Goal: Task Accomplishment & Management: Complete application form

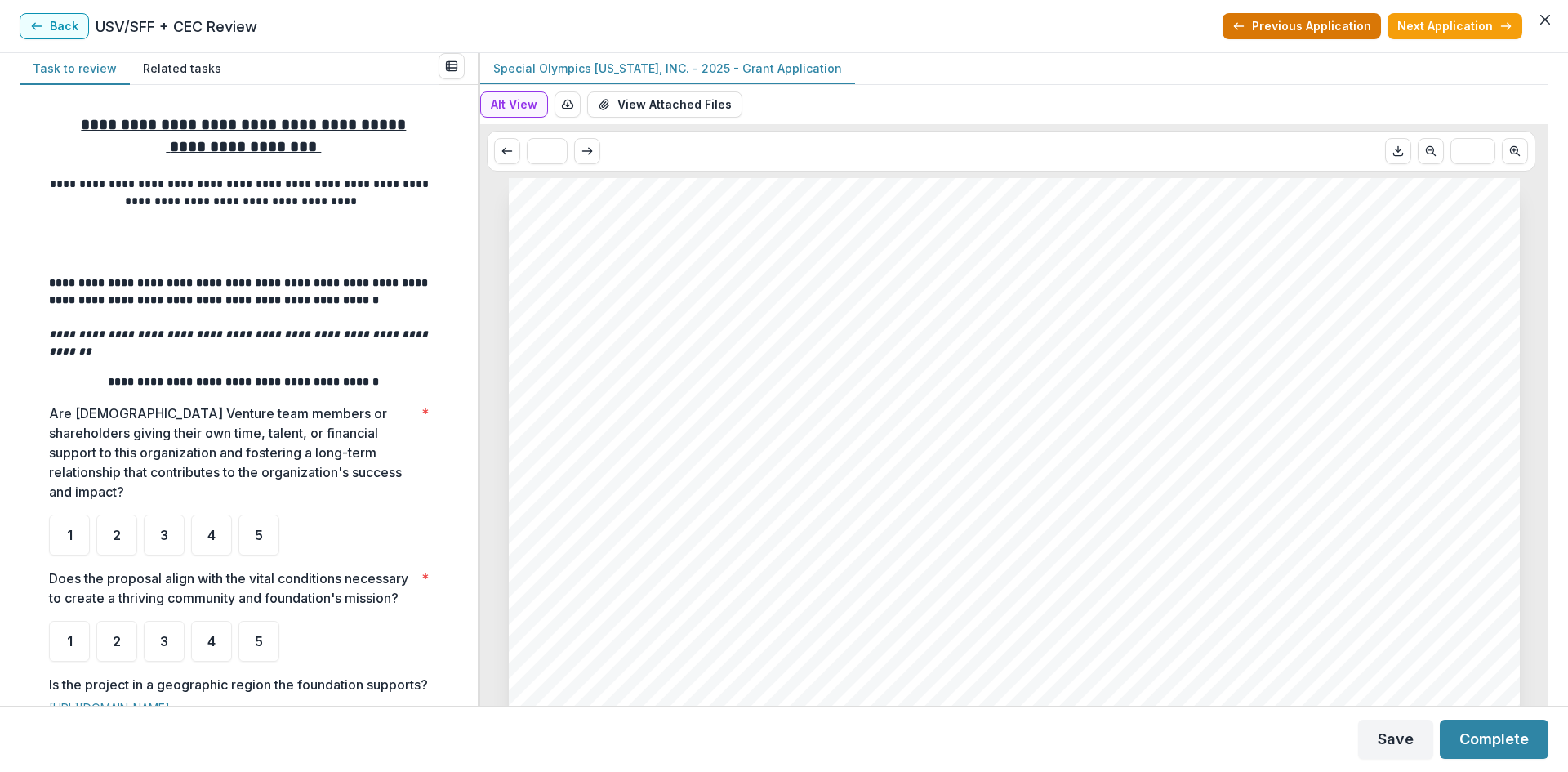
click at [1290, 21] on button "Previous Application" at bounding box center [1301, 25] width 159 height 26
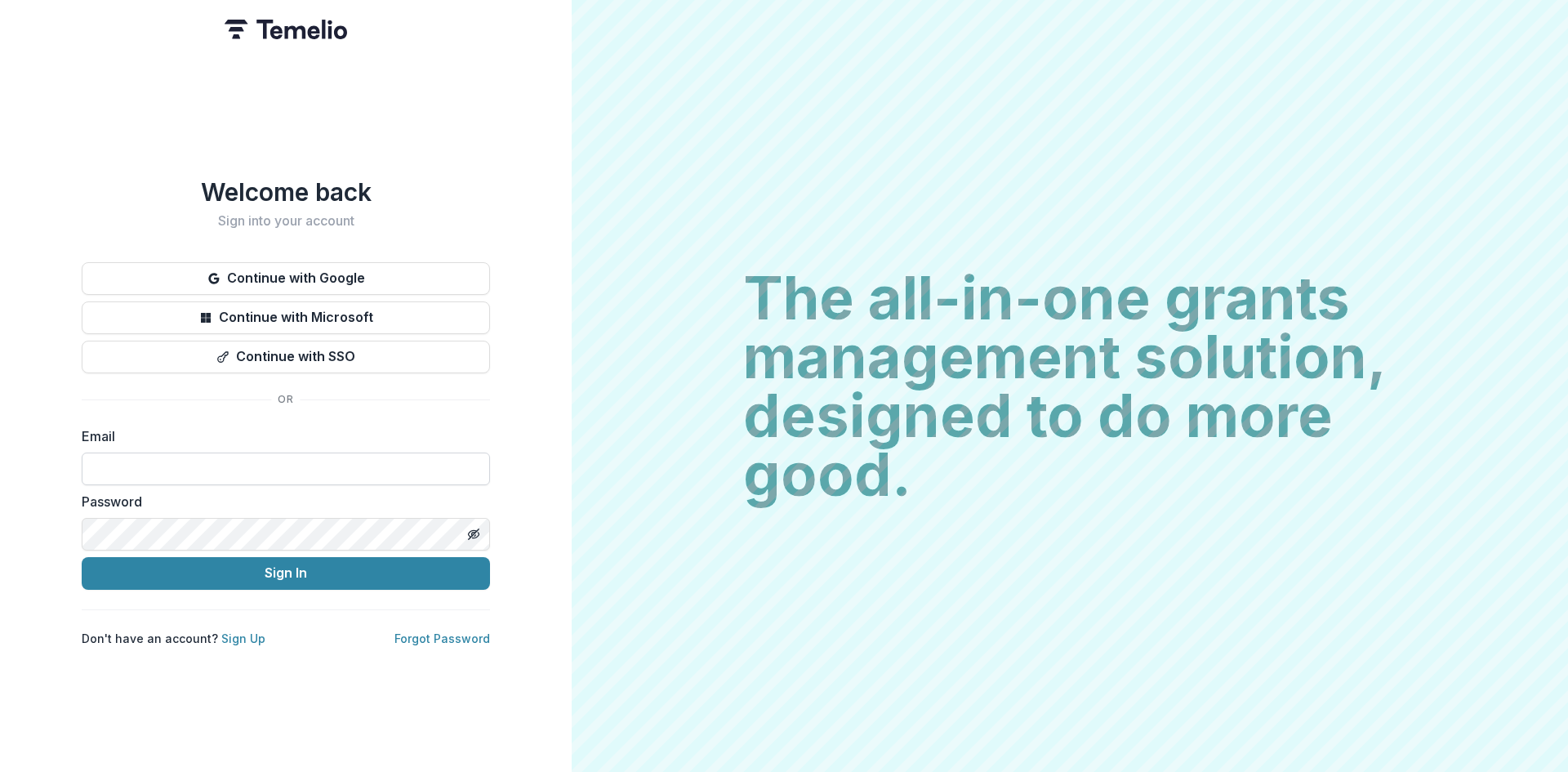
click at [230, 453] on input at bounding box center [285, 469] width 409 height 32
type input "**********"
click at [252, 584] on div "**********" at bounding box center [285, 412] width 409 height 469
click at [252, 571] on button "Sign In" at bounding box center [285, 573] width 409 height 32
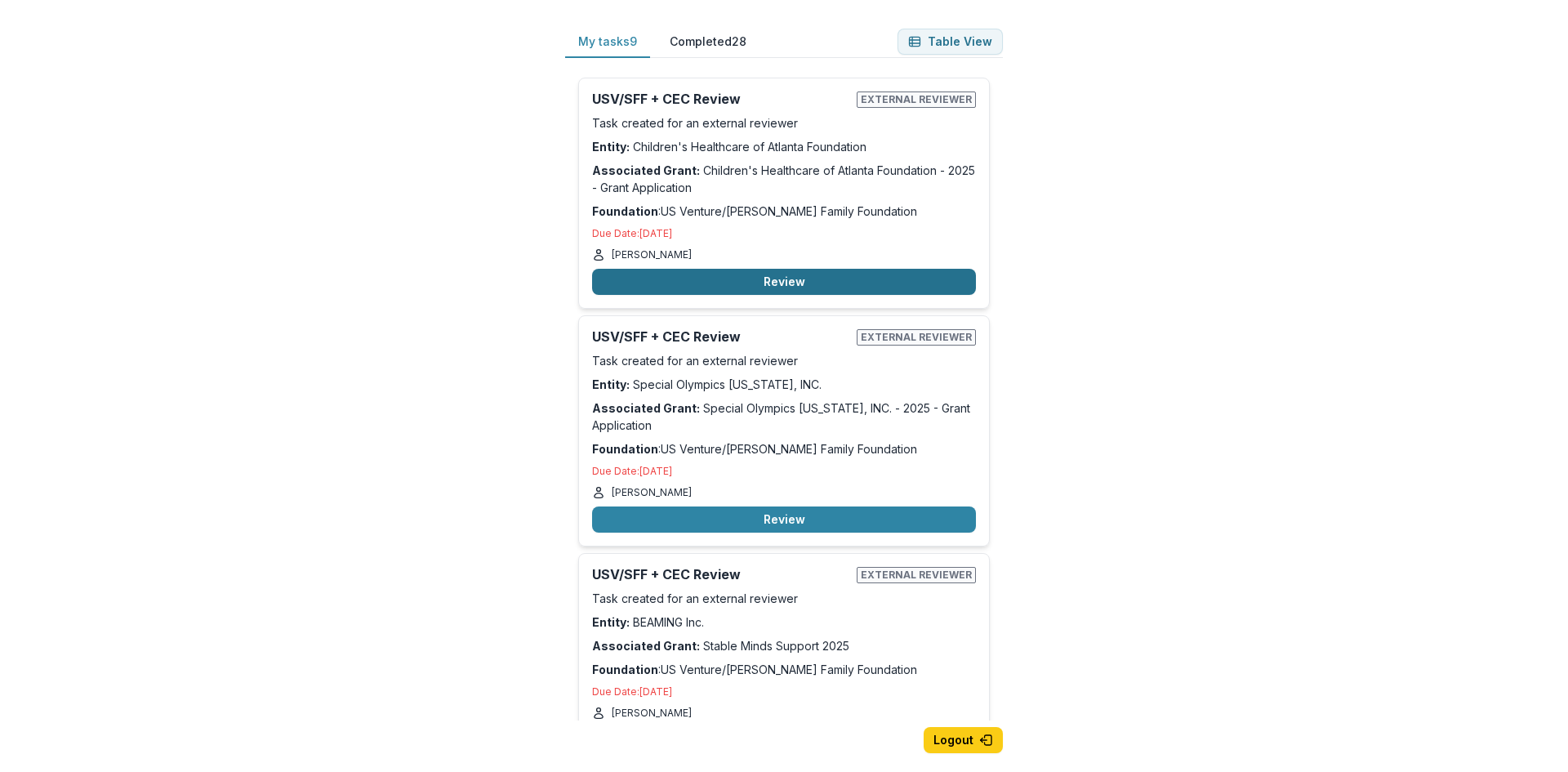
click at [817, 275] on button "Review" at bounding box center [784, 281] width 384 height 26
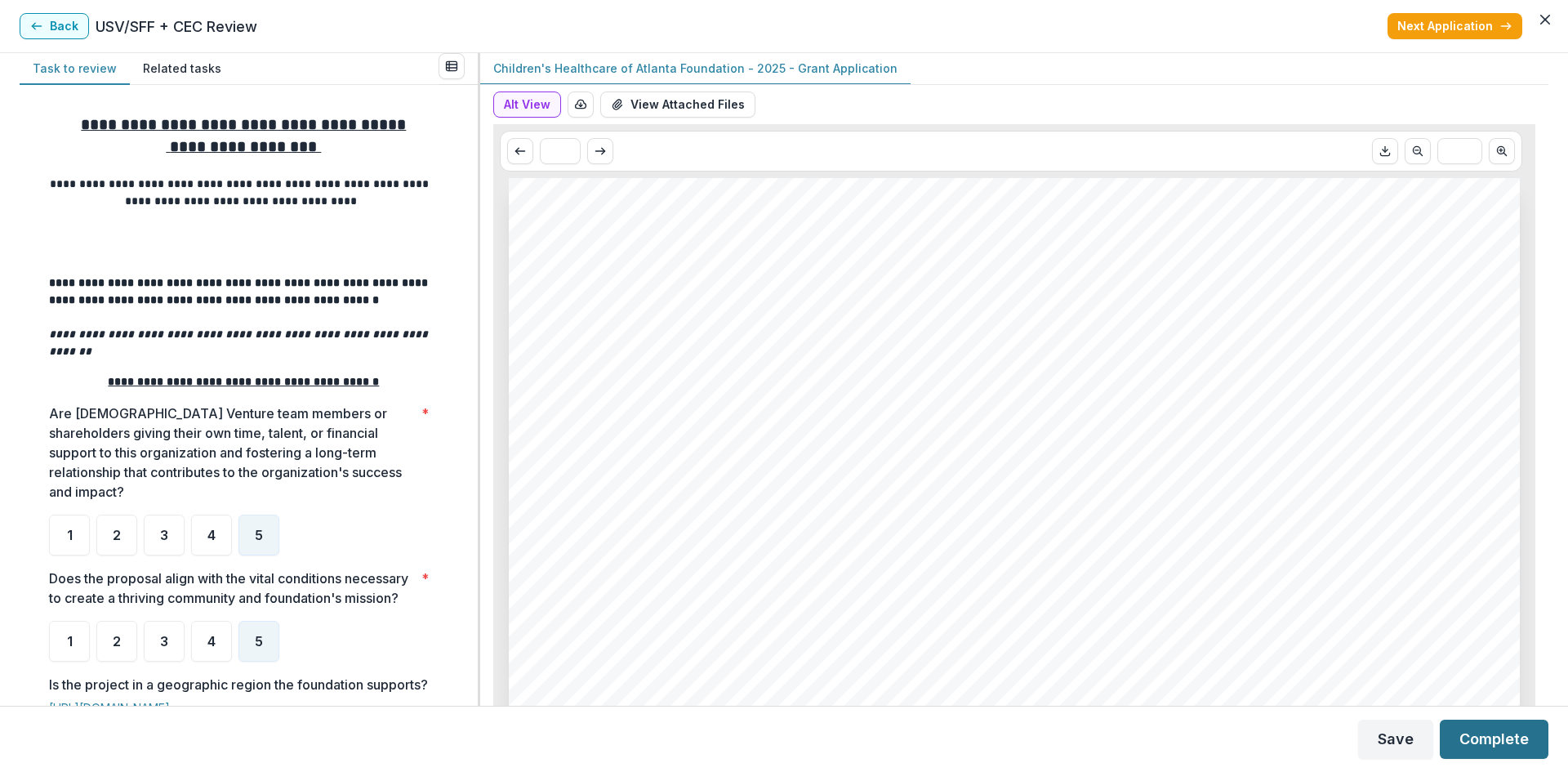
click at [1517, 724] on button "Complete" at bounding box center [1494, 739] width 109 height 39
click at [670, 104] on button "View Attached Files" at bounding box center [678, 104] width 155 height 26
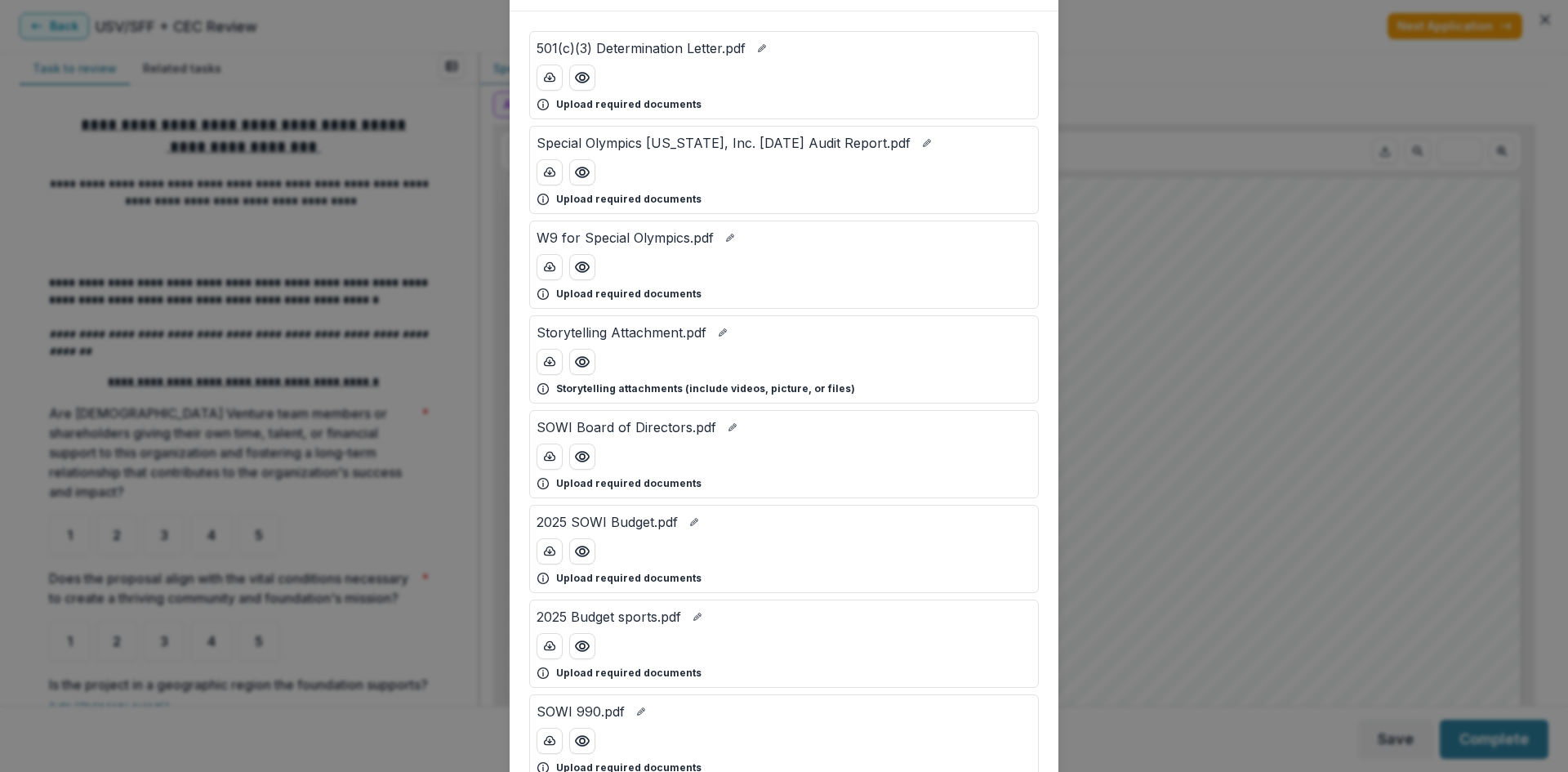
scroll to position [163, 0]
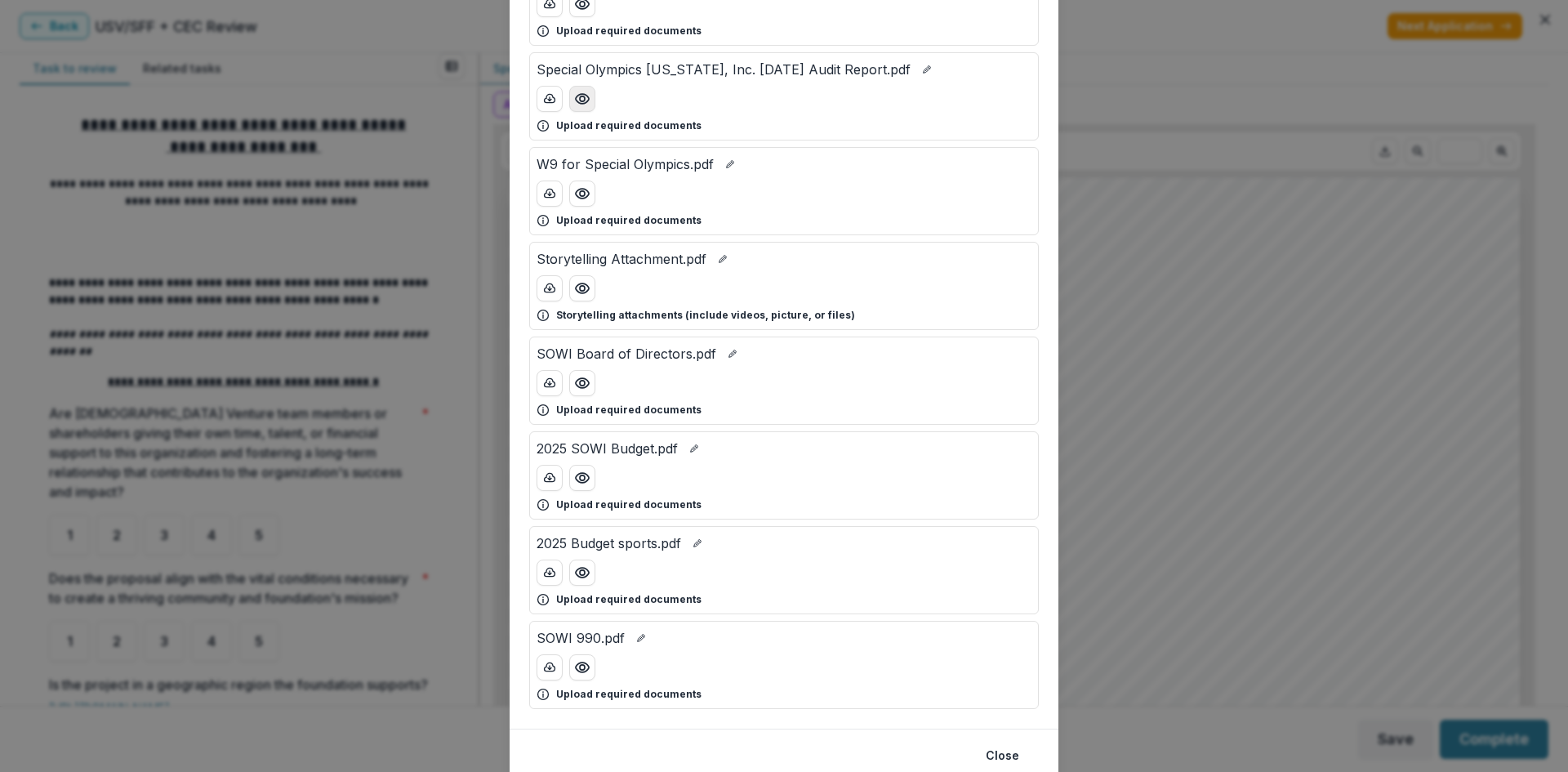
click at [583, 100] on circle "Preview Special Olympics Wisconsin, Inc. 12.31.23 Audit Report.pdf" at bounding box center [583, 99] width 5 height 5
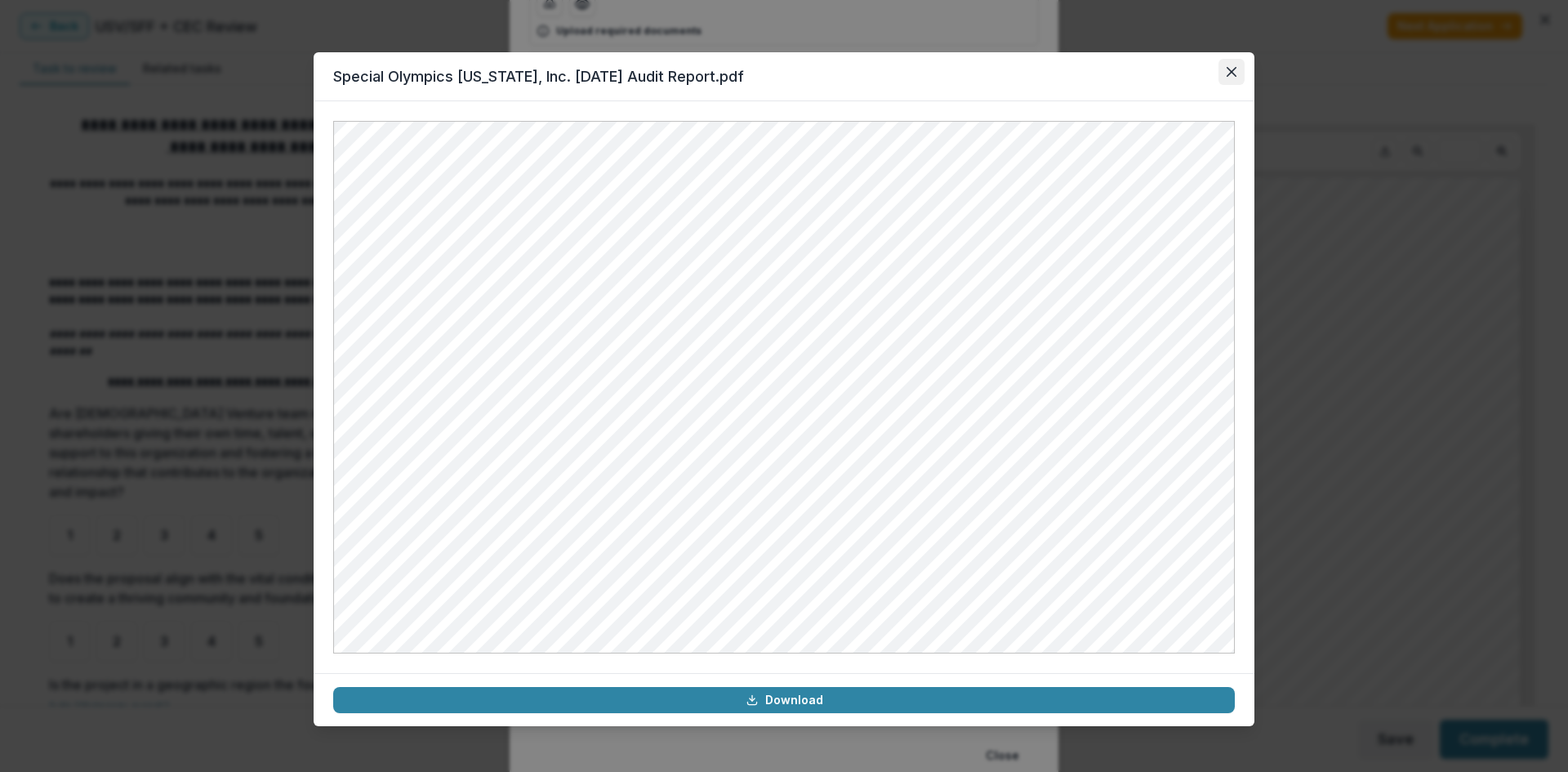
click at [1225, 67] on button "Close" at bounding box center [1232, 71] width 26 height 26
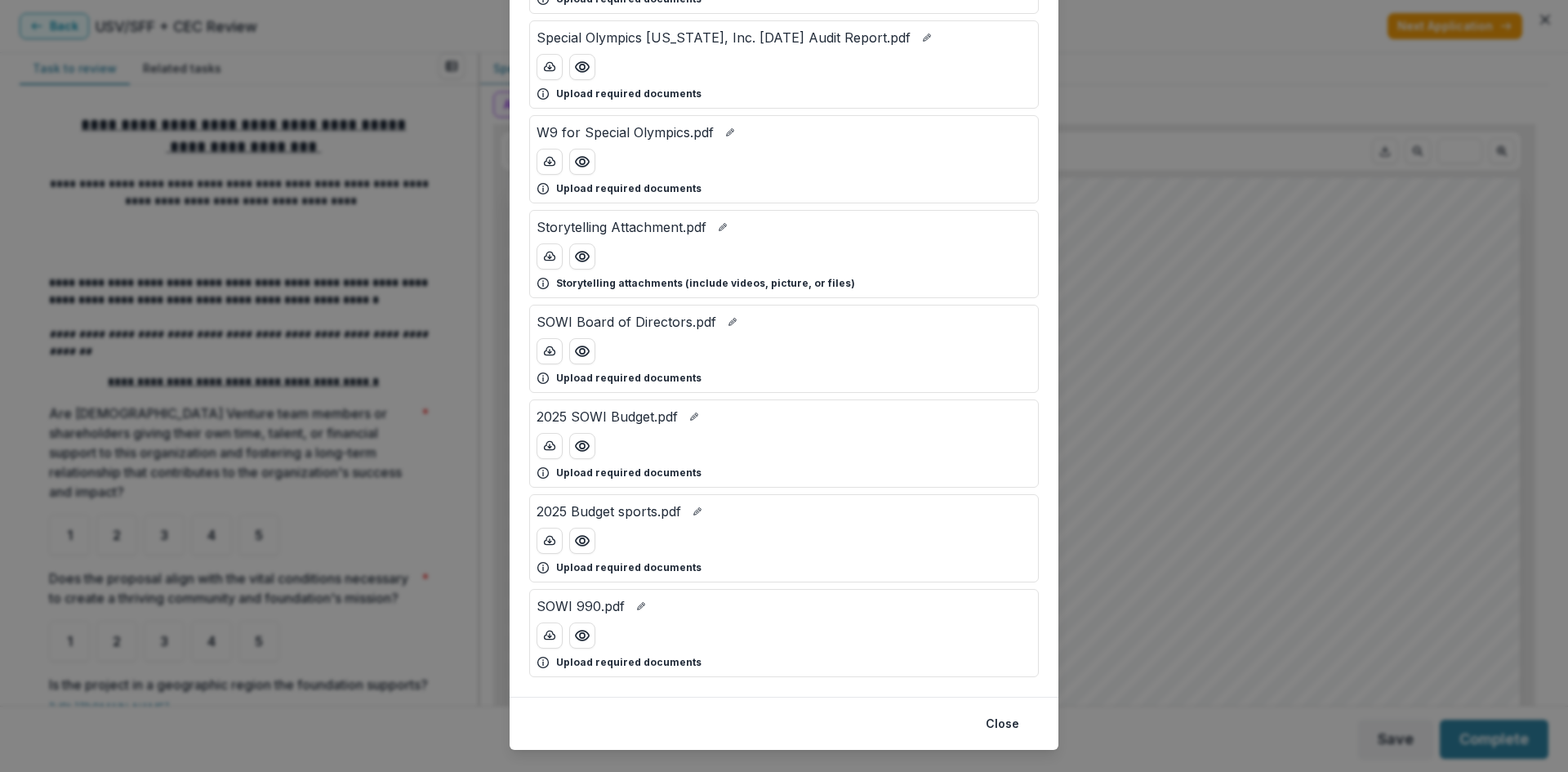
scroll to position [225, 0]
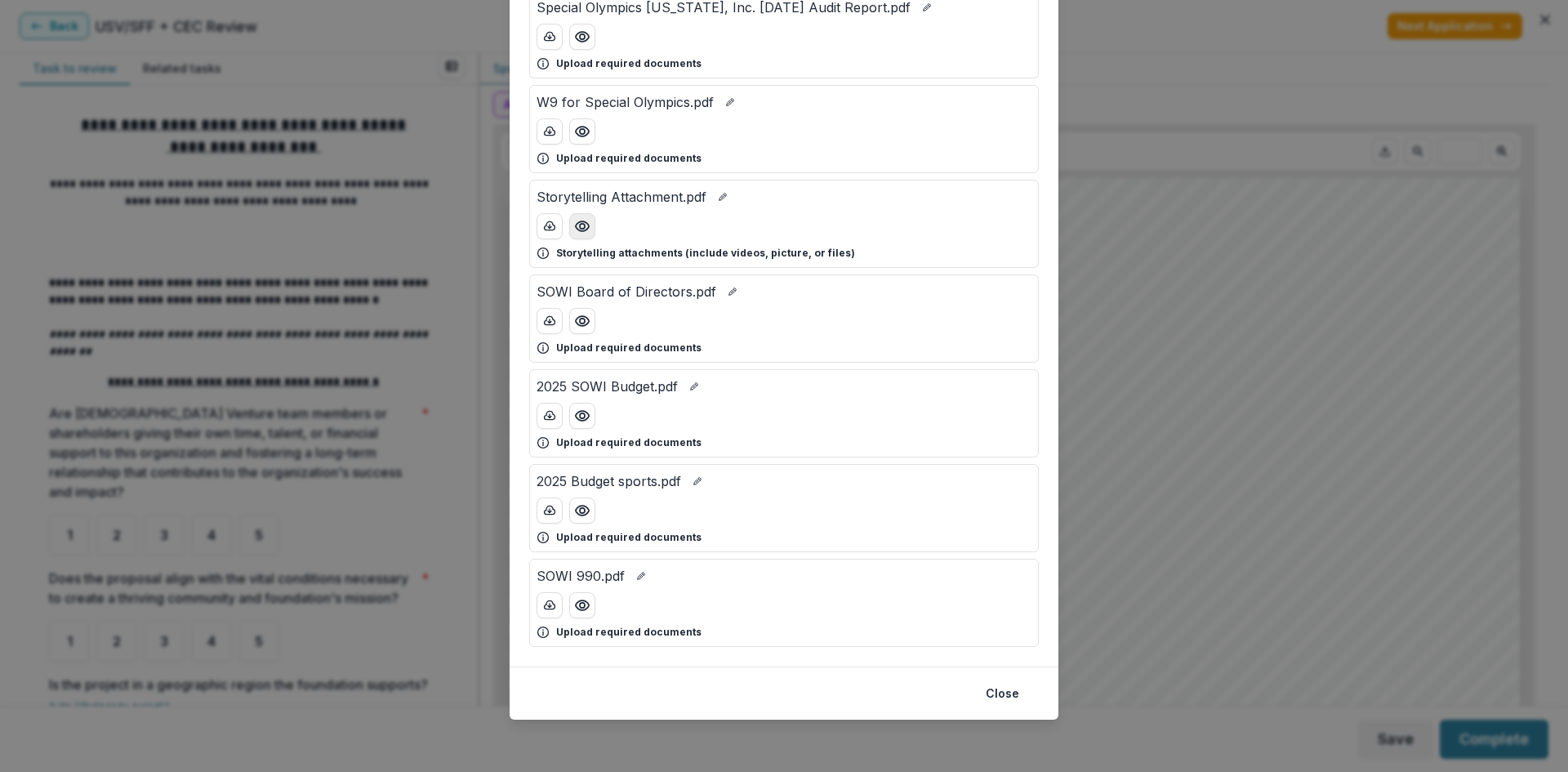
click at [572, 234] on button "Preview Storytelling Attachment.pdf" at bounding box center [582, 226] width 26 height 26
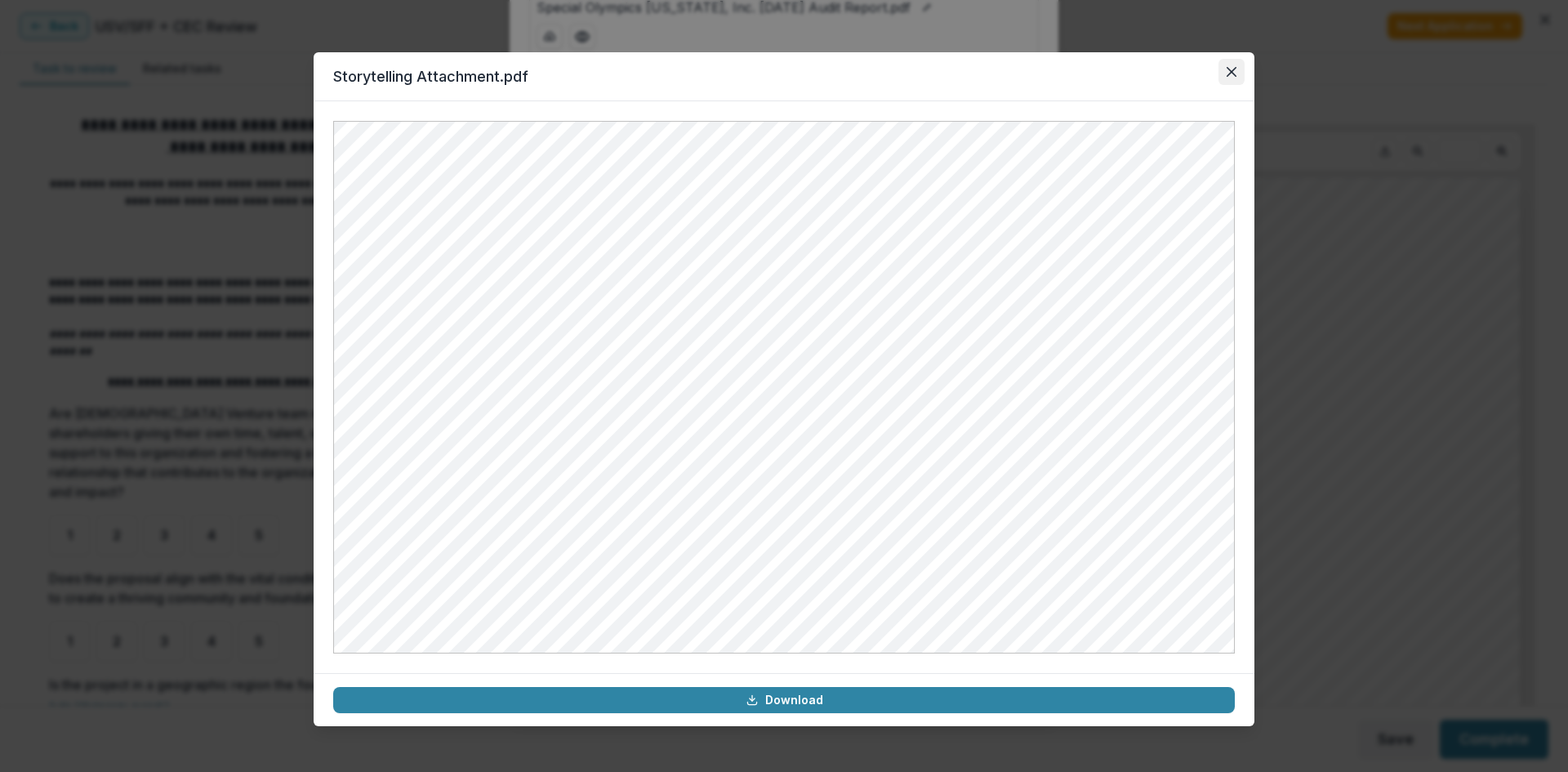
click at [1232, 76] on button "Close" at bounding box center [1232, 71] width 26 height 26
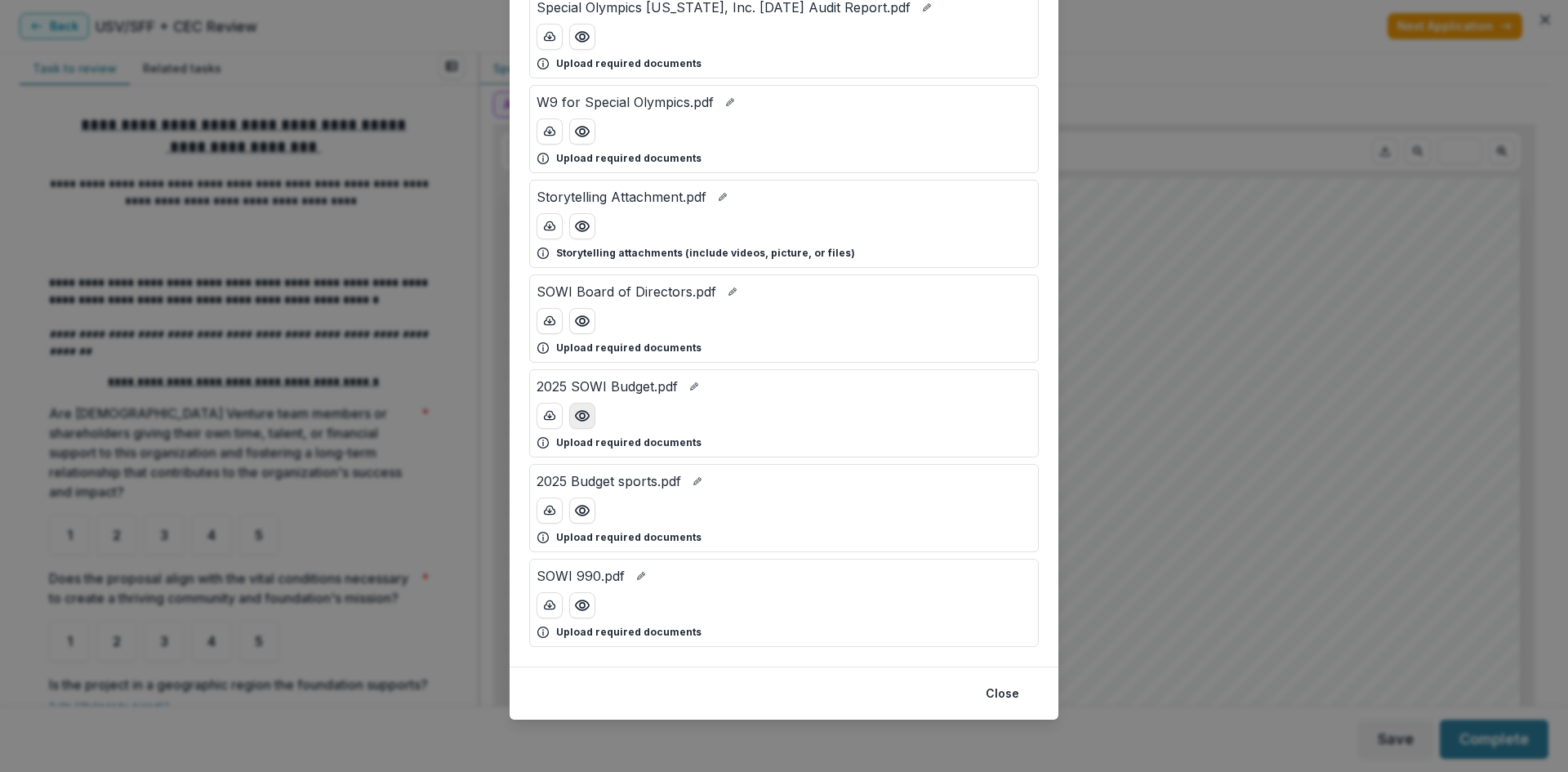
click at [589, 403] on button "Preview 2025 SOWI Budget.pdf" at bounding box center [582, 415] width 26 height 26
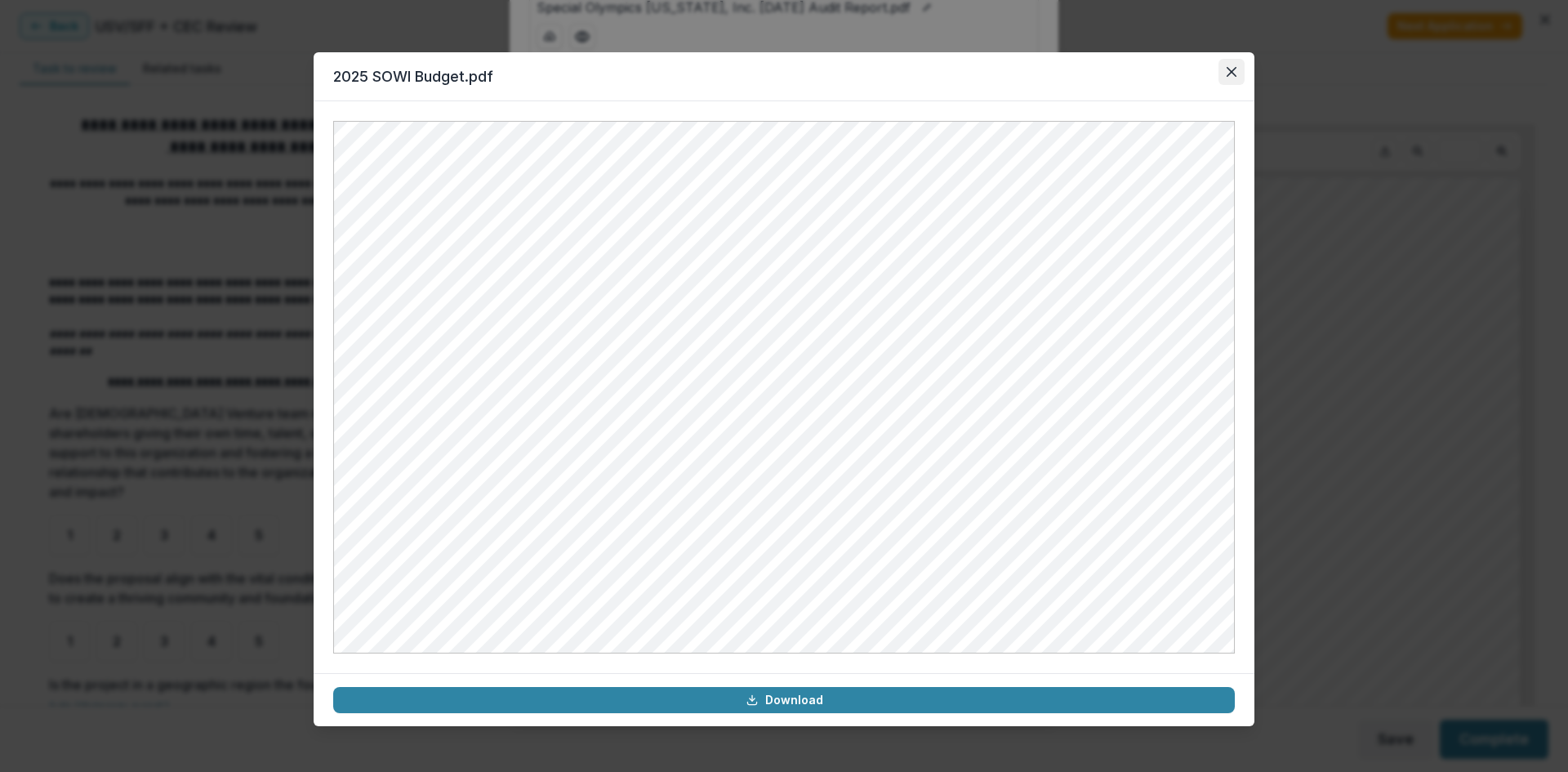
click at [1232, 72] on icon "Close" at bounding box center [1232, 72] width 10 height 10
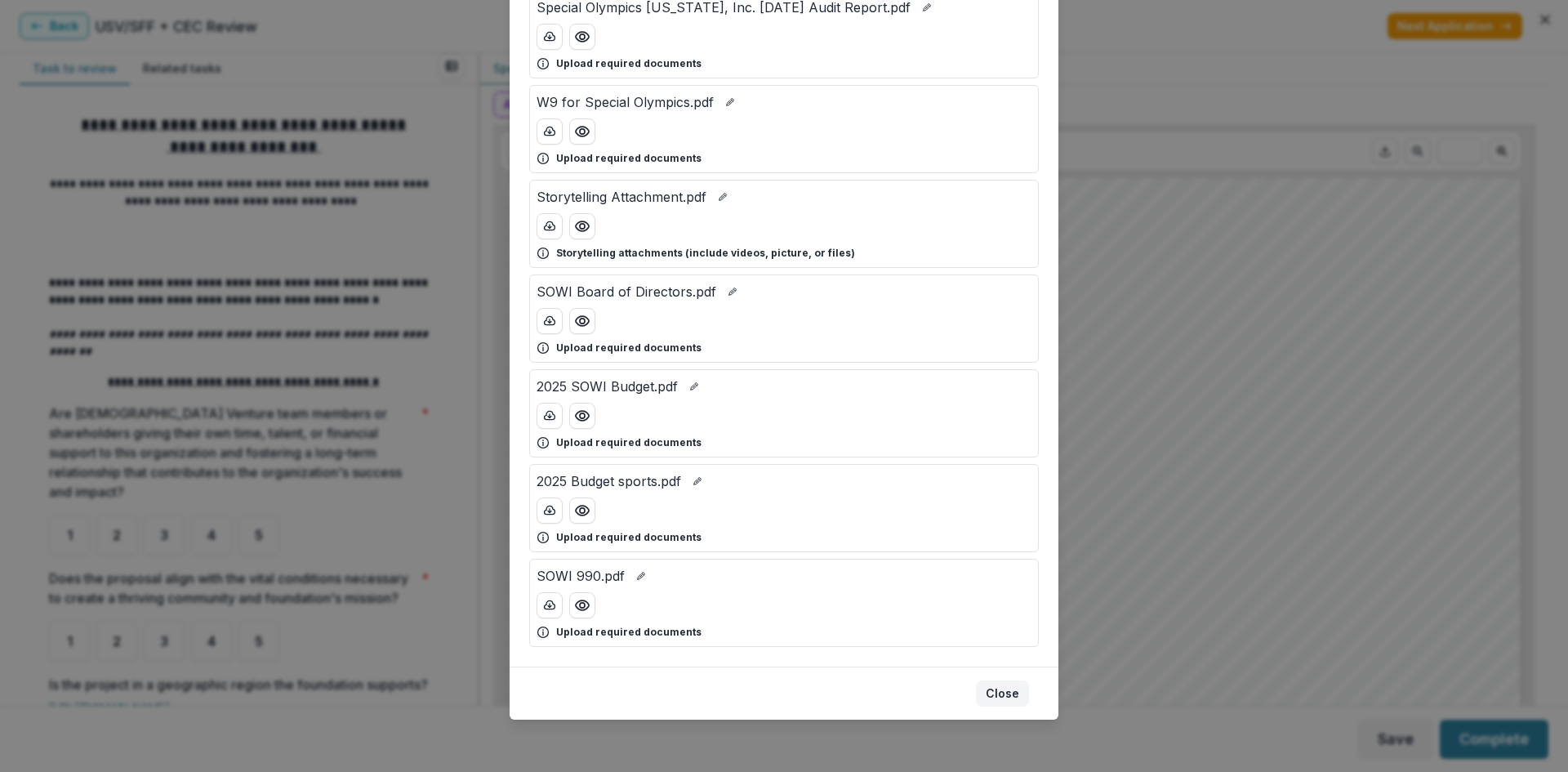
click at [1005, 686] on button "Close" at bounding box center [1002, 693] width 53 height 26
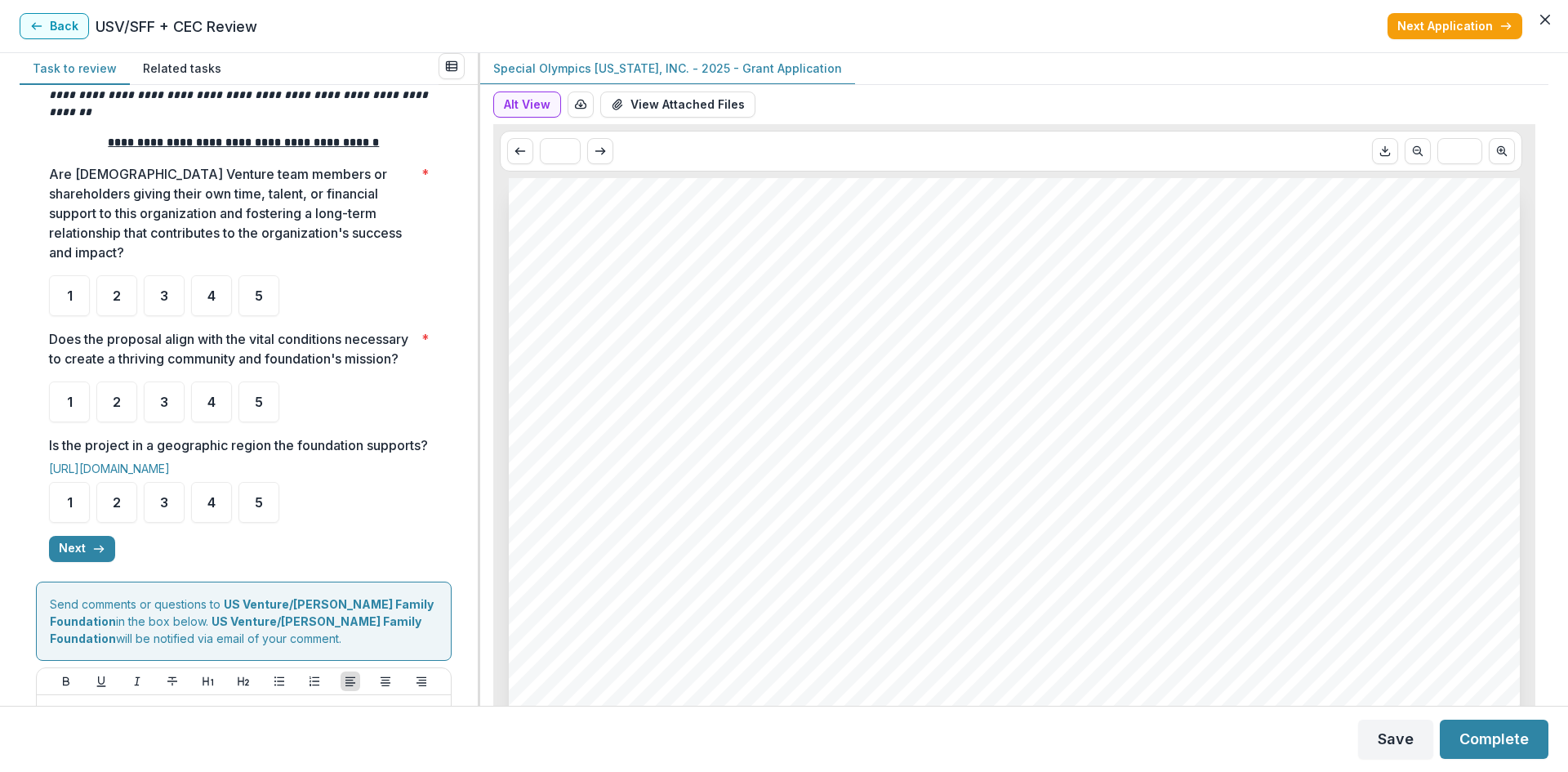
scroll to position [245, 0]
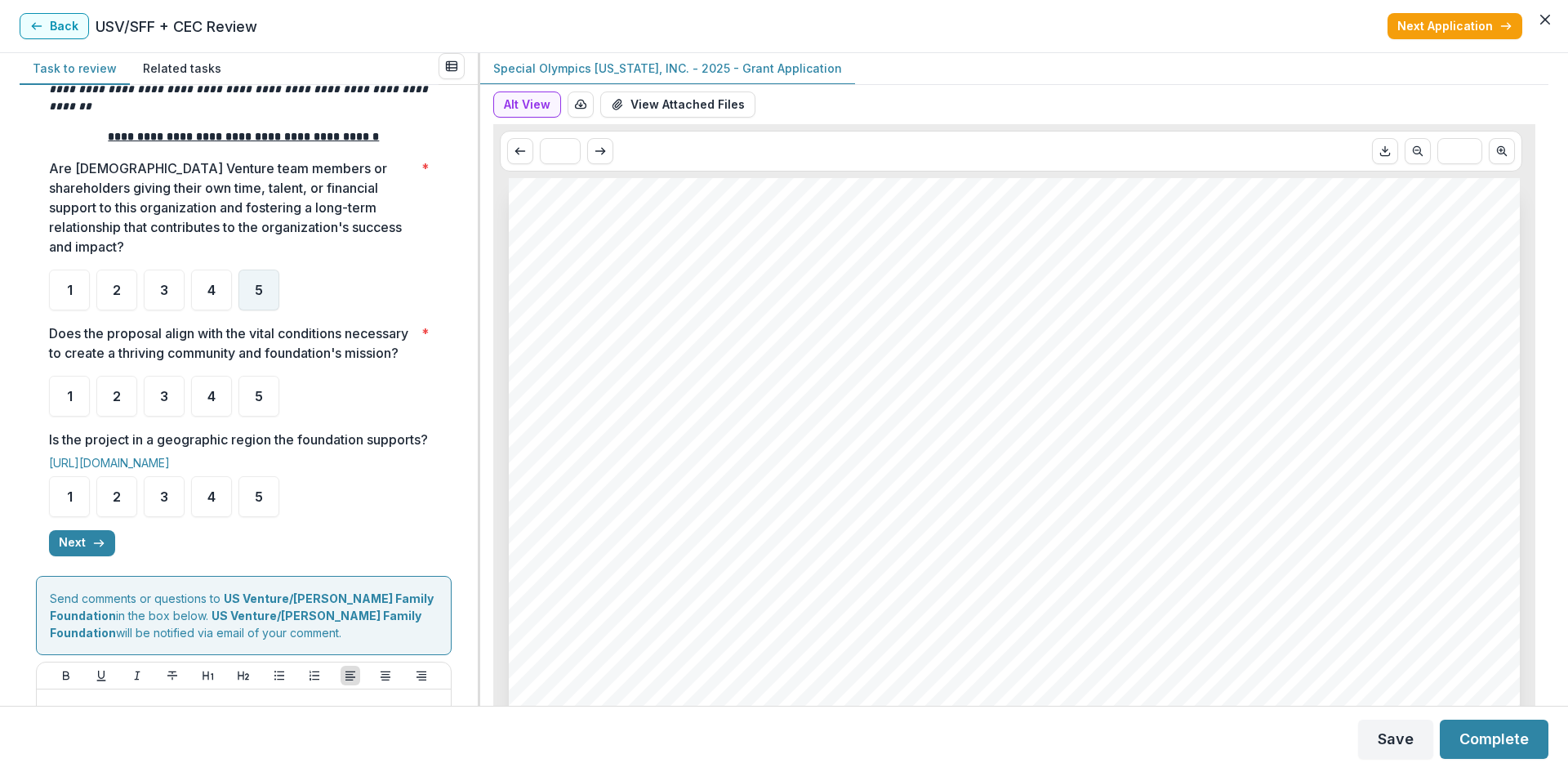
click at [258, 284] on span "5" at bounding box center [259, 290] width 8 height 13
click at [257, 398] on span "5" at bounding box center [259, 396] width 8 height 13
click at [255, 517] on div "5" at bounding box center [259, 497] width 41 height 41
click at [103, 549] on icon "button" at bounding box center [99, 543] width 13 height 13
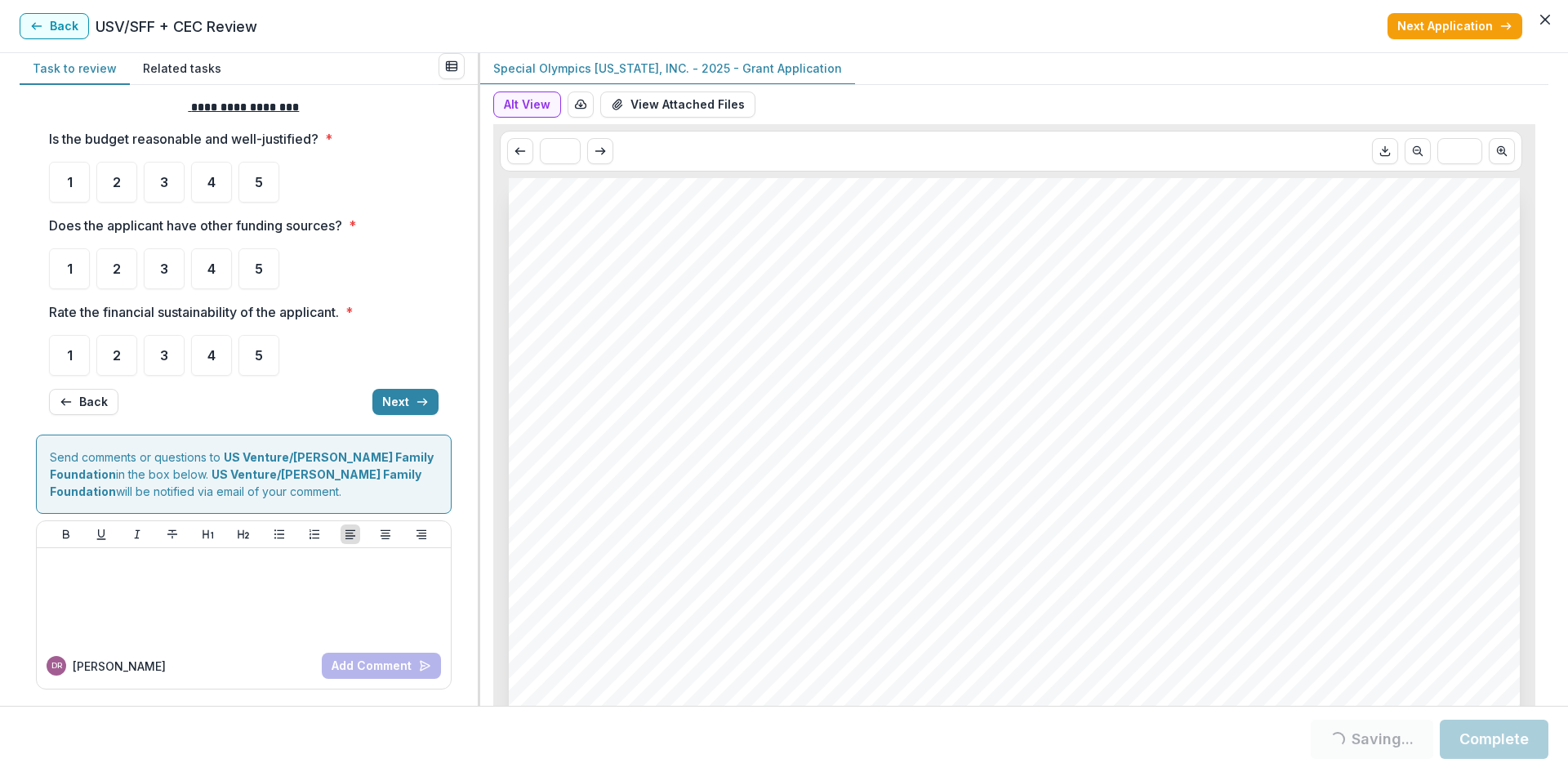
scroll to position [0, 0]
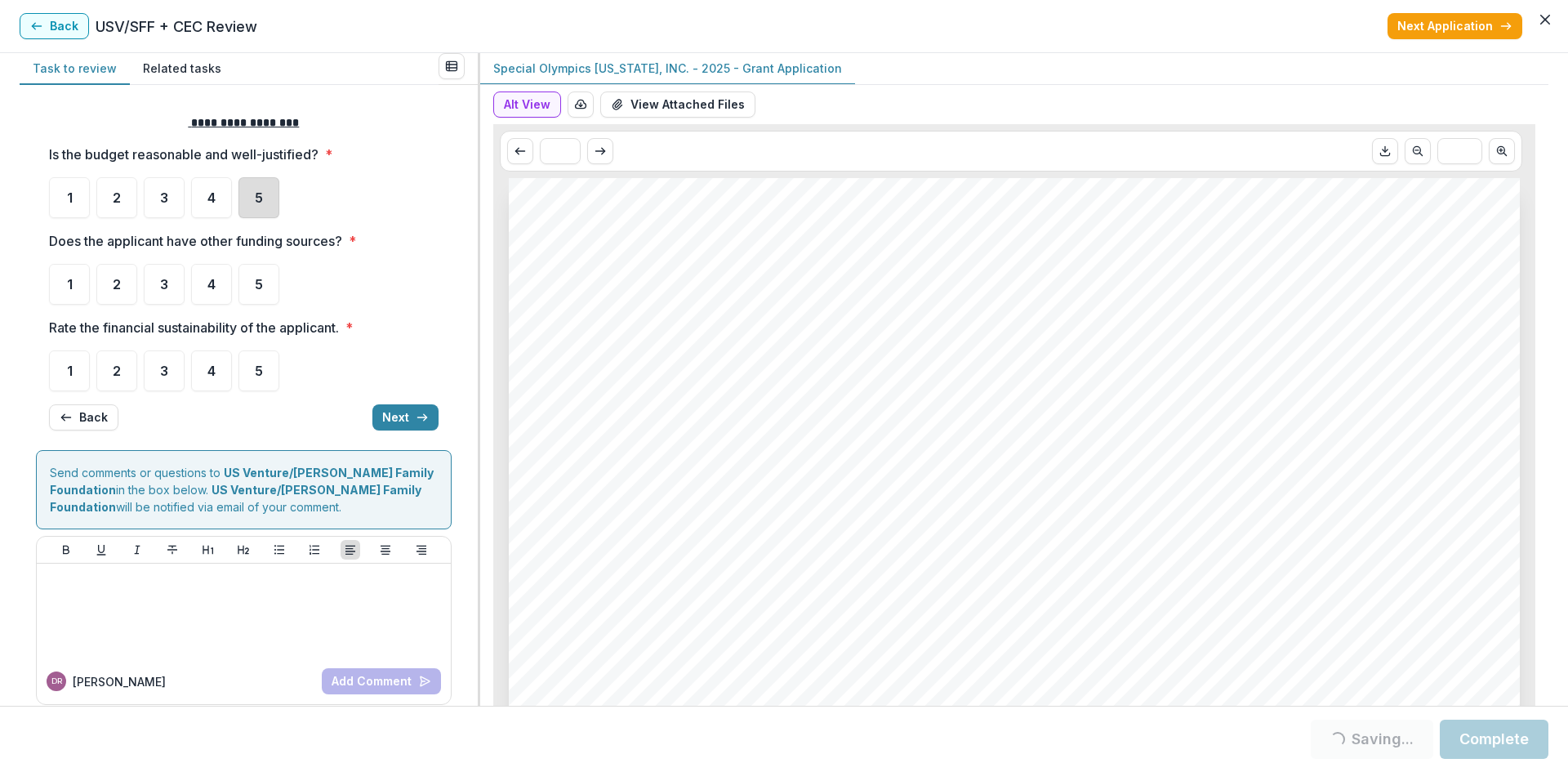
click at [265, 194] on div "5" at bounding box center [259, 198] width 41 height 41
click at [255, 201] on span "5" at bounding box center [259, 197] width 8 height 13
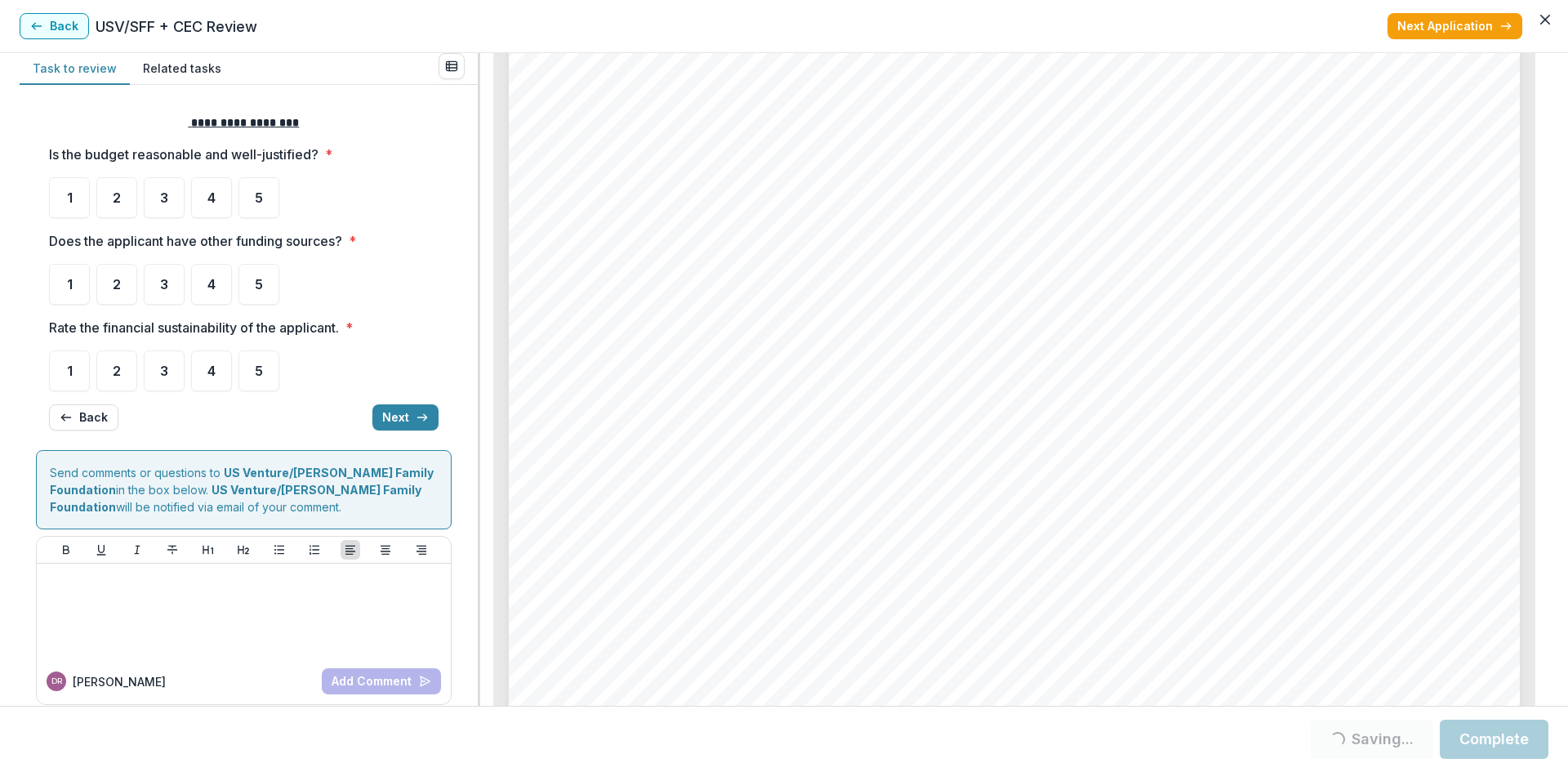
scroll to position [6043, 0]
click at [203, 284] on div "4" at bounding box center [212, 285] width 41 height 41
click at [208, 380] on div "4" at bounding box center [212, 370] width 41 height 41
click at [390, 414] on button "Next" at bounding box center [405, 417] width 66 height 26
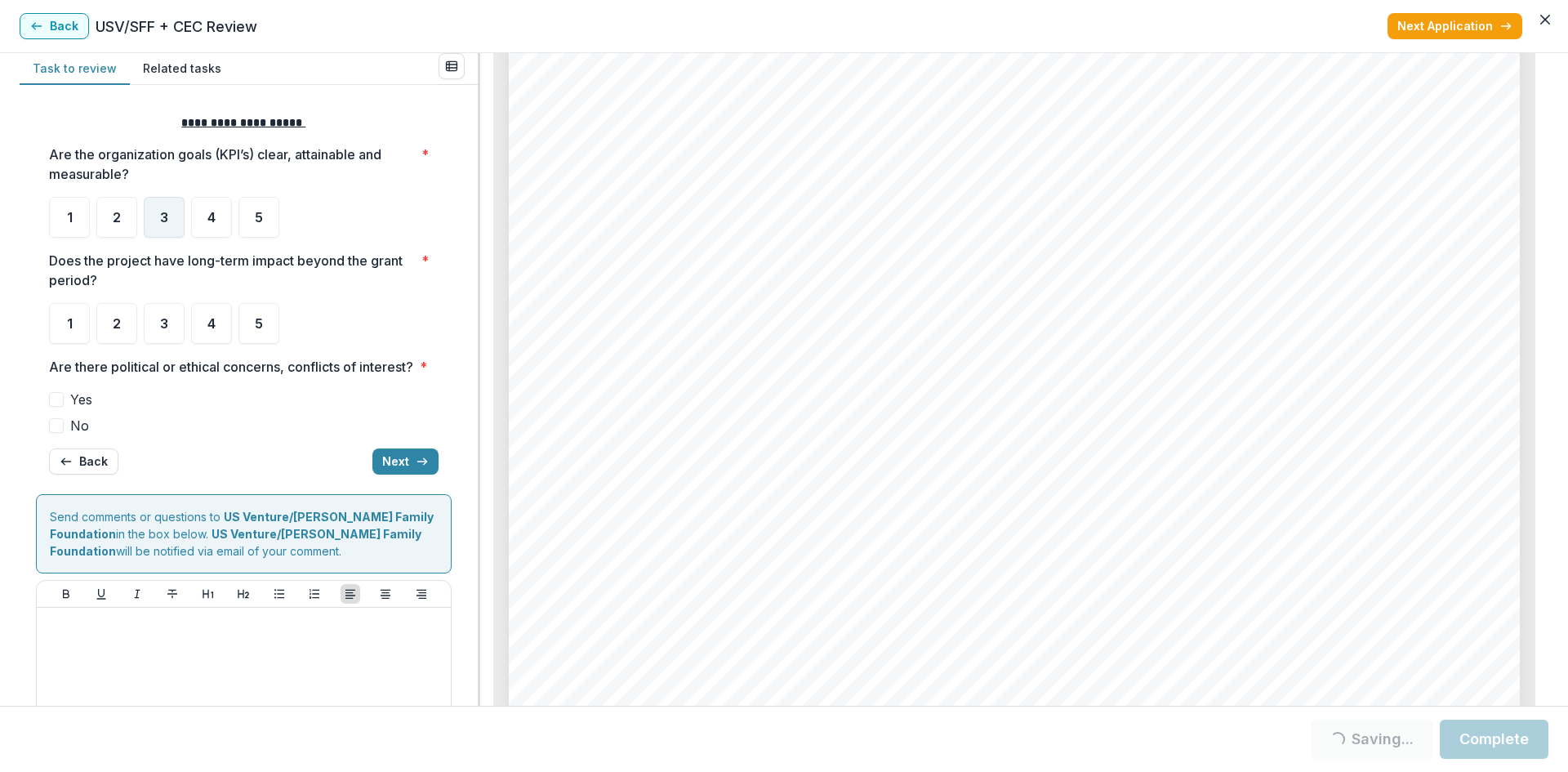
click at [181, 222] on div "3" at bounding box center [164, 217] width 41 height 41
click at [169, 223] on div "3" at bounding box center [164, 217] width 41 height 41
click at [217, 338] on div "4" at bounding box center [212, 324] width 41 height 41
click at [68, 435] on label "No" at bounding box center [244, 425] width 390 height 20
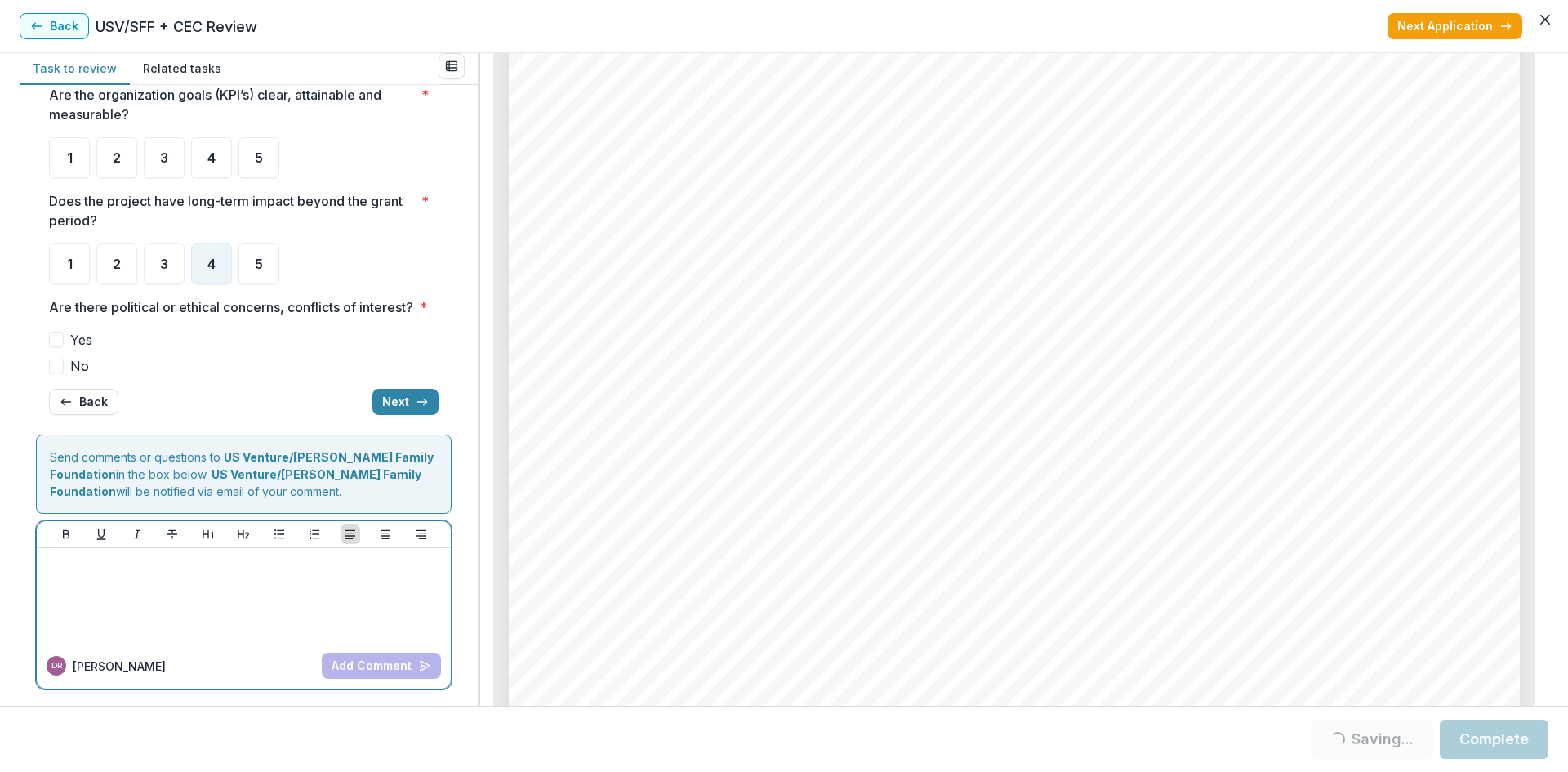
click at [128, 563] on p at bounding box center [244, 563] width 401 height 18
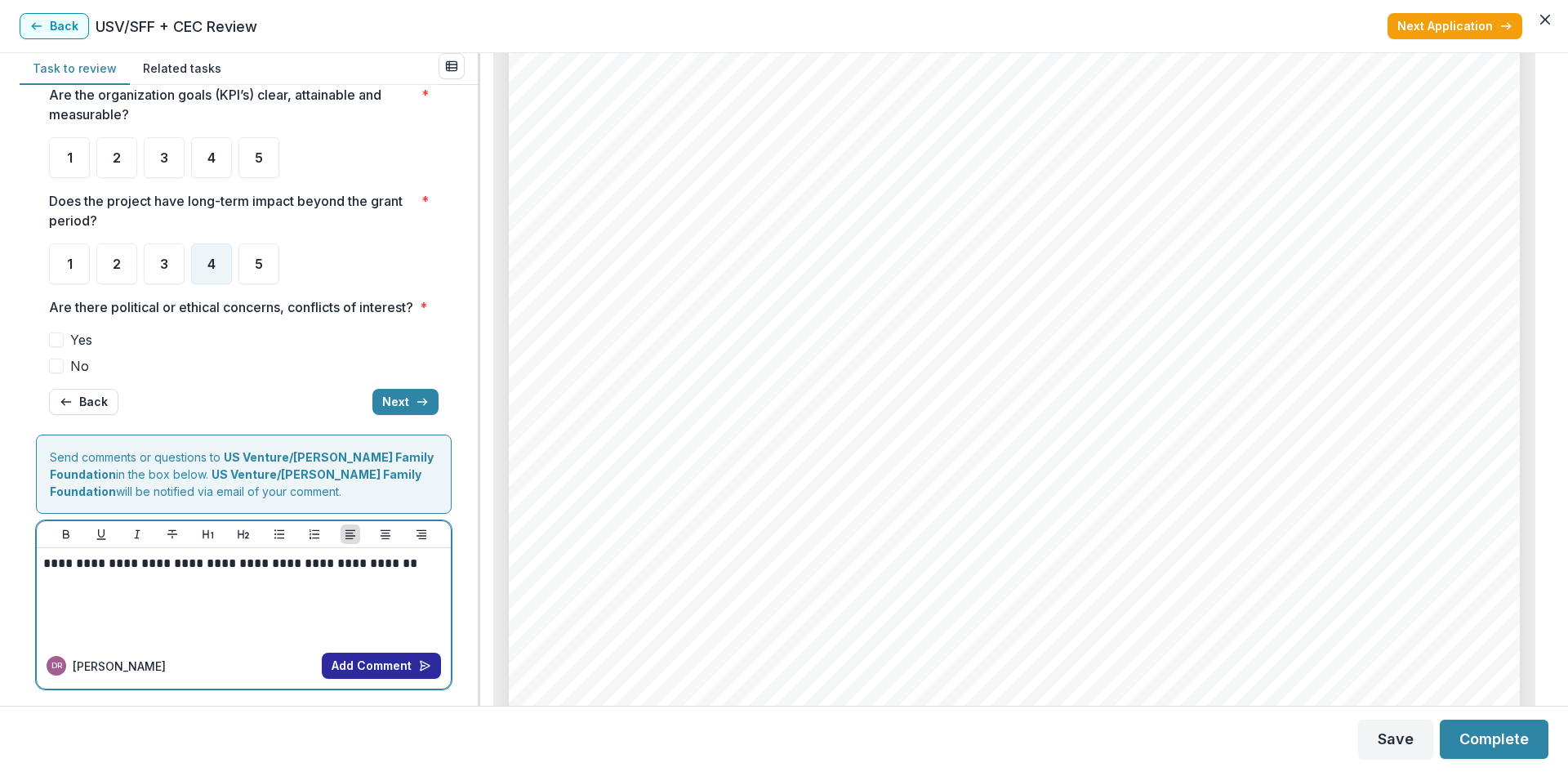
click at [367, 658] on button "Add Comment" at bounding box center [381, 665] width 119 height 26
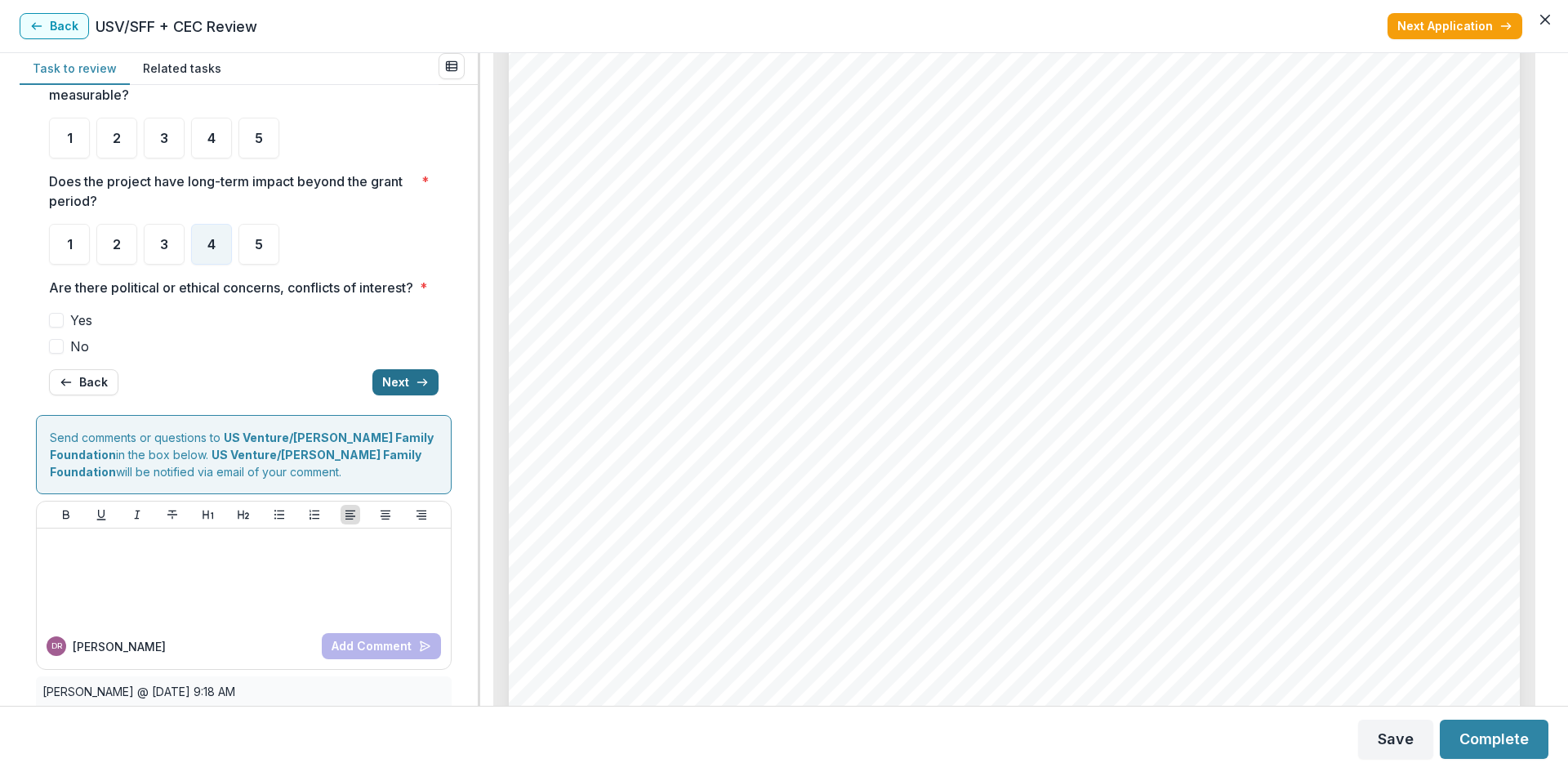
click at [393, 392] on button "Next" at bounding box center [405, 382] width 66 height 26
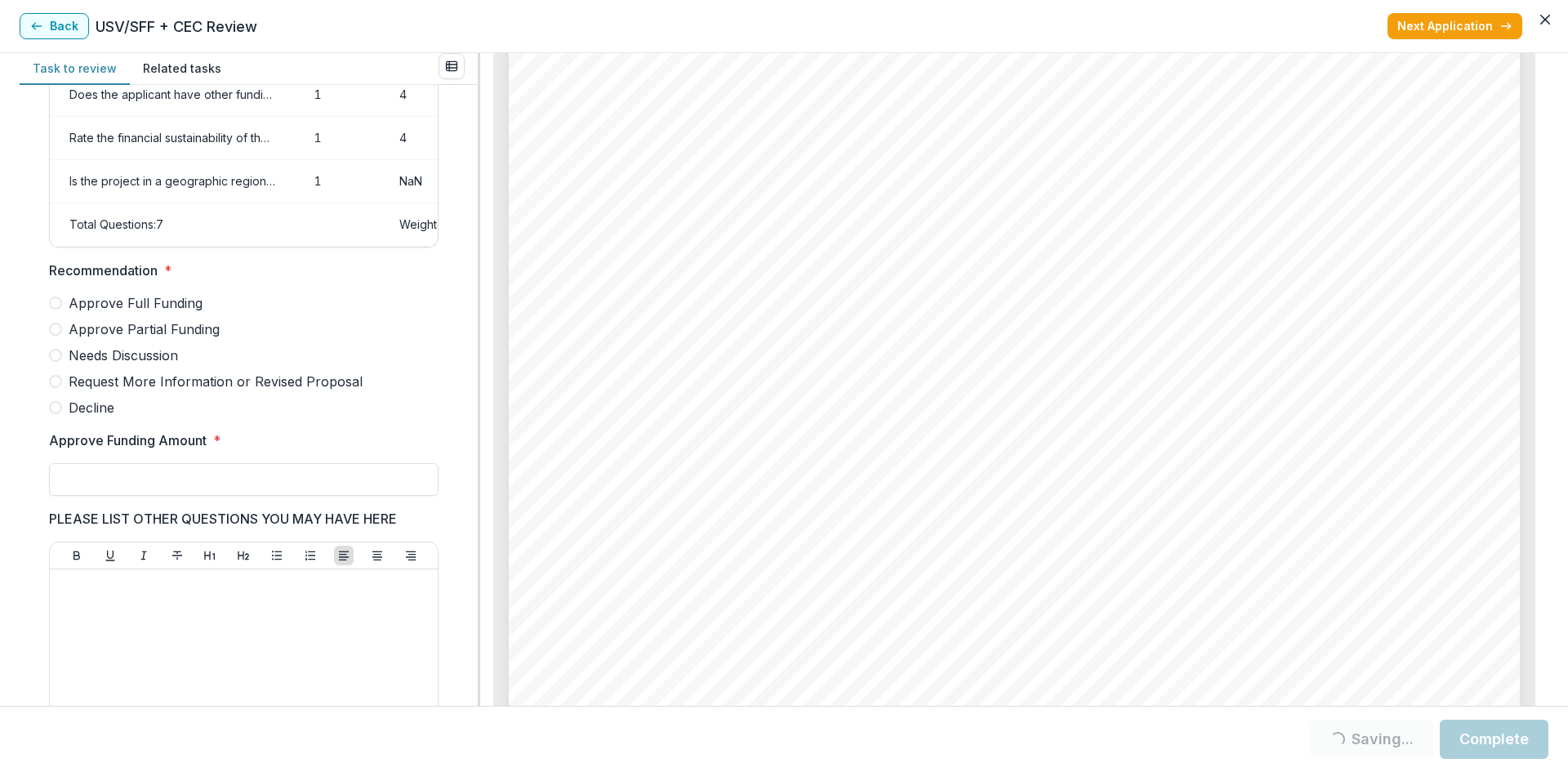
scroll to position [409, 0]
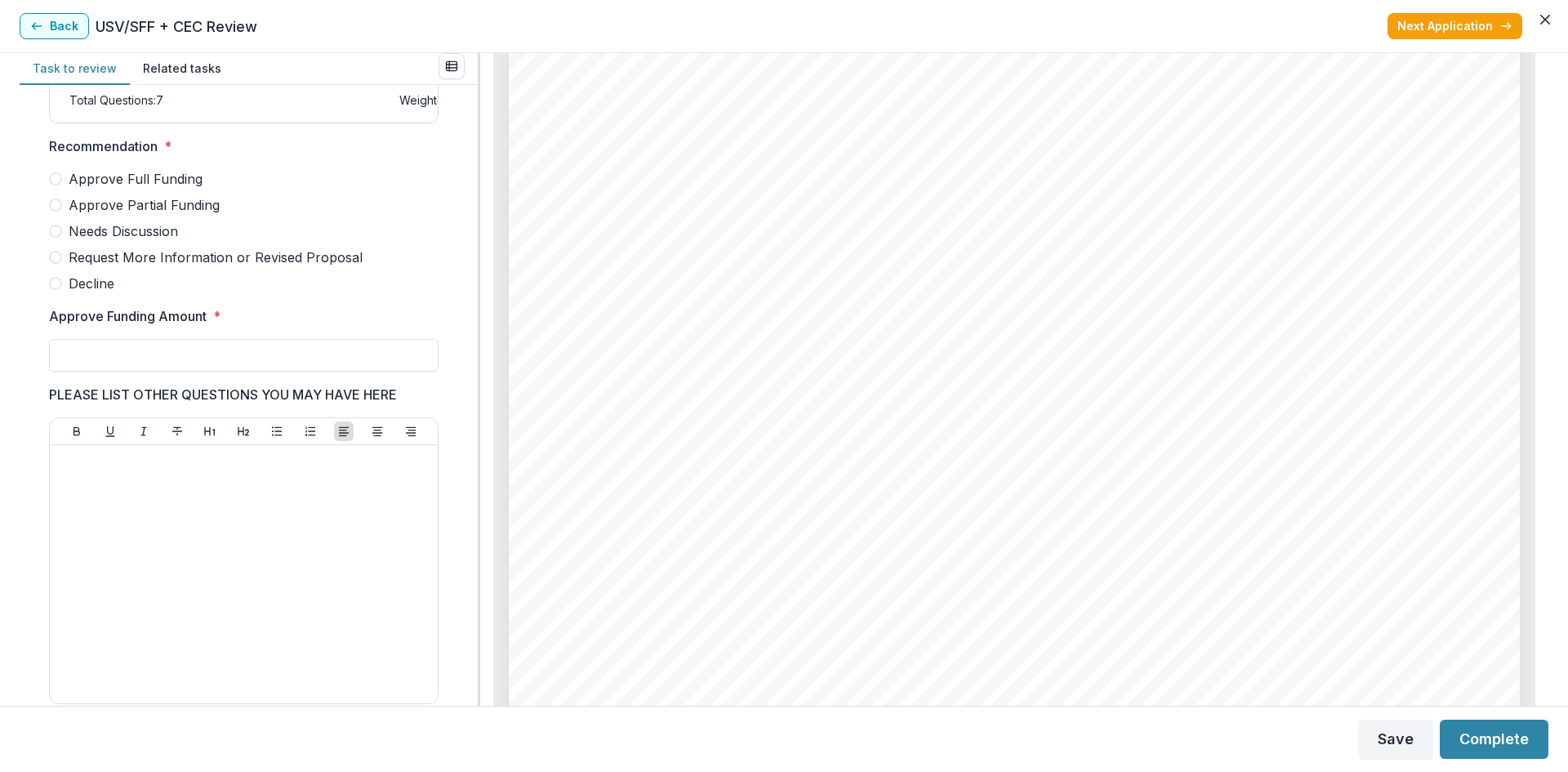
click at [133, 211] on span "Approve Partial Funding" at bounding box center [144, 205] width 151 height 20
click at [113, 361] on input "Approve Funding Amount *" at bounding box center [244, 355] width 390 height 32
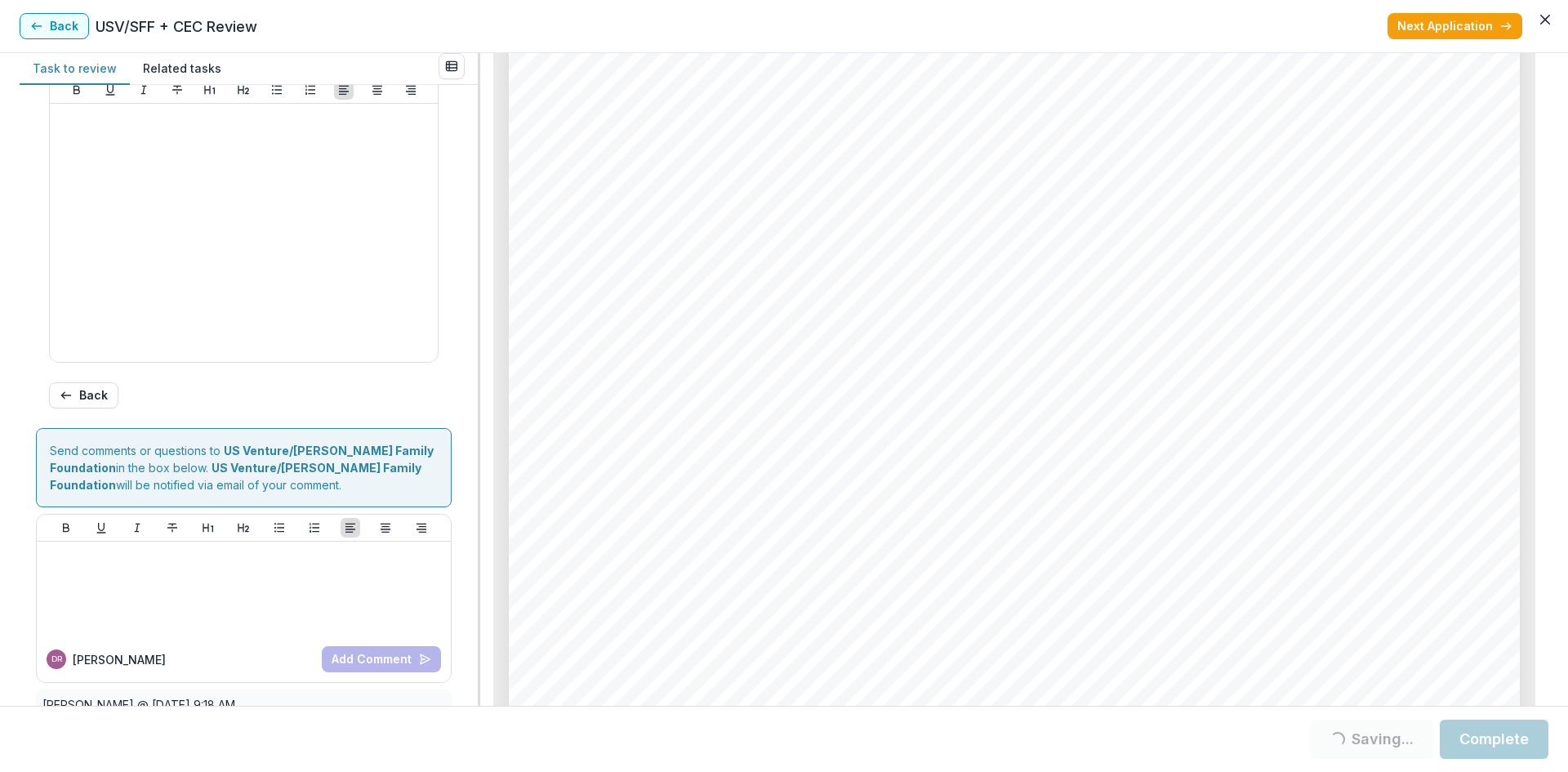
scroll to position [818, 0]
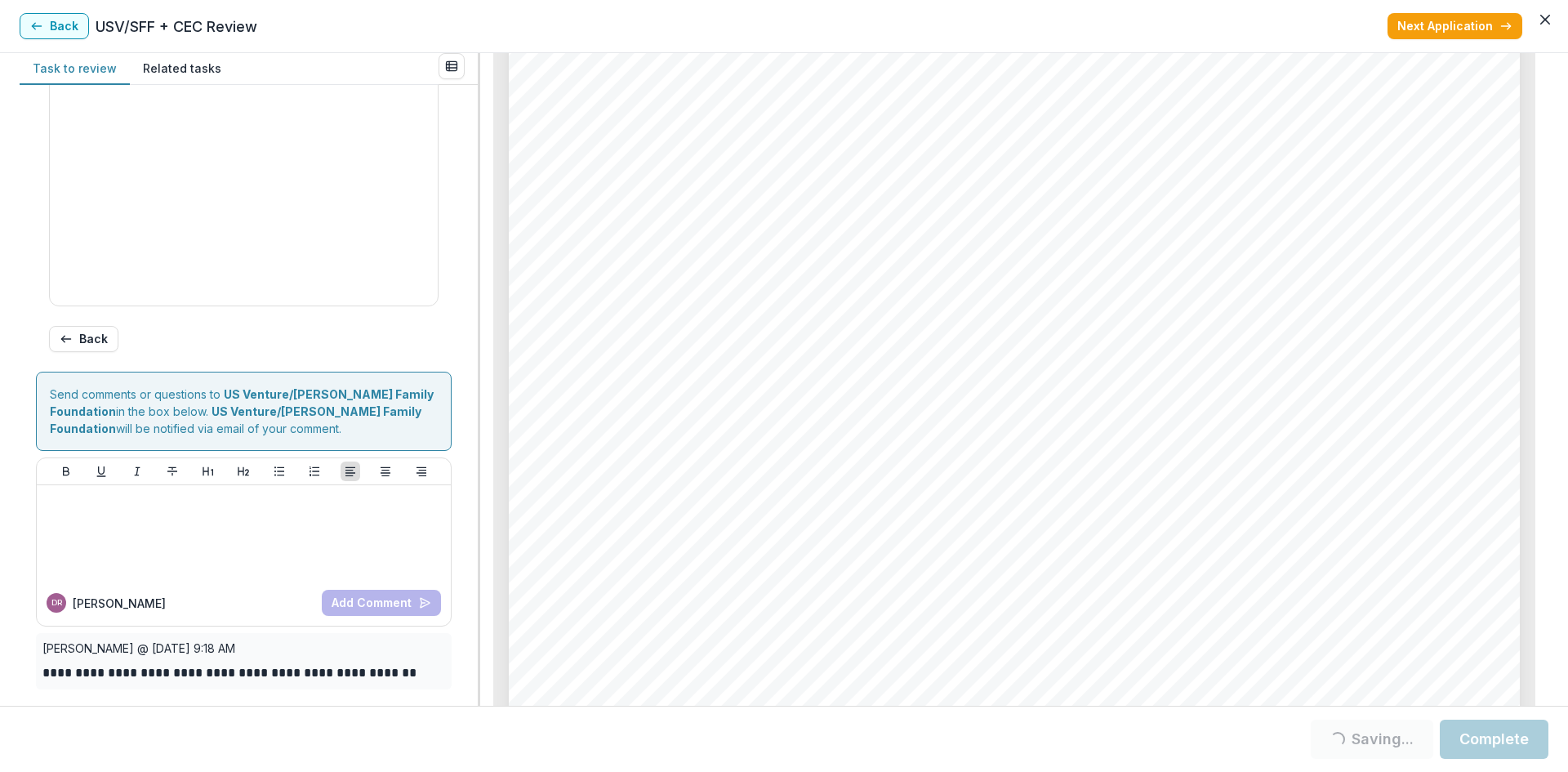
type input "******"
click at [1436, 28] on button "Next Application" at bounding box center [1455, 25] width 135 height 26
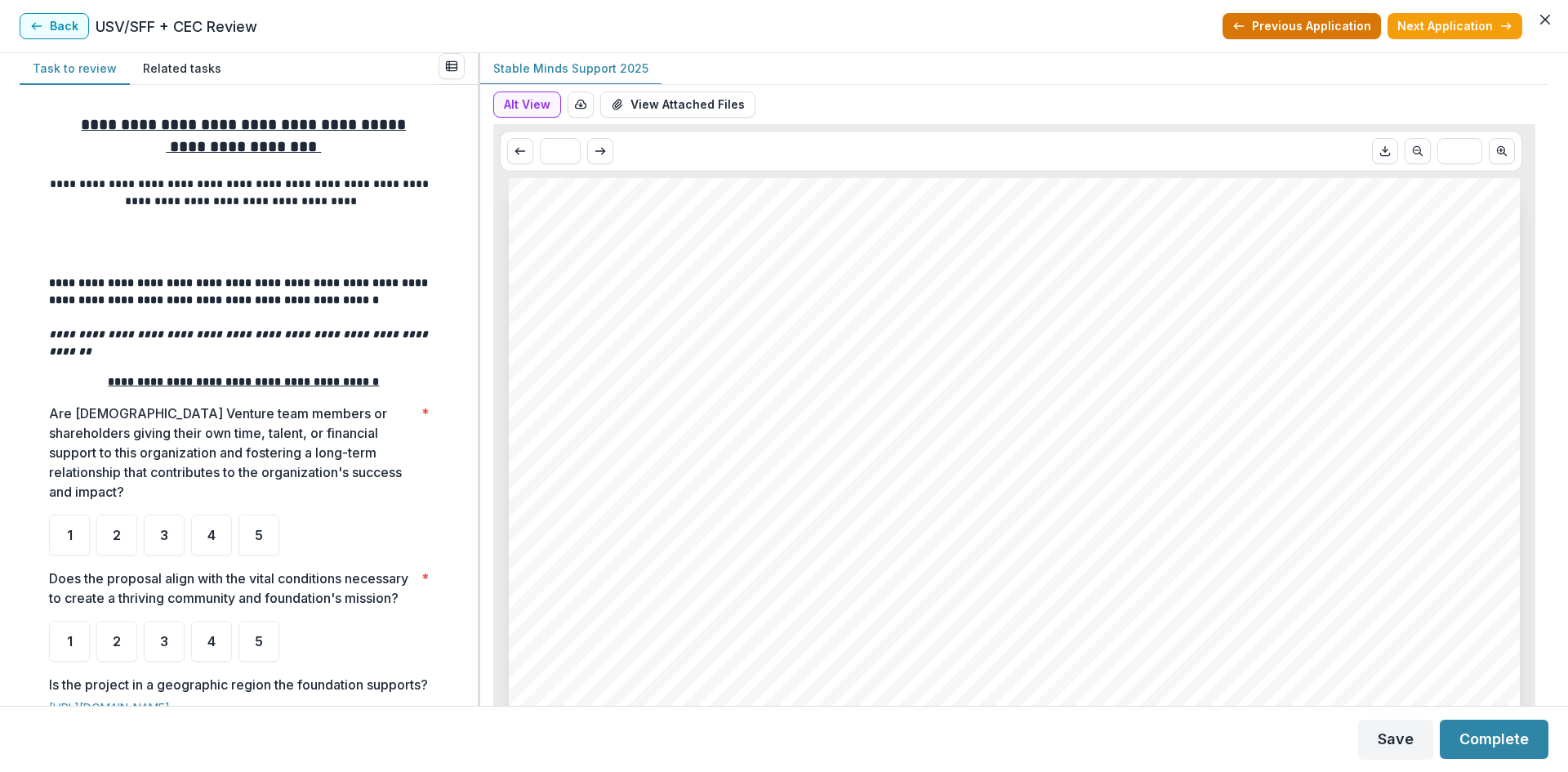
click at [1307, 23] on button "Previous Application" at bounding box center [1301, 25] width 159 height 26
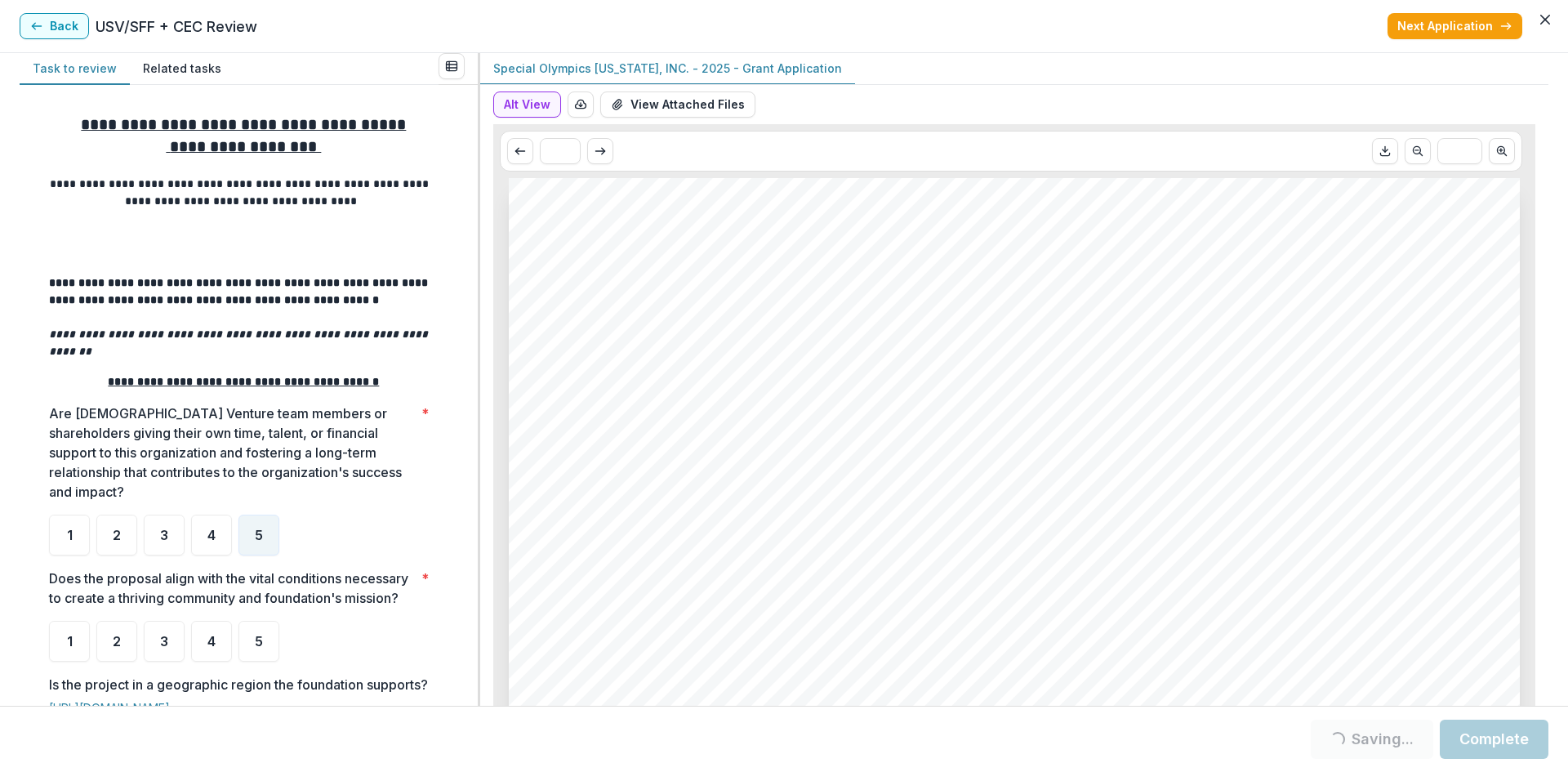
click at [1480, 752] on button "Complete" at bounding box center [1494, 739] width 109 height 39
click at [1452, 26] on button "Next Application" at bounding box center [1455, 25] width 135 height 26
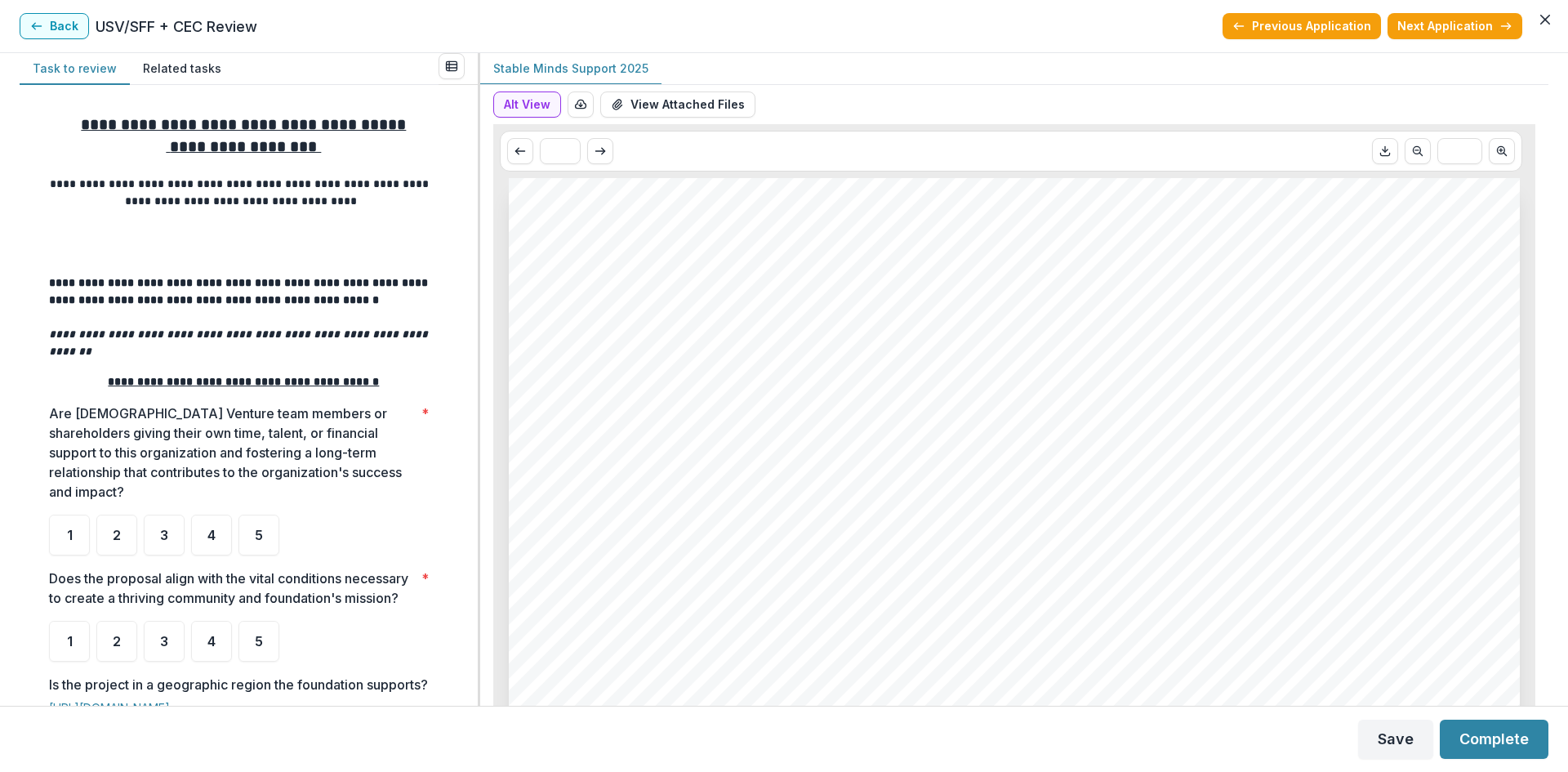
click at [263, 26] on div "Back USV/SFF + CEC Review Previous Application Next Application" at bounding box center [784, 25] width 1529 height 26
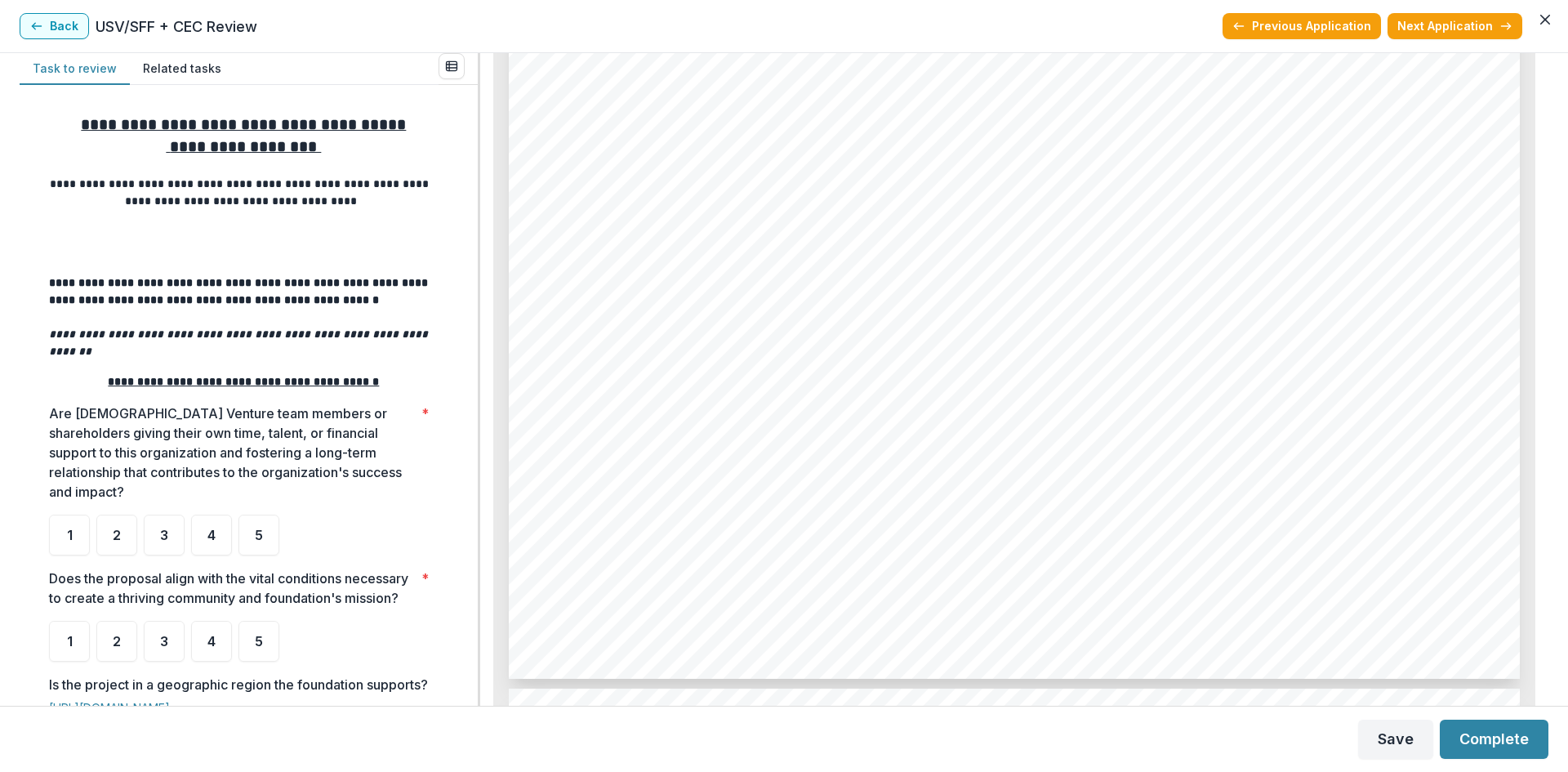
scroll to position [2368, 0]
click at [69, 528] on span "1" at bounding box center [70, 534] width 6 height 13
click at [253, 641] on div "5" at bounding box center [259, 641] width 41 height 41
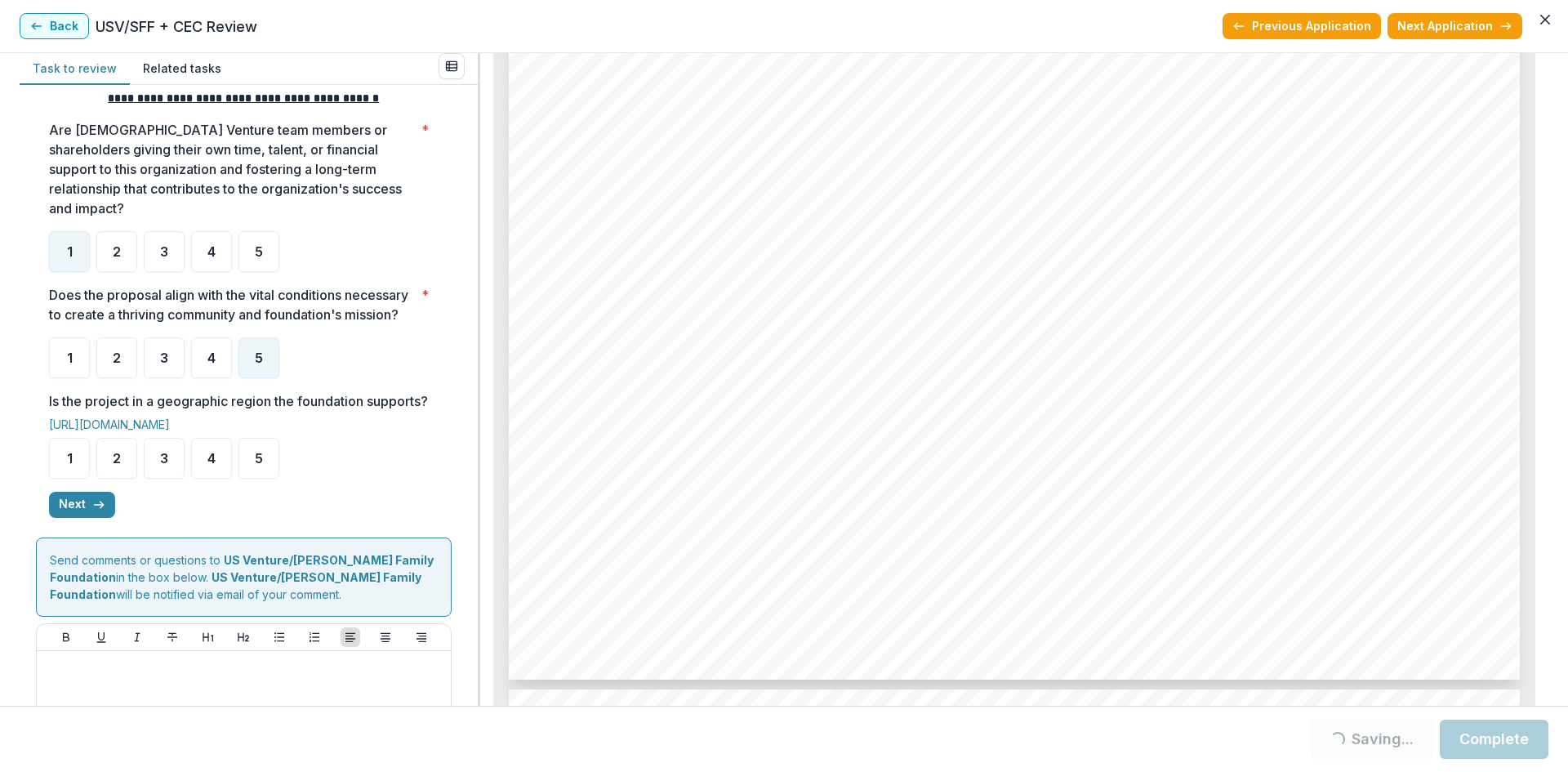
scroll to position [327, 0]
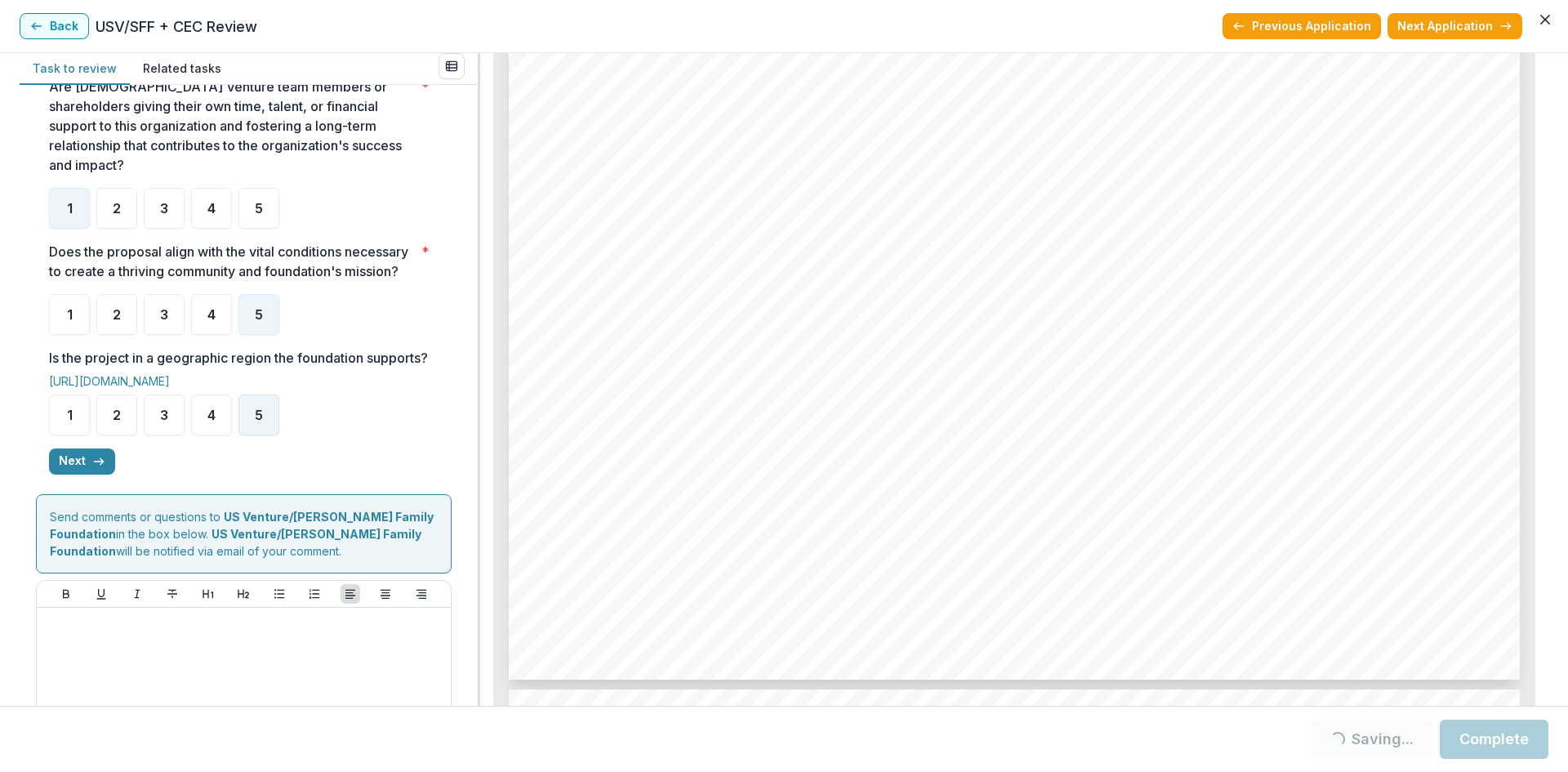
click at [256, 421] on span "5" at bounding box center [259, 414] width 8 height 13
click at [66, 475] on button "Next" at bounding box center [82, 461] width 66 height 26
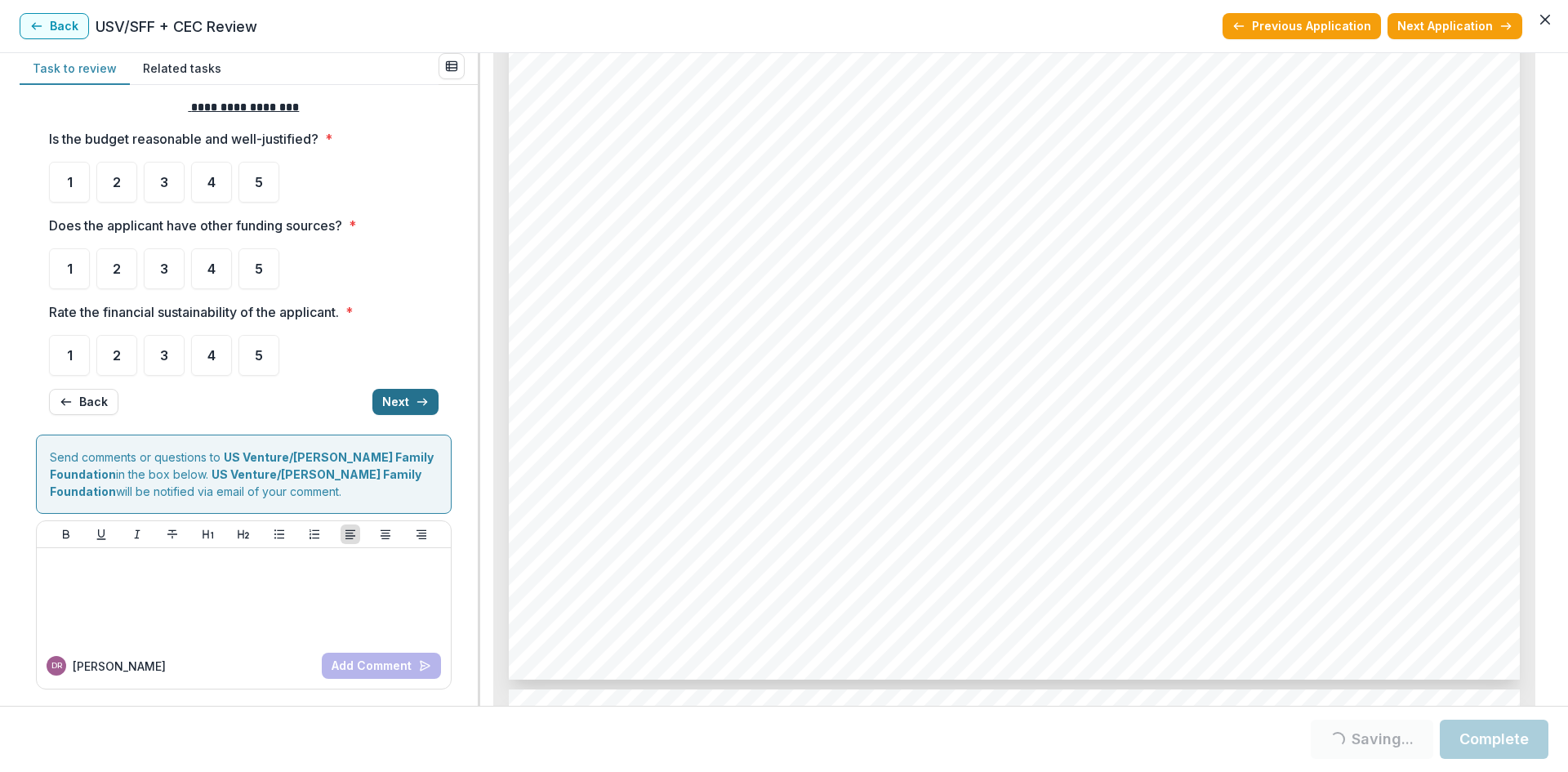
scroll to position [0, 0]
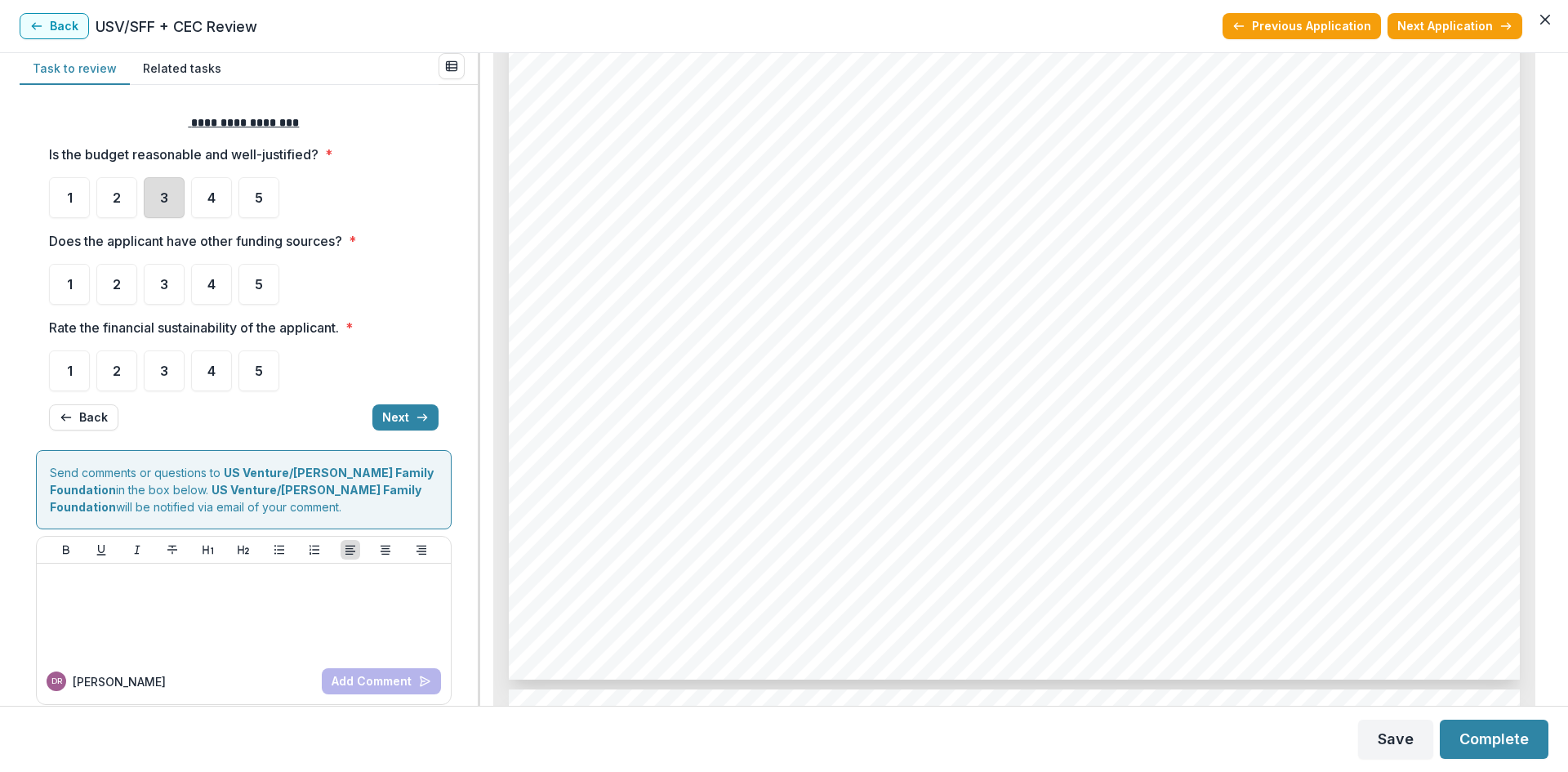
click at [169, 194] on div "3" at bounding box center [164, 198] width 41 height 41
click at [166, 290] on span "3" at bounding box center [164, 284] width 8 height 13
click at [160, 373] on span "3" at bounding box center [164, 370] width 8 height 13
click at [401, 412] on button "Next" at bounding box center [405, 417] width 66 height 26
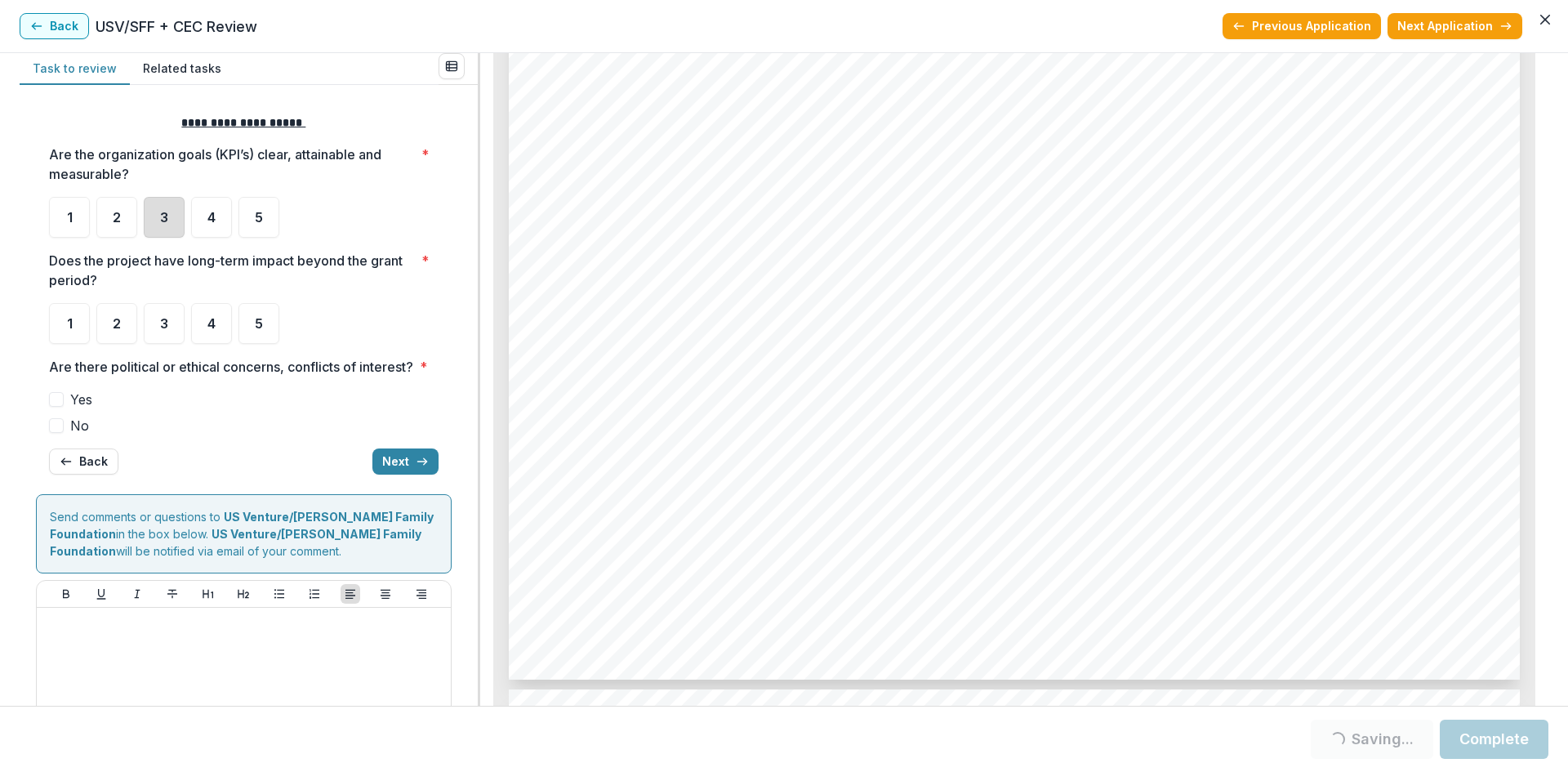
click at [177, 223] on div "3" at bounding box center [164, 217] width 41 height 41
click at [172, 308] on div "3" at bounding box center [164, 324] width 41 height 41
click at [65, 435] on label "No" at bounding box center [244, 425] width 390 height 20
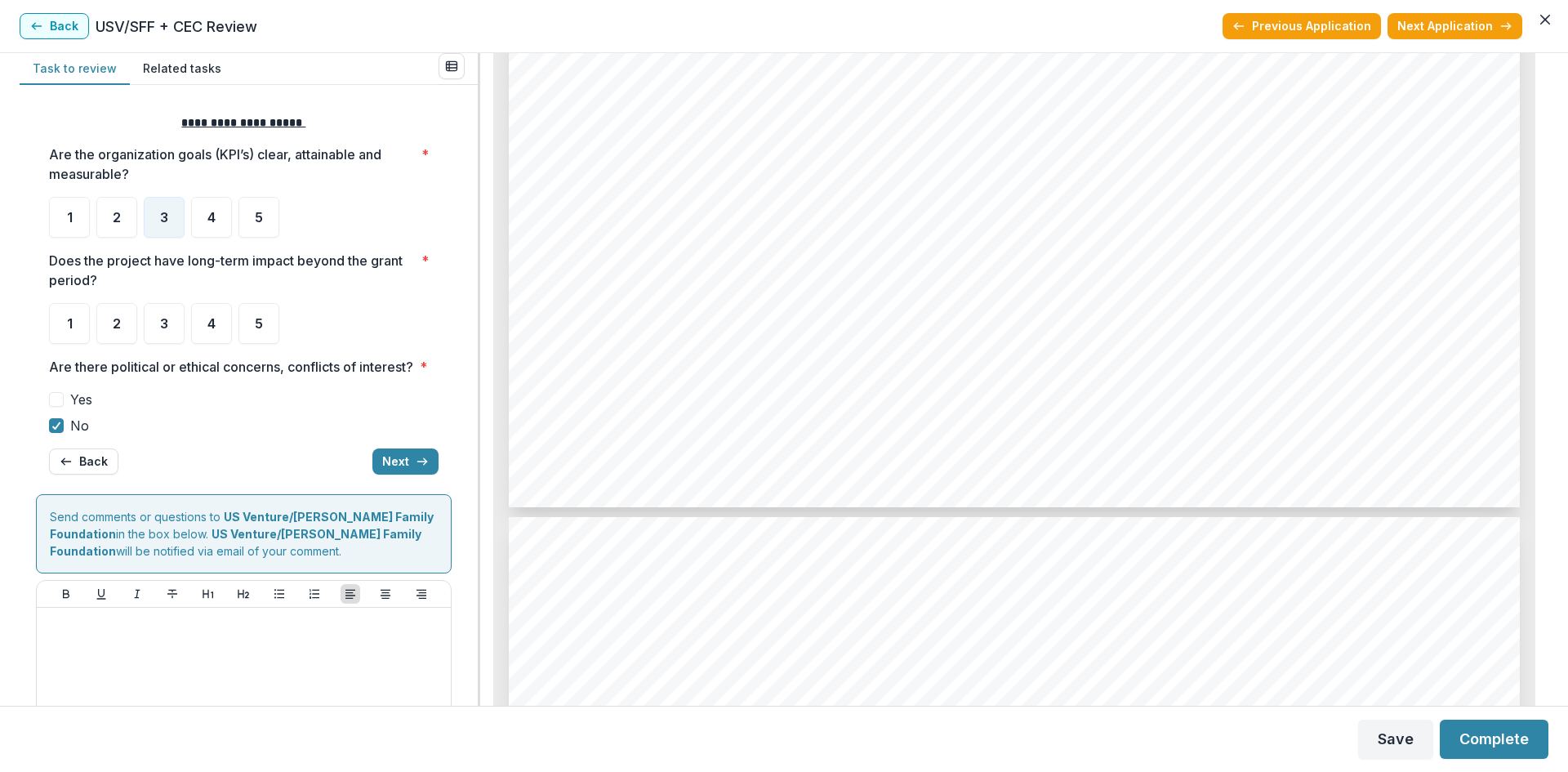
scroll to position [7430, 0]
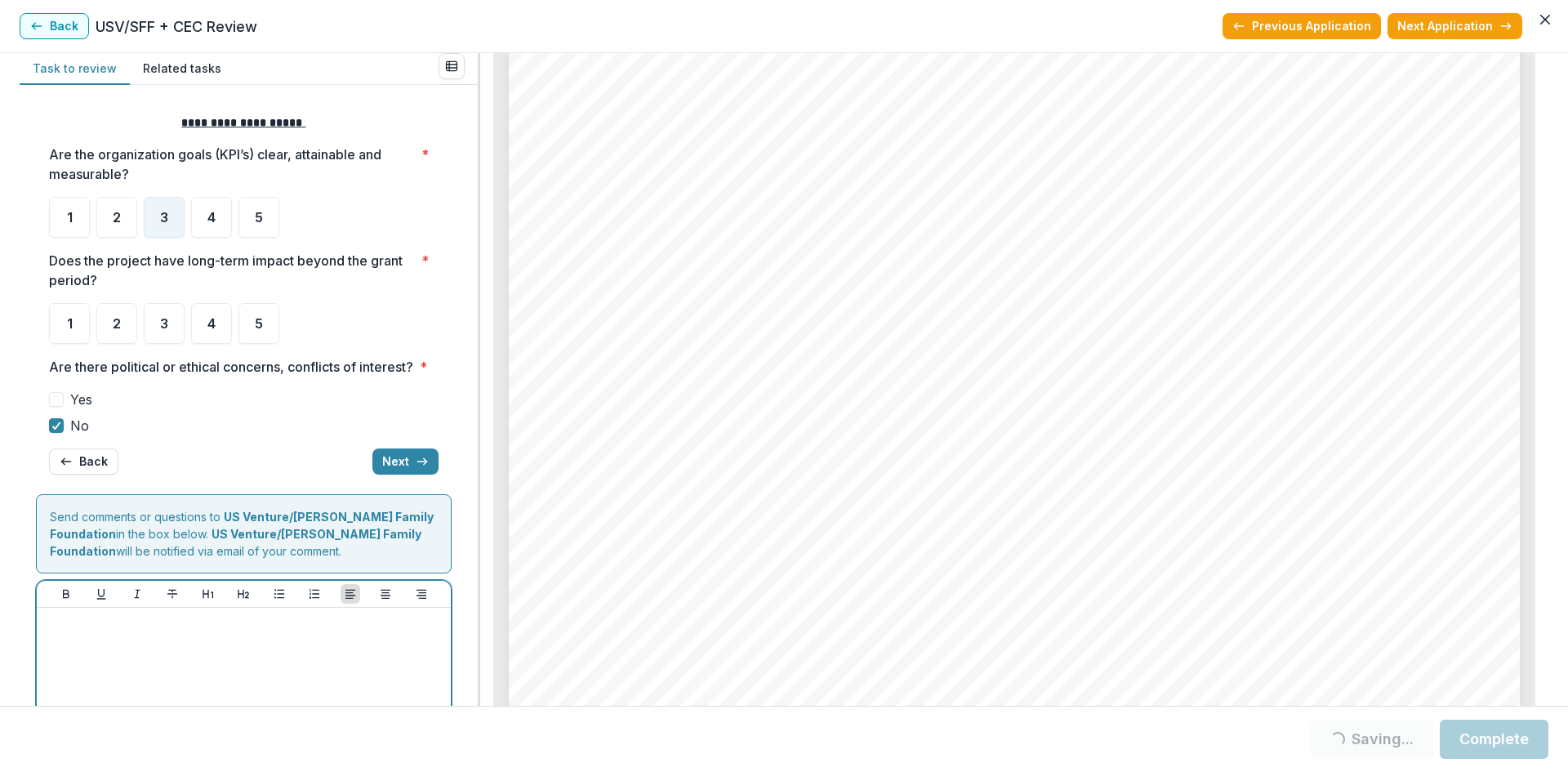
click at [229, 629] on div at bounding box center [243, 655] width 414 height 95
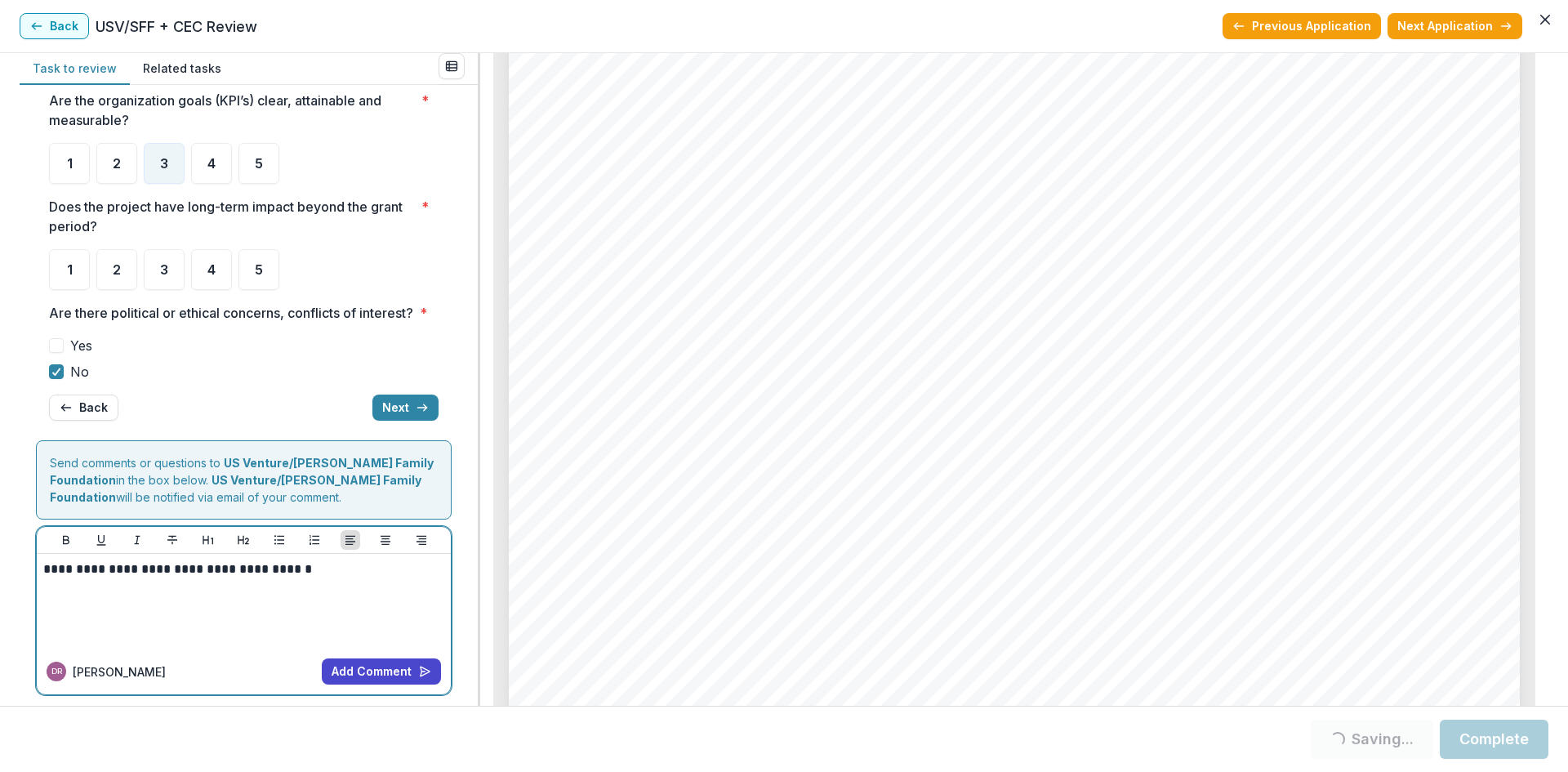
scroll to position [79, 0]
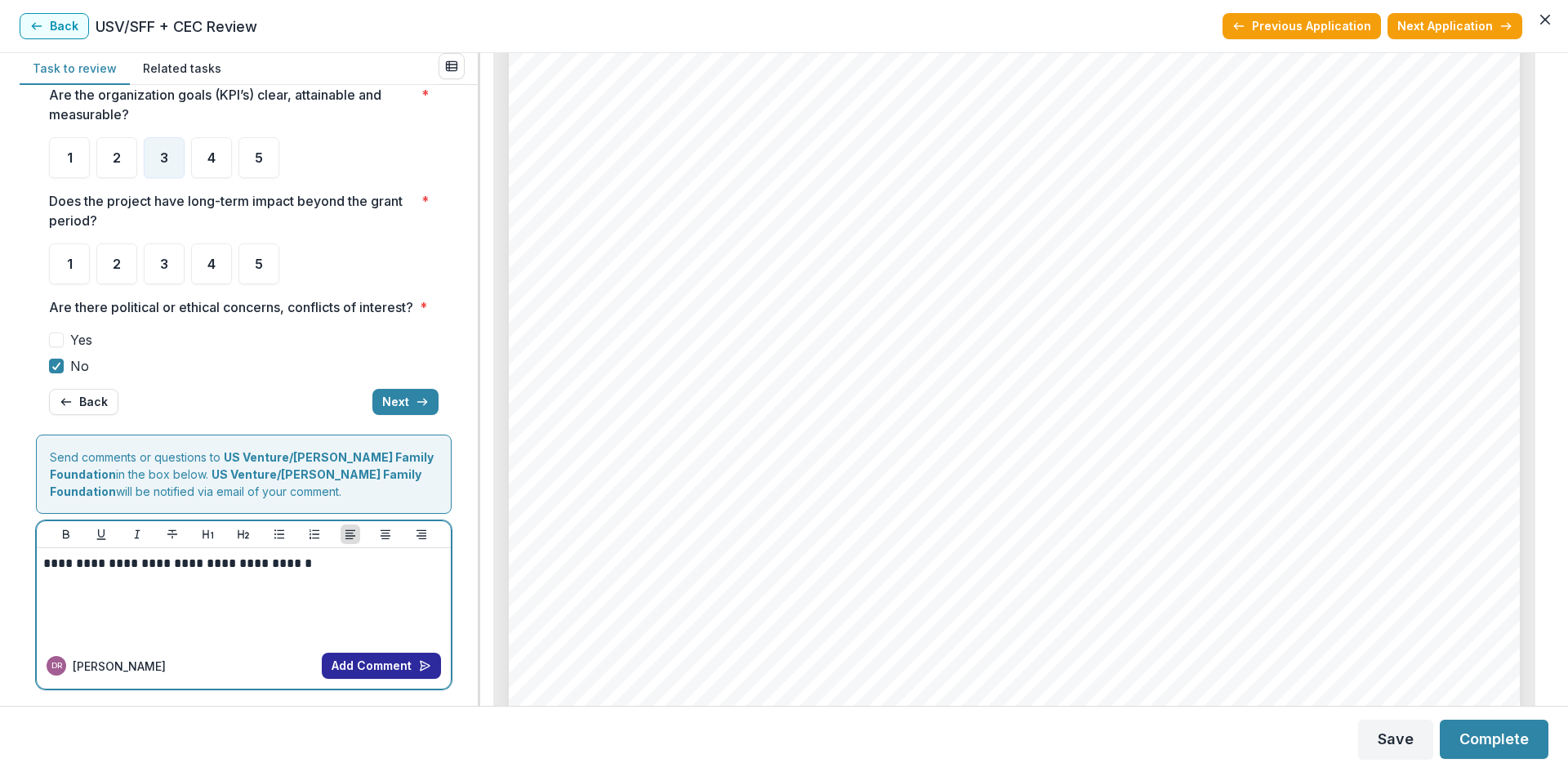
click at [340, 673] on button "Add Comment" at bounding box center [381, 665] width 119 height 26
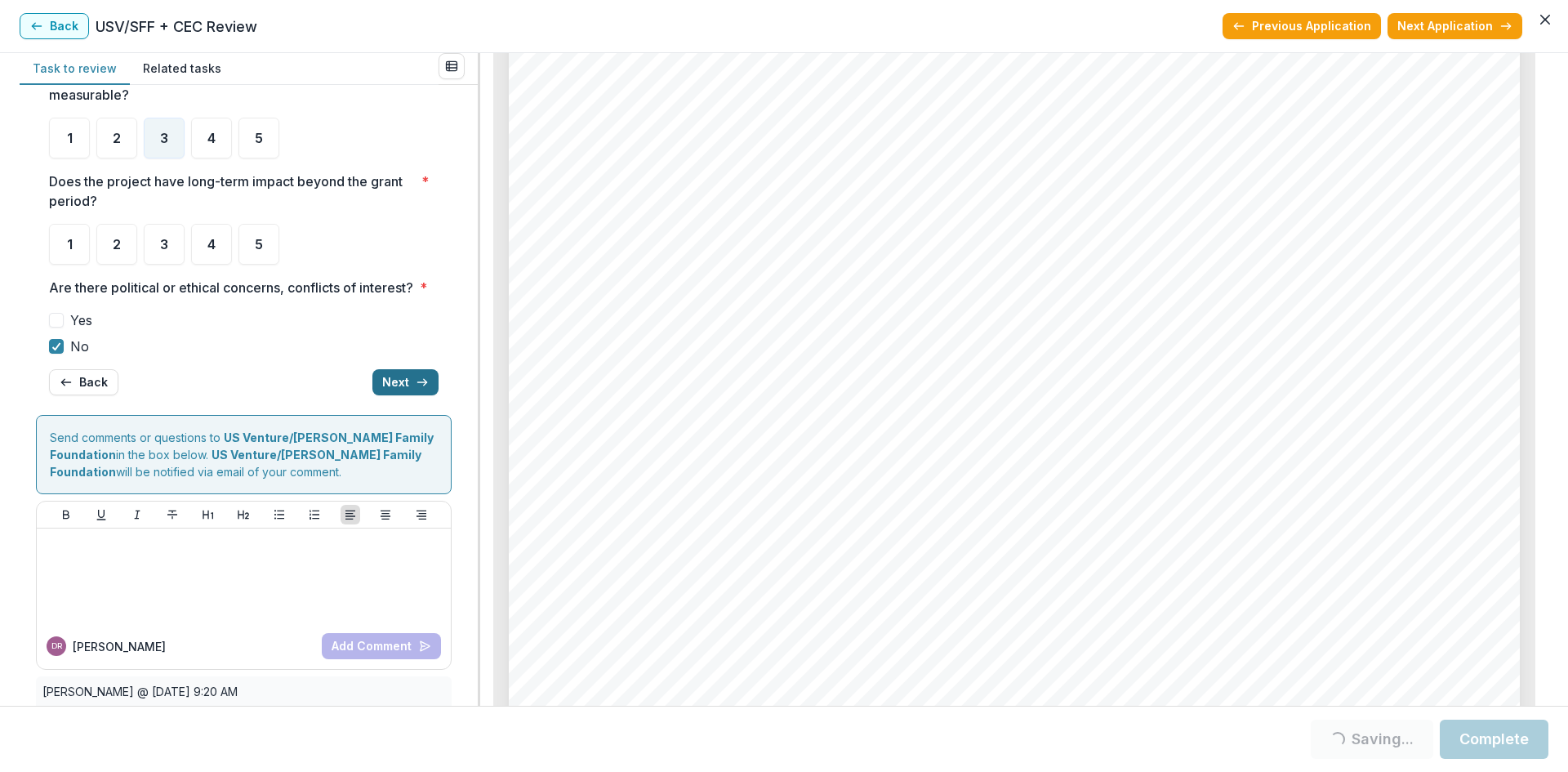
click at [400, 395] on button "Next" at bounding box center [405, 382] width 66 height 26
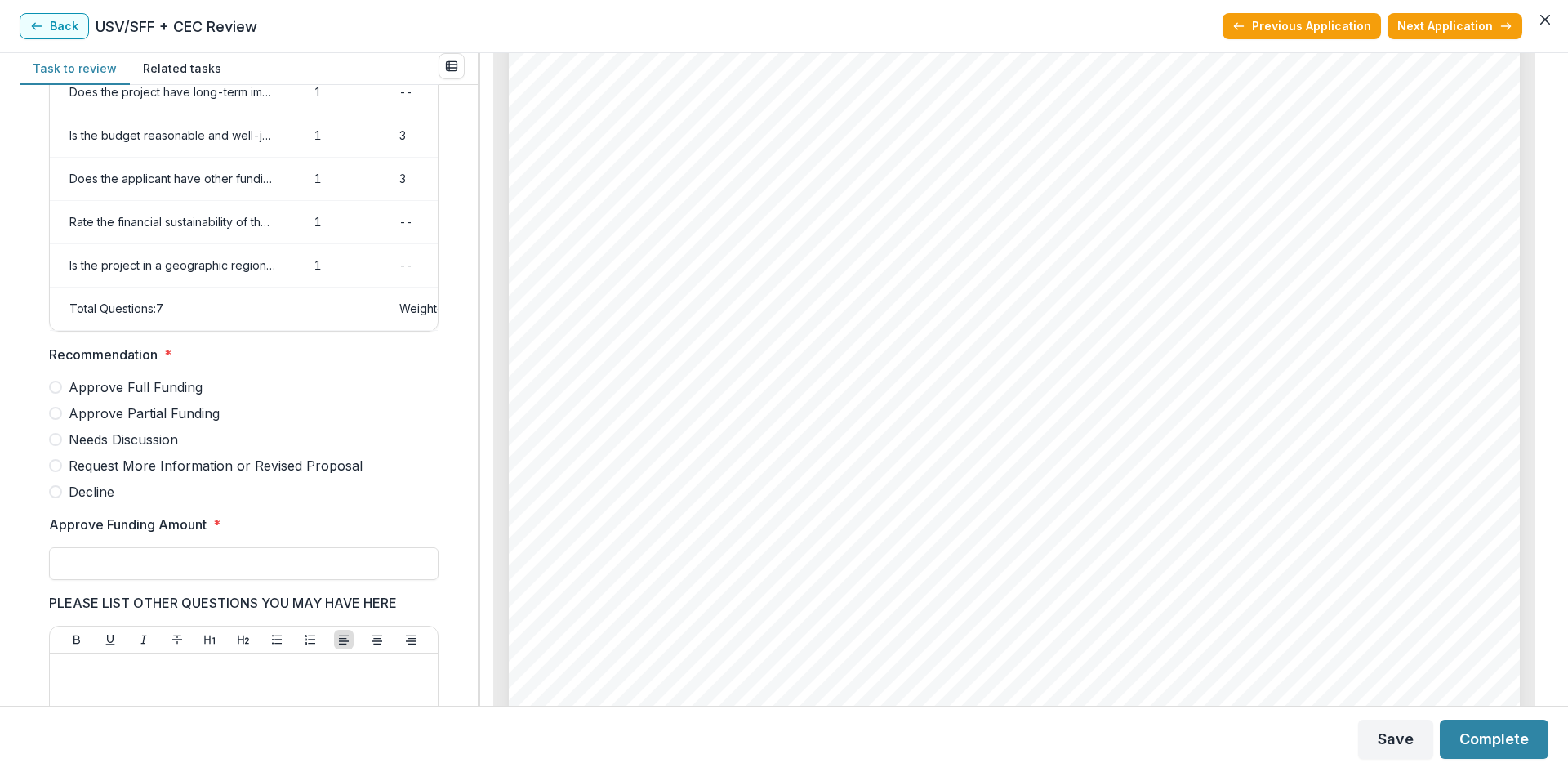
scroll to position [183, 0]
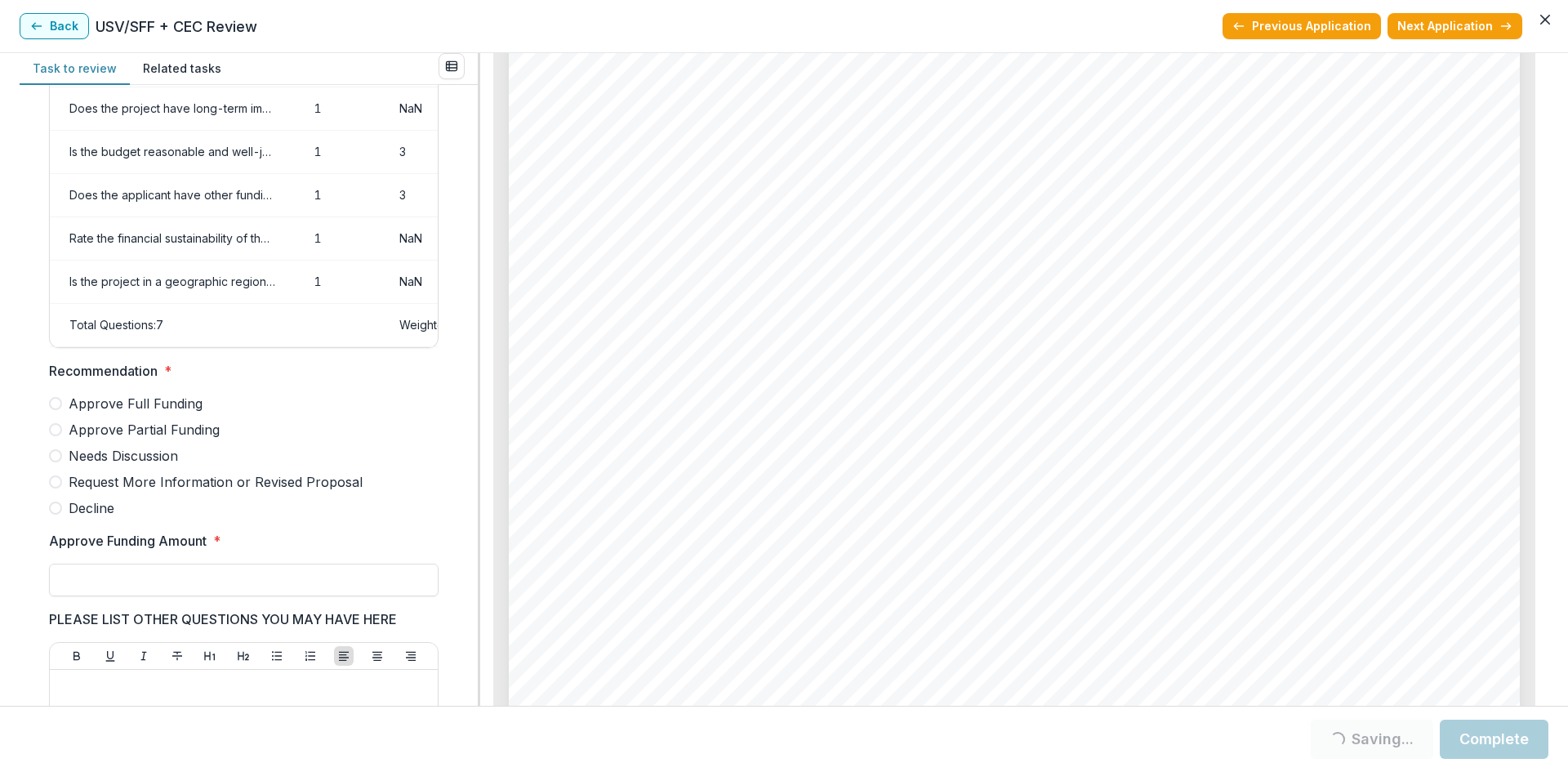
click at [94, 518] on span "Decline" at bounding box center [92, 507] width 46 height 20
click at [55, 515] on span at bounding box center [55, 507] width 13 height 13
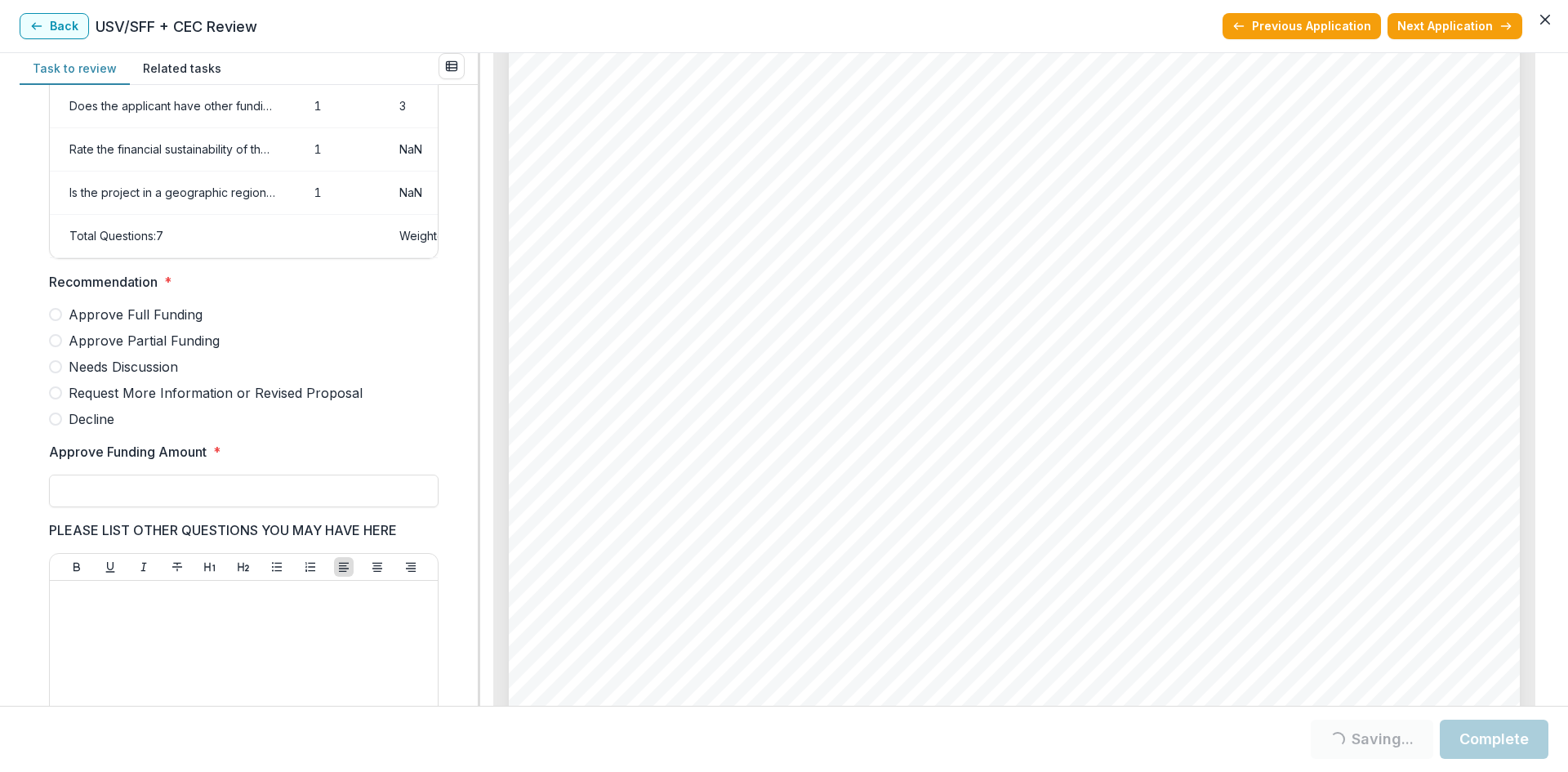
scroll to position [347, 0]
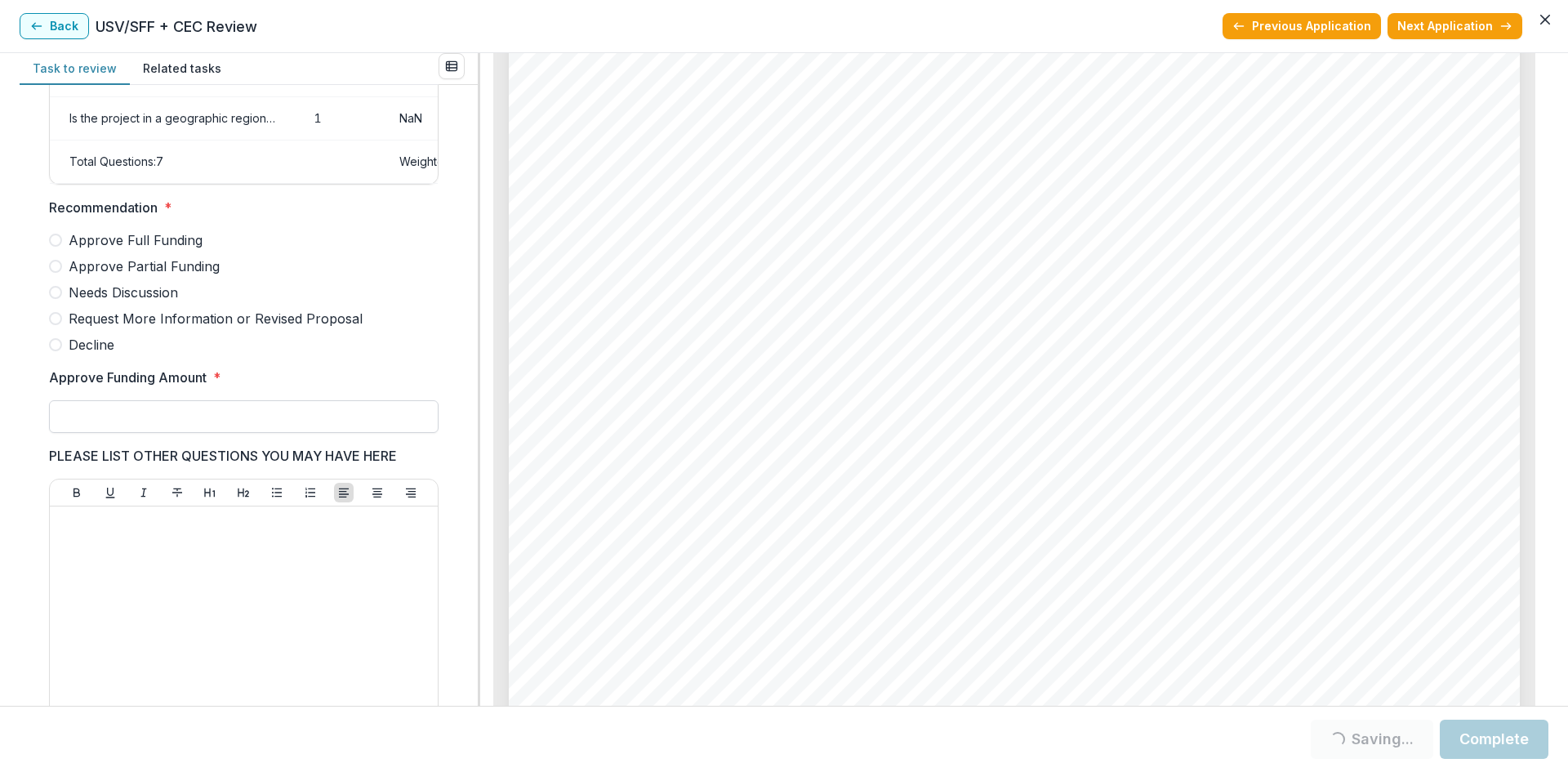
click at [100, 425] on input "Approve Funding Amount *" at bounding box center [244, 416] width 390 height 32
type input "**"
click at [279, 387] on label "Approve Funding Amount *" at bounding box center [239, 377] width 380 height 20
click at [279, 400] on input "**" at bounding box center [244, 416] width 390 height 32
click at [56, 351] on span at bounding box center [55, 344] width 13 height 13
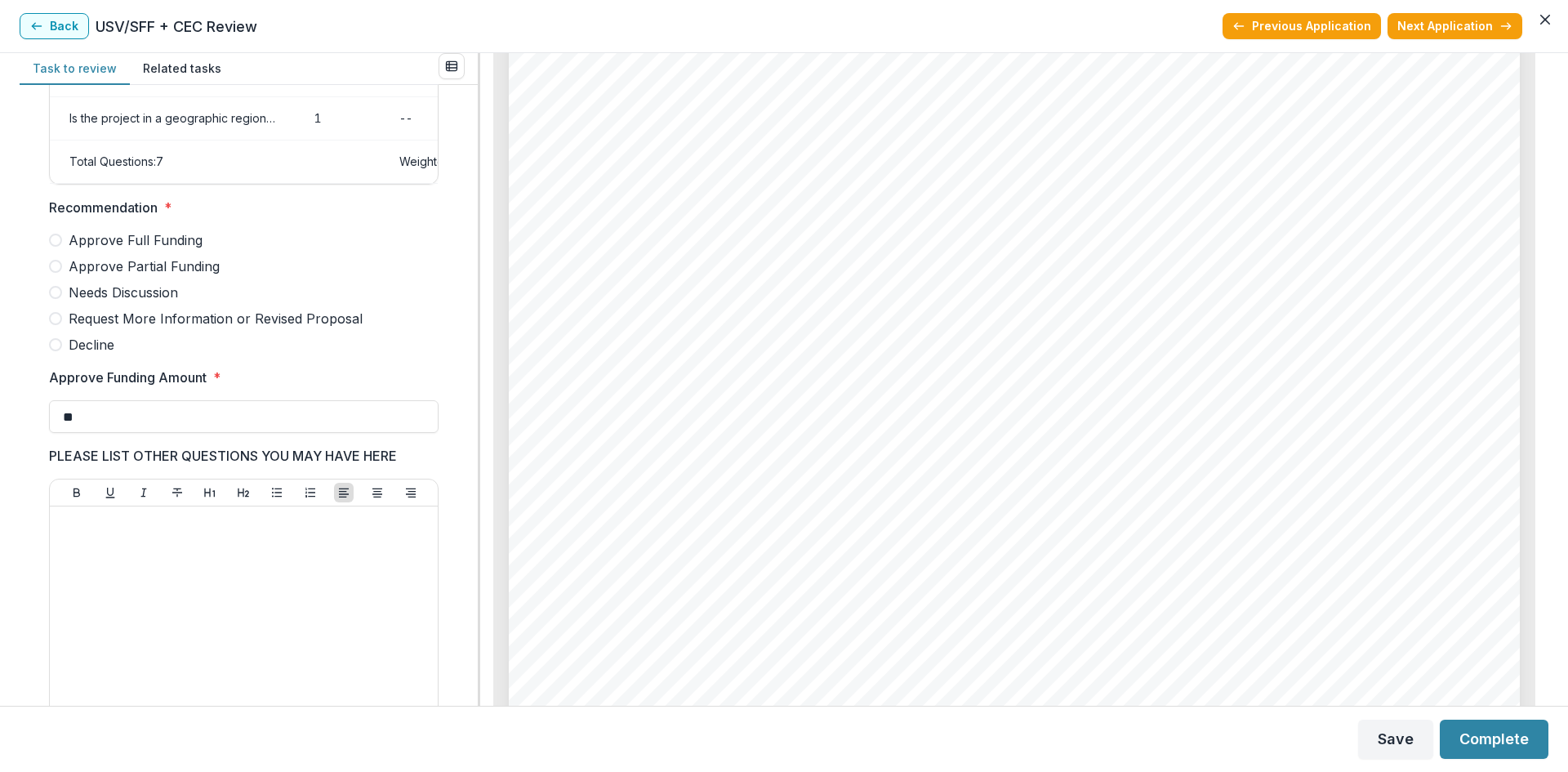
click at [408, 217] on span "Recommendation *" at bounding box center [239, 207] width 380 height 20
click at [54, 351] on span at bounding box center [55, 344] width 13 height 13
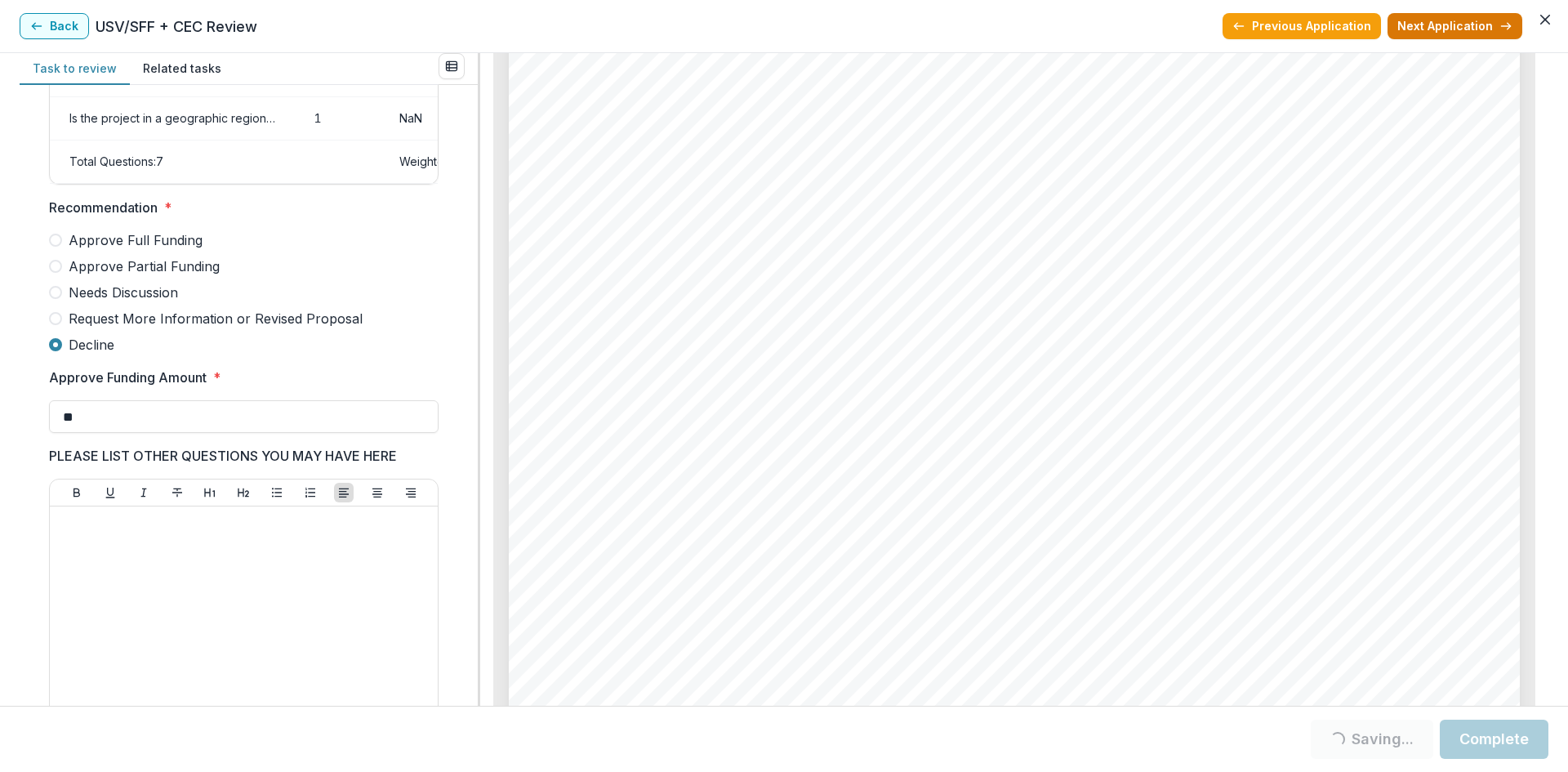
click at [1475, 25] on button "Next Application" at bounding box center [1455, 25] width 135 height 26
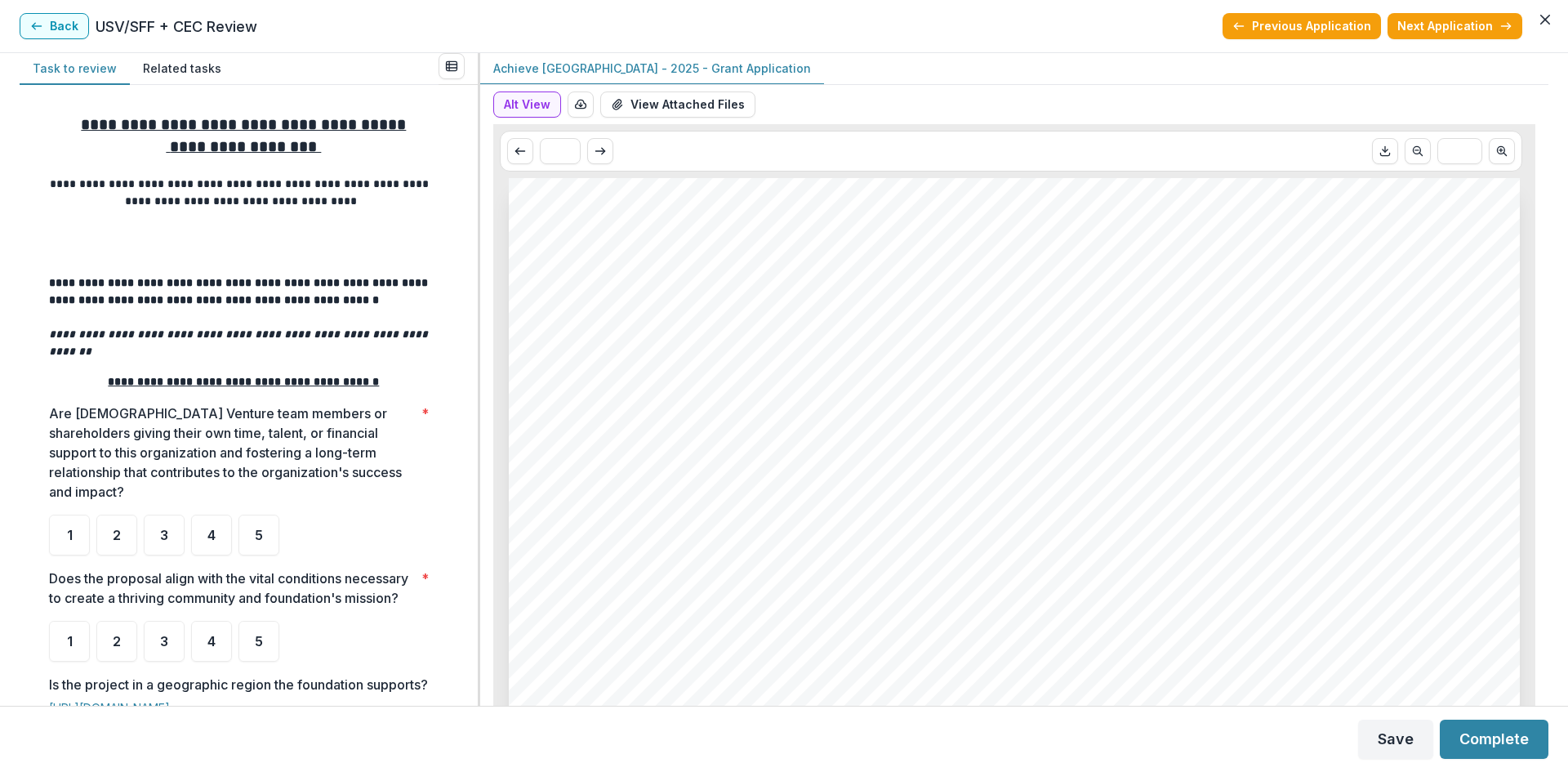
click at [265, 57] on div "Task to review Related tasks" at bounding box center [228, 68] width 419 height 31
click at [680, 105] on button "View Attached Files" at bounding box center [678, 104] width 155 height 26
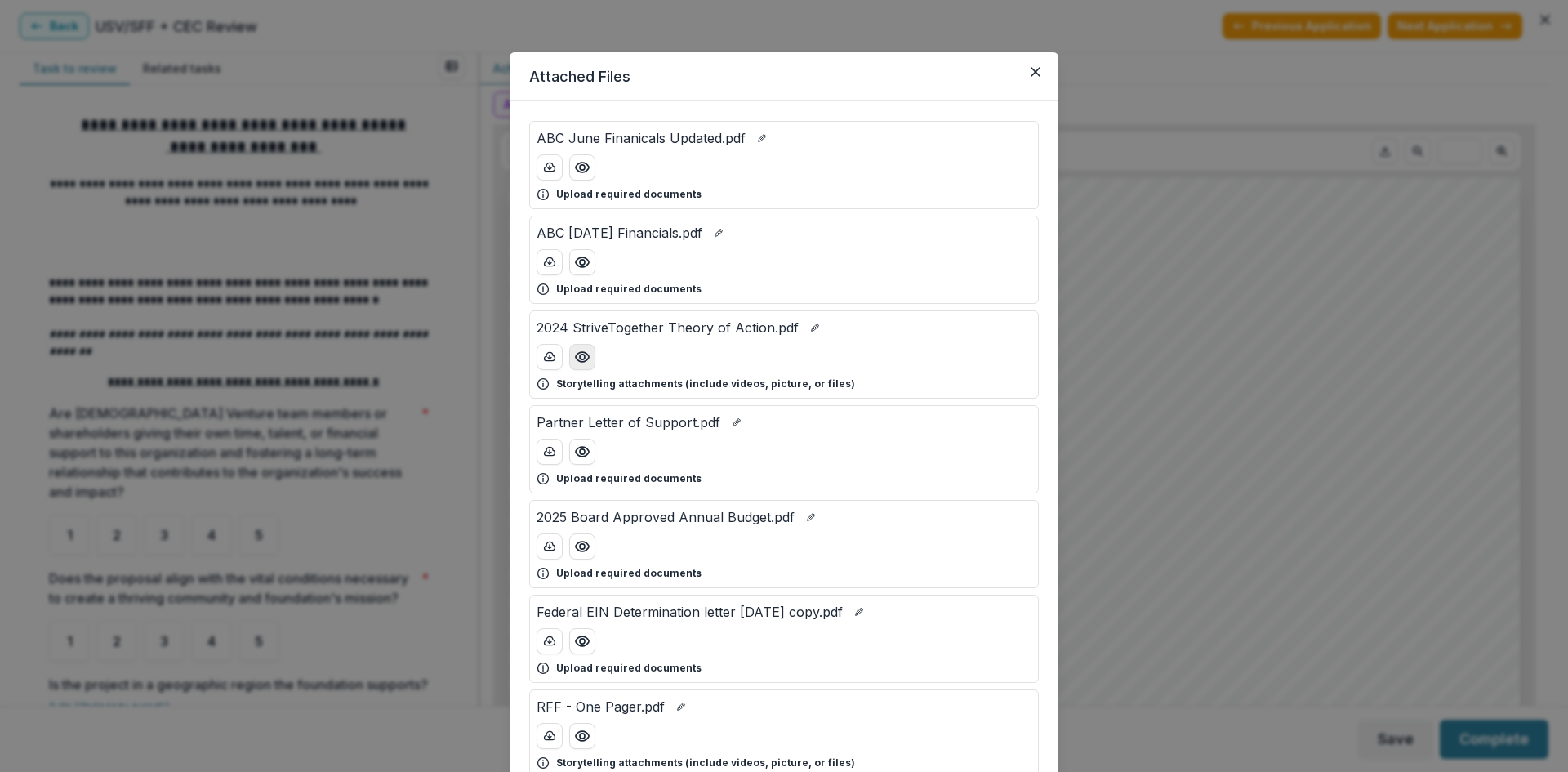
click at [582, 355] on circle "Preview 2024 StriveTogether Theory of Action.pdf" at bounding box center [583, 357] width 5 height 5
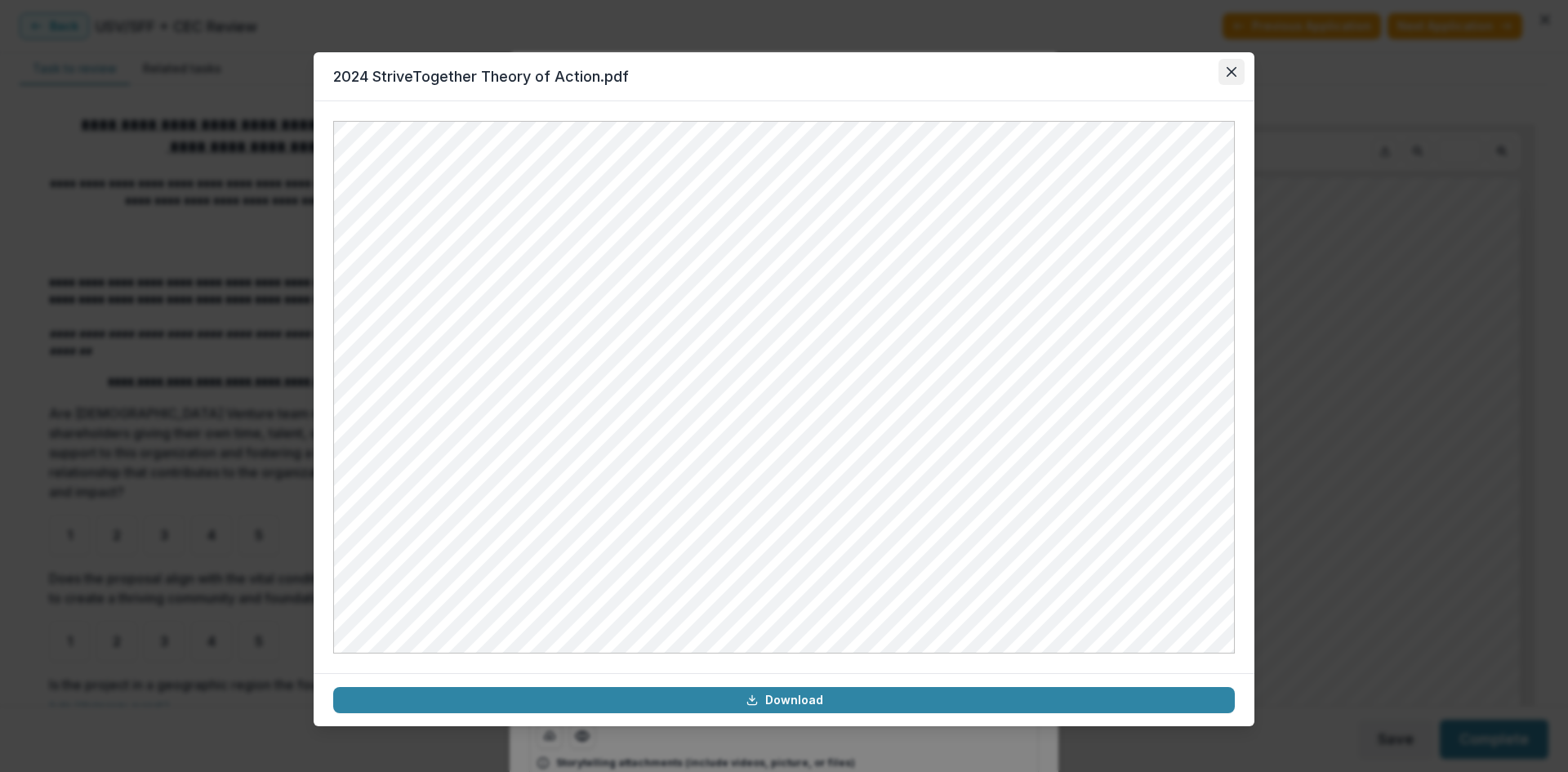
click at [1238, 67] on button "Close" at bounding box center [1232, 71] width 26 height 26
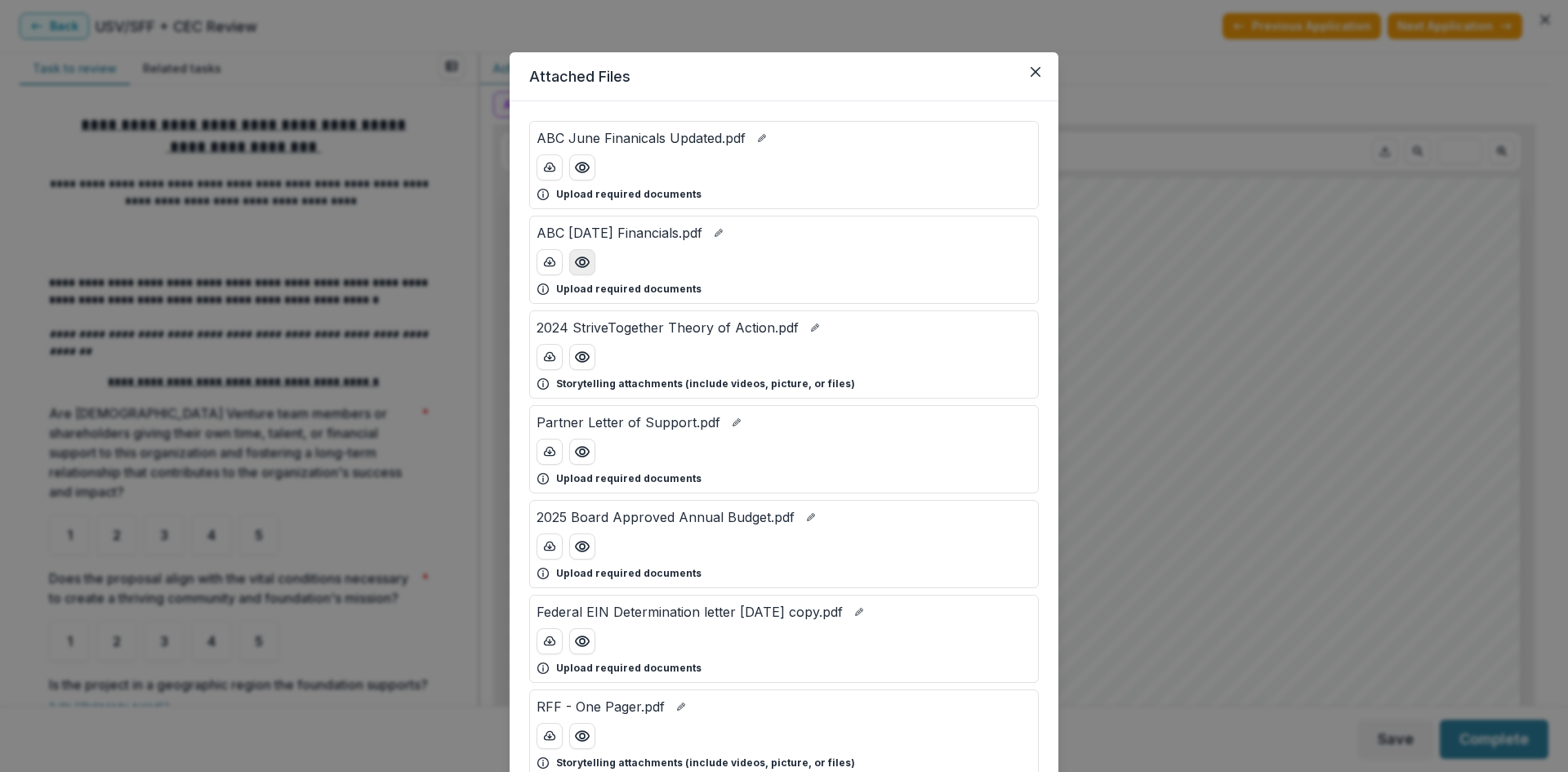
click at [582, 261] on circle "Preview ABC Dec 2024 Financials.pdf" at bounding box center [583, 262] width 5 height 5
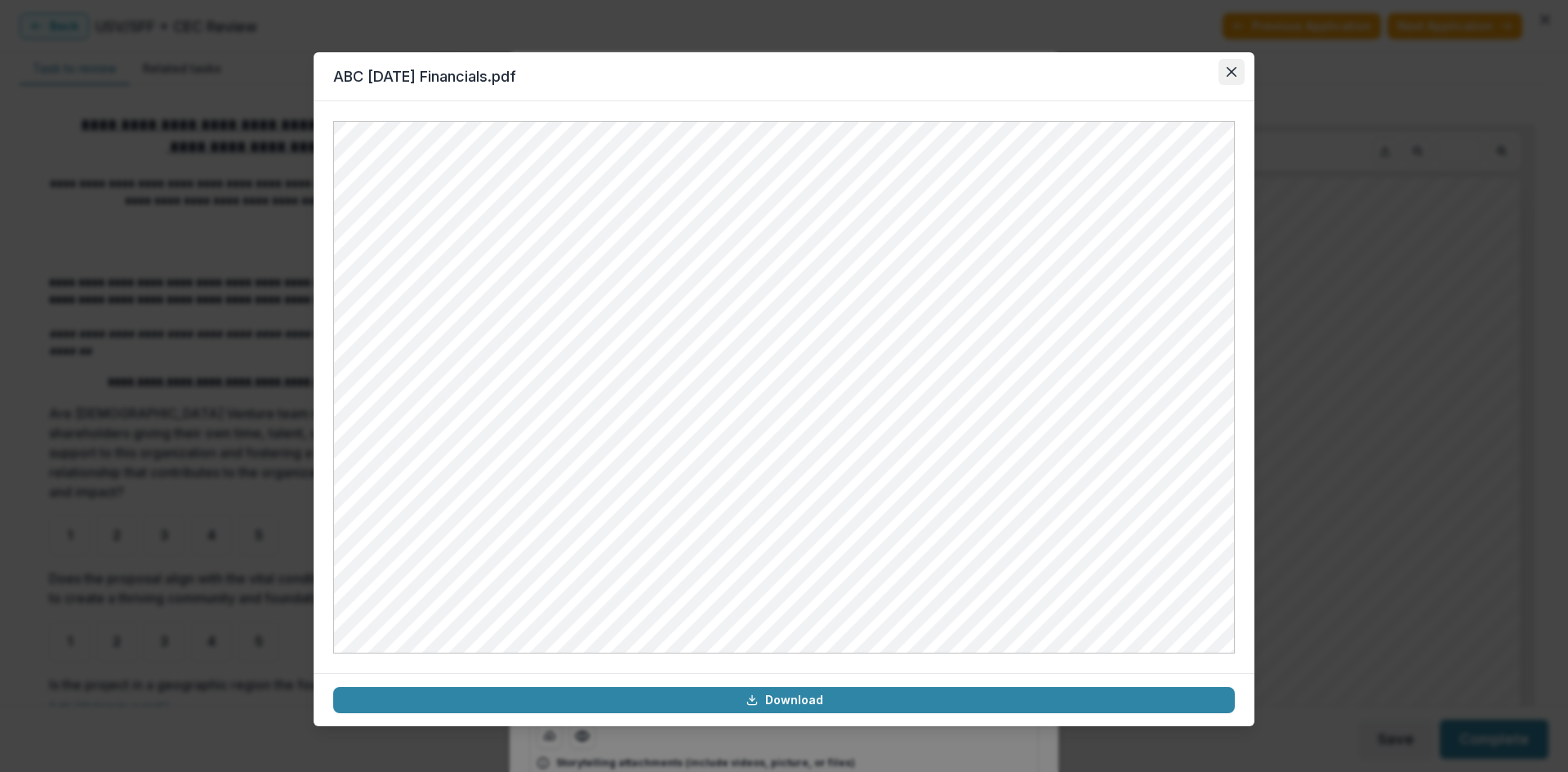
click at [1229, 72] on icon "Close" at bounding box center [1232, 72] width 10 height 10
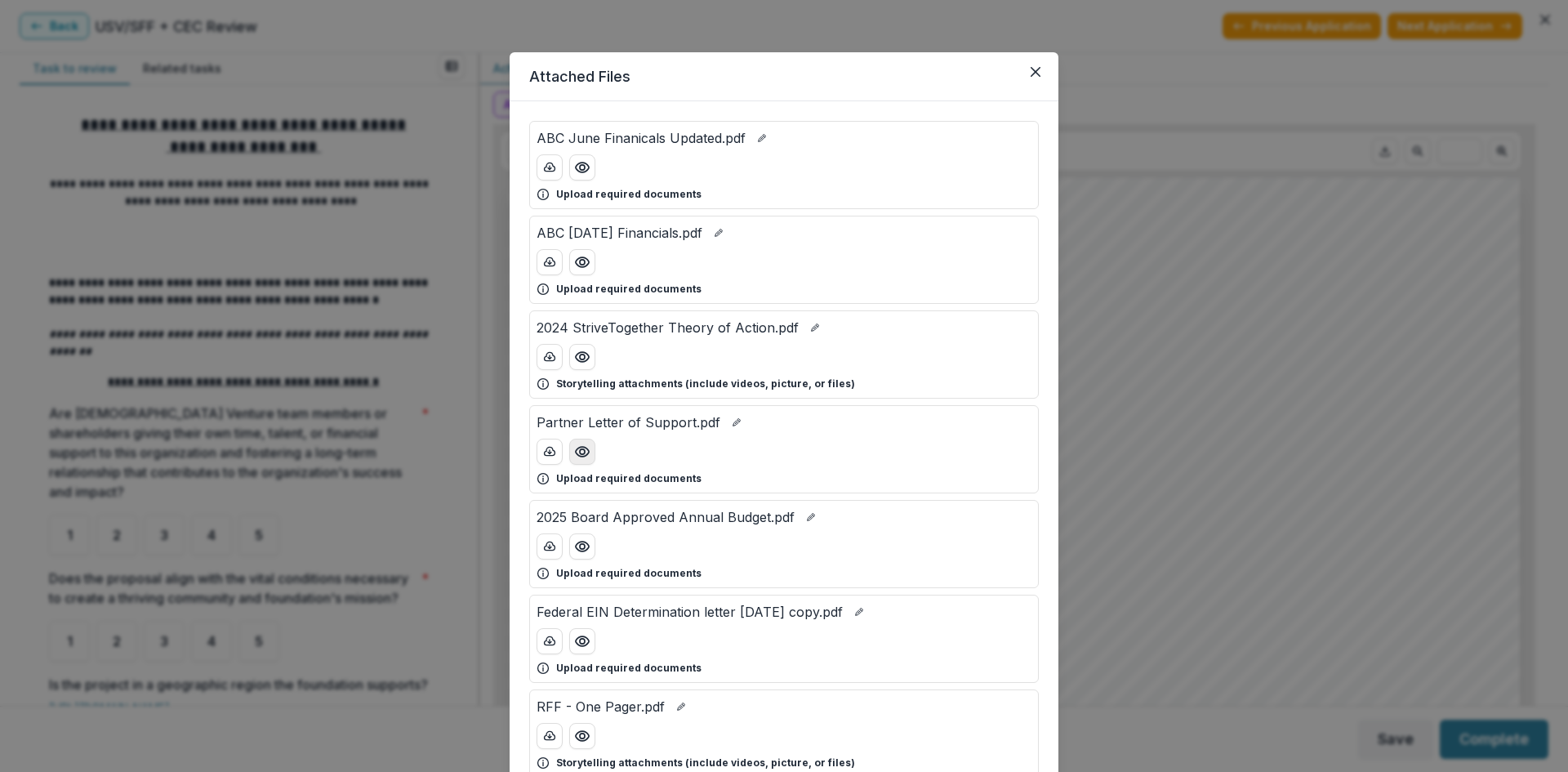
click at [583, 453] on circle "Preview Partner Letter of Support.pdf" at bounding box center [583, 452] width 5 height 5
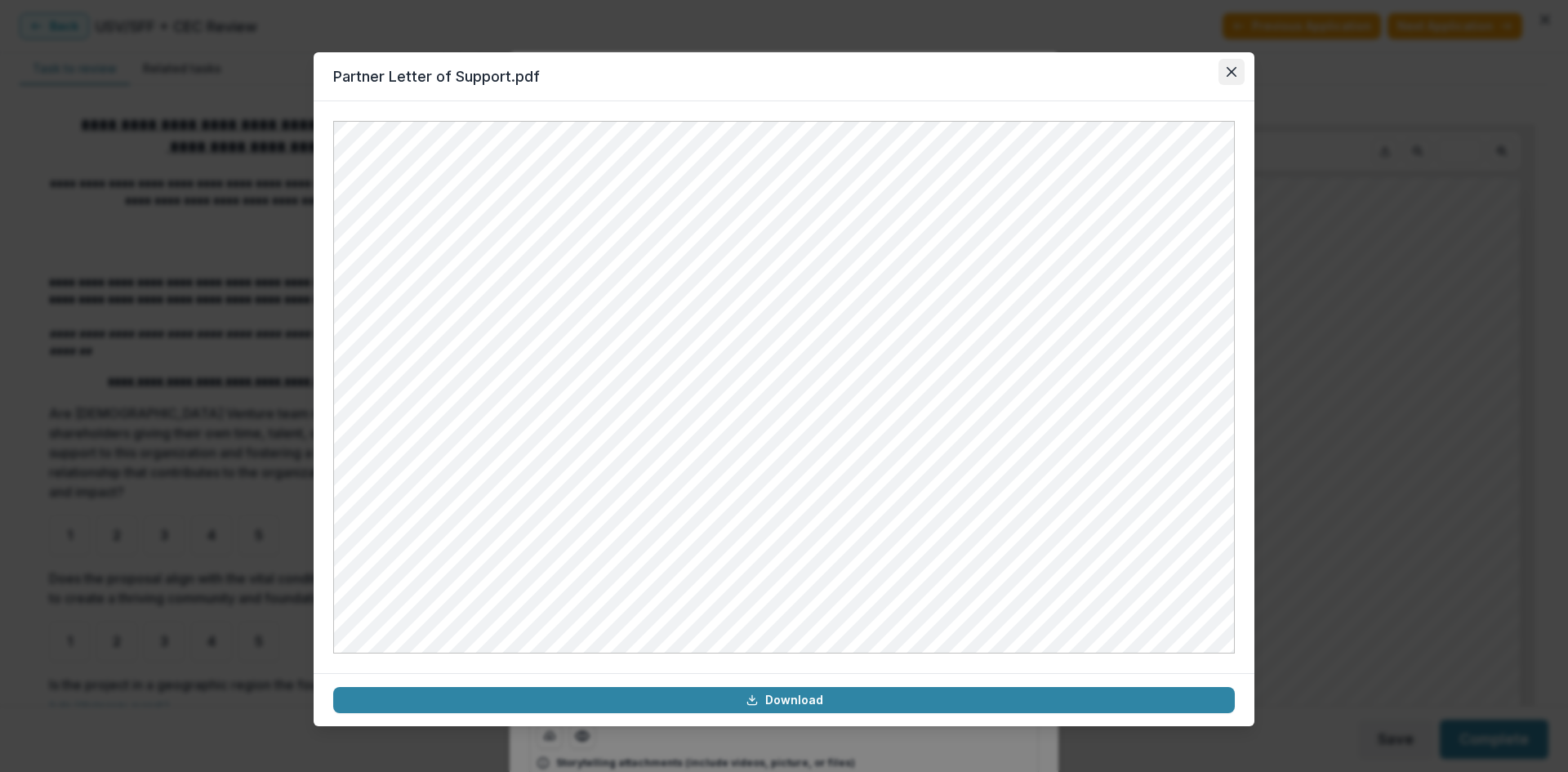
click at [1236, 74] on icon "Close" at bounding box center [1232, 72] width 10 height 10
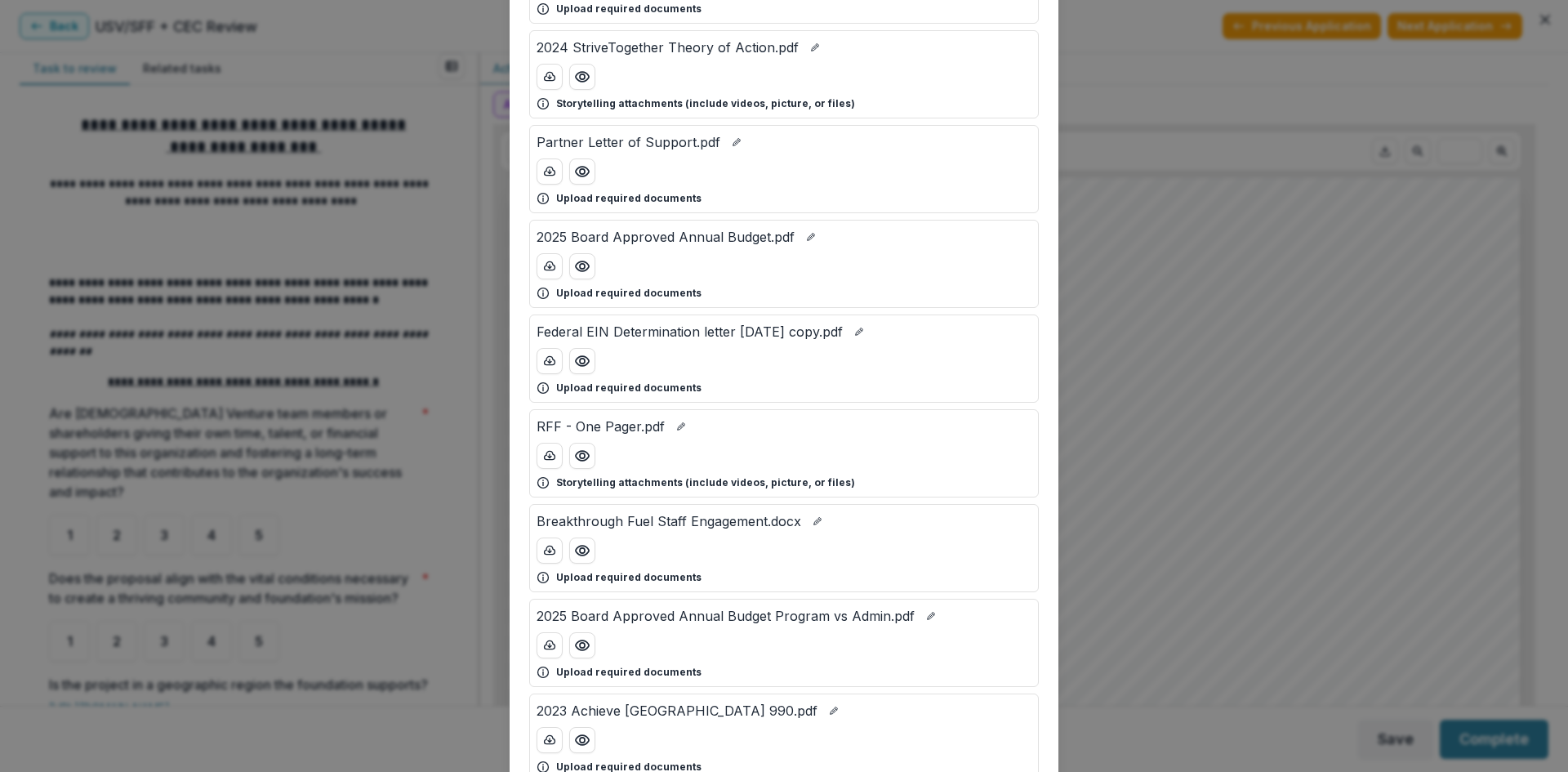
scroll to position [327, 0]
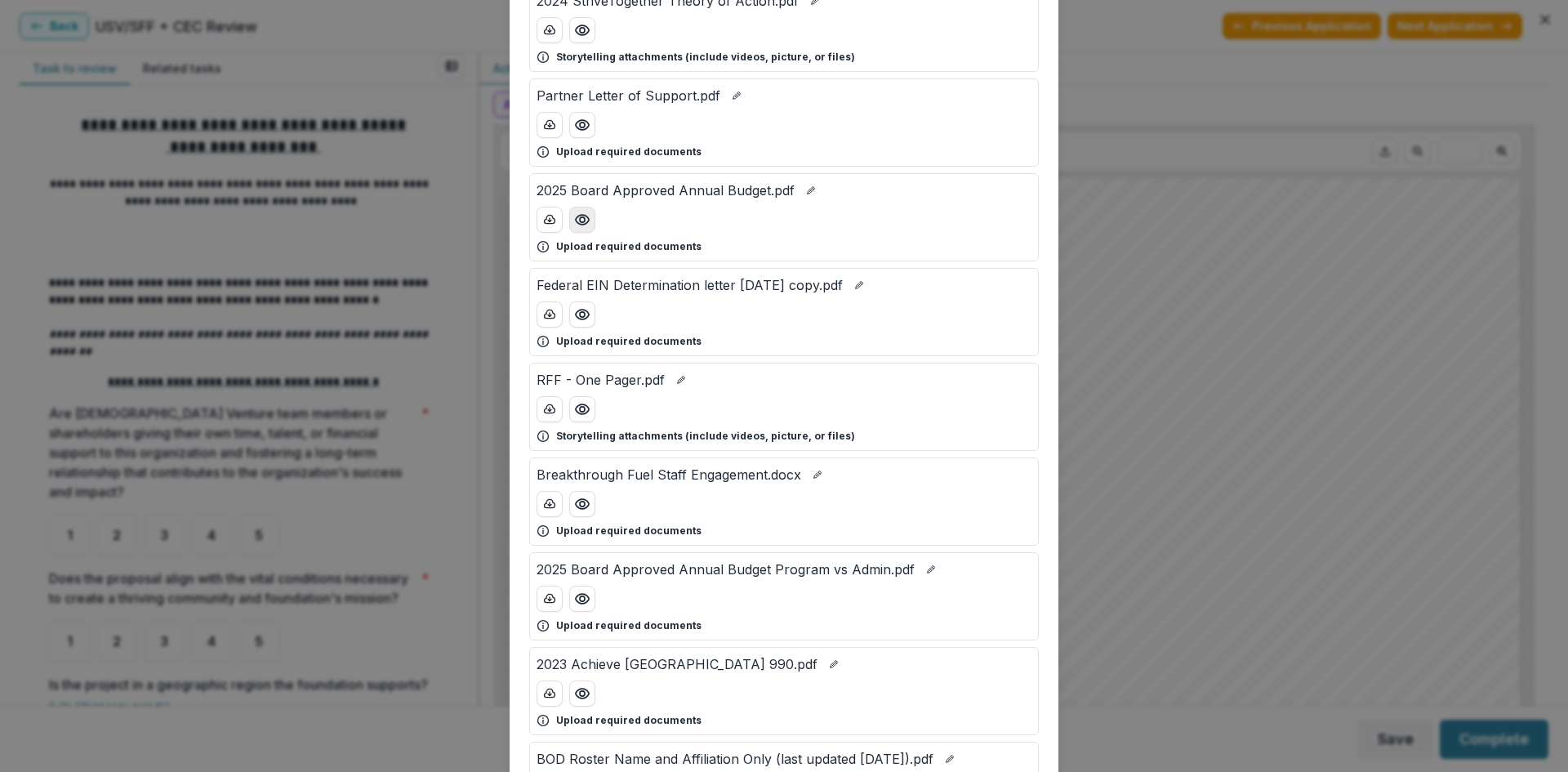
click at [578, 223] on icon "Preview 2025 Board Approved Annual Budget.pdf" at bounding box center [582, 219] width 16 height 16
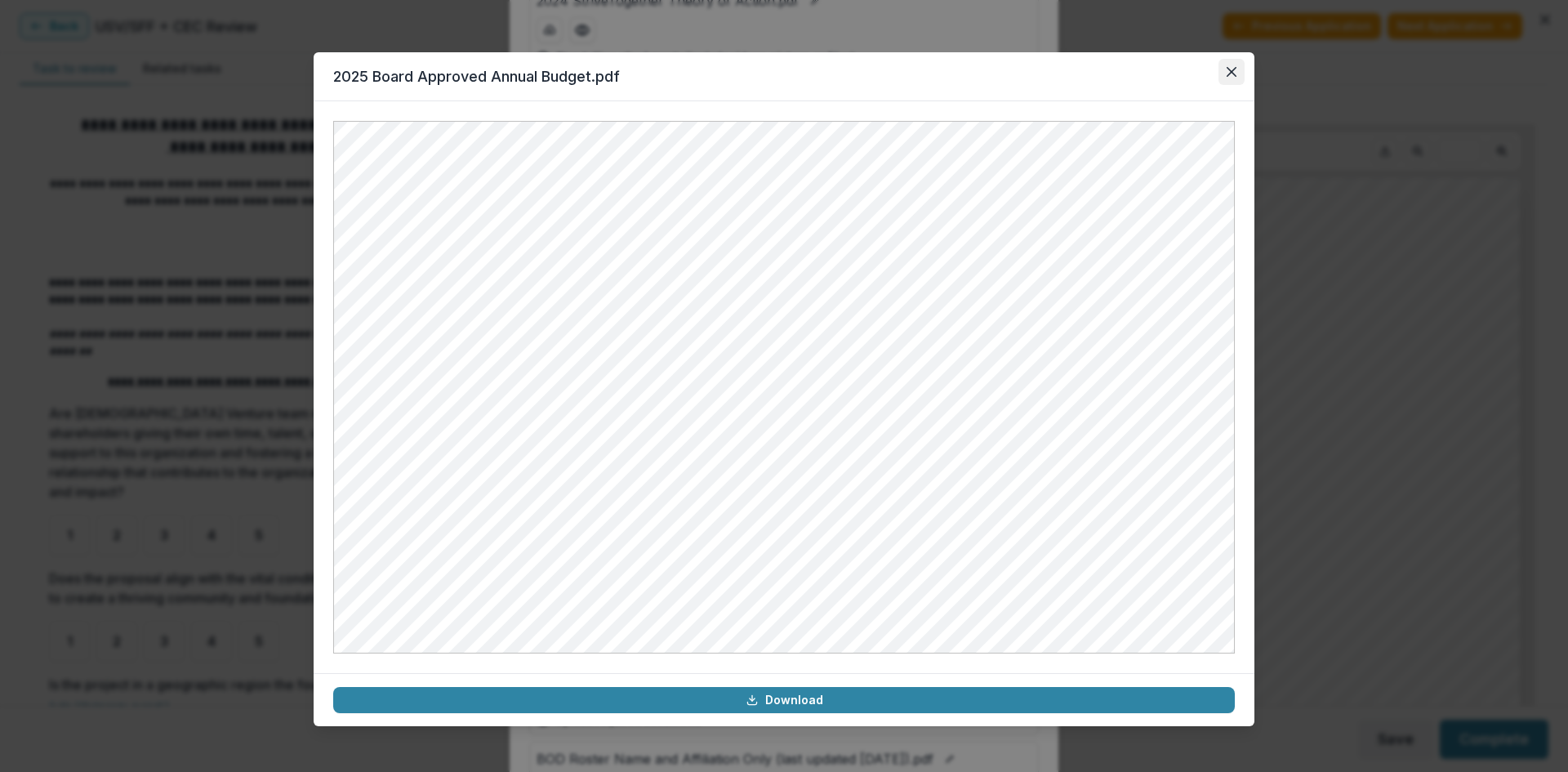
click at [1224, 73] on button "Close" at bounding box center [1232, 71] width 26 height 26
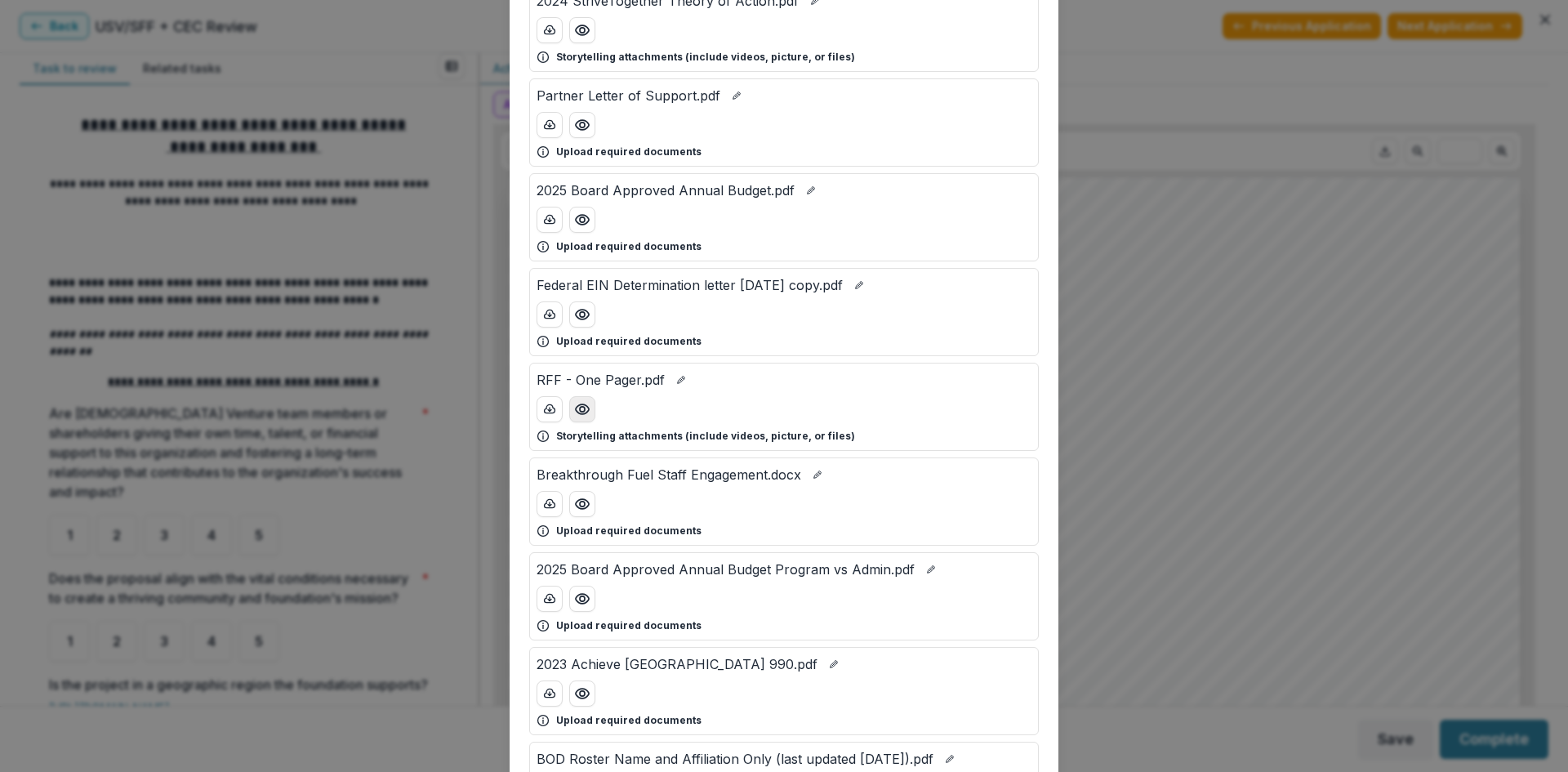
click at [590, 408] on button "Preview RFF - One Pager.pdf" at bounding box center [582, 409] width 26 height 26
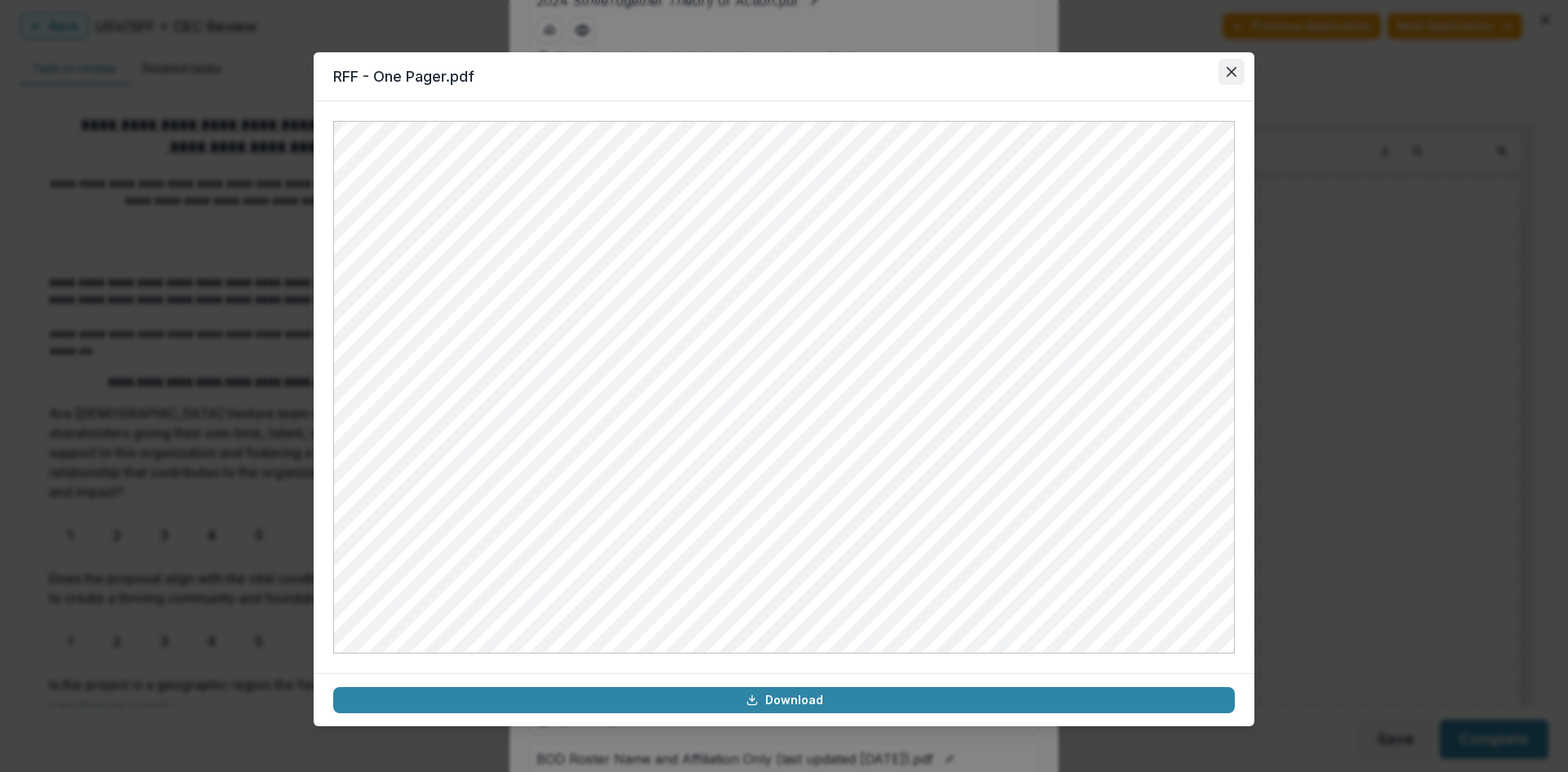
click at [1231, 68] on icon "Close" at bounding box center [1232, 72] width 10 height 10
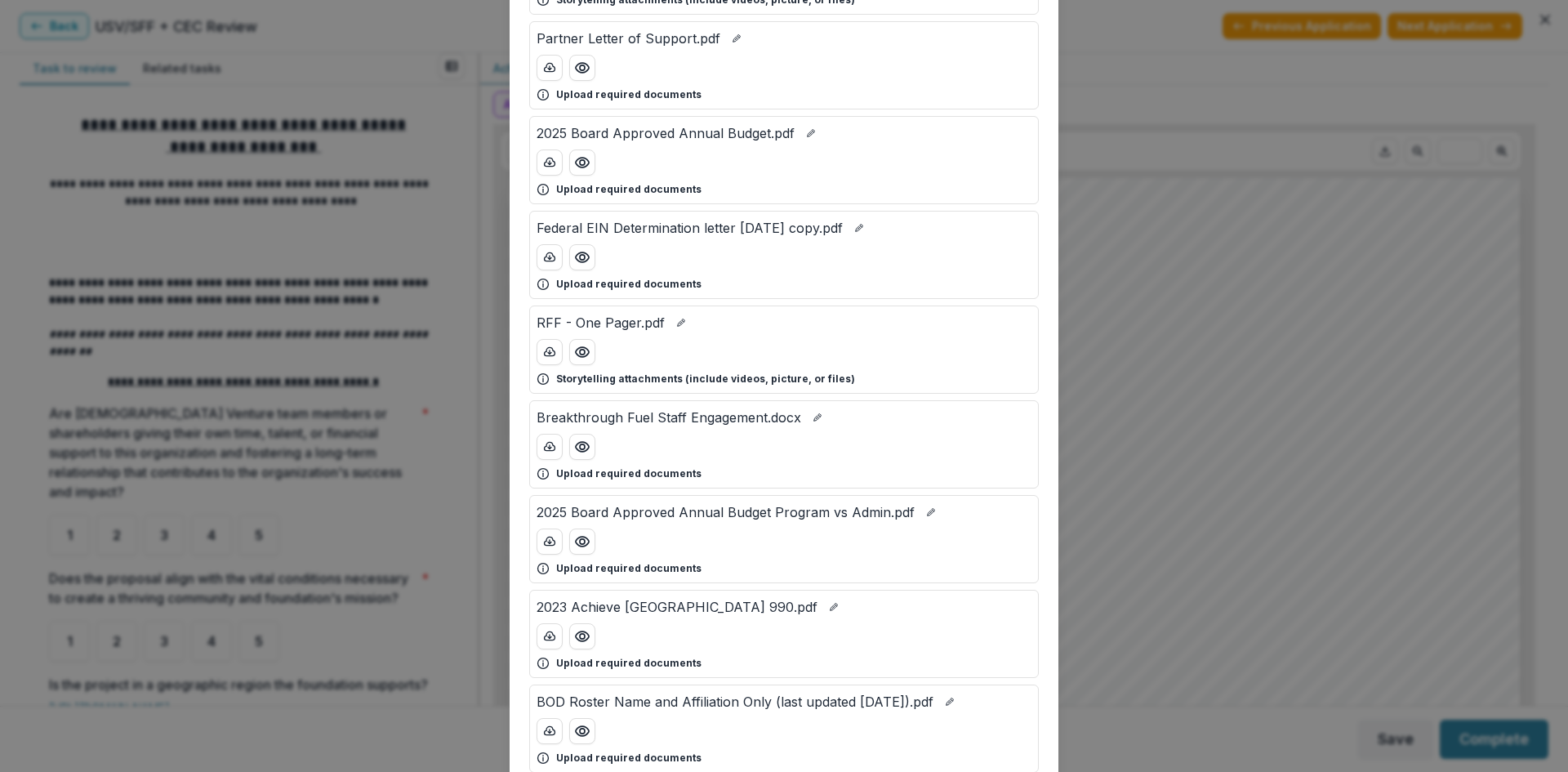
scroll to position [409, 0]
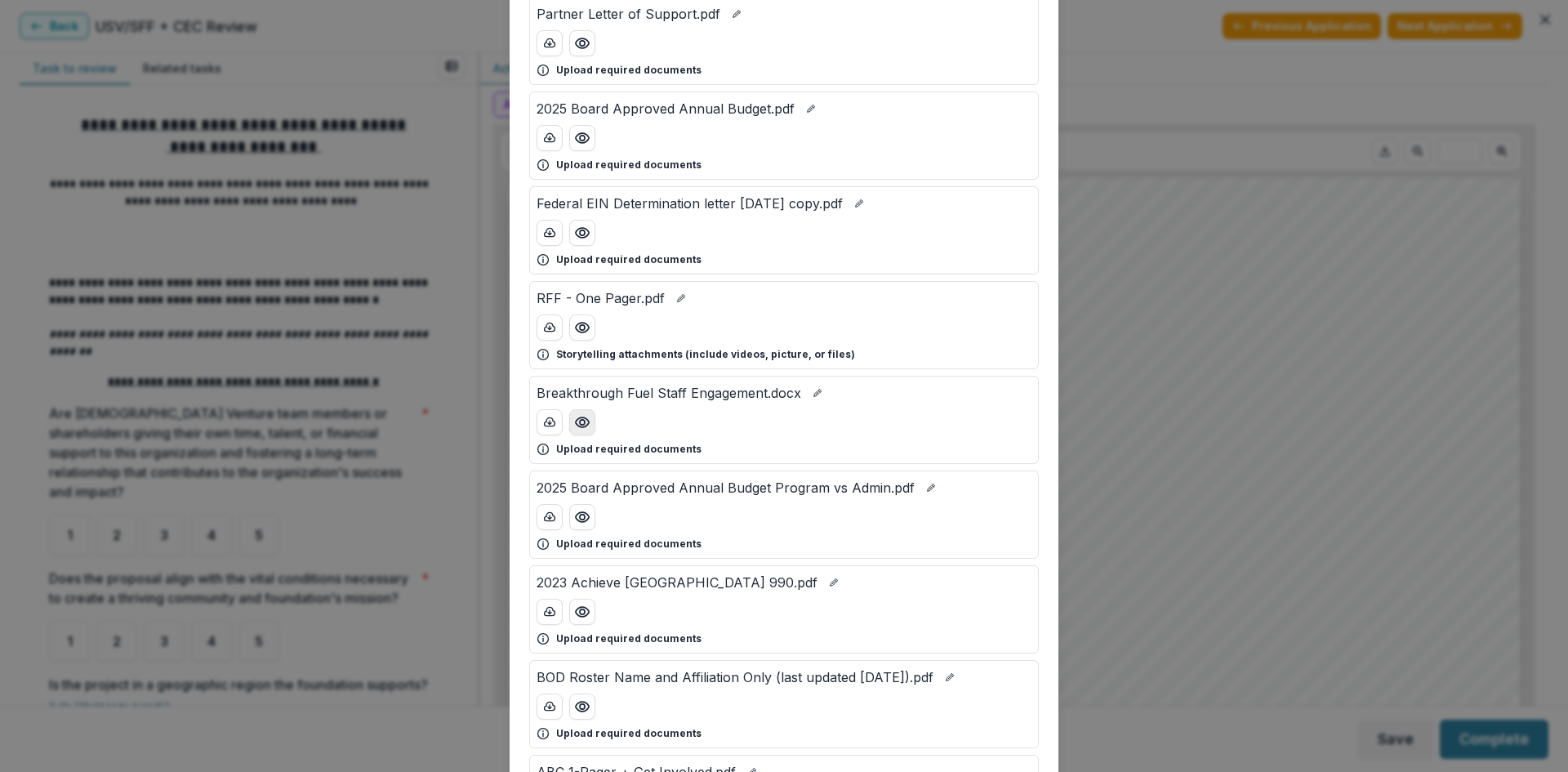
click at [584, 418] on icon "Preview Breakthrough Fuel Staff Engagement.docx" at bounding box center [582, 421] width 16 height 16
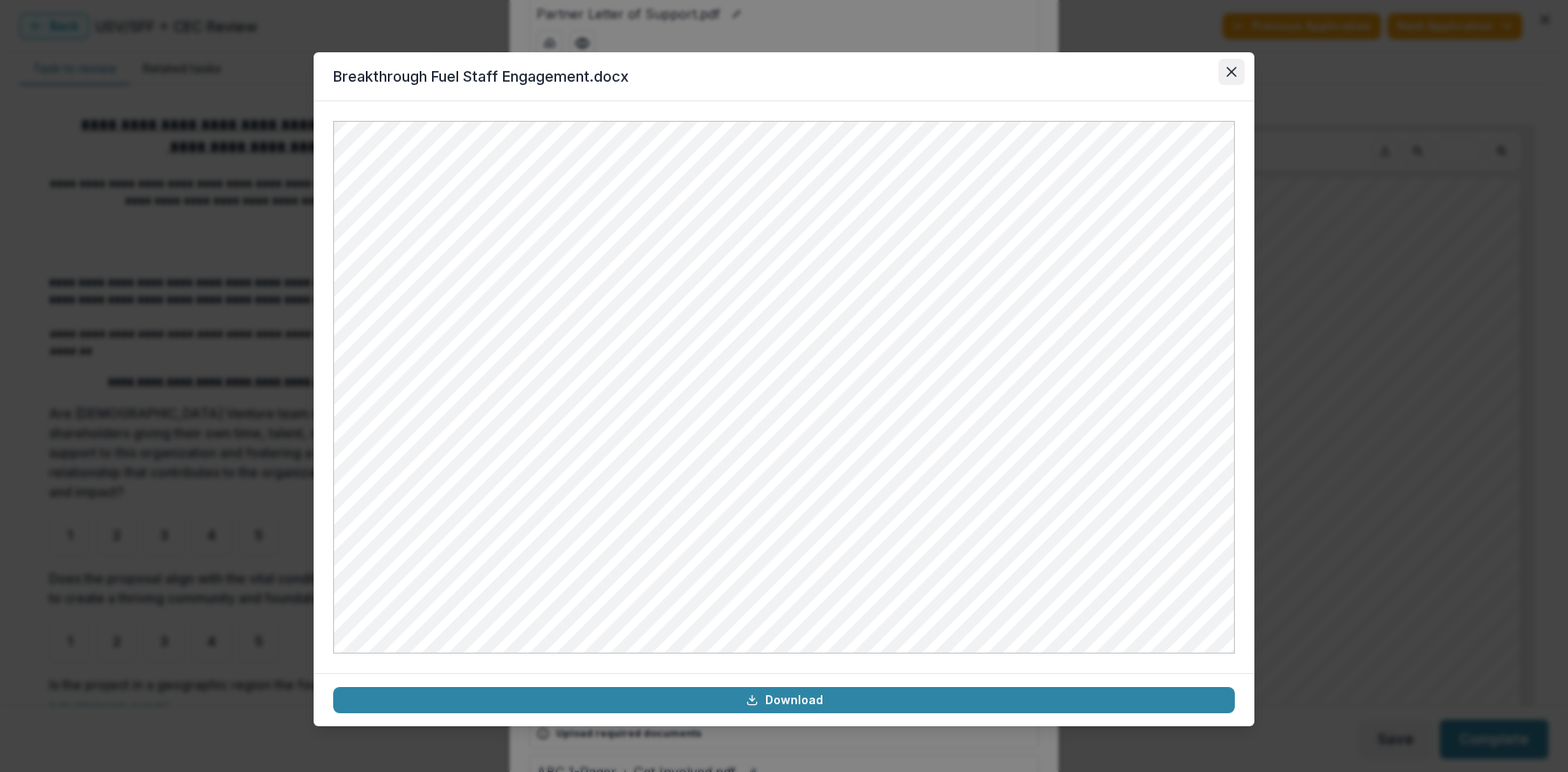
click at [1229, 73] on icon "Close" at bounding box center [1232, 72] width 10 height 10
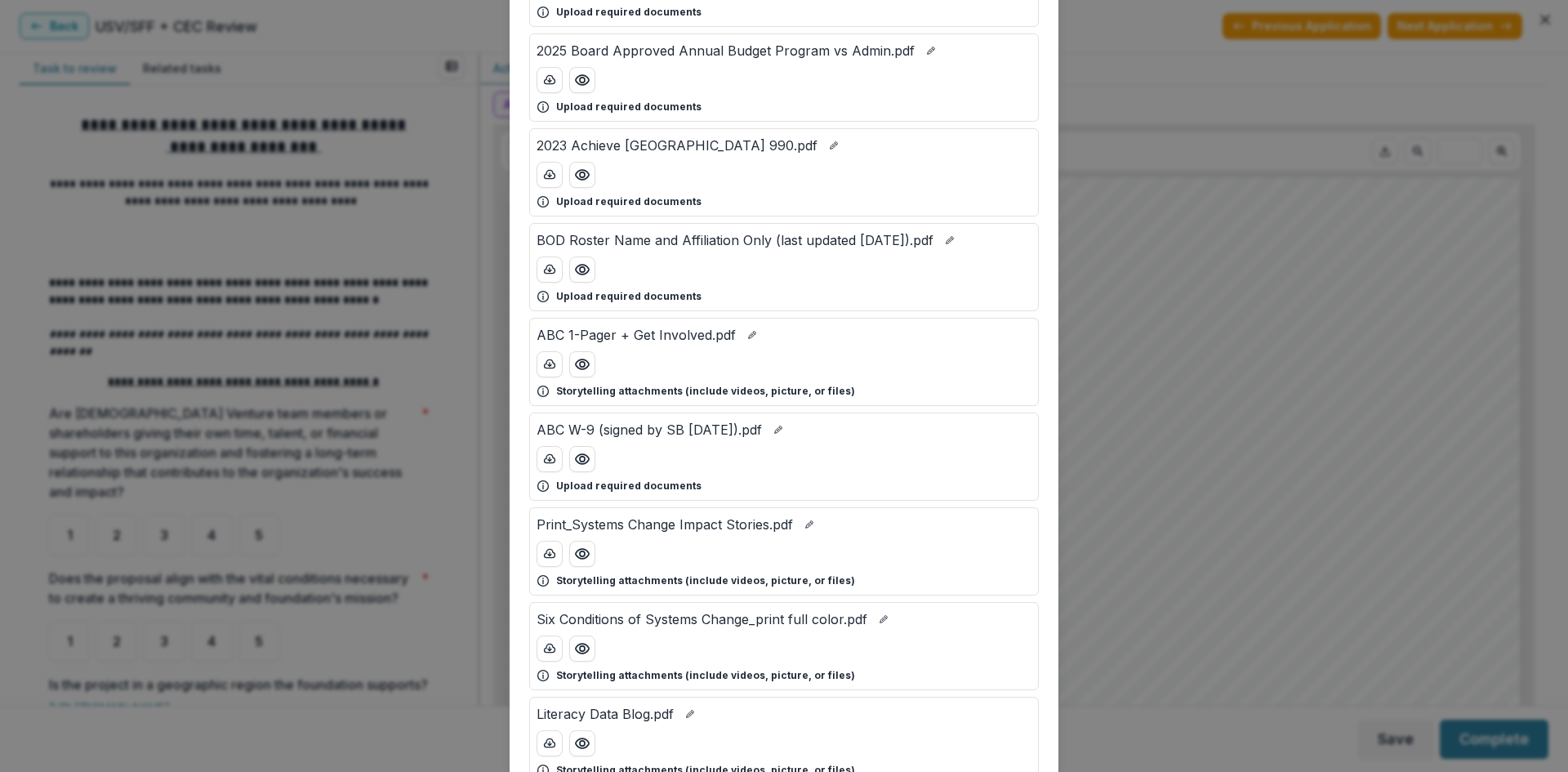
scroll to position [816, 0]
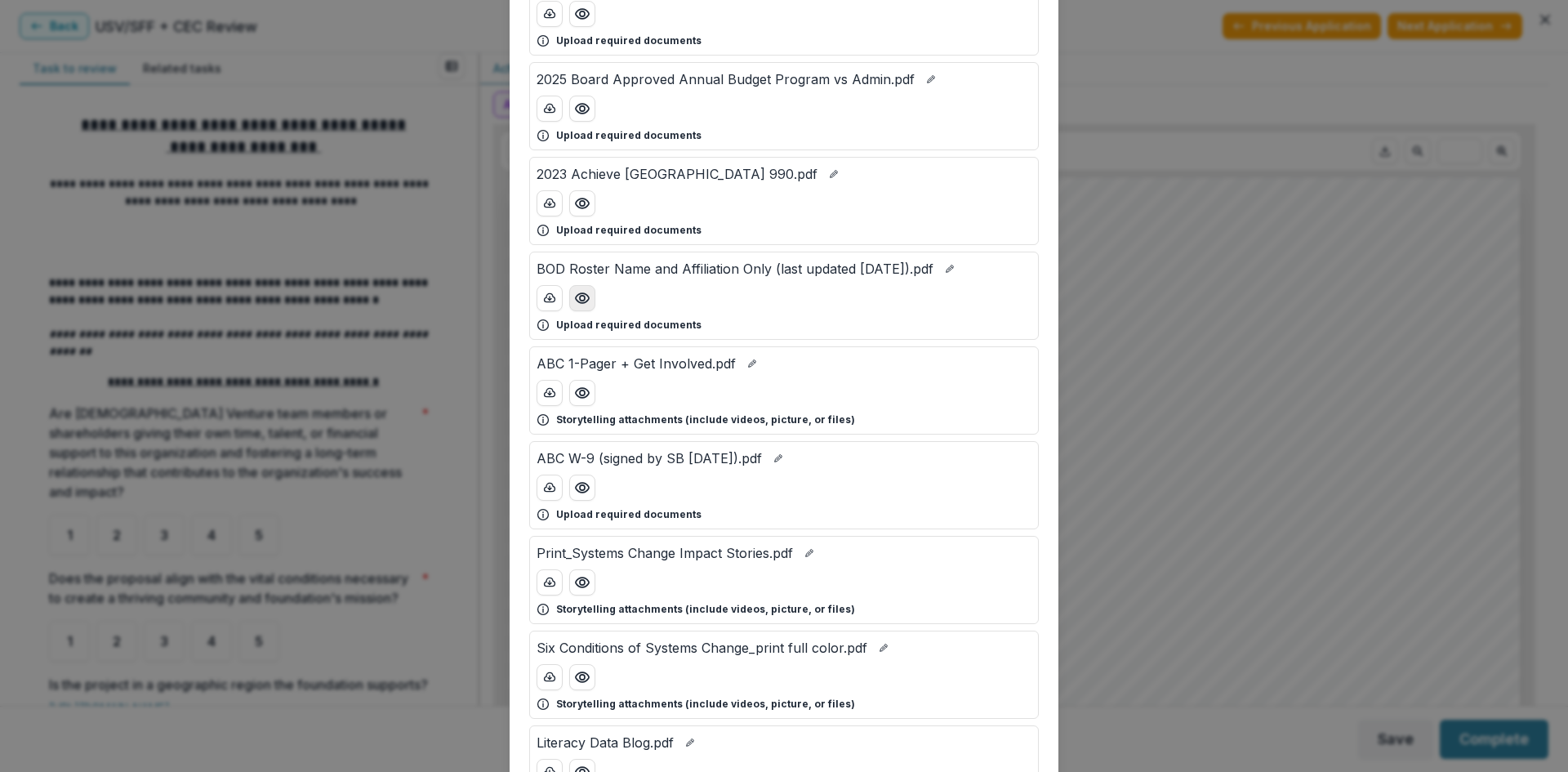
click at [580, 297] on icon "Preview BOD Roster Name and Affiliation Only (last updated 7-8-25).pdf" at bounding box center [582, 297] width 16 height 16
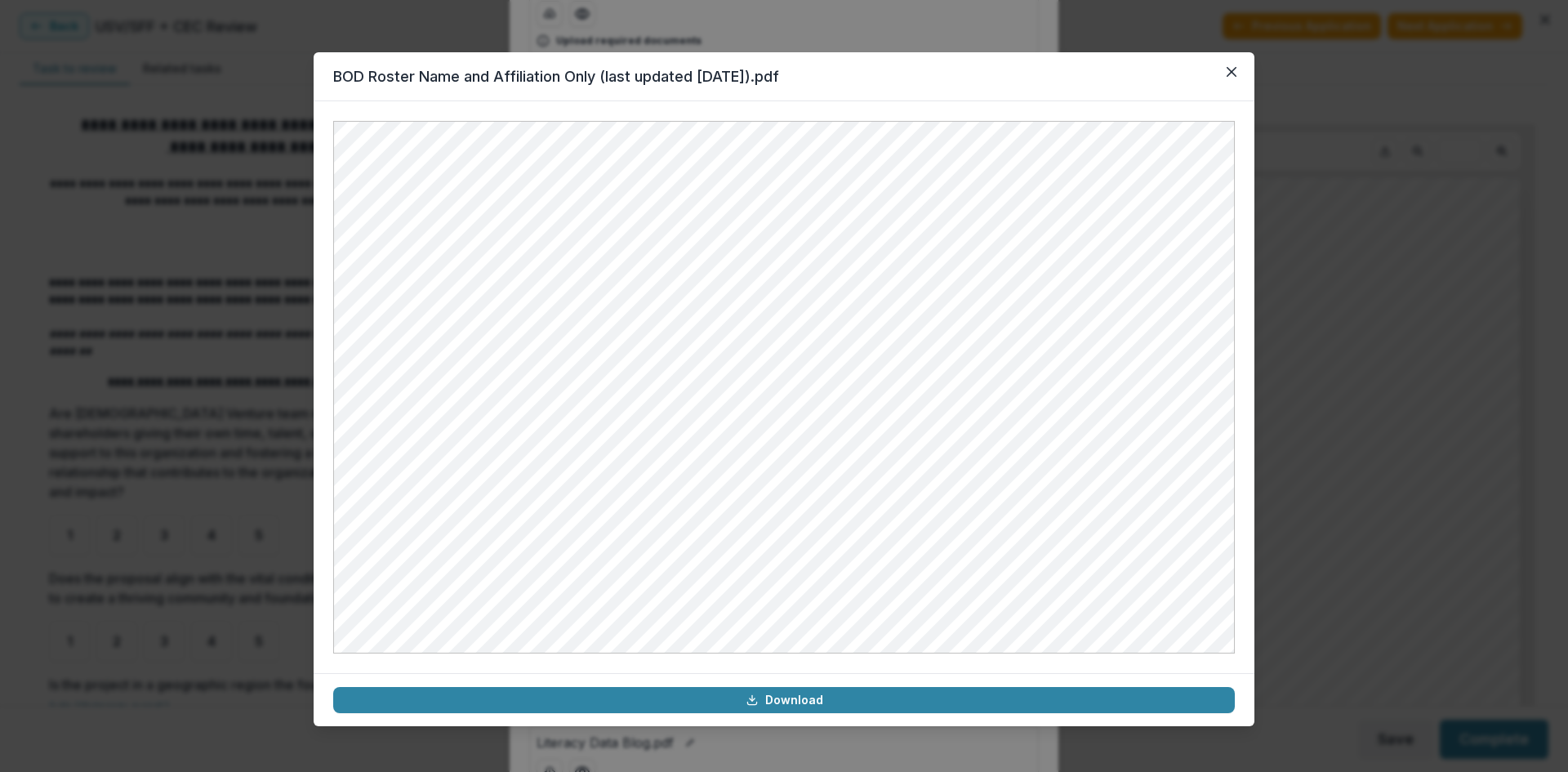
click at [1246, 66] on header "BOD Roster Name and Affiliation Only (last updated 7-8-25).pdf" at bounding box center [784, 77] width 941 height 49
click at [1224, 80] on button "Close" at bounding box center [1232, 71] width 26 height 26
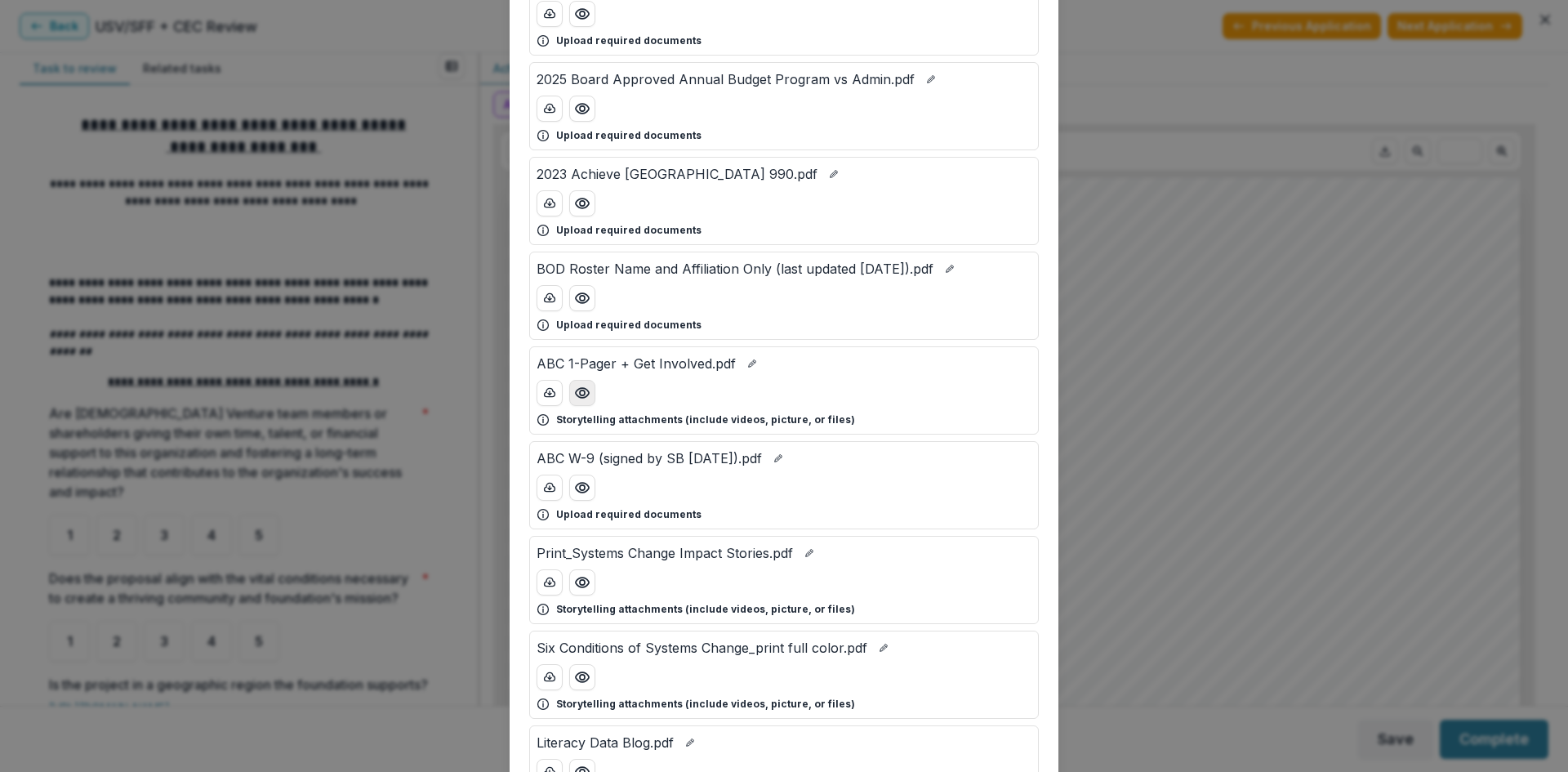
click at [578, 392] on icon "Preview ABC 1-Pager + Get Involved.pdf" at bounding box center [582, 392] width 16 height 16
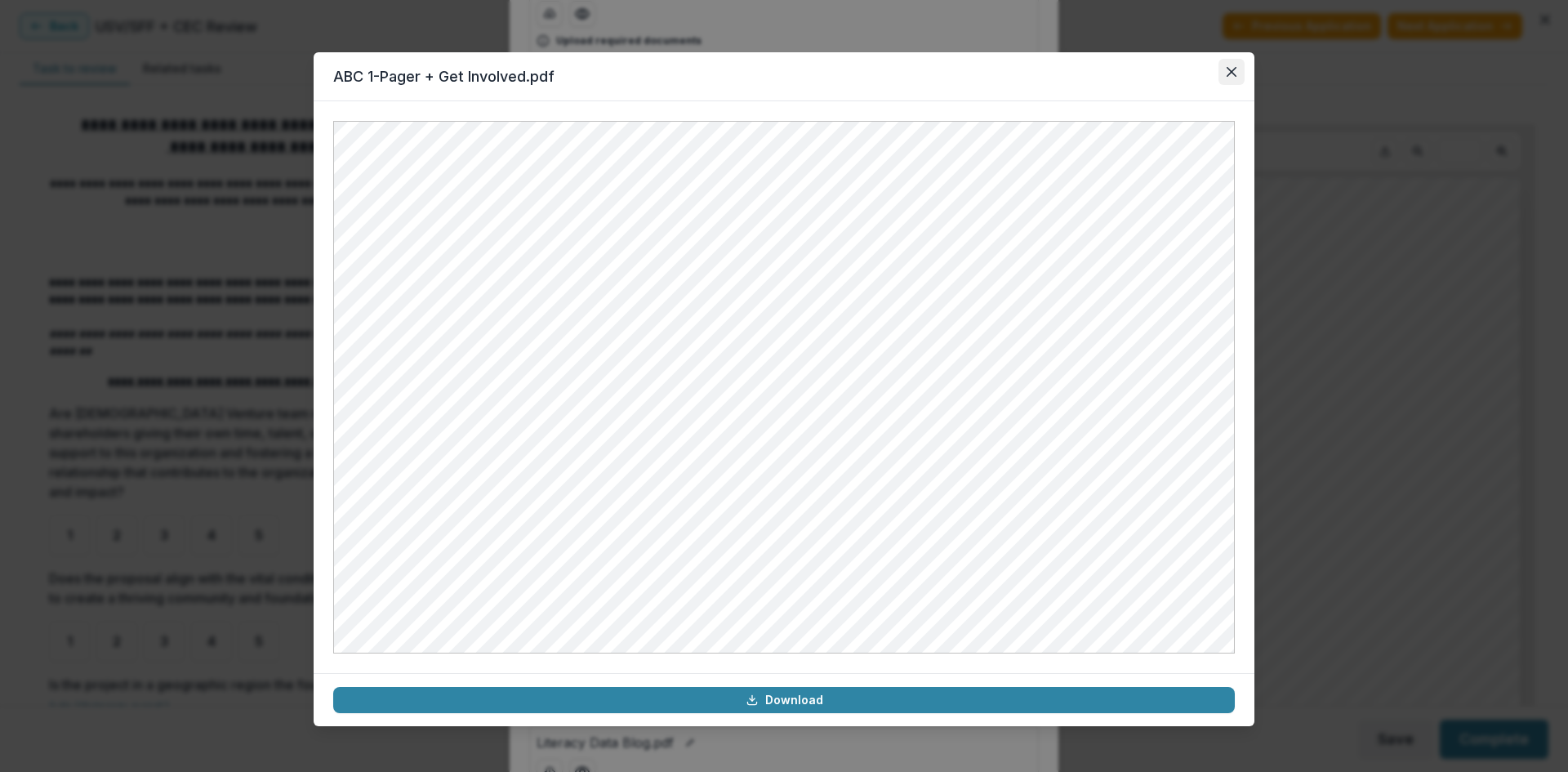
click at [1242, 66] on button "Close" at bounding box center [1232, 71] width 26 height 26
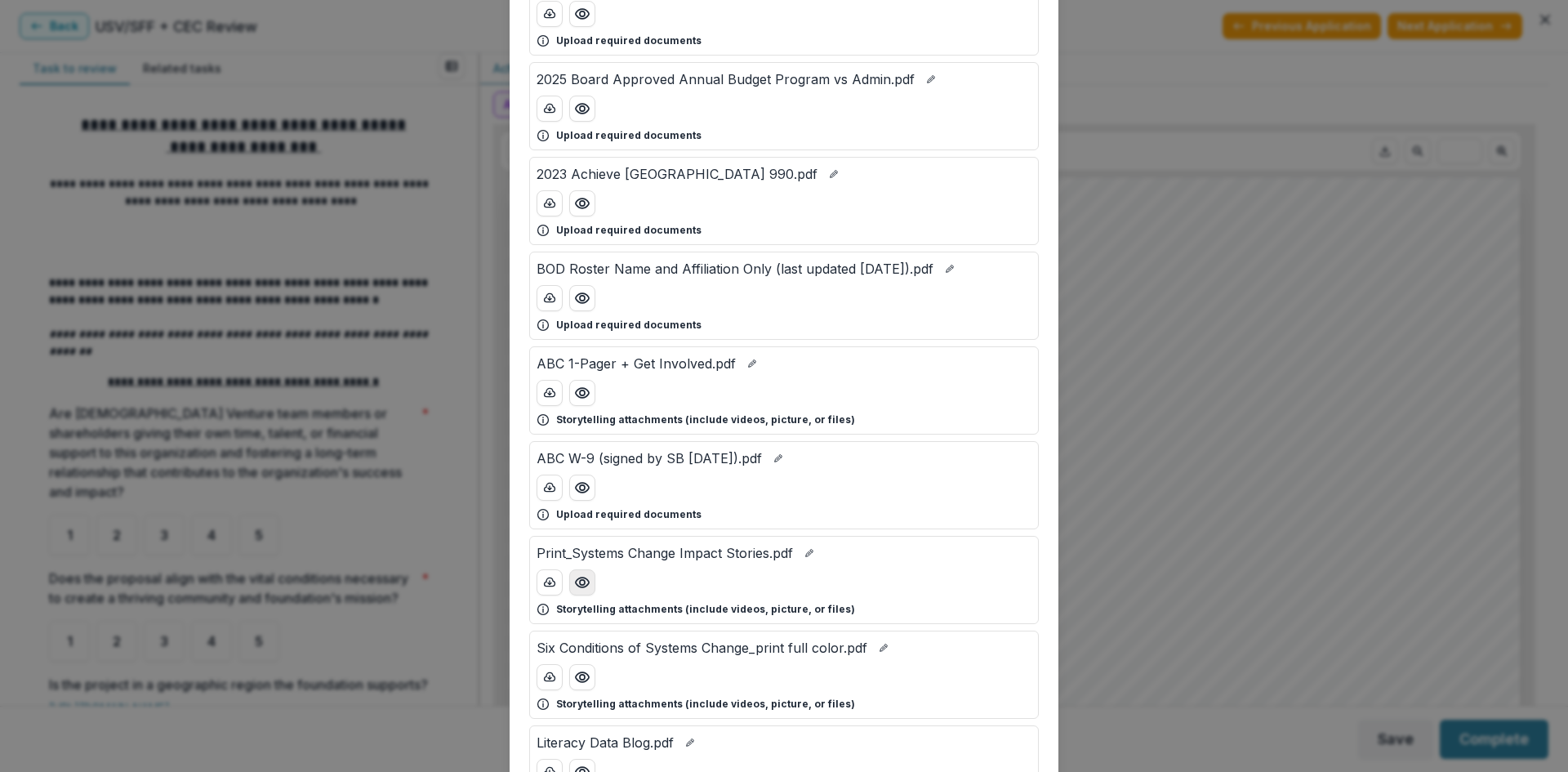
click at [580, 580] on circle "Preview Print_Systems Change Impact Stories.pdf" at bounding box center [583, 583] width 5 height 5
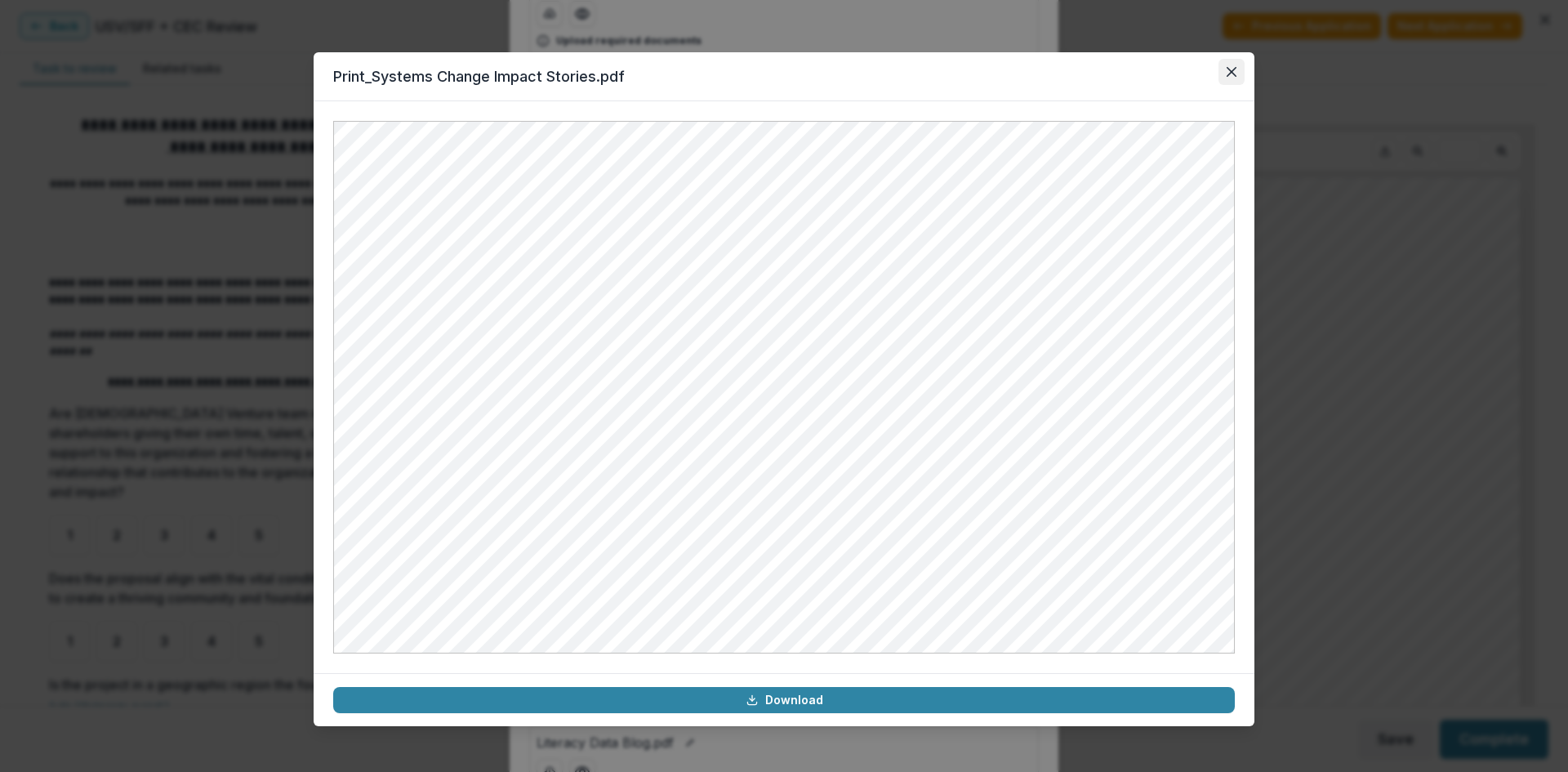
click at [1236, 75] on icon "Close" at bounding box center [1232, 72] width 10 height 10
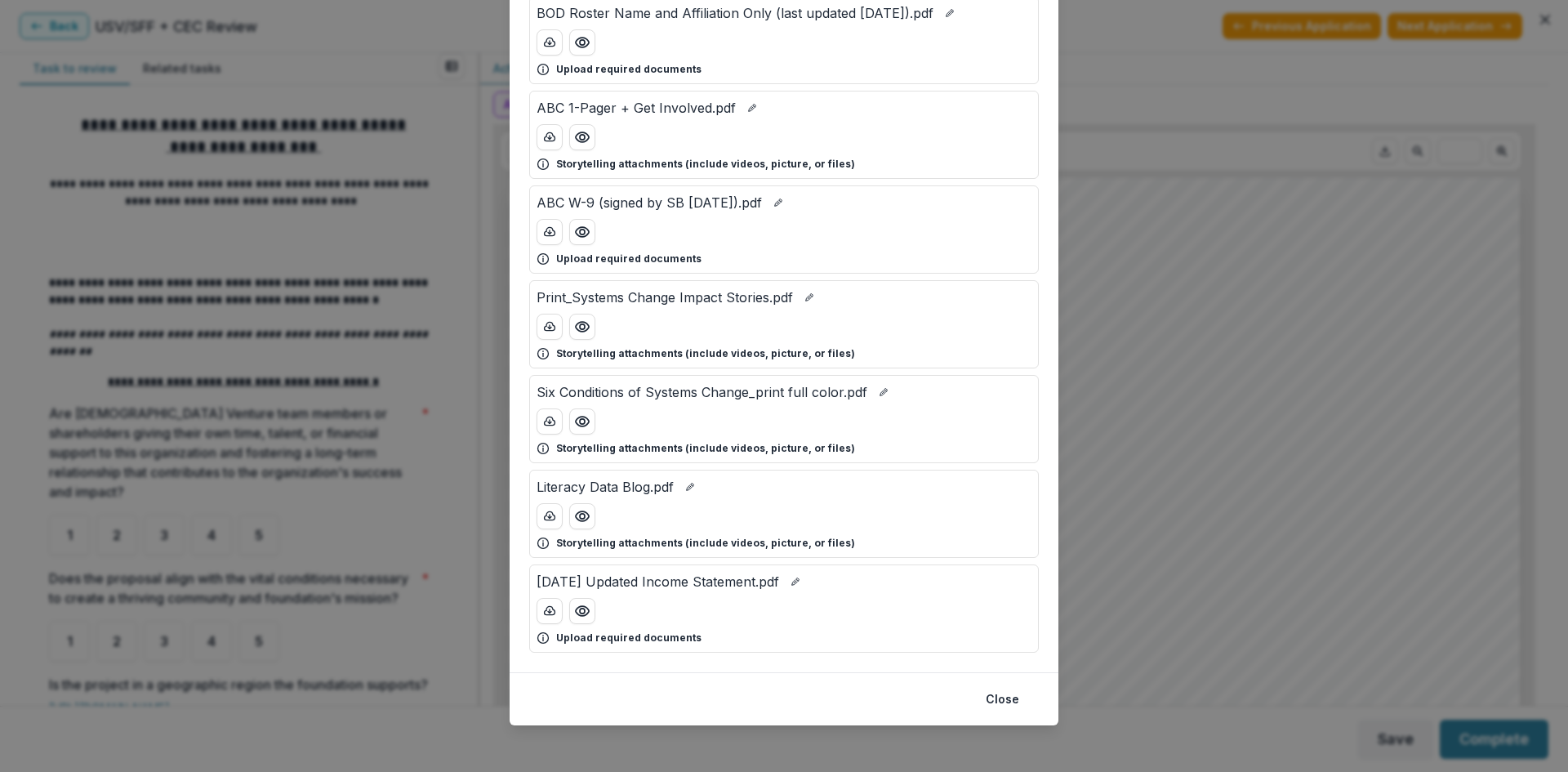
scroll to position [1078, 0]
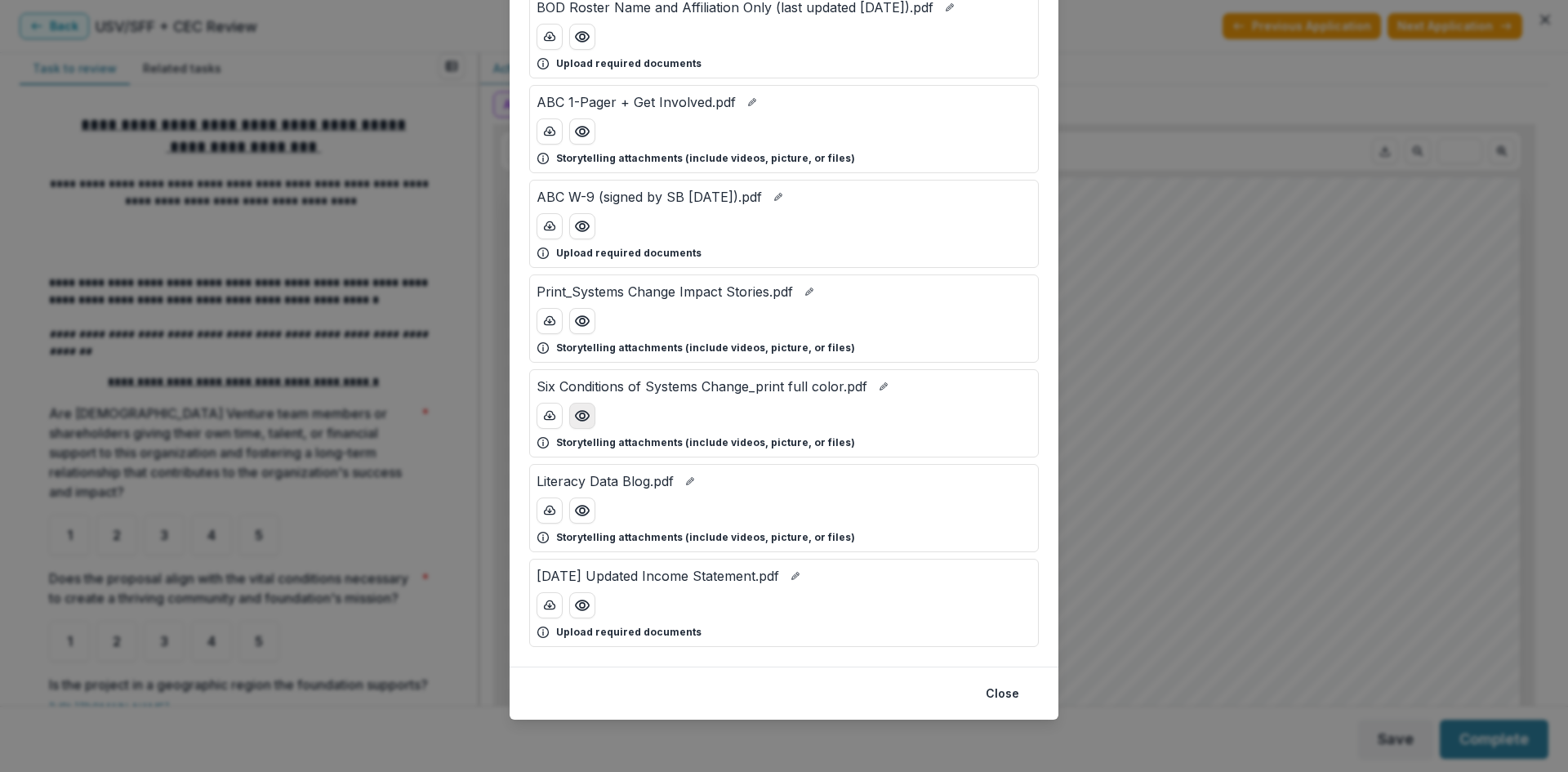
click at [573, 411] on button "Preview Six Conditions of Systems Change_print full color.pdf" at bounding box center [582, 415] width 26 height 26
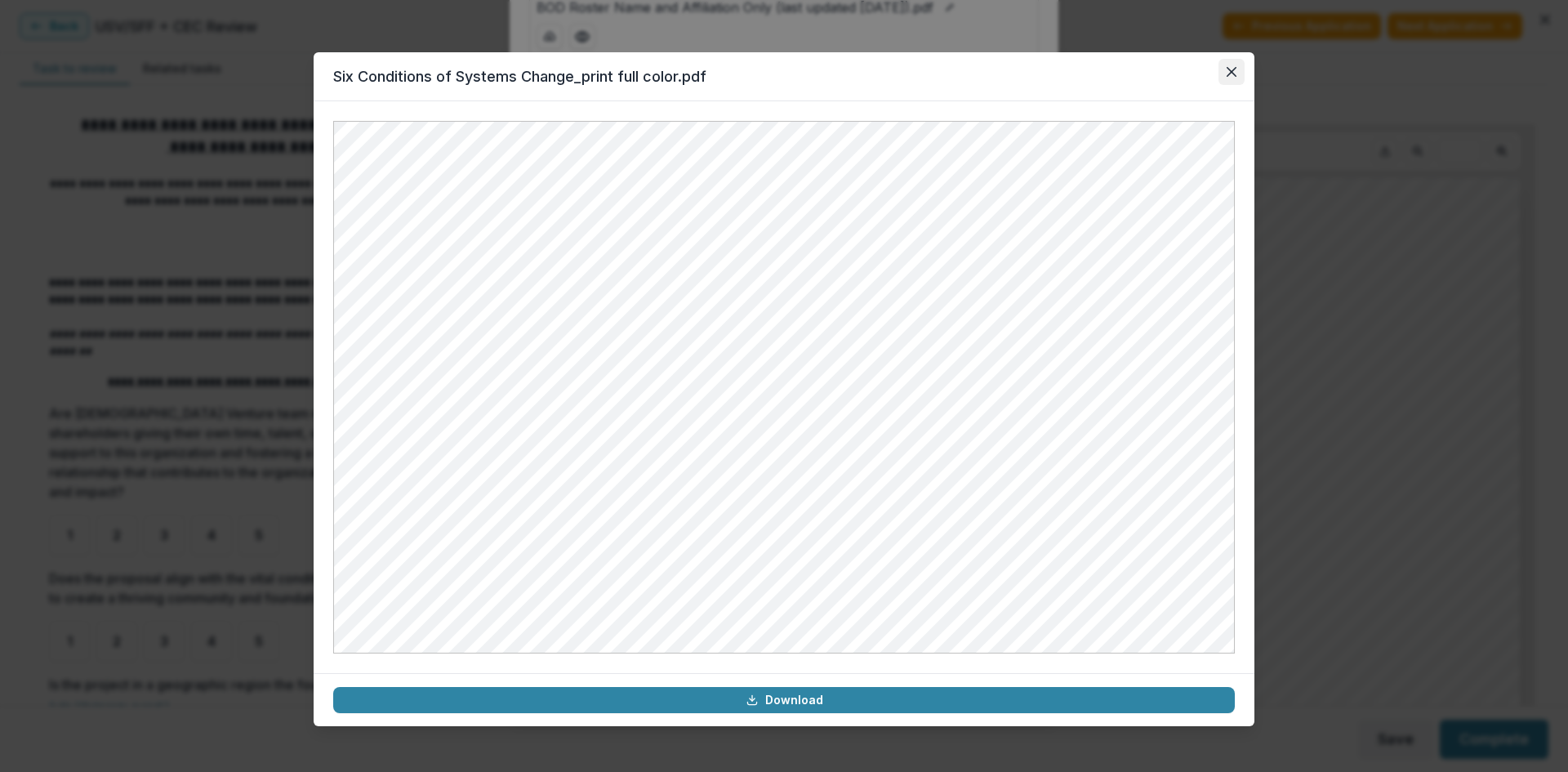
click at [1232, 76] on icon "Close" at bounding box center [1232, 72] width 10 height 10
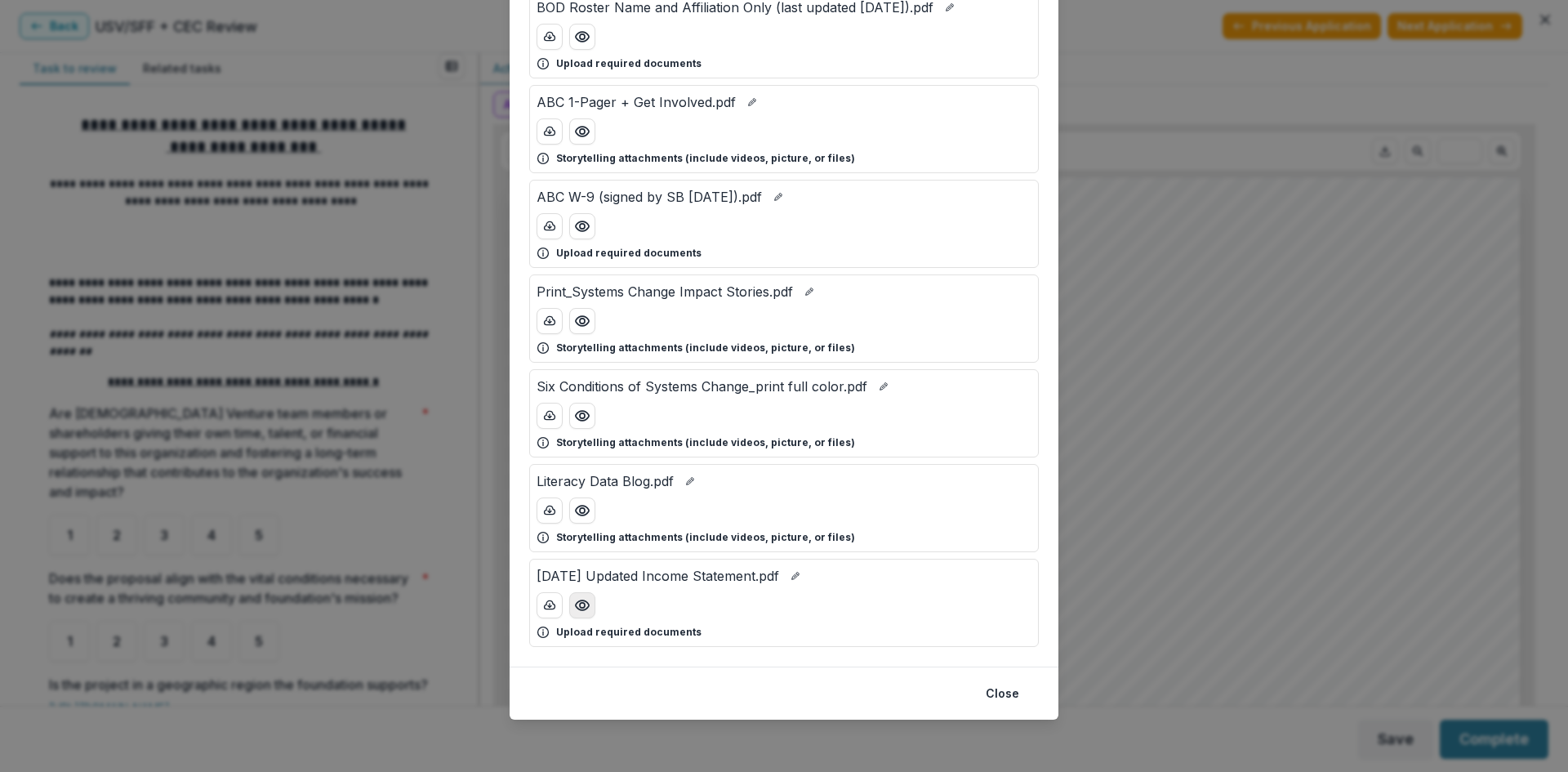
click at [578, 611] on icon "Preview 23-12-31 Updated Income Statement.pdf" at bounding box center [582, 605] width 16 height 16
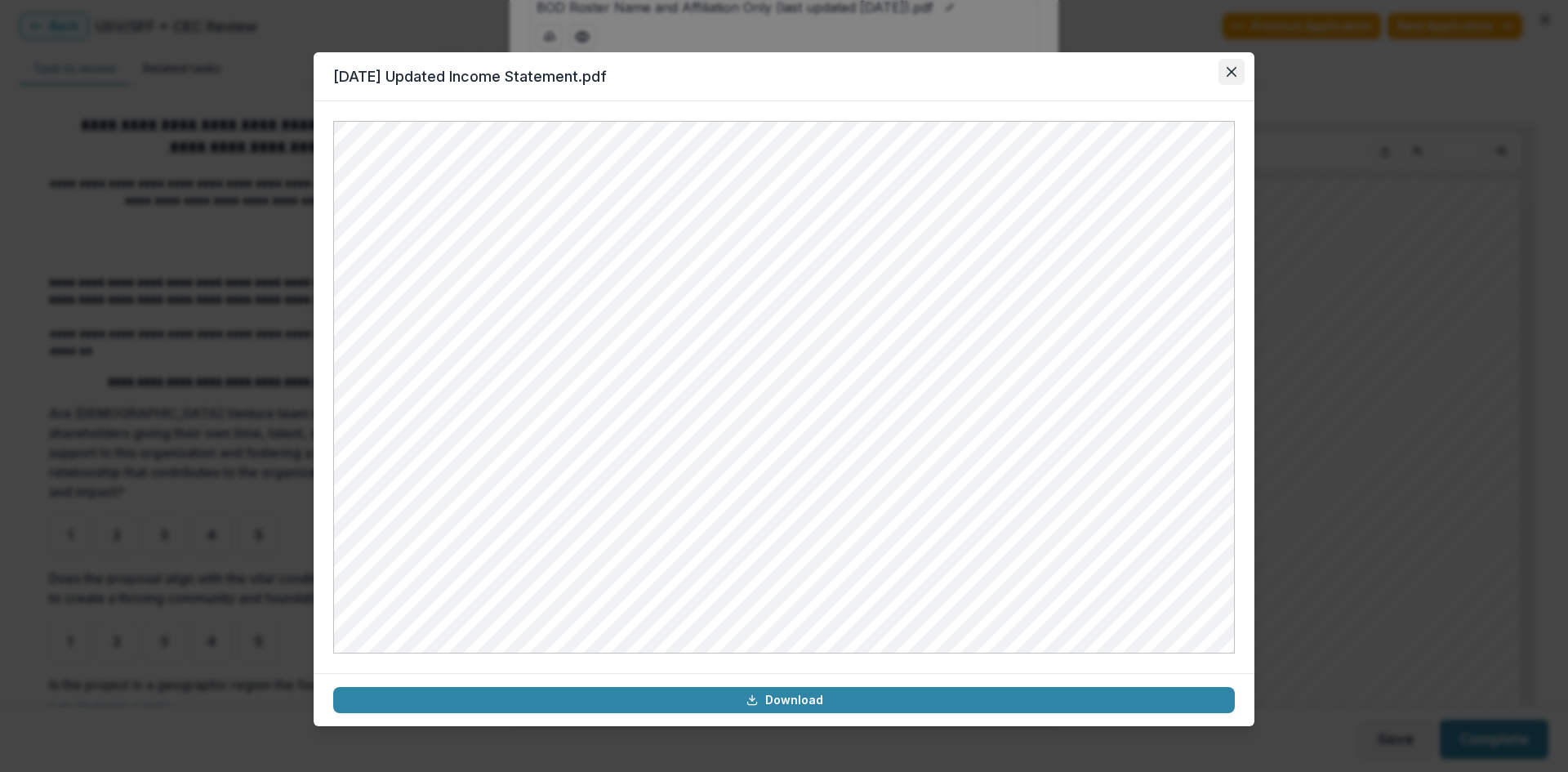
click at [1240, 70] on button "Close" at bounding box center [1232, 71] width 26 height 26
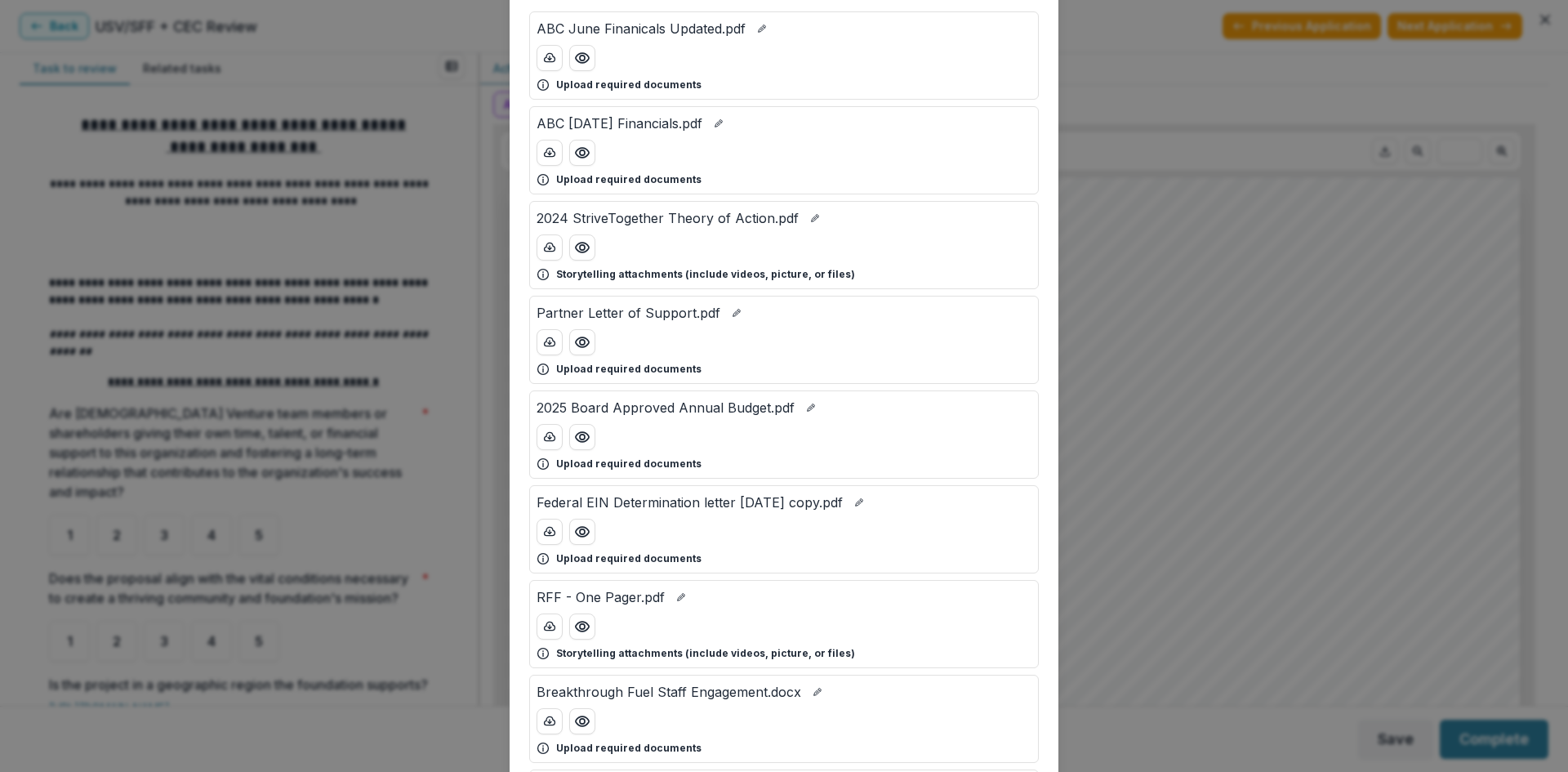
scroll to position [0, 0]
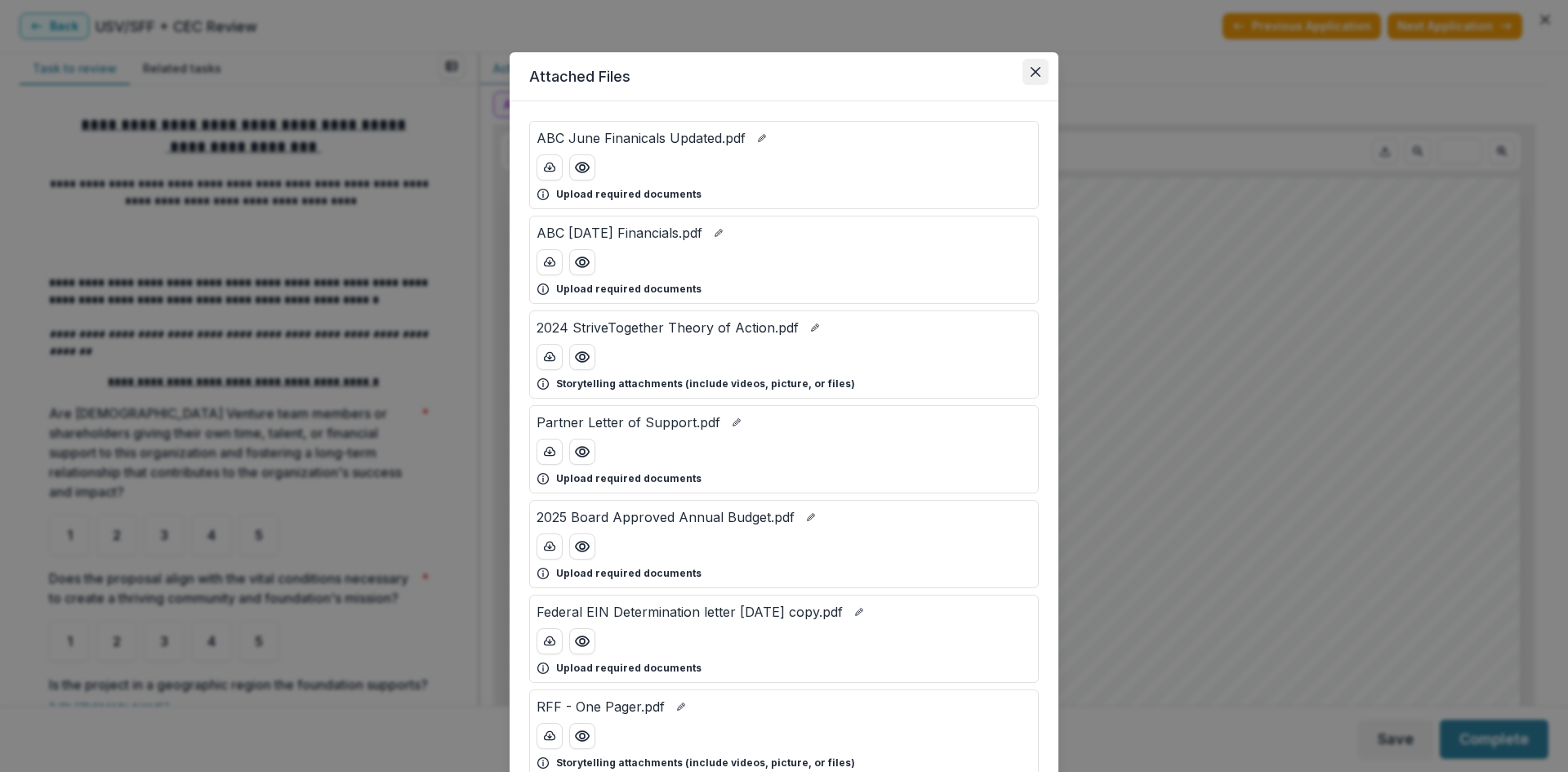
click at [1044, 74] on button "Close" at bounding box center [1035, 71] width 26 height 26
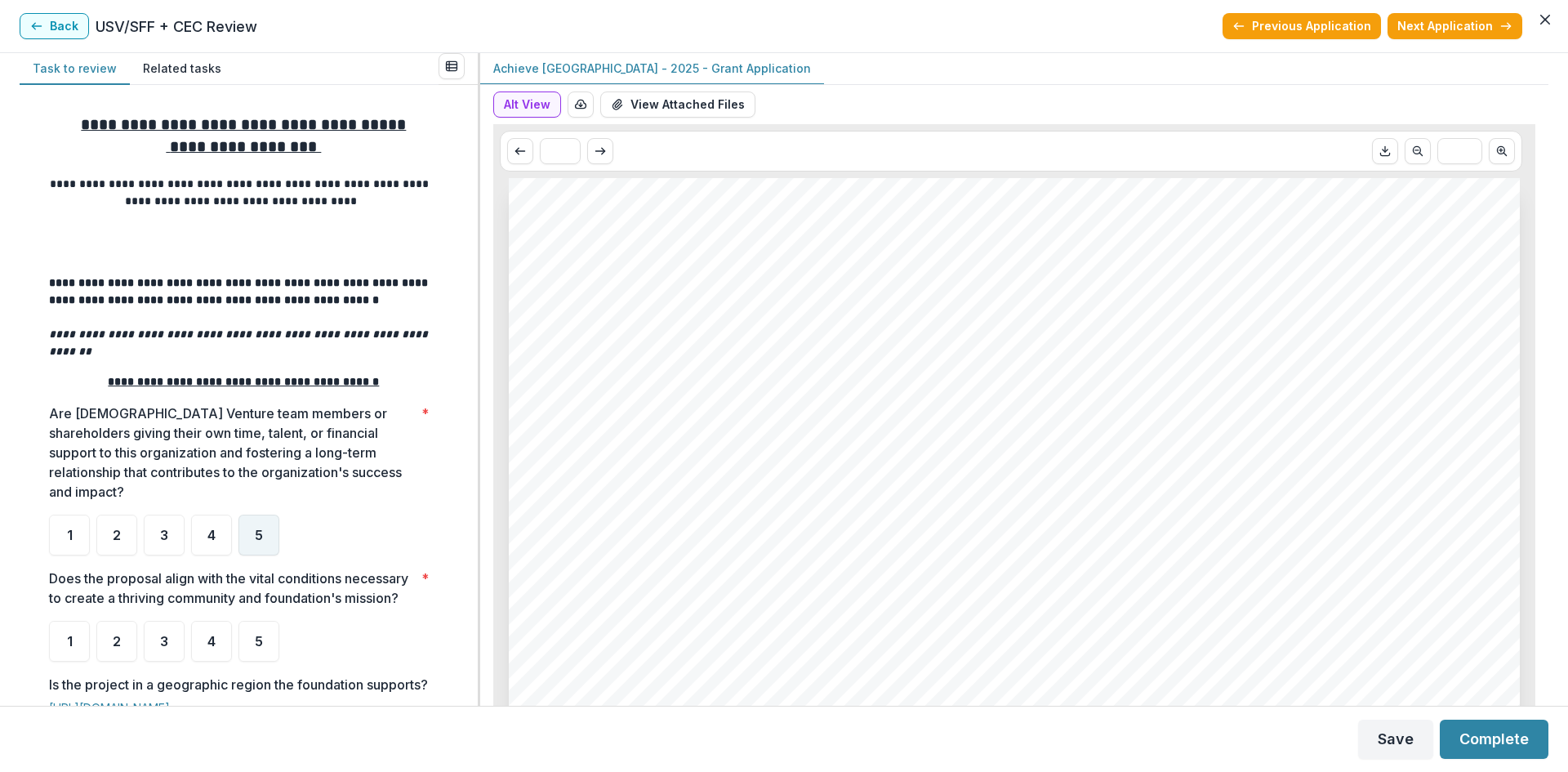
click at [251, 524] on div "5" at bounding box center [259, 535] width 41 height 41
drag, startPoint x: 261, startPoint y: 637, endPoint x: 409, endPoint y: 380, distance: 296.6
click at [265, 633] on div "5" at bounding box center [259, 641] width 41 height 41
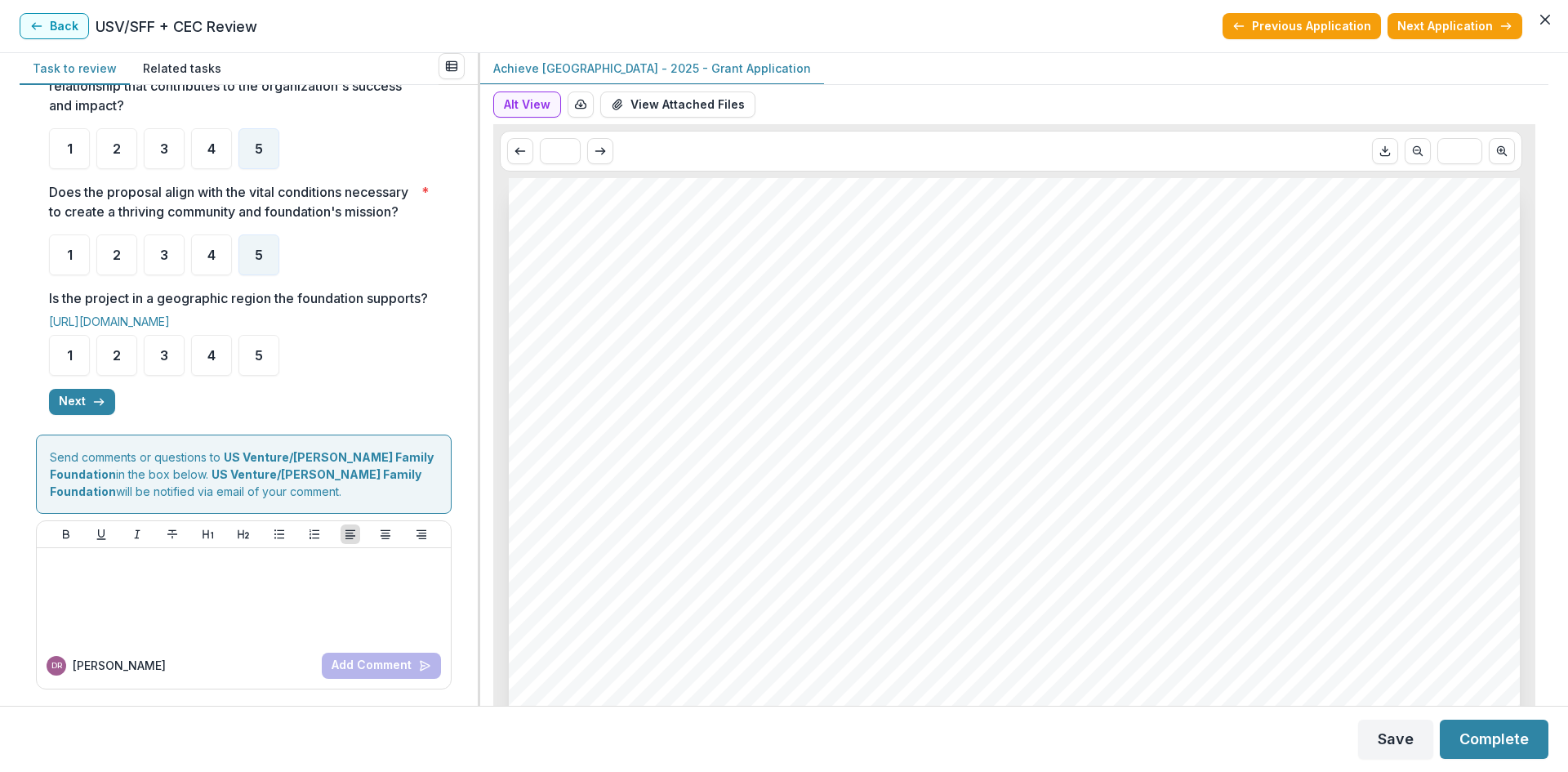
scroll to position [406, 0]
click at [256, 354] on span "5" at bounding box center [259, 355] width 8 height 13
click at [71, 403] on button "Next" at bounding box center [82, 402] width 66 height 26
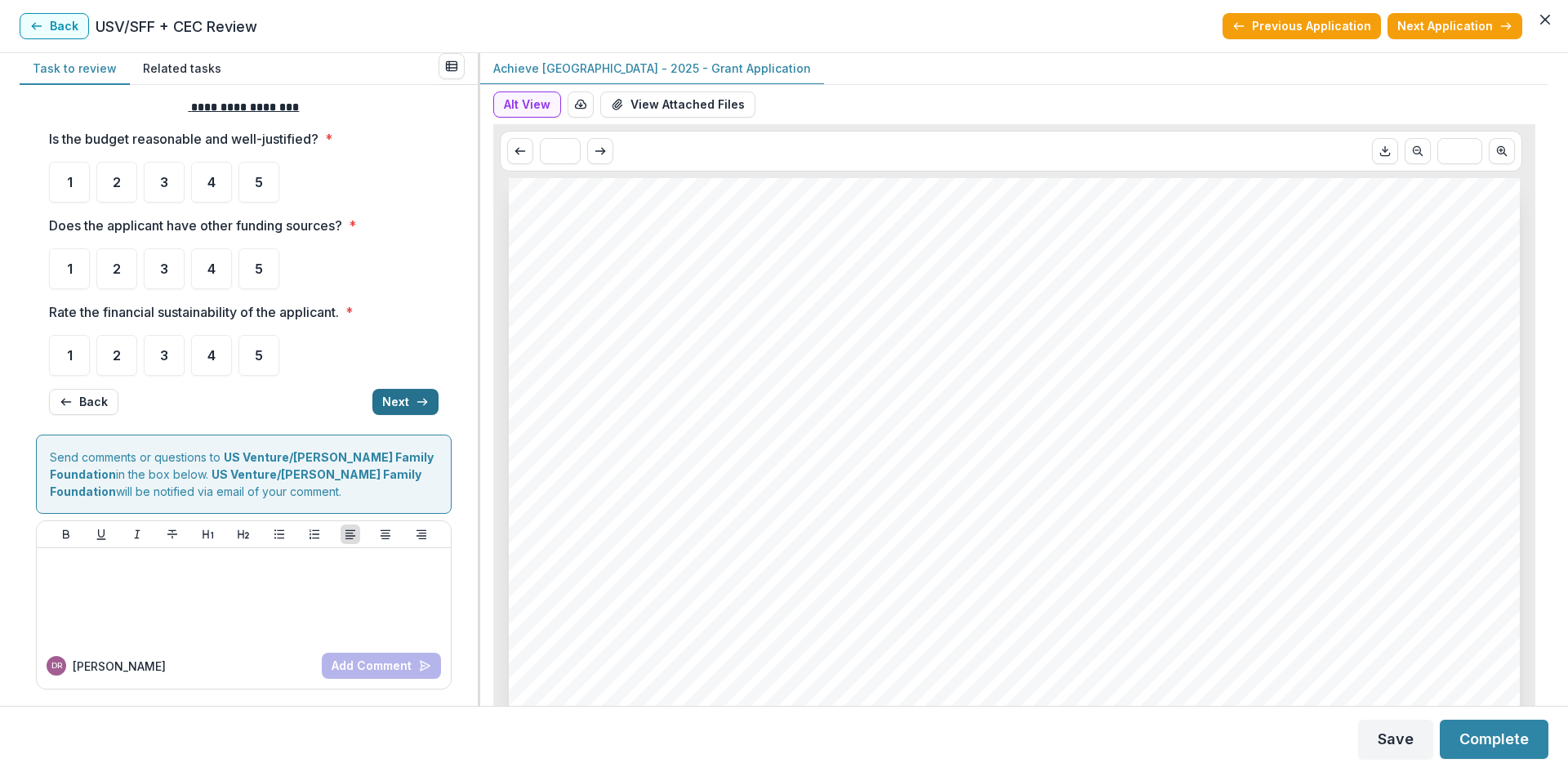
scroll to position [15, 0]
click at [260, 184] on span "5" at bounding box center [259, 182] width 8 height 13
click at [257, 280] on div "5" at bounding box center [259, 268] width 41 height 41
click at [253, 262] on div "5" at bounding box center [259, 268] width 41 height 41
drag, startPoint x: 257, startPoint y: 182, endPoint x: 255, endPoint y: 191, distance: 9.2
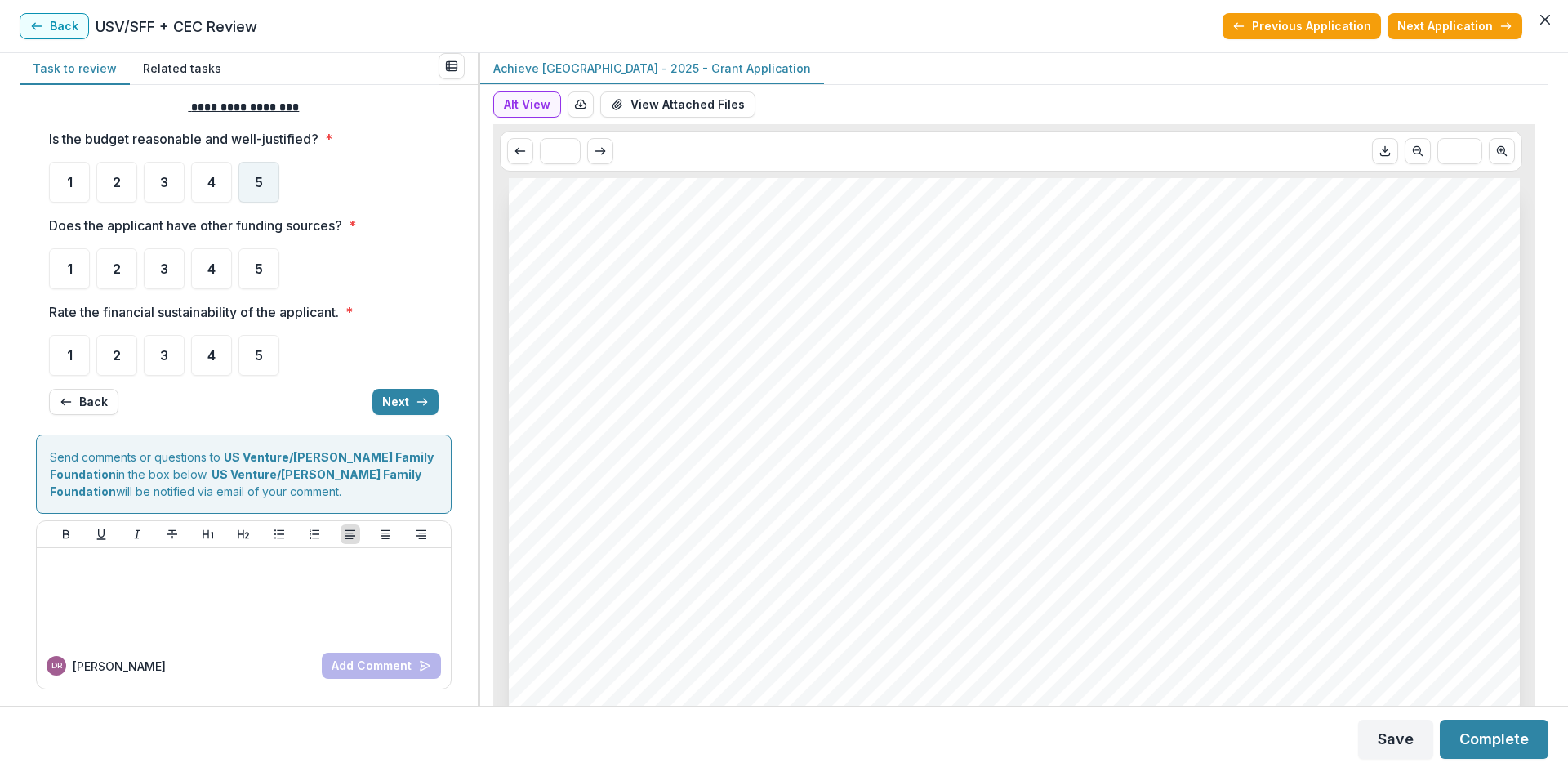
click at [257, 183] on span "5" at bounding box center [259, 182] width 8 height 13
click at [259, 359] on span "5" at bounding box center [259, 355] width 8 height 13
click at [261, 269] on span "5" at bounding box center [259, 268] width 8 height 13
click at [394, 393] on button "Next" at bounding box center [405, 402] width 66 height 26
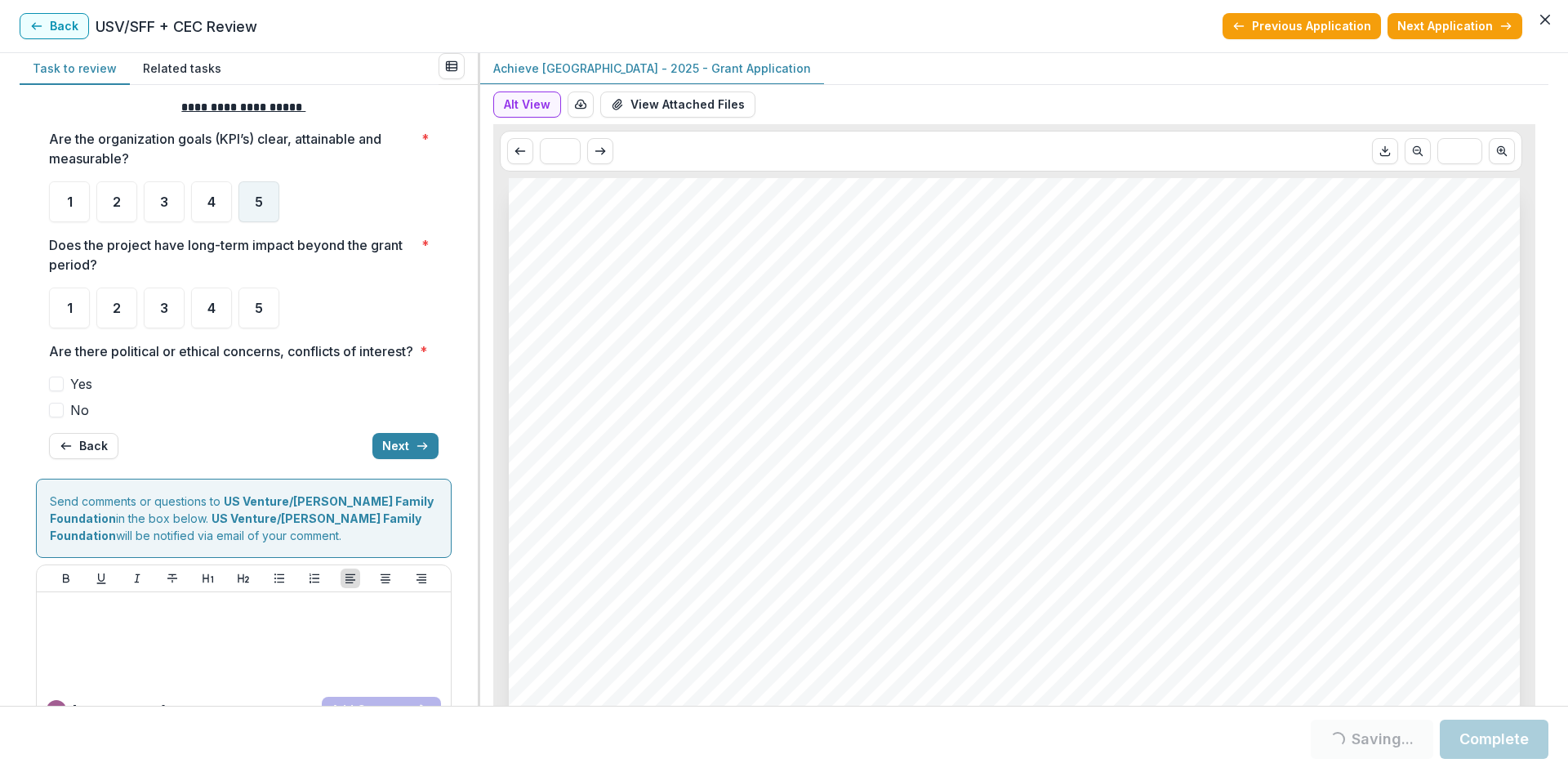
click at [262, 195] on span "5" at bounding box center [259, 201] width 8 height 13
click at [252, 307] on div "5" at bounding box center [259, 307] width 41 height 41
click at [71, 420] on span "No" at bounding box center [80, 409] width 19 height 20
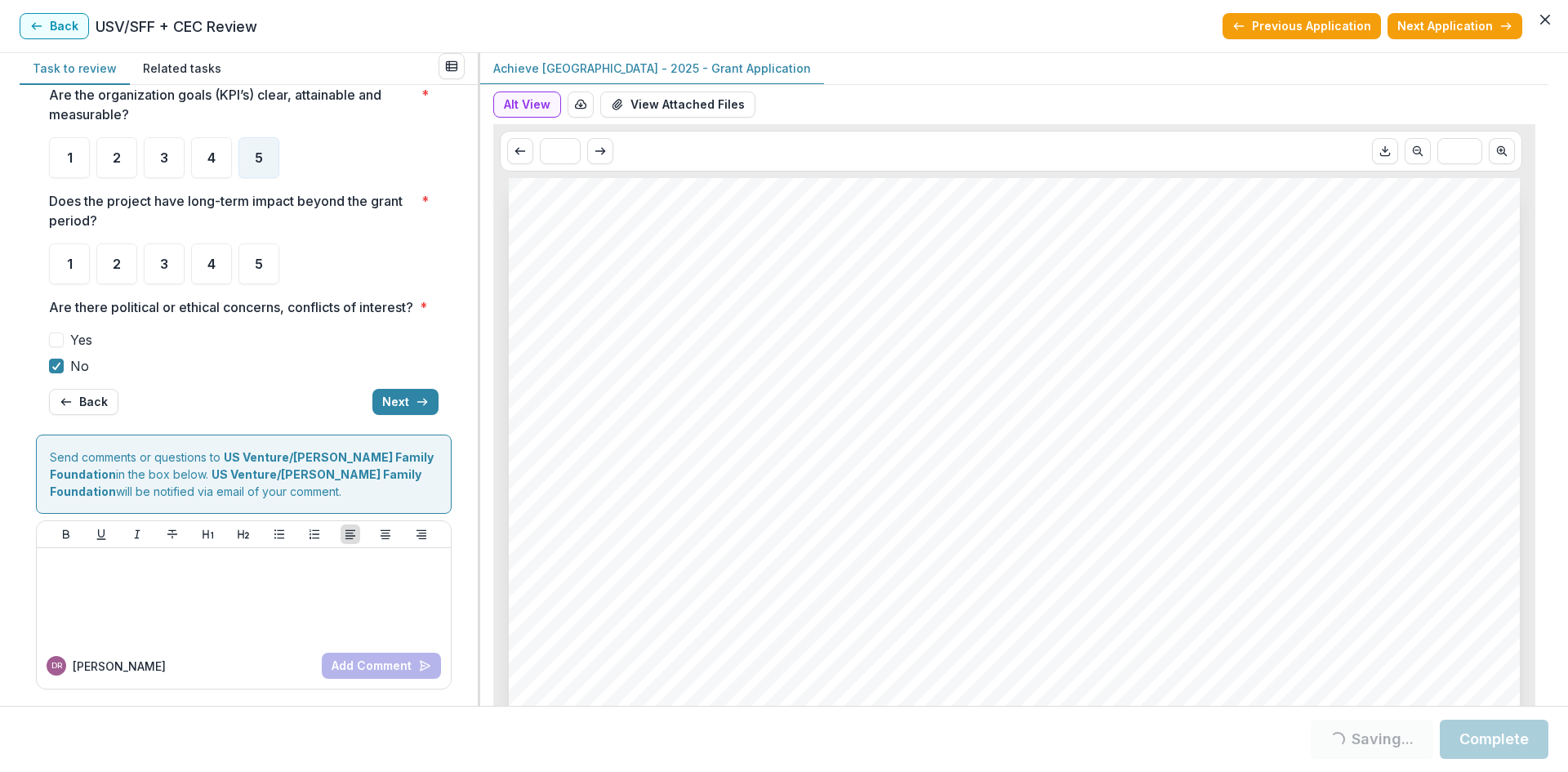
scroll to position [79, 0]
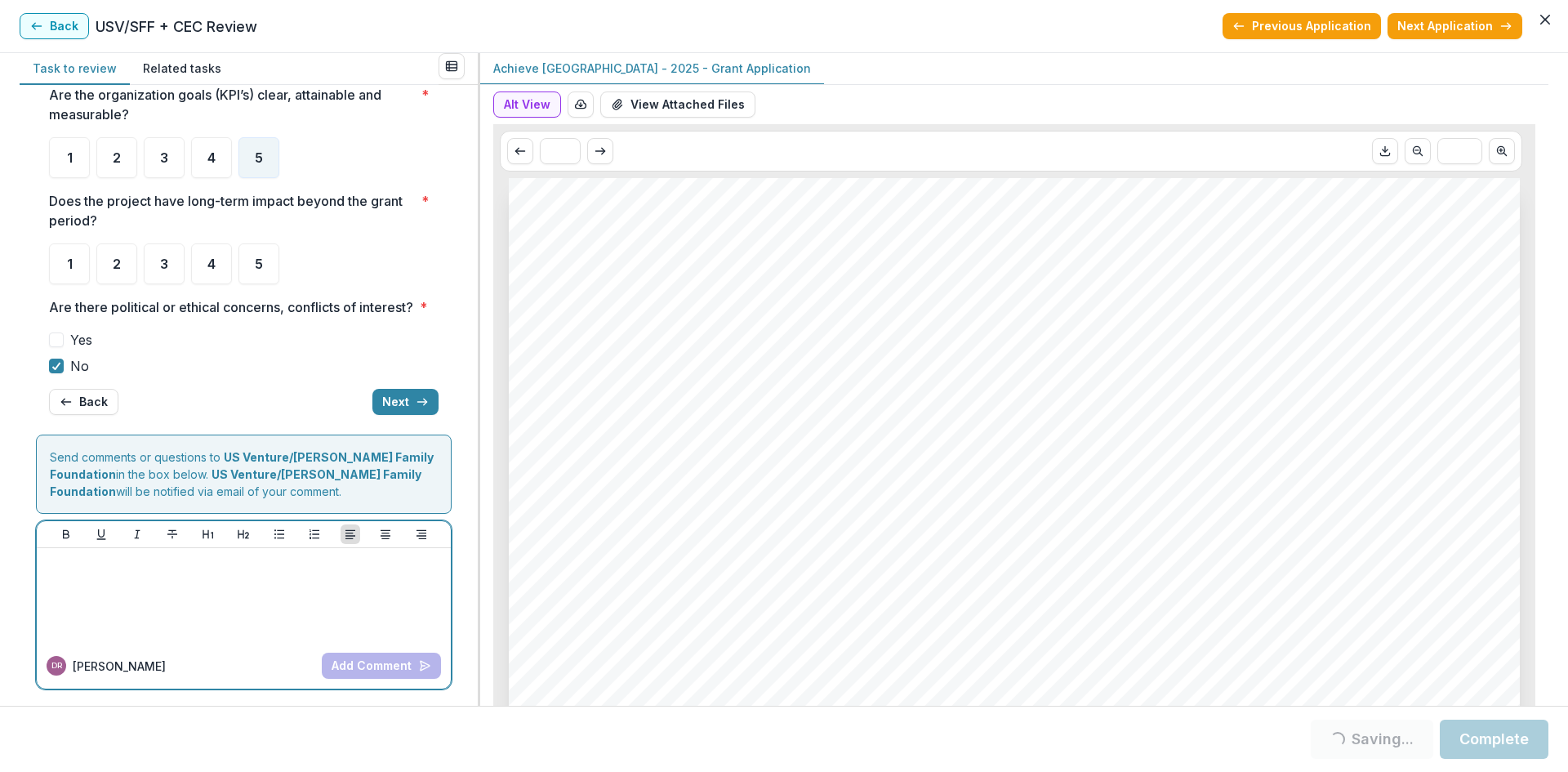
click at [130, 567] on p at bounding box center [244, 563] width 401 height 18
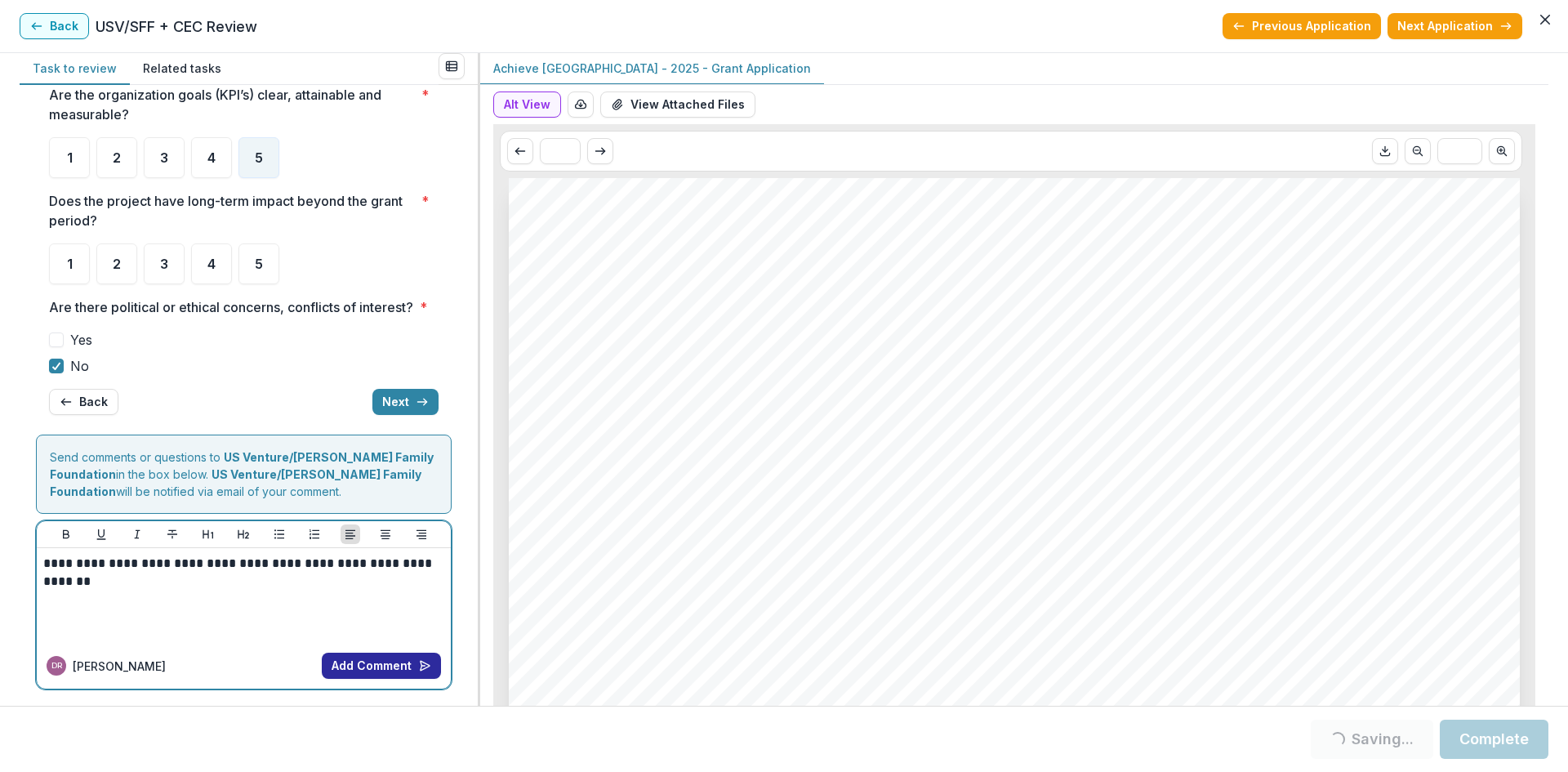
click at [348, 660] on button "Add Comment" at bounding box center [381, 665] width 119 height 26
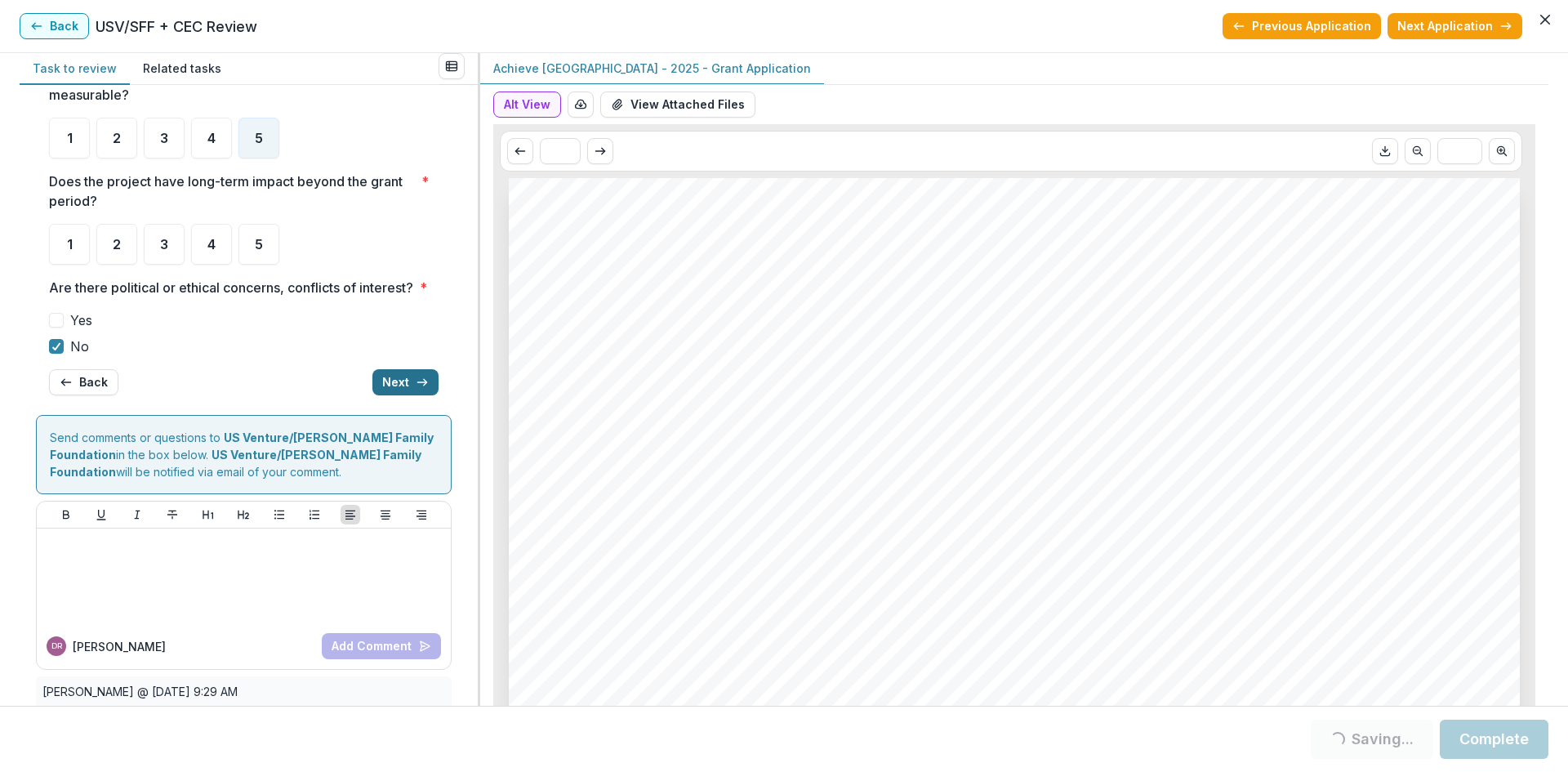
click at [397, 395] on button "Next" at bounding box center [405, 382] width 66 height 26
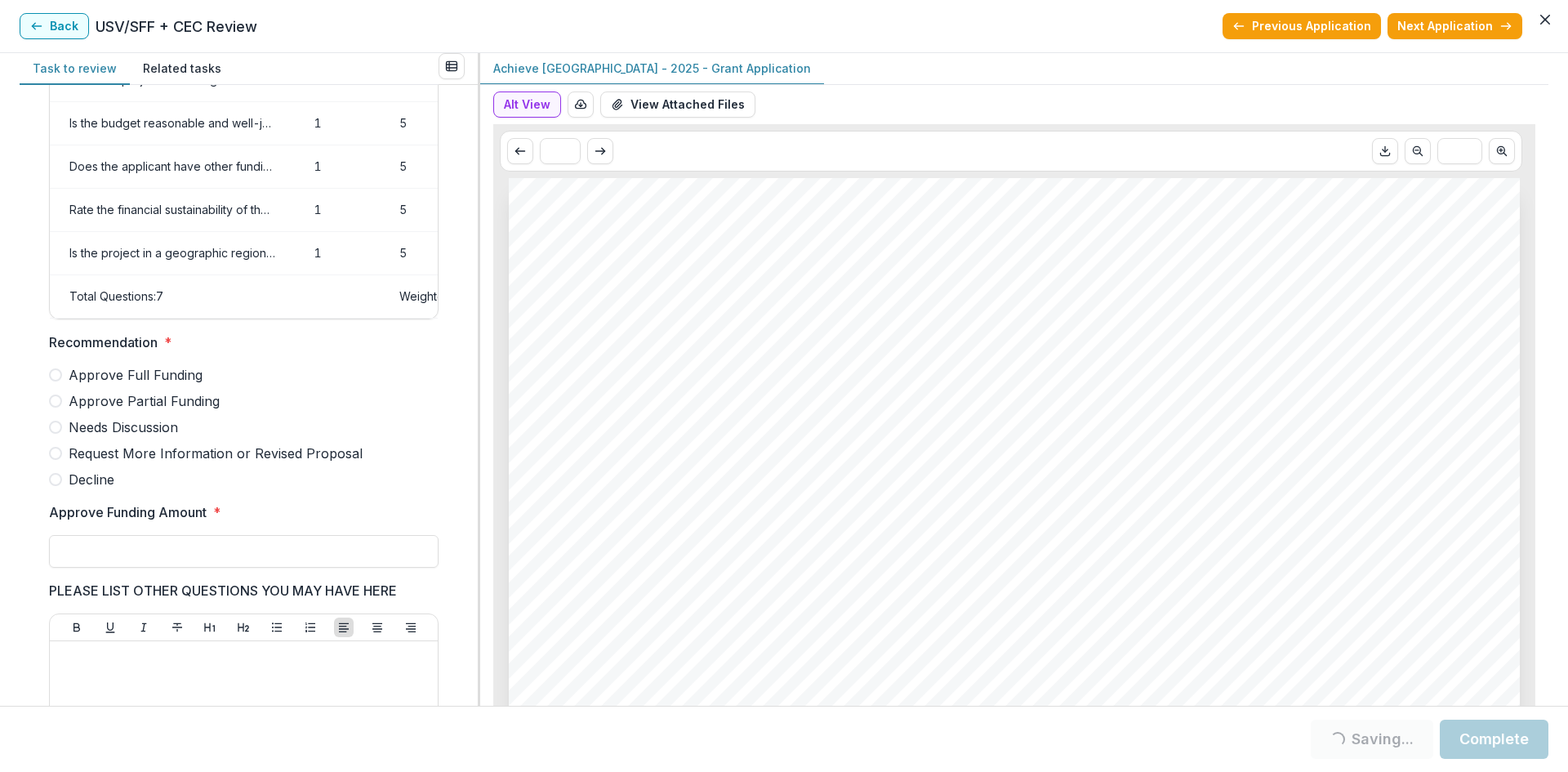
scroll to position [183, 0]
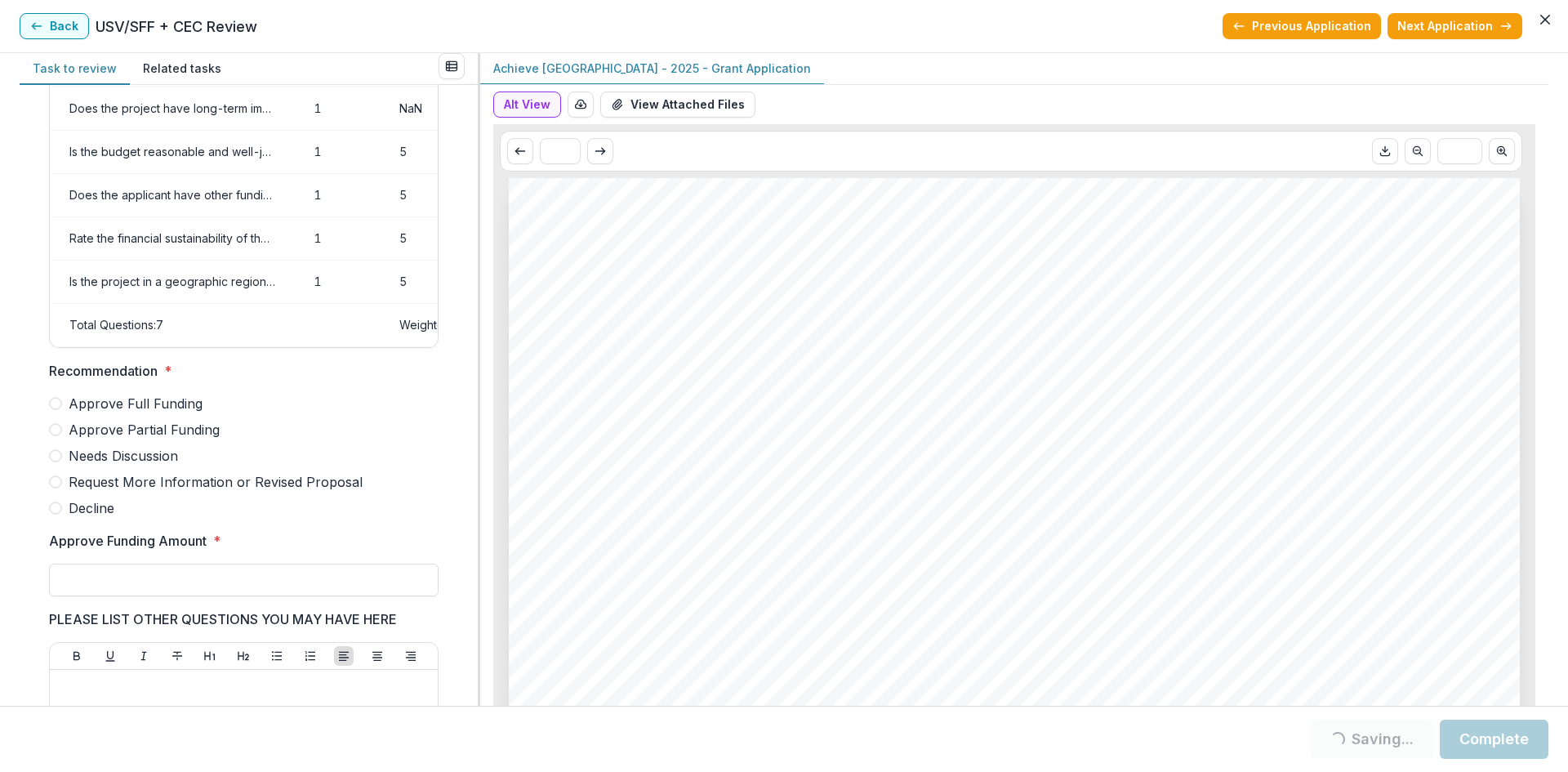
click at [153, 414] on span "Approve Full Funding" at bounding box center [136, 403] width 134 height 20
click at [112, 590] on input "Approve Funding Amount *" at bounding box center [244, 579] width 390 height 32
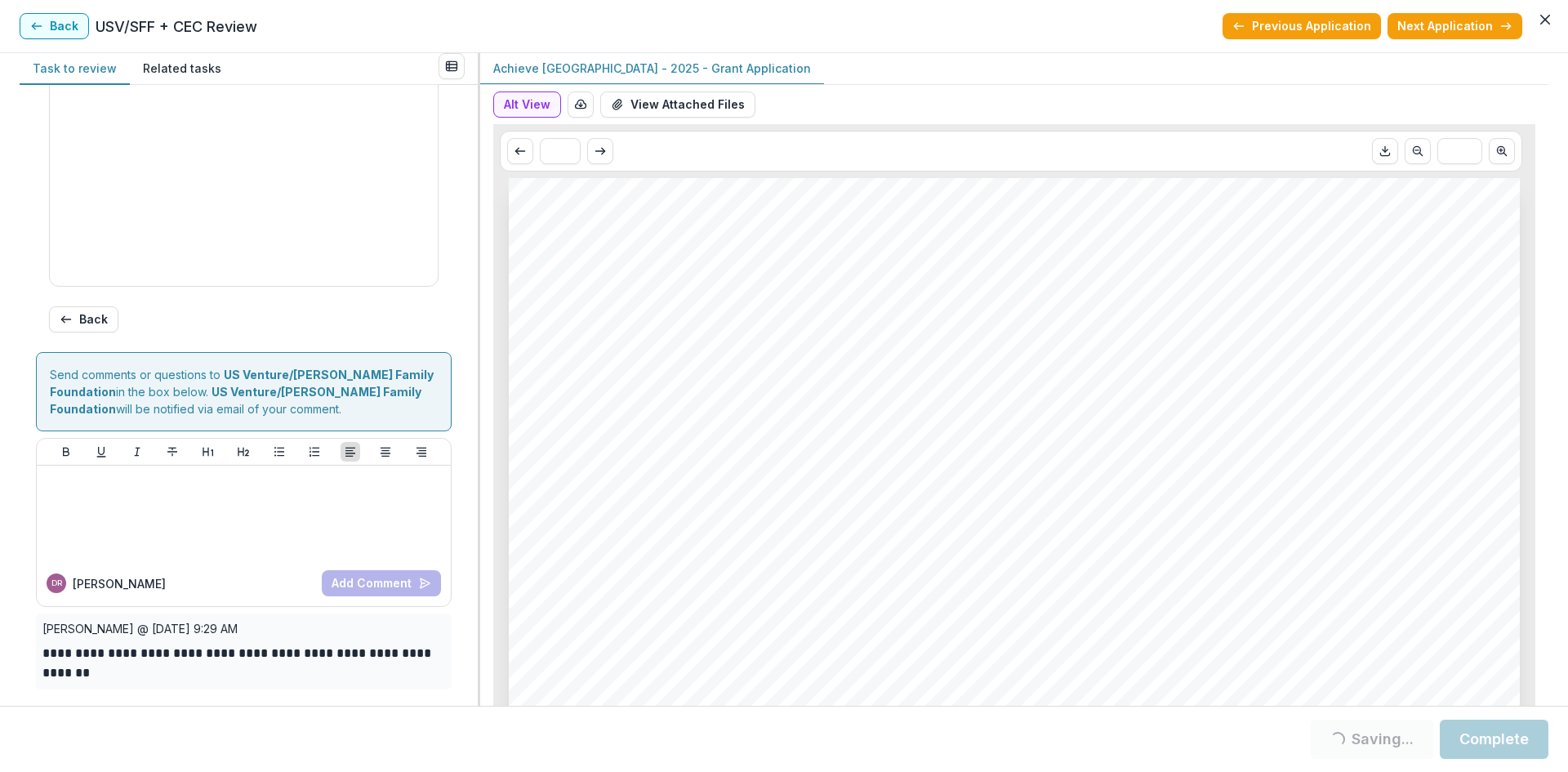
scroll to position [837, 0]
type input "******"
click at [1494, 718] on footer "Loading... Saving... Complete" at bounding box center [784, 739] width 1568 height 66
click at [1437, 26] on button "Next Application" at bounding box center [1455, 25] width 135 height 26
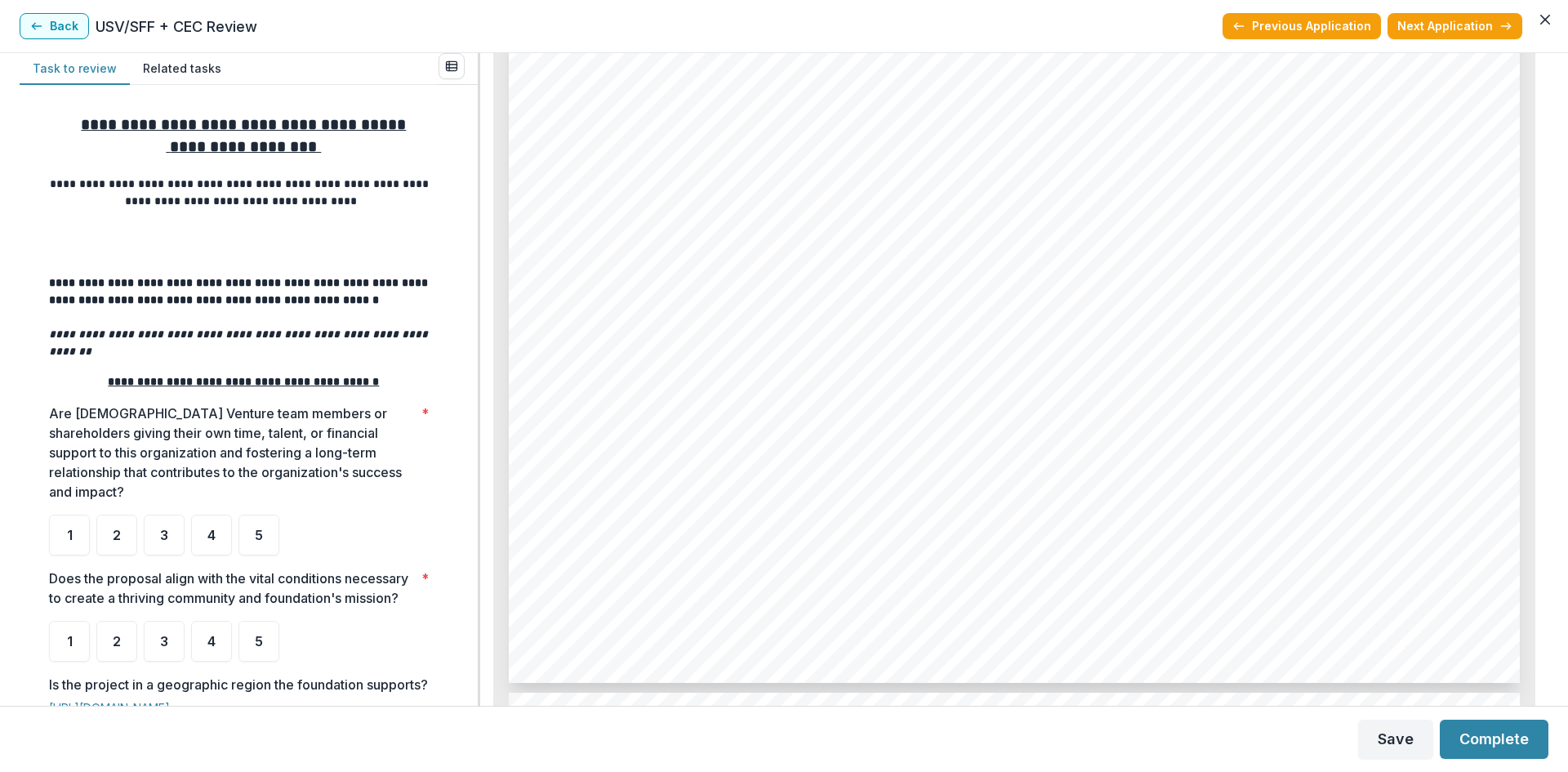
scroll to position [8084, 0]
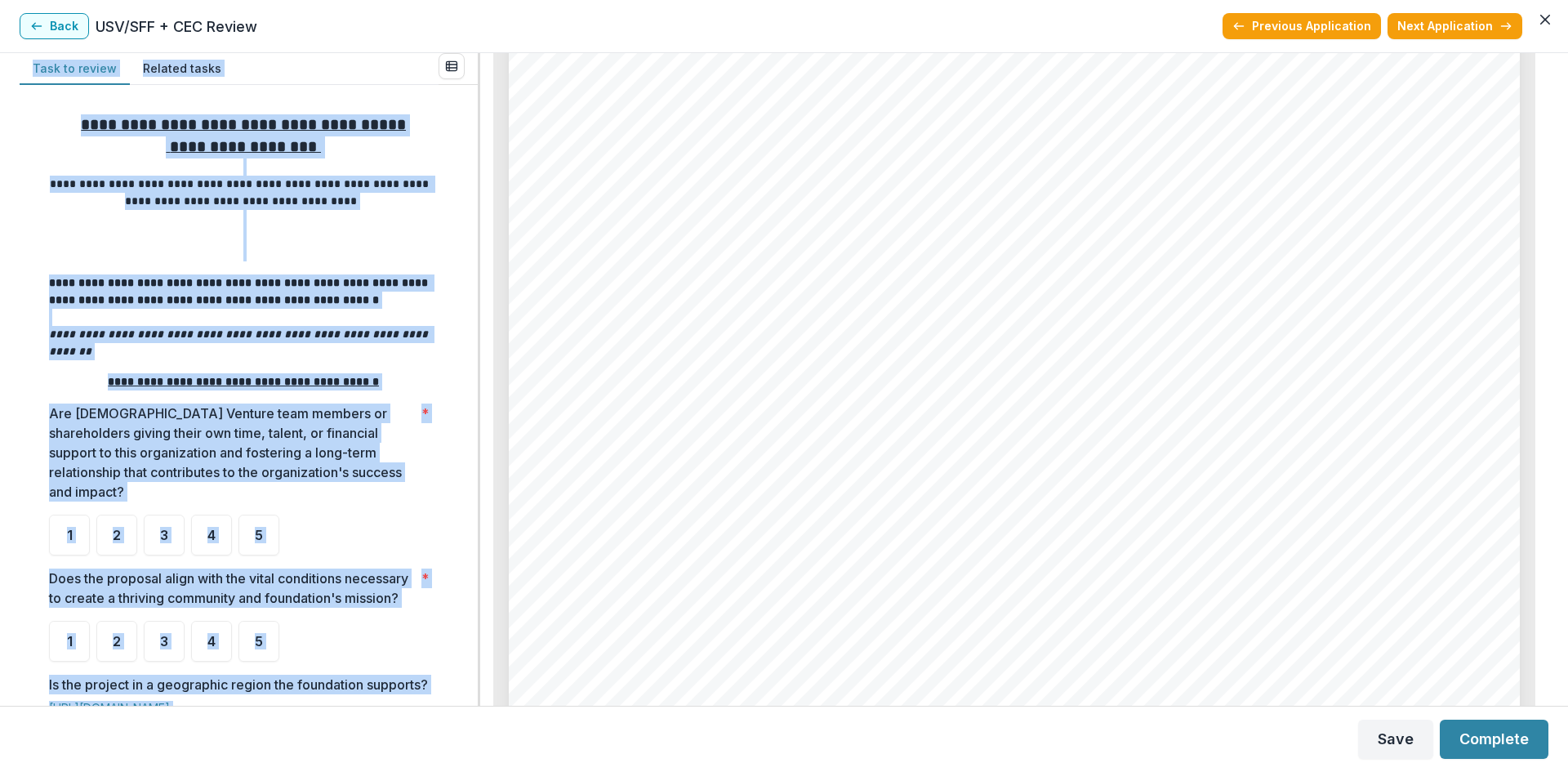
drag, startPoint x: 1549, startPoint y: 531, endPoint x: 1561, endPoint y: 166, distance: 365.2
click at [1567, 47] on section "**********" at bounding box center [784, 386] width 1568 height 772
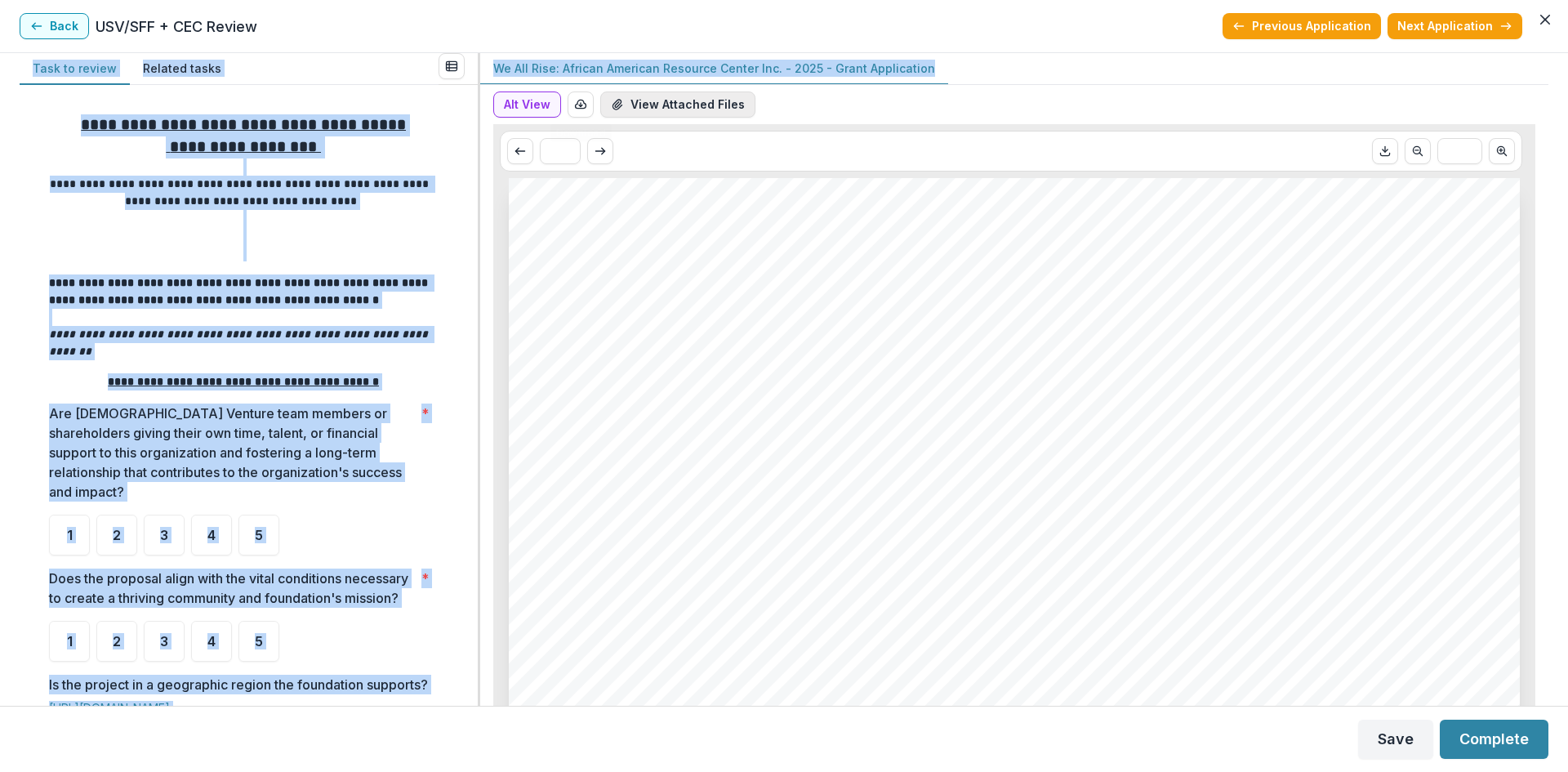
click at [651, 109] on button "View Attached Files" at bounding box center [678, 104] width 155 height 26
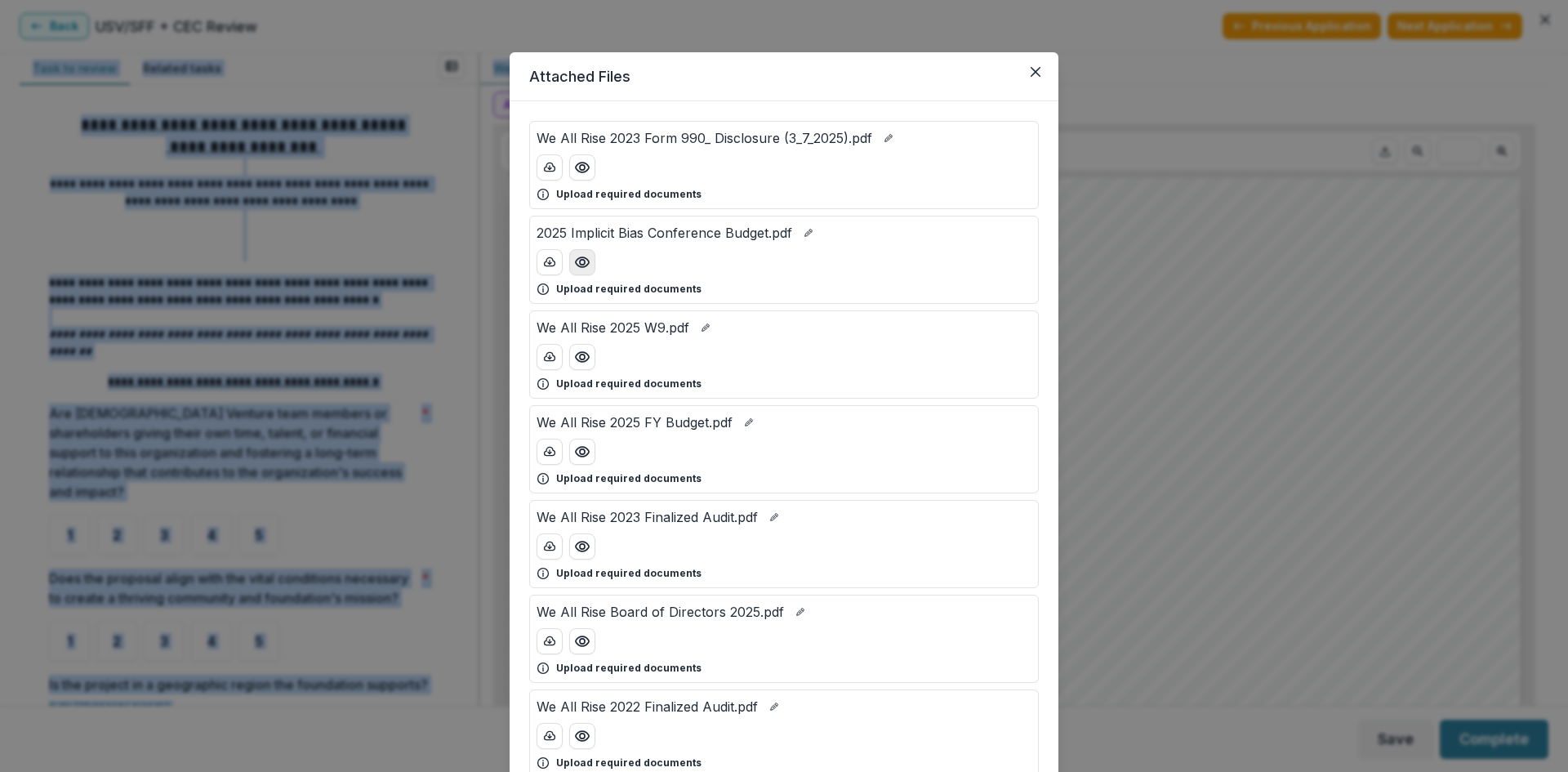
click at [576, 261] on icon "Preview 2025 Implicit Bias Conference Budget.pdf" at bounding box center [582, 262] width 16 height 16
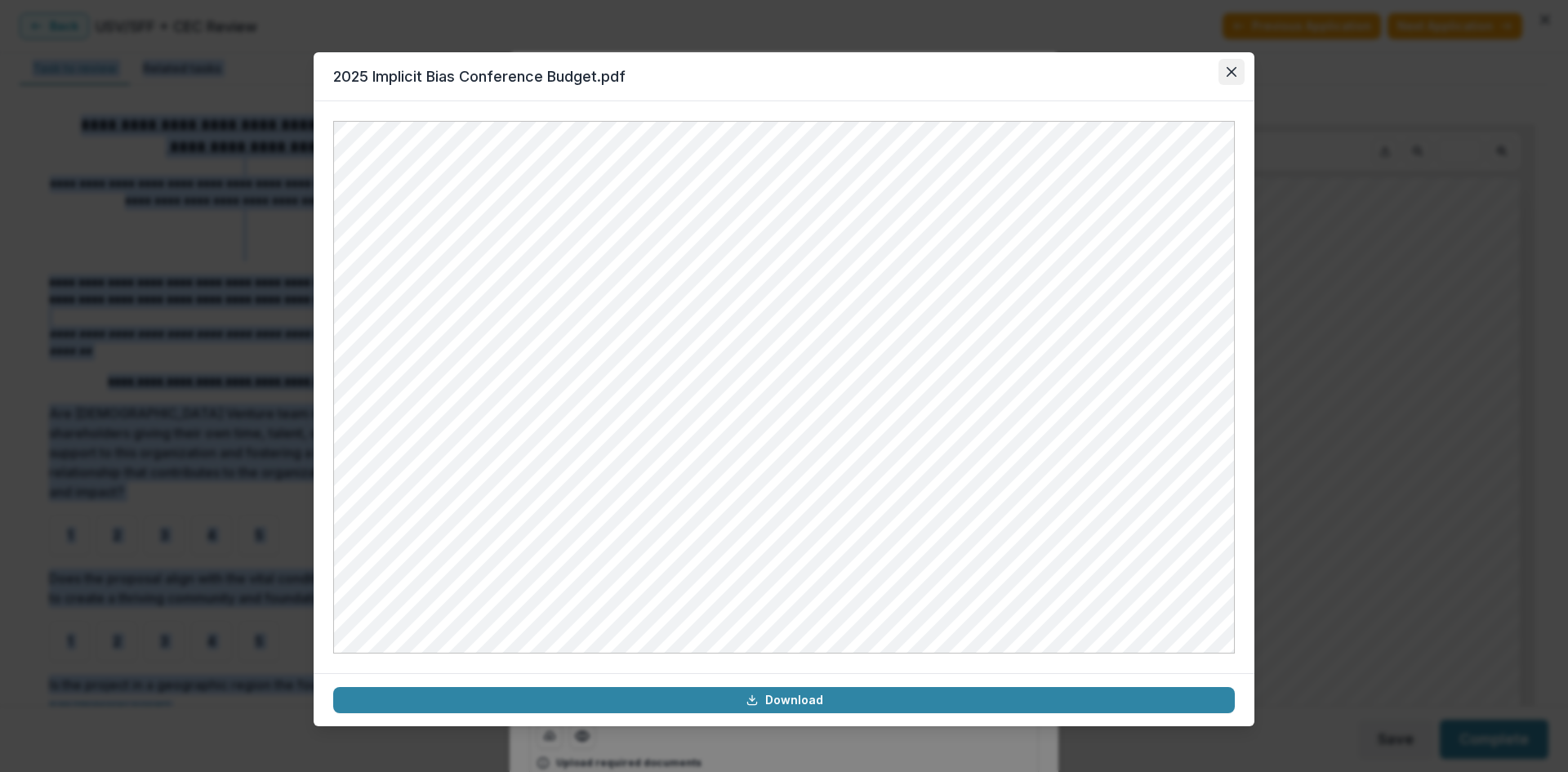
click at [1227, 65] on button "Close" at bounding box center [1232, 71] width 26 height 26
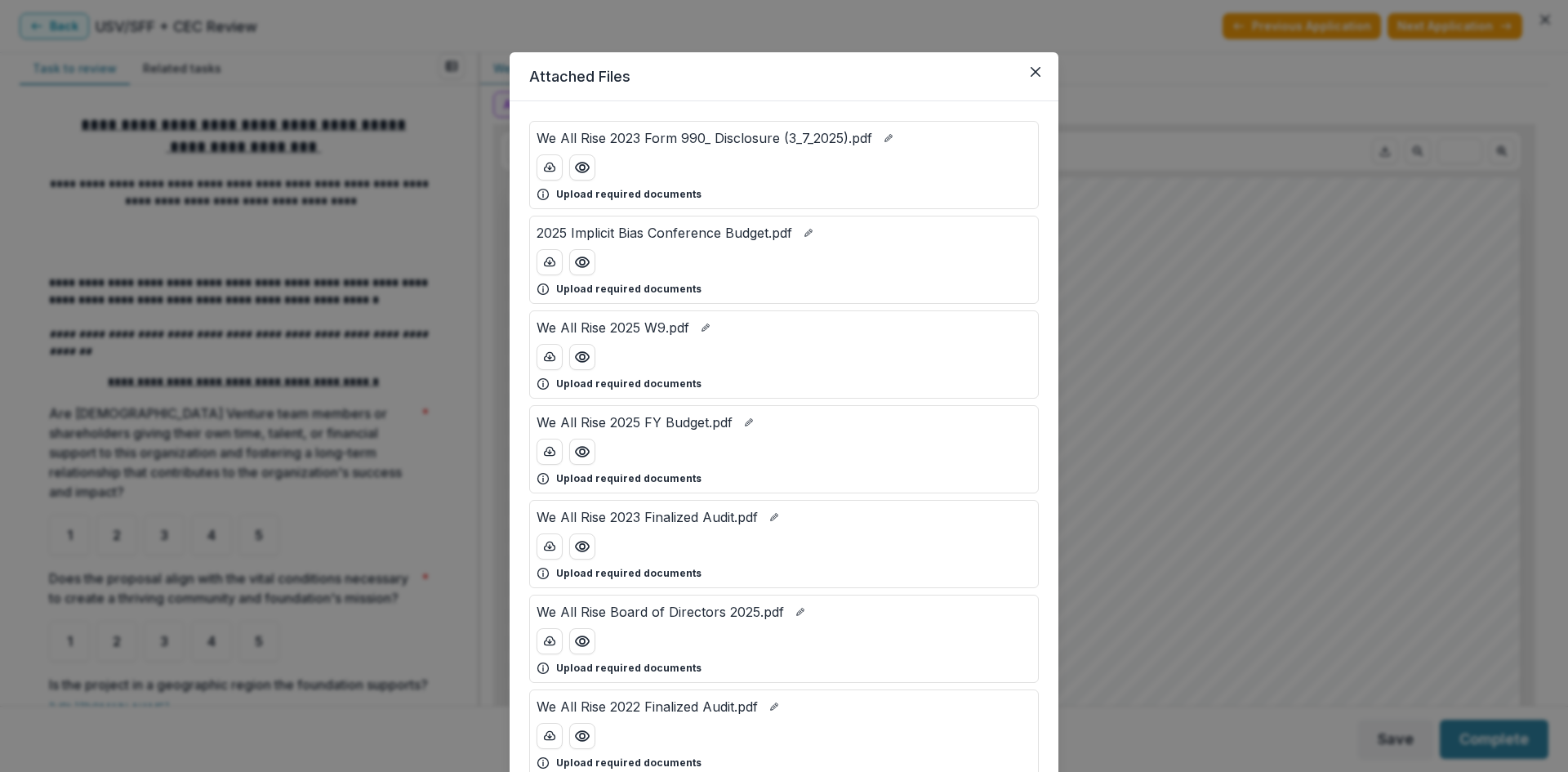
click at [1052, 72] on header "Attached Files" at bounding box center [784, 77] width 549 height 49
click at [1035, 72] on icon "Close" at bounding box center [1035, 72] width 10 height 10
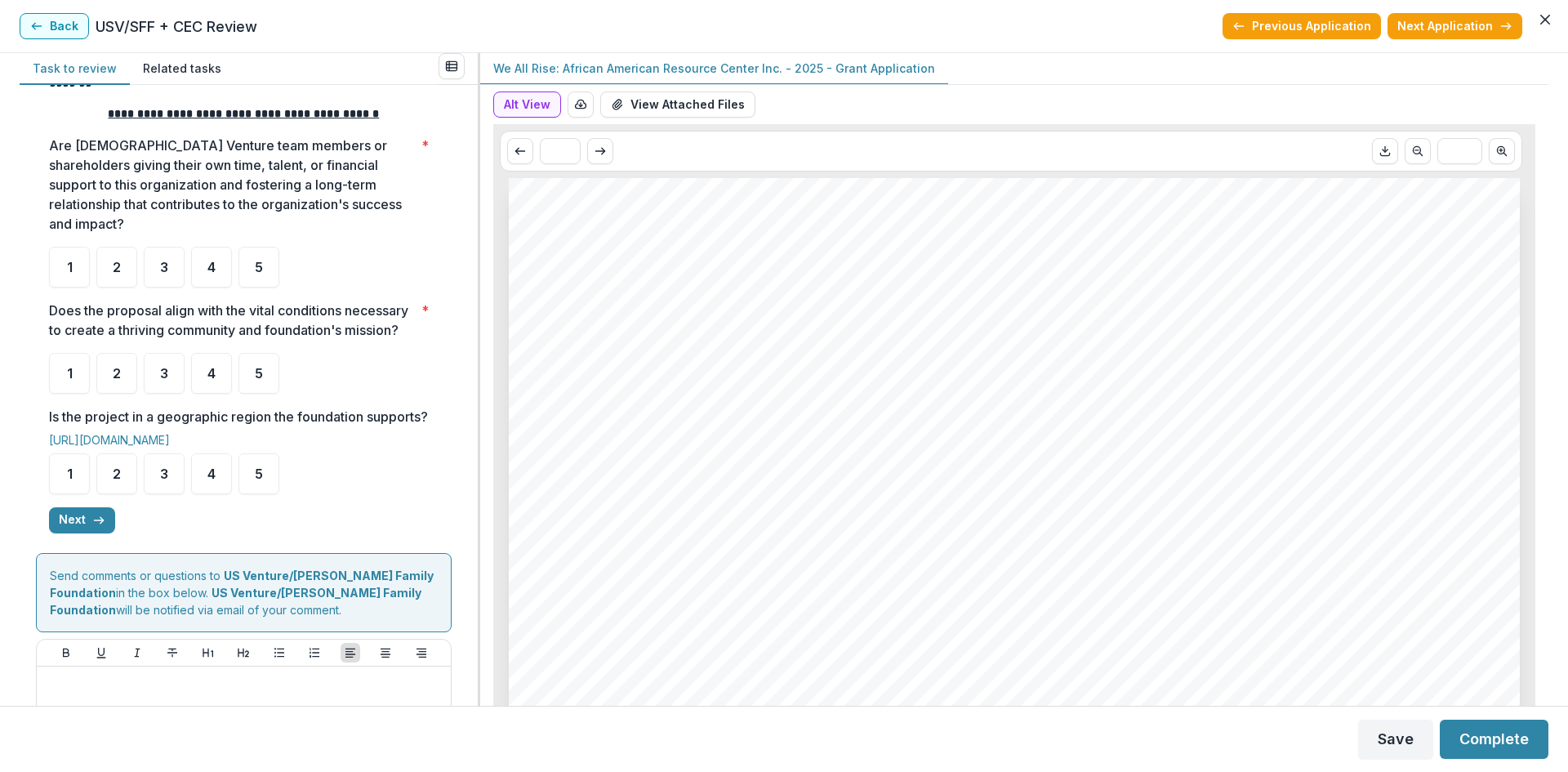
scroll to position [327, 0]
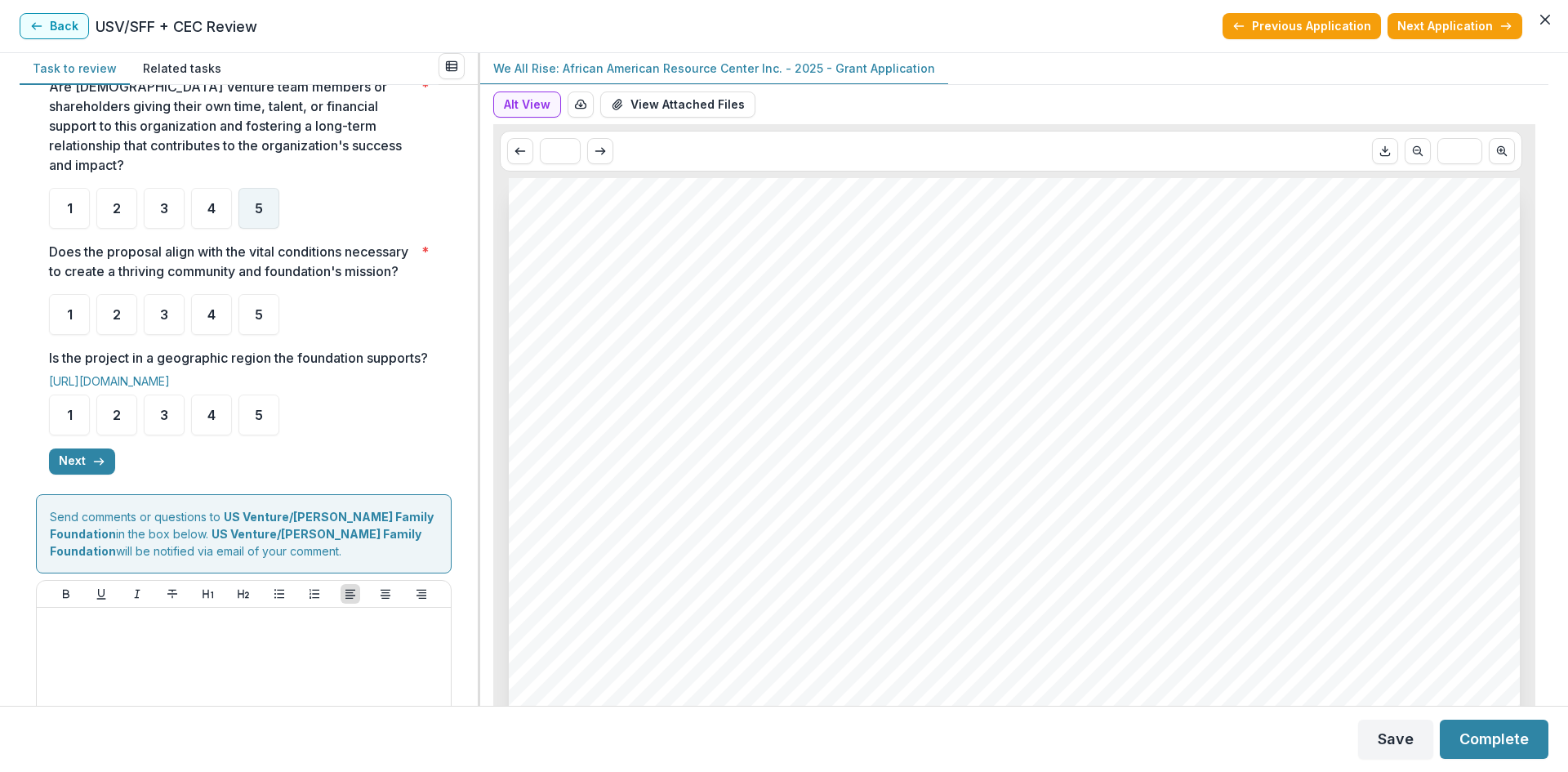
click at [260, 201] on span "5" at bounding box center [259, 207] width 8 height 13
click at [258, 313] on span "5" at bounding box center [259, 313] width 8 height 13
click at [263, 431] on div "5" at bounding box center [259, 414] width 41 height 41
drag, startPoint x: 214, startPoint y: 195, endPoint x: 187, endPoint y: 242, distance: 54.2
click at [213, 201] on span "4" at bounding box center [212, 207] width 8 height 13
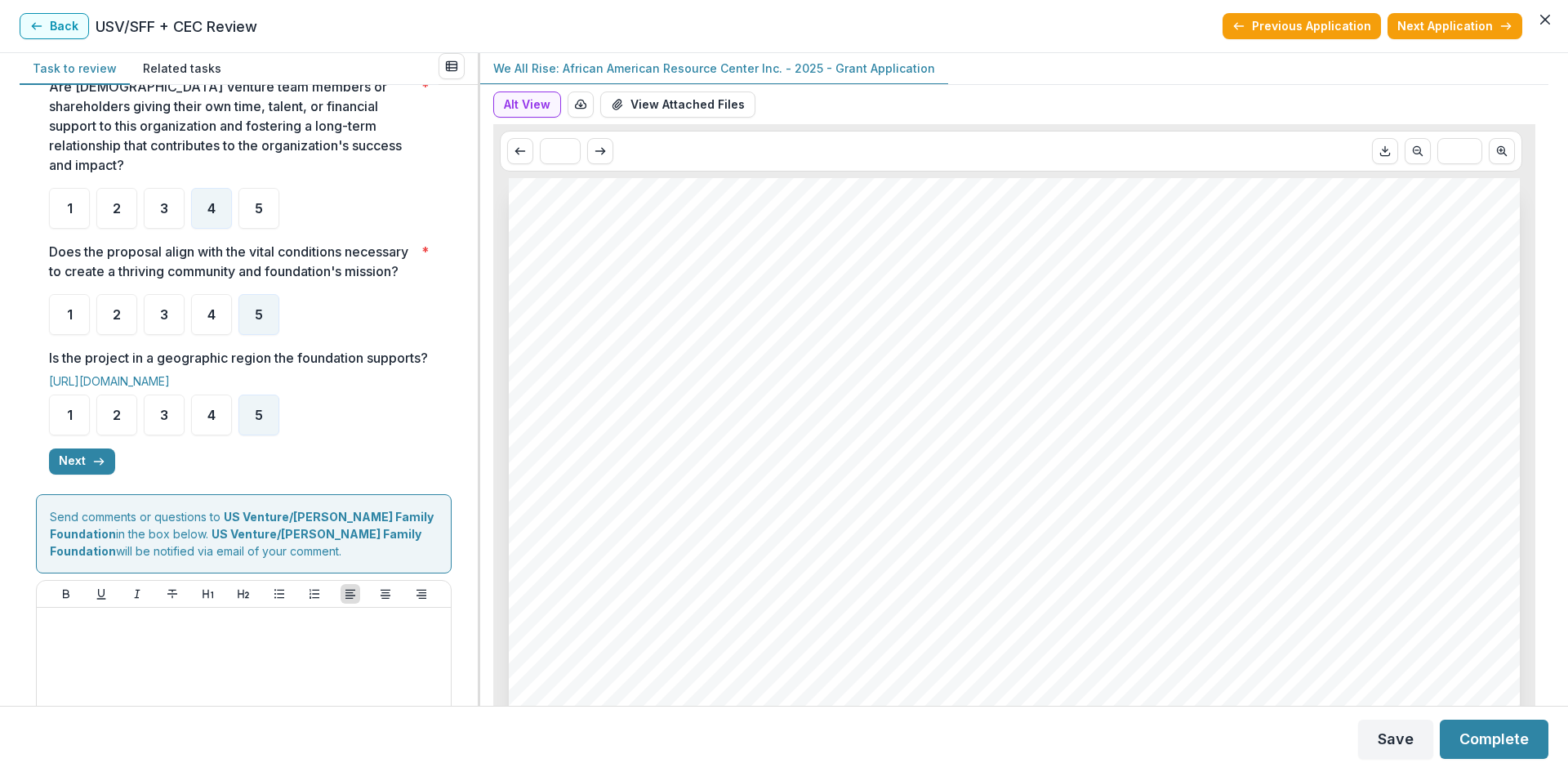
scroll to position [406, 0]
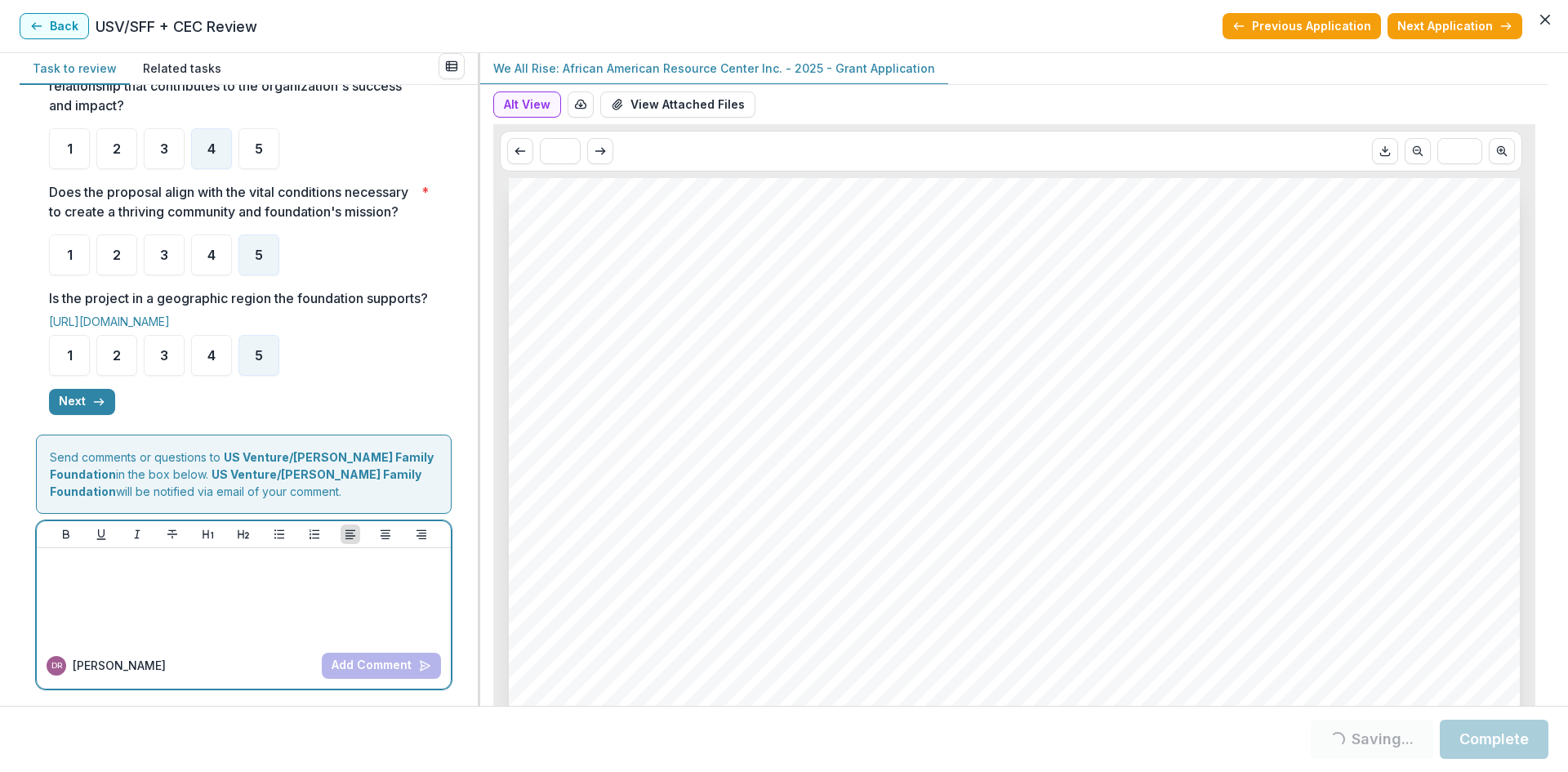
click at [148, 612] on div at bounding box center [244, 595] width 401 height 82
click at [371, 668] on button "Add Comment" at bounding box center [381, 665] width 119 height 26
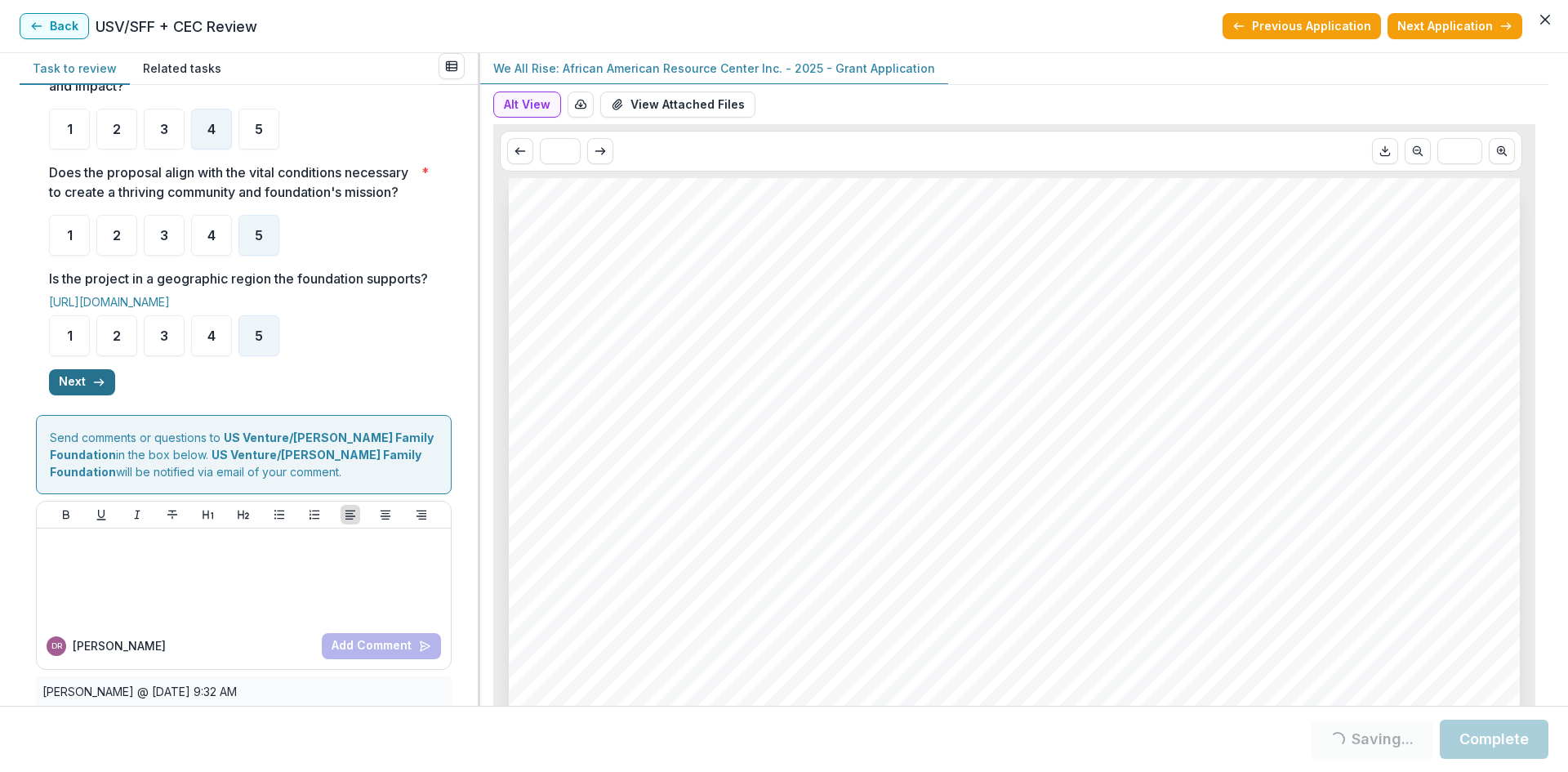
click at [100, 389] on icon "button" at bounding box center [99, 381] width 13 height 13
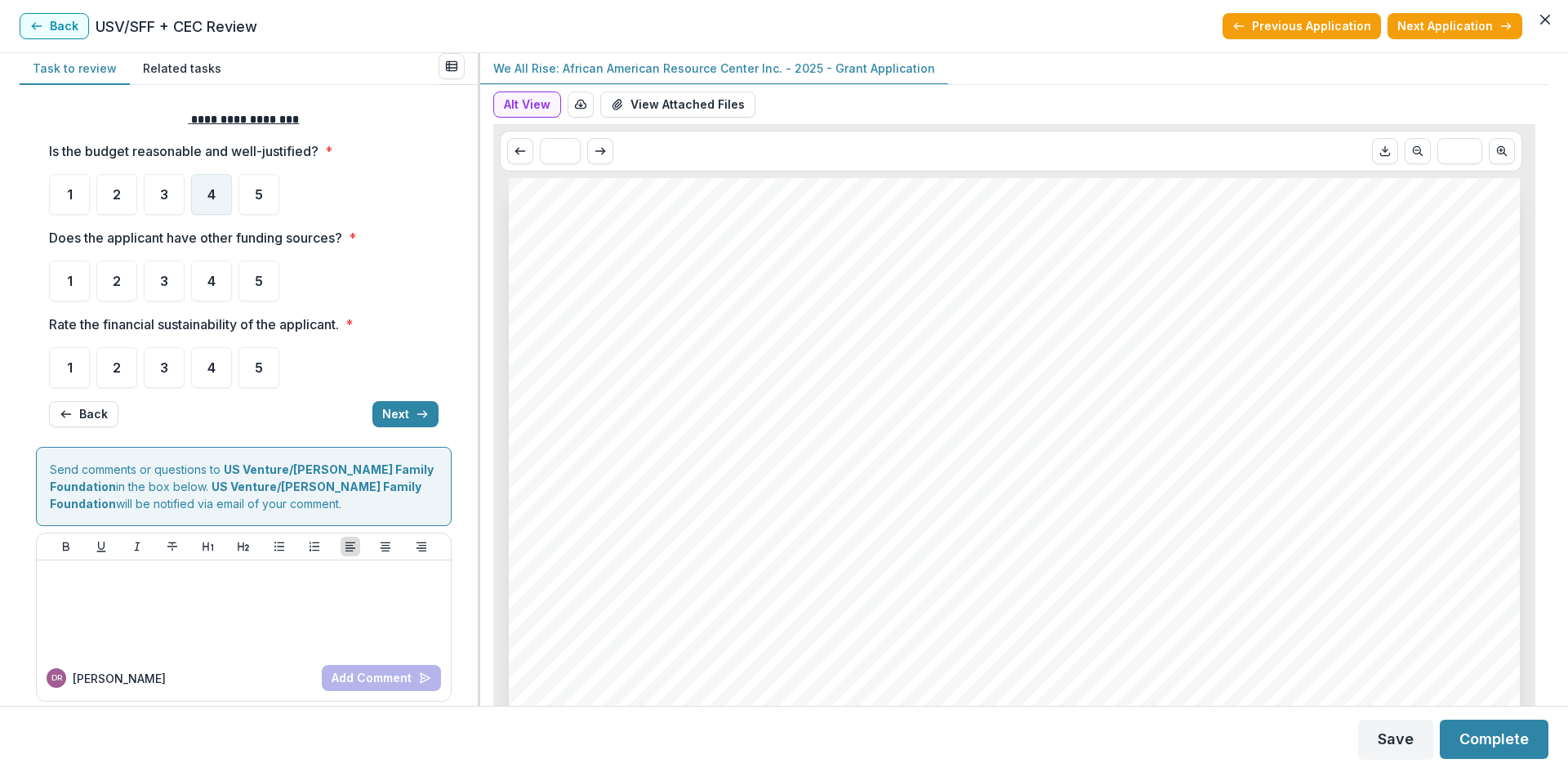
scroll to position [0, 0]
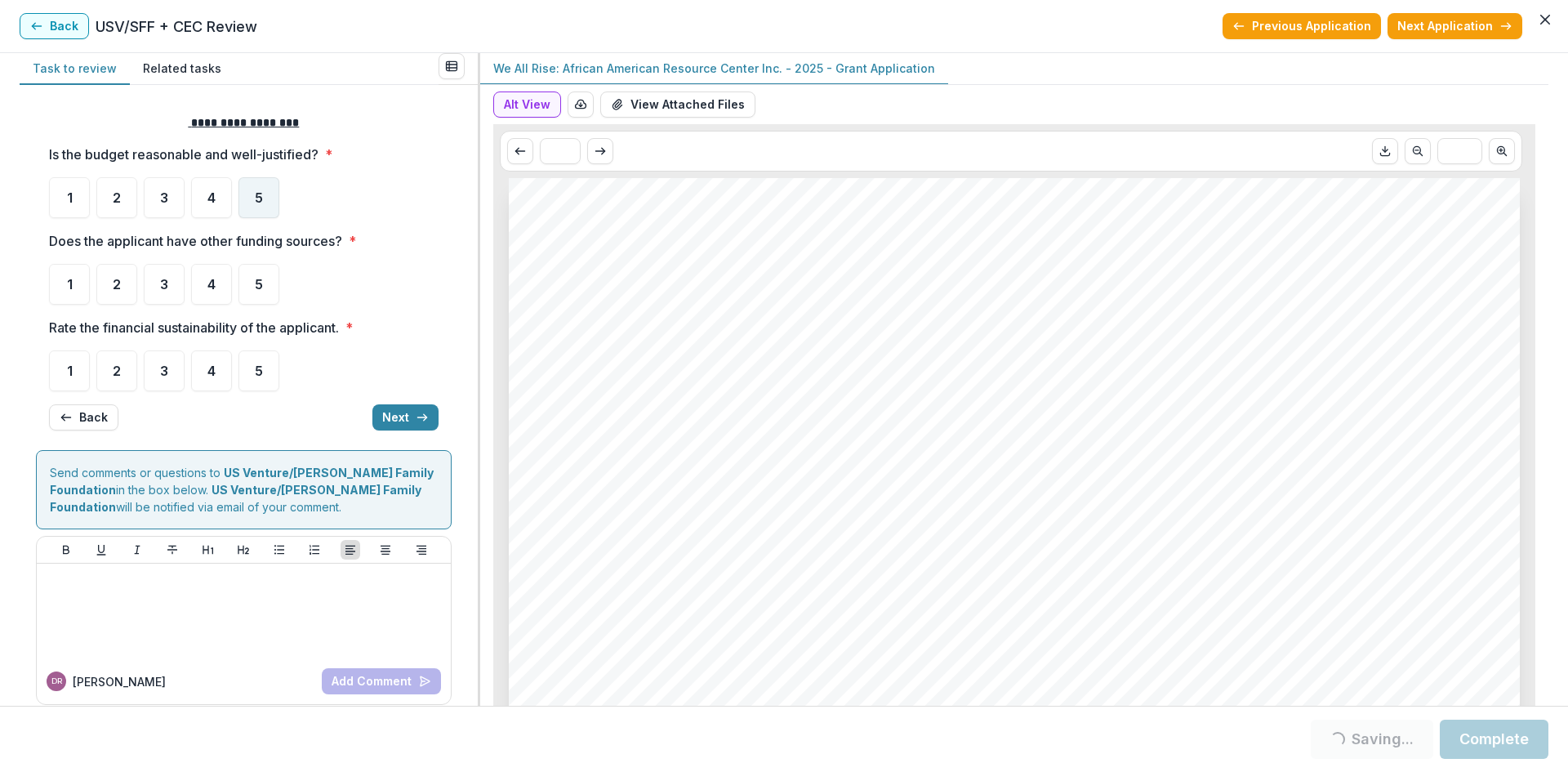
click at [258, 200] on span "5" at bounding box center [259, 197] width 8 height 13
click at [265, 285] on div "5" at bounding box center [259, 285] width 41 height 41
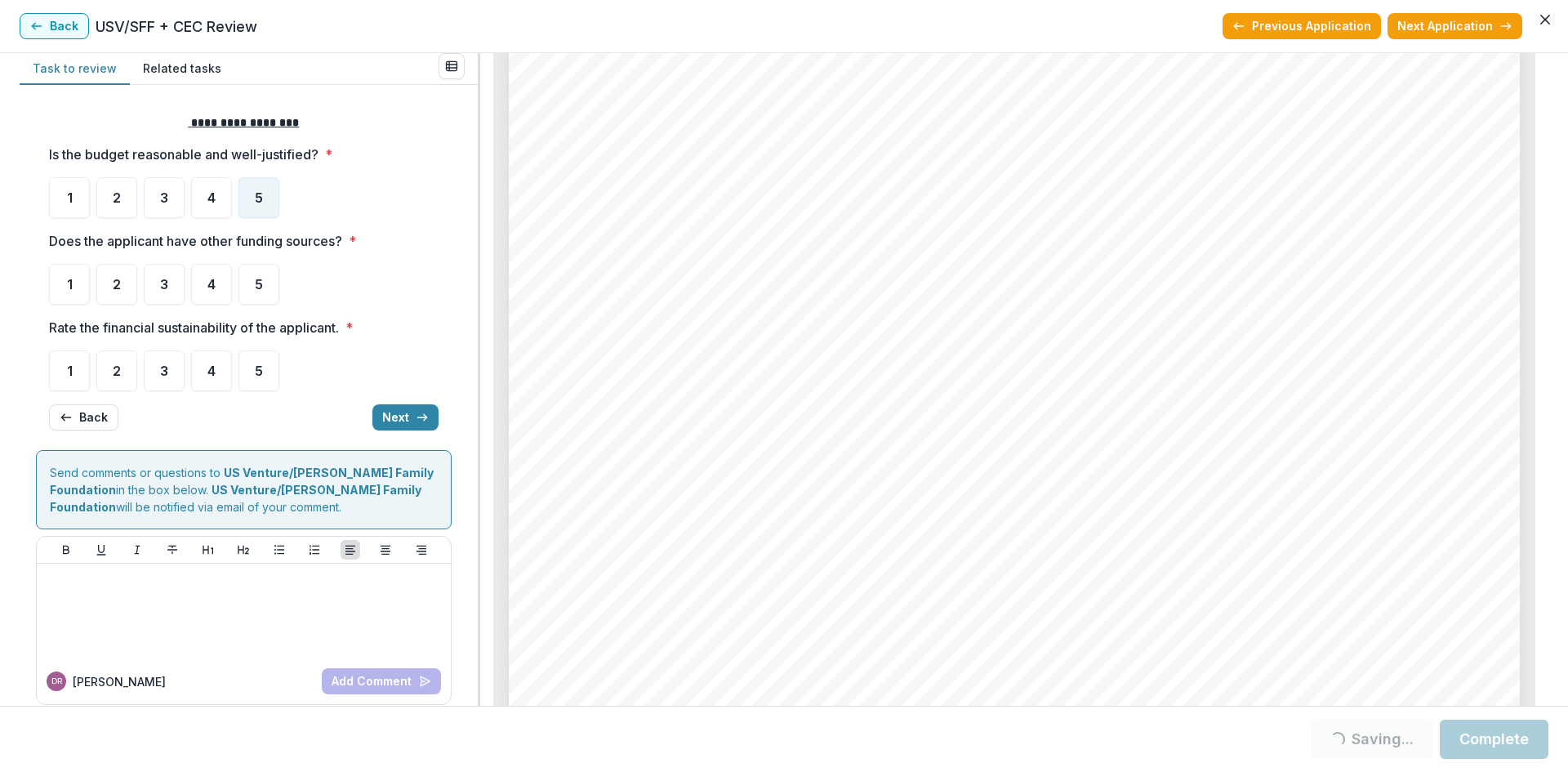
scroll to position [6206, 0]
click at [203, 200] on div "4" at bounding box center [212, 198] width 41 height 41
click at [251, 187] on div "5" at bounding box center [259, 198] width 41 height 41
click at [161, 290] on span "3" at bounding box center [164, 284] width 8 height 13
click at [258, 372] on span "5" at bounding box center [259, 370] width 8 height 13
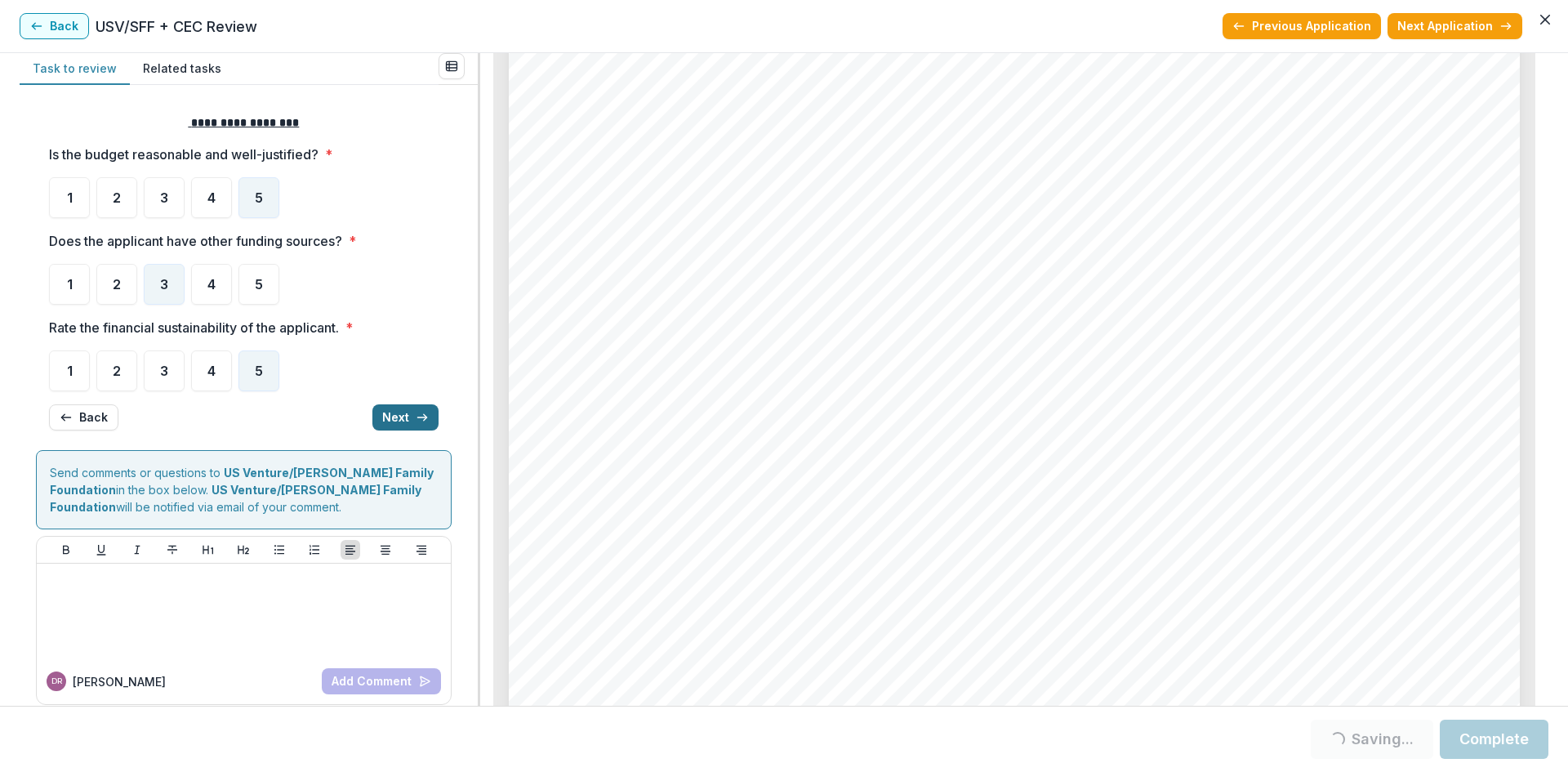
click at [393, 418] on button "Next" at bounding box center [405, 417] width 66 height 26
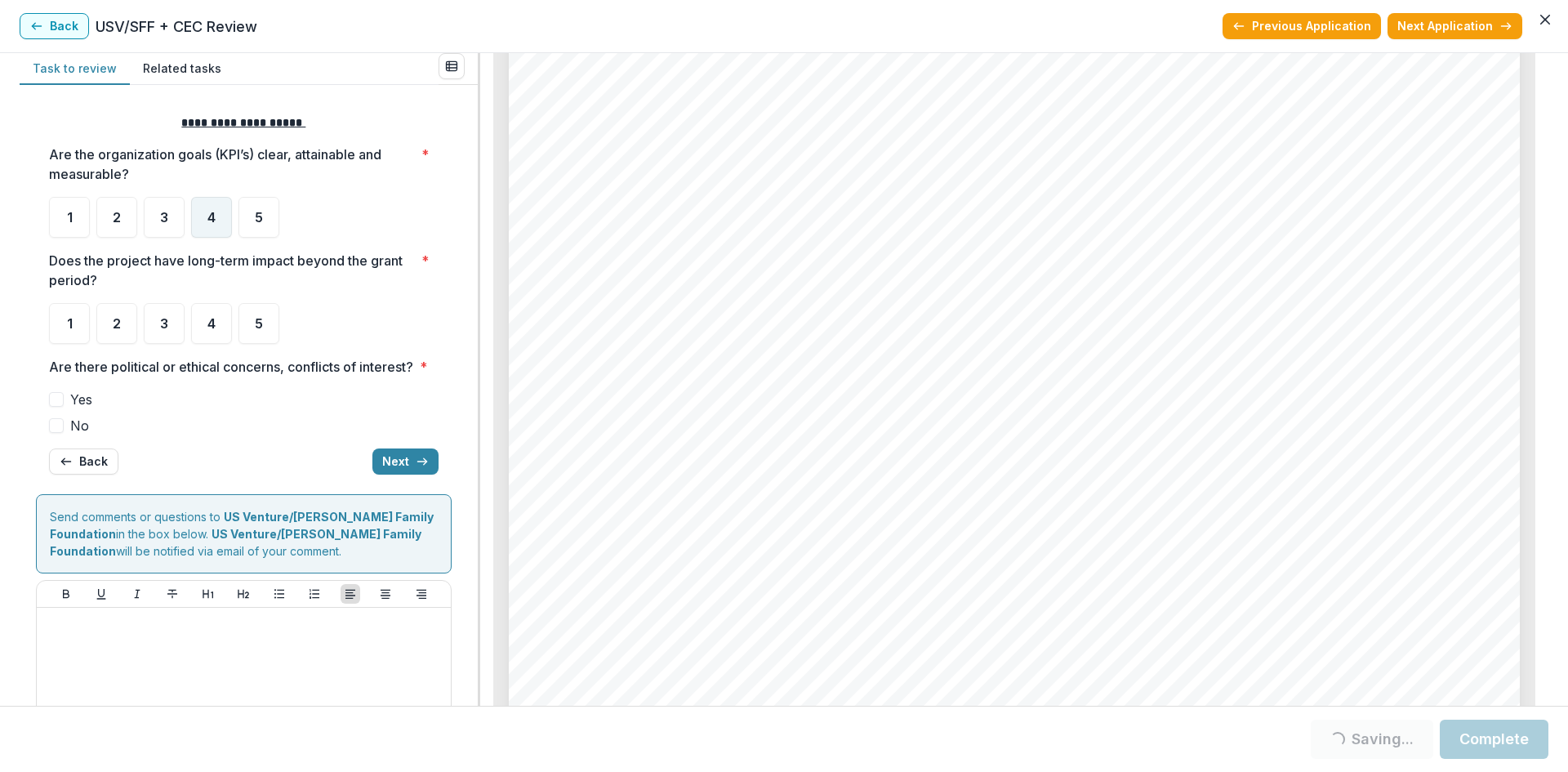
click at [209, 217] on span "4" at bounding box center [212, 217] width 8 height 13
click at [218, 324] on div "4" at bounding box center [212, 324] width 41 height 41
click at [82, 435] on span "No" at bounding box center [80, 425] width 19 height 20
click at [415, 468] on icon "button" at bounding box center [421, 461] width 13 height 13
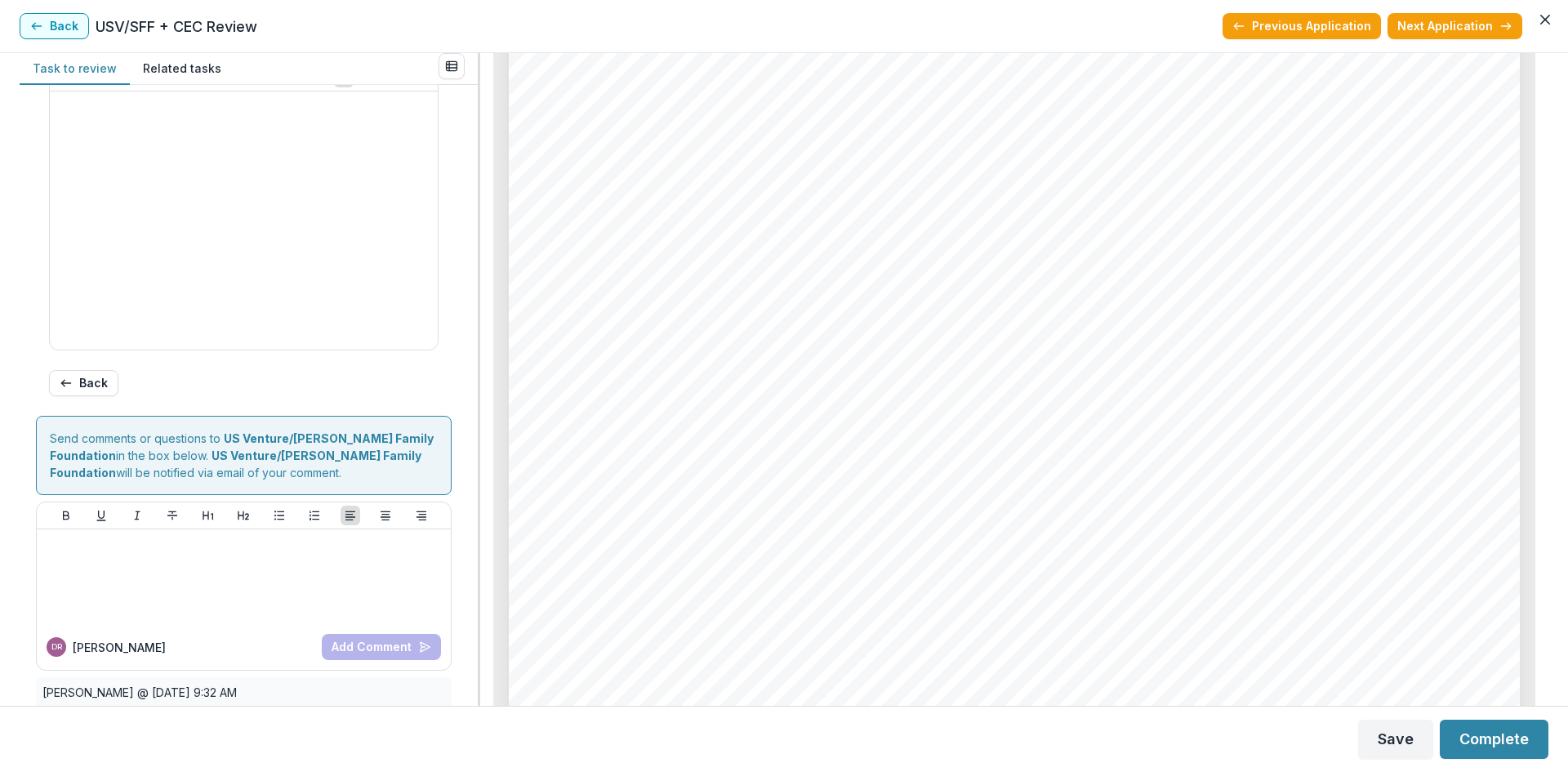
scroll to position [272, 0]
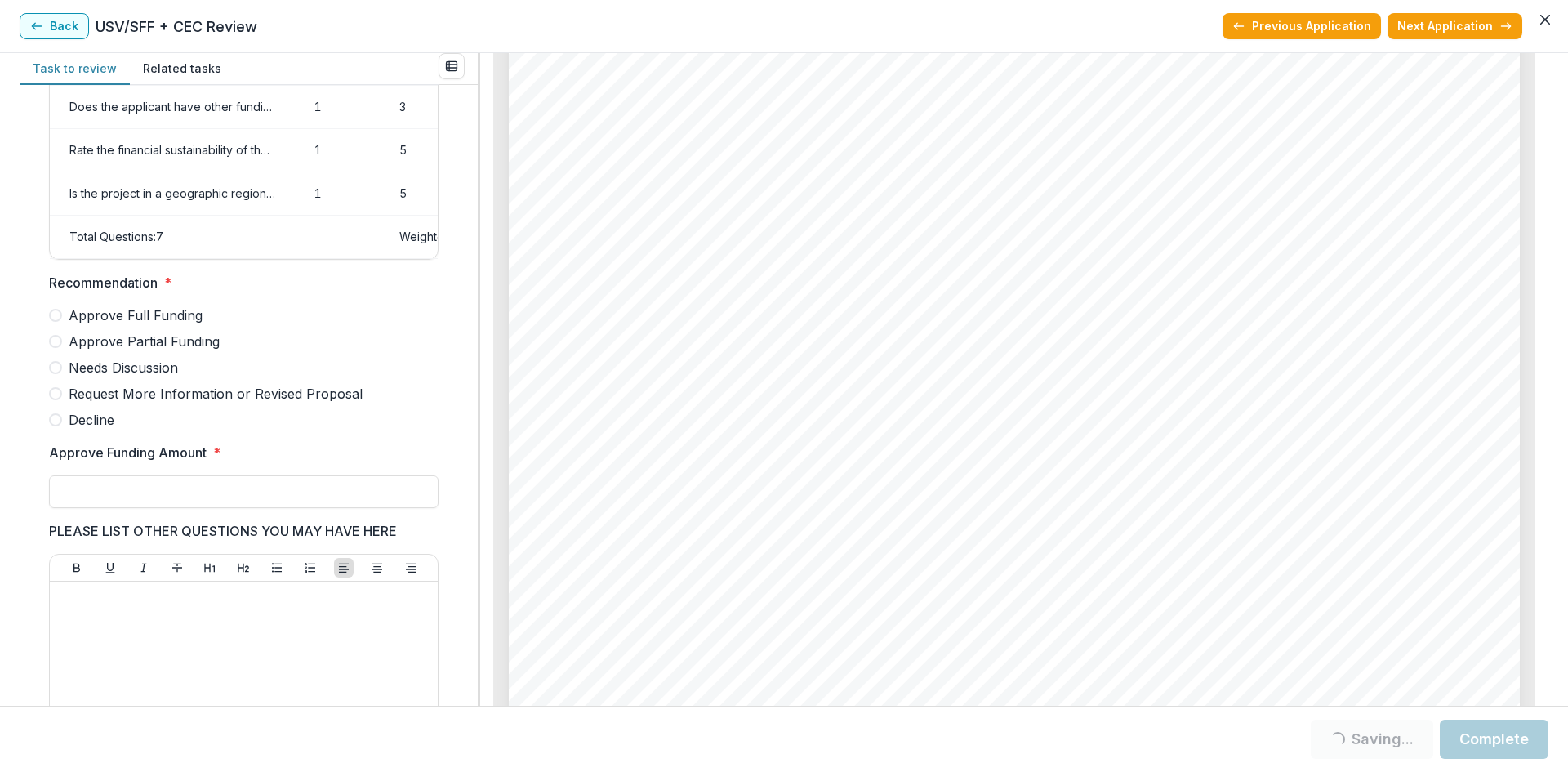
click at [146, 350] on span "Approve Partial Funding" at bounding box center [144, 341] width 151 height 20
click at [109, 497] on input "Approve Funding Amount *" at bounding box center [244, 492] width 390 height 32
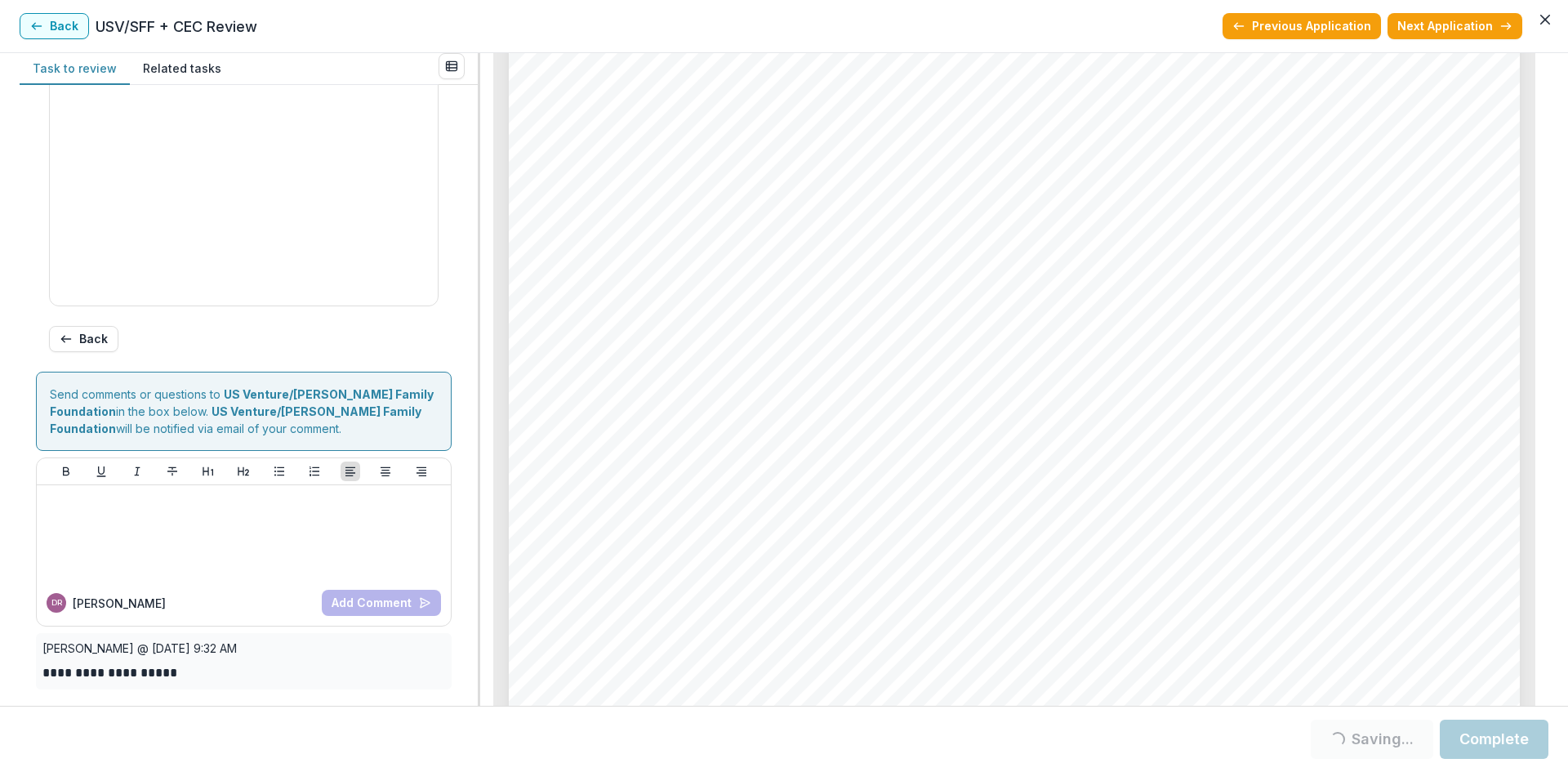
scroll to position [818, 0]
type input "***"
click at [1519, 732] on button "Complete" at bounding box center [1494, 739] width 109 height 39
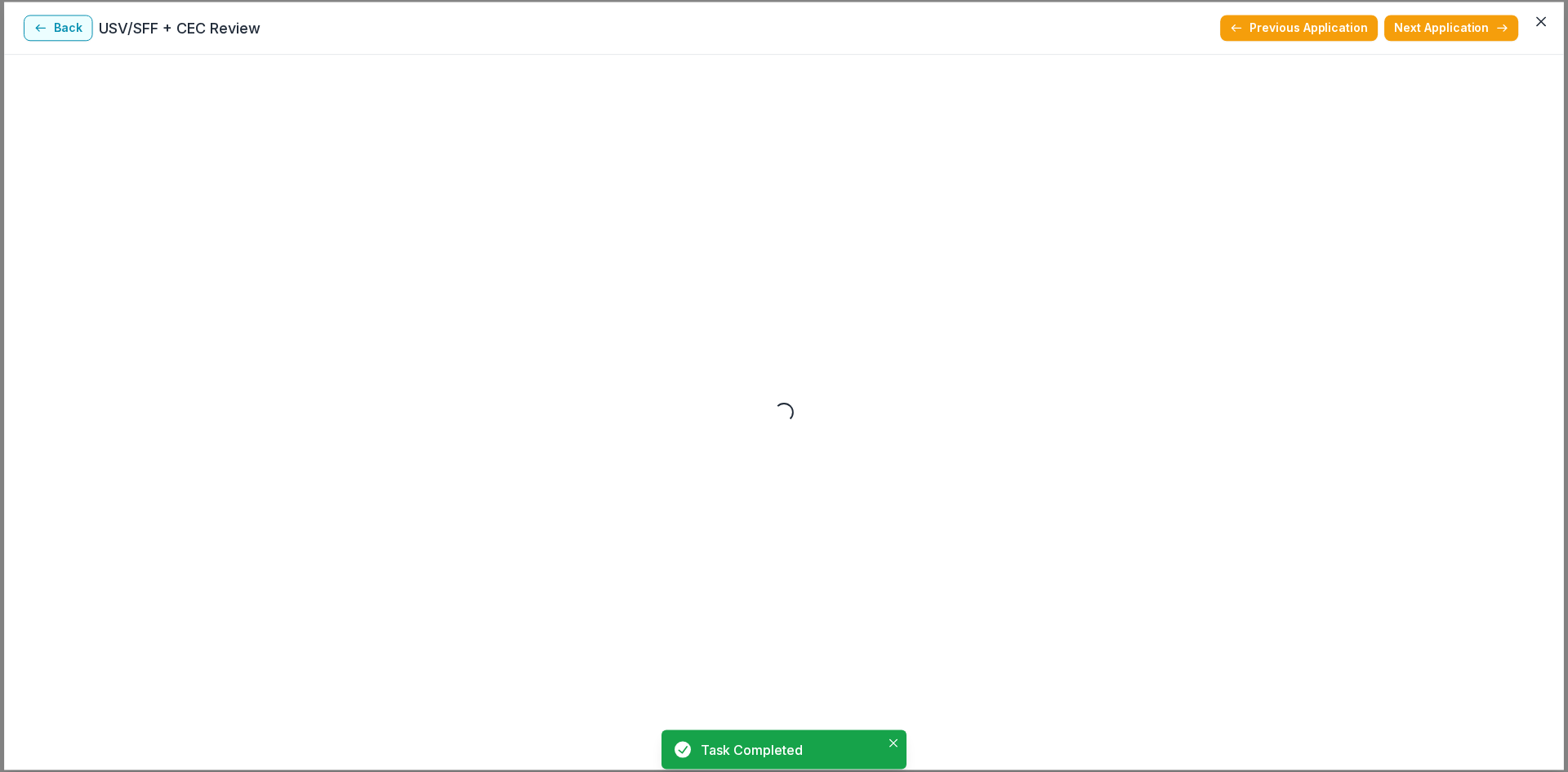
click at [1455, 19] on button "Next Application" at bounding box center [1452, 27] width 134 height 26
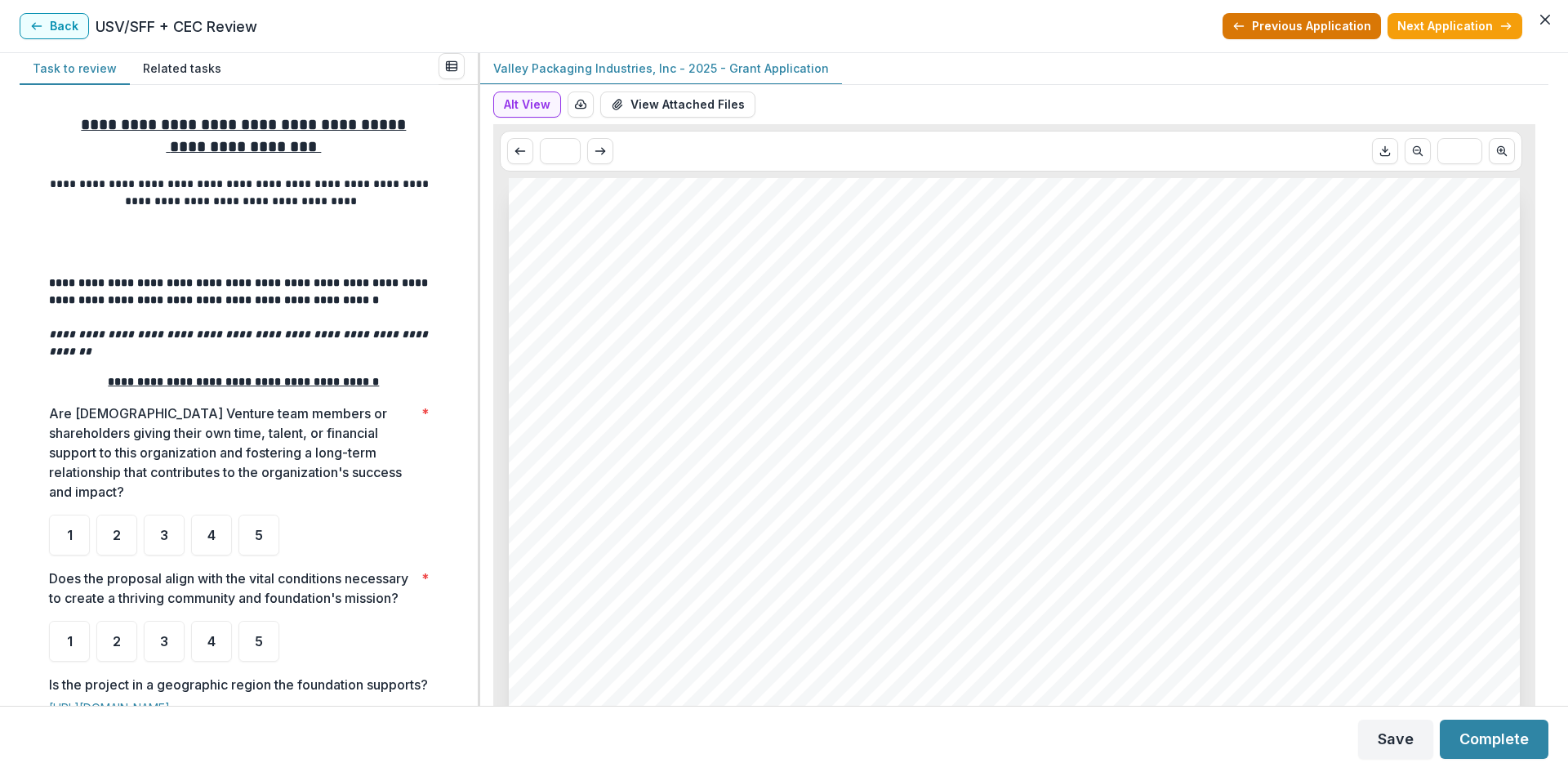
click at [1283, 21] on button "Previous Application" at bounding box center [1301, 25] width 159 height 26
click at [1516, 752] on button "Complete" at bounding box center [1494, 739] width 109 height 39
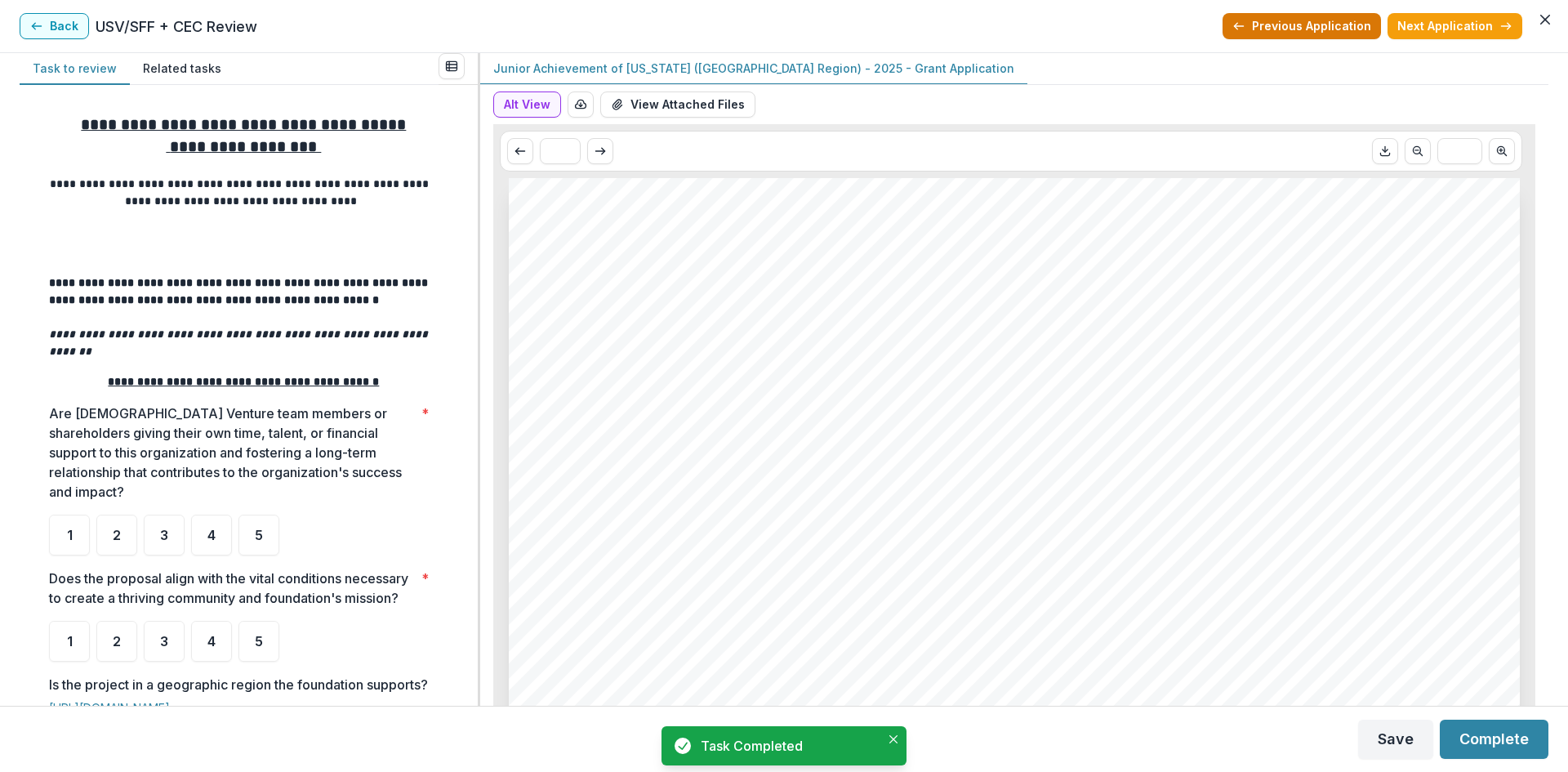
click at [1308, 25] on button "Previous Application" at bounding box center [1301, 25] width 159 height 26
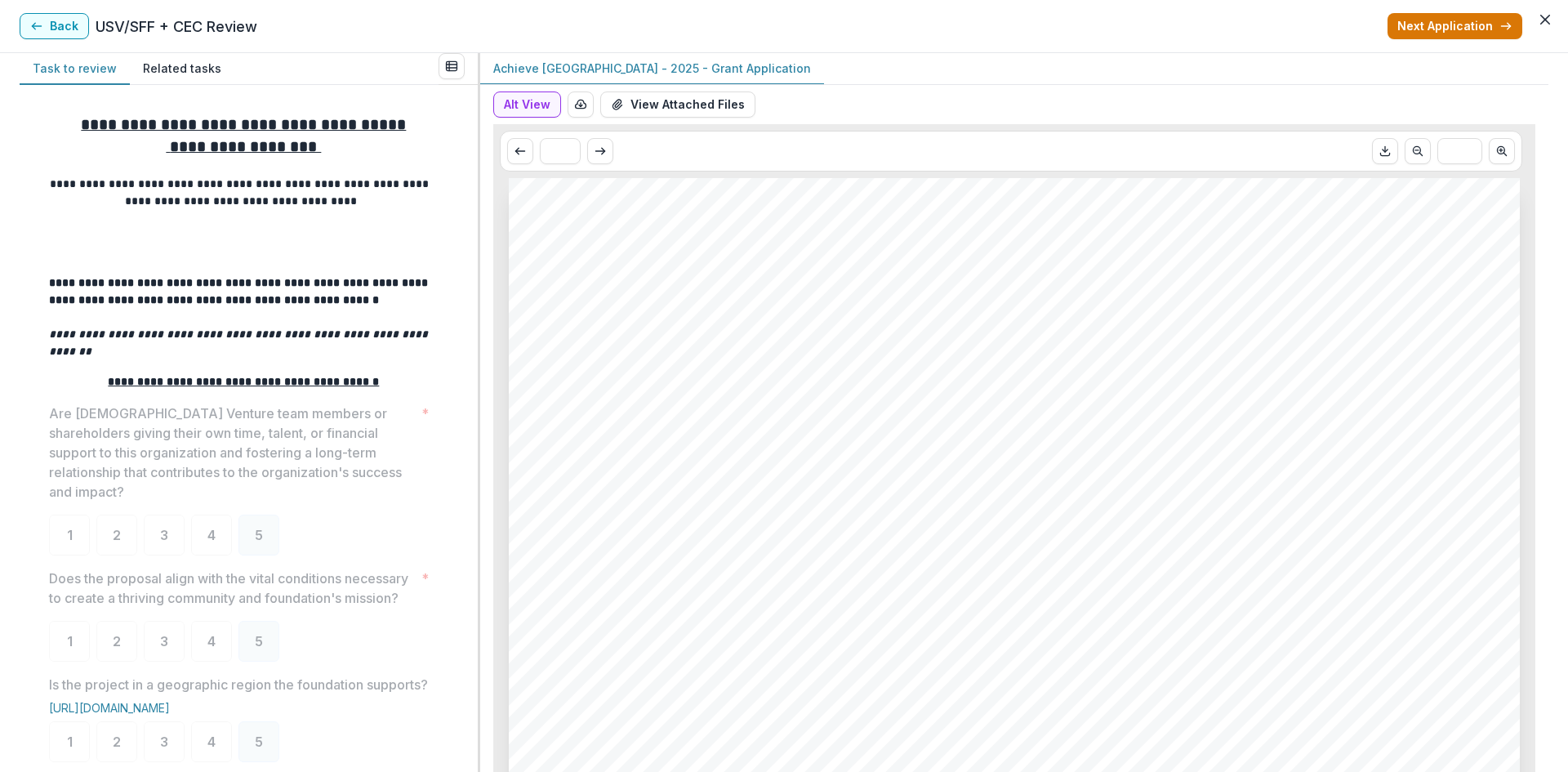
click at [1475, 23] on button "Next Application" at bounding box center [1455, 25] width 135 height 26
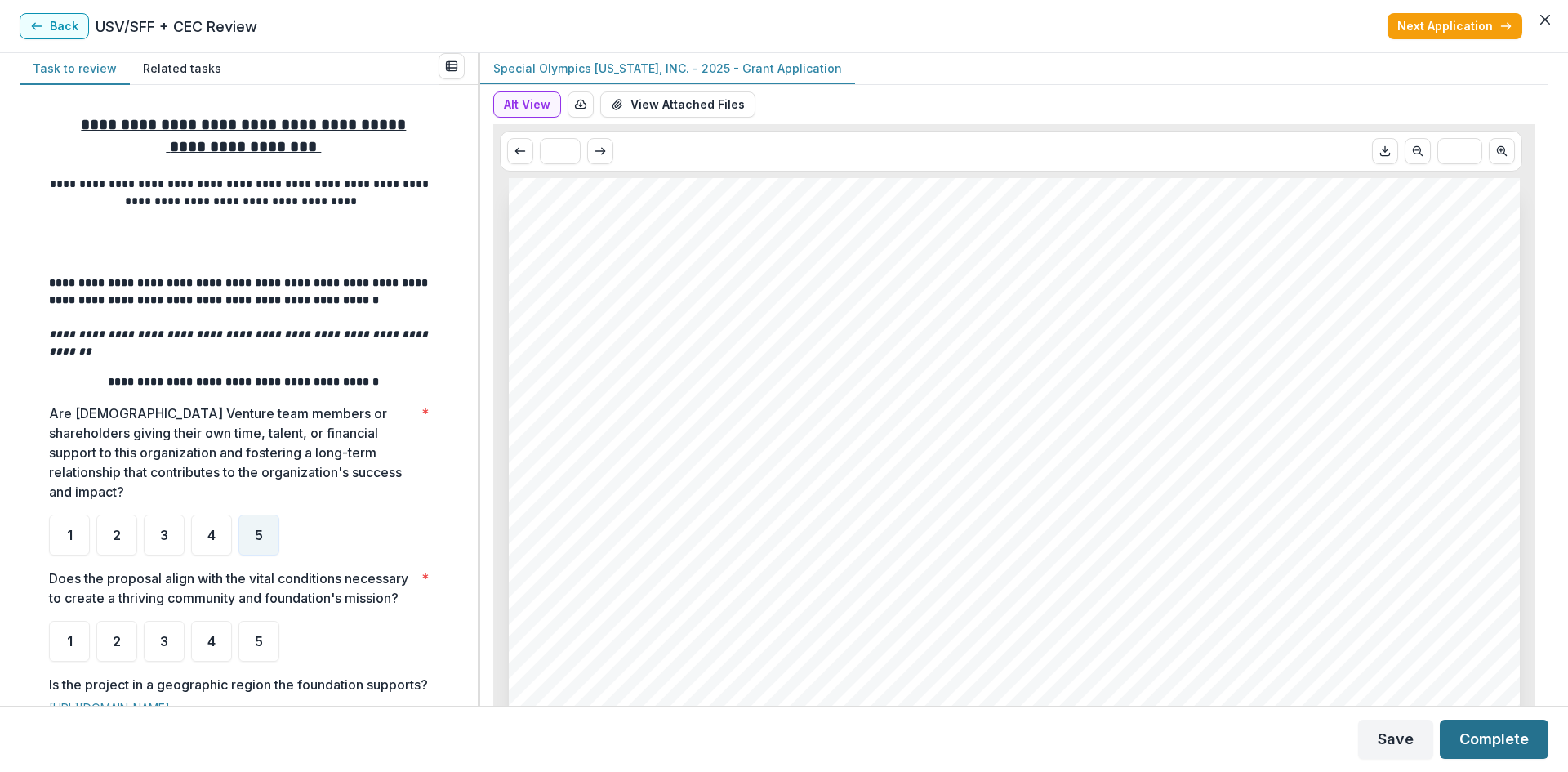
click at [1464, 735] on button "Complete" at bounding box center [1494, 739] width 109 height 39
click at [1410, 733] on button "Save" at bounding box center [1396, 739] width 75 height 39
click at [1512, 739] on button "Complete" at bounding box center [1494, 739] width 109 height 39
click at [1454, 28] on button "Next Application" at bounding box center [1455, 25] width 135 height 26
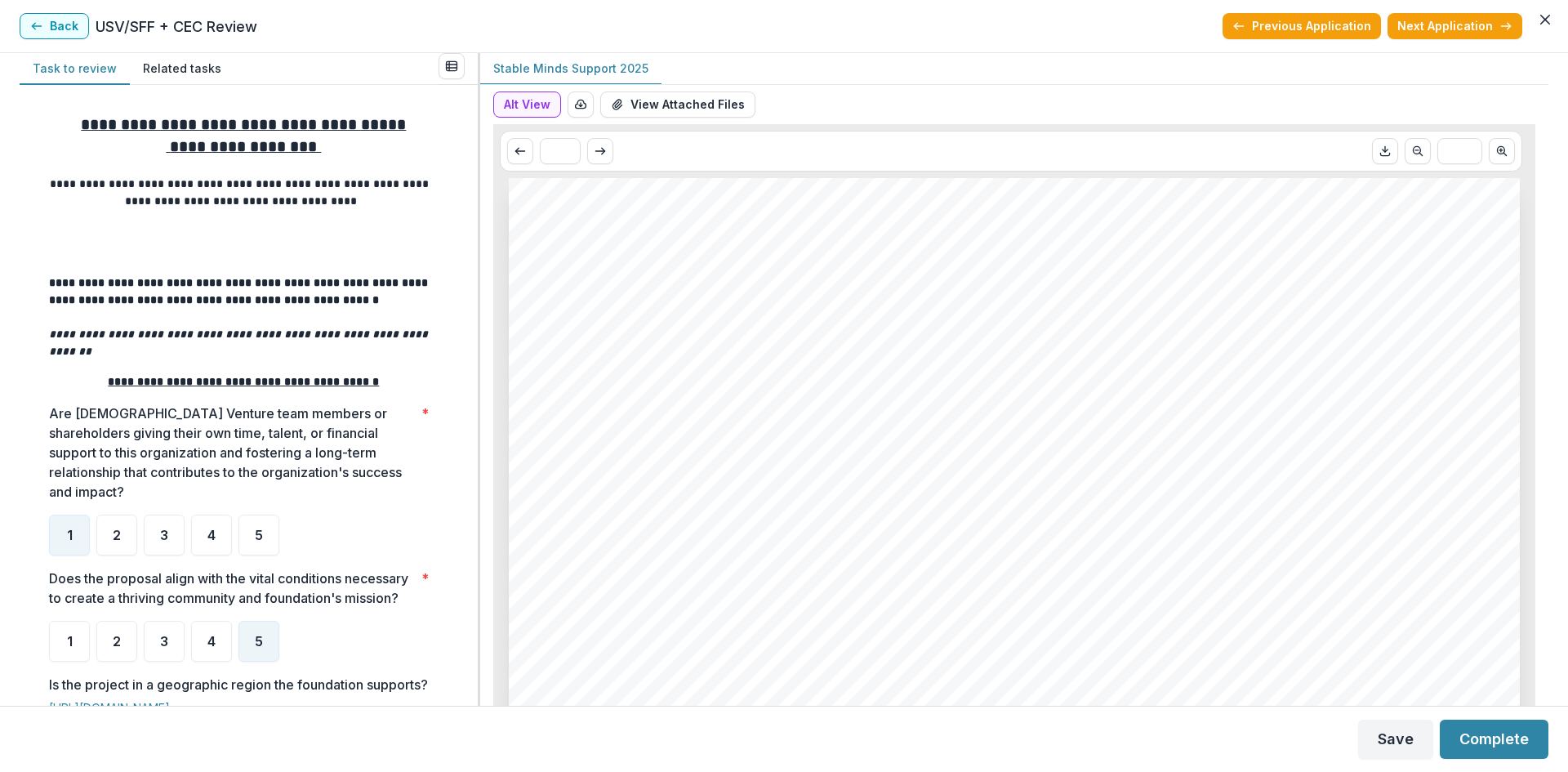
click at [1454, 28] on button "Next Application" at bounding box center [1455, 25] width 135 height 26
click at [1540, 21] on icon "Close" at bounding box center [1545, 20] width 10 height 10
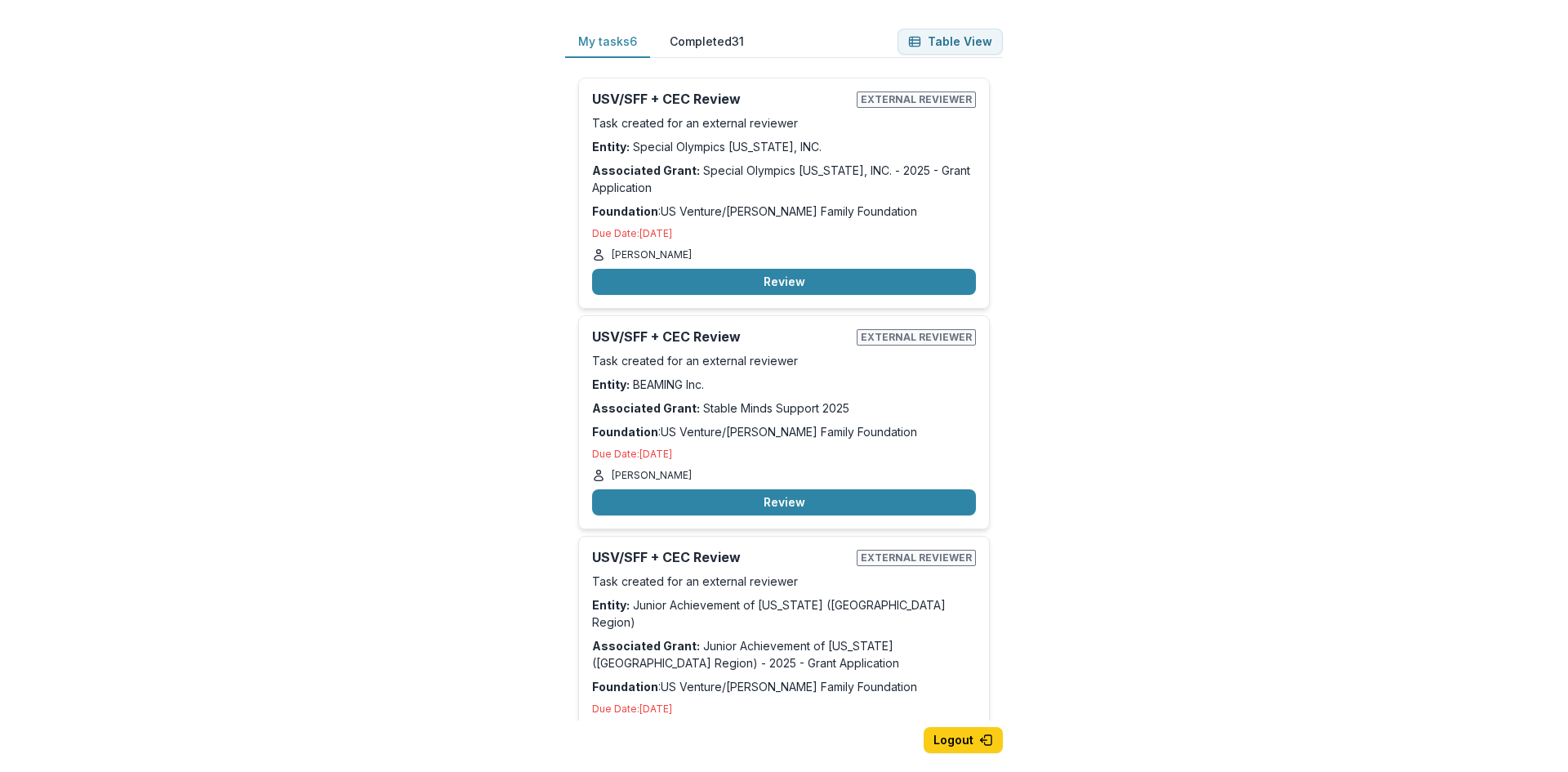
click at [143, 339] on div "My tasks 6 Completed 31 Table View USV/SFF + CEC Review External reviewer Task …" at bounding box center [784, 386] width 1568 height 772
click at [809, 494] on button "Review" at bounding box center [784, 502] width 384 height 26
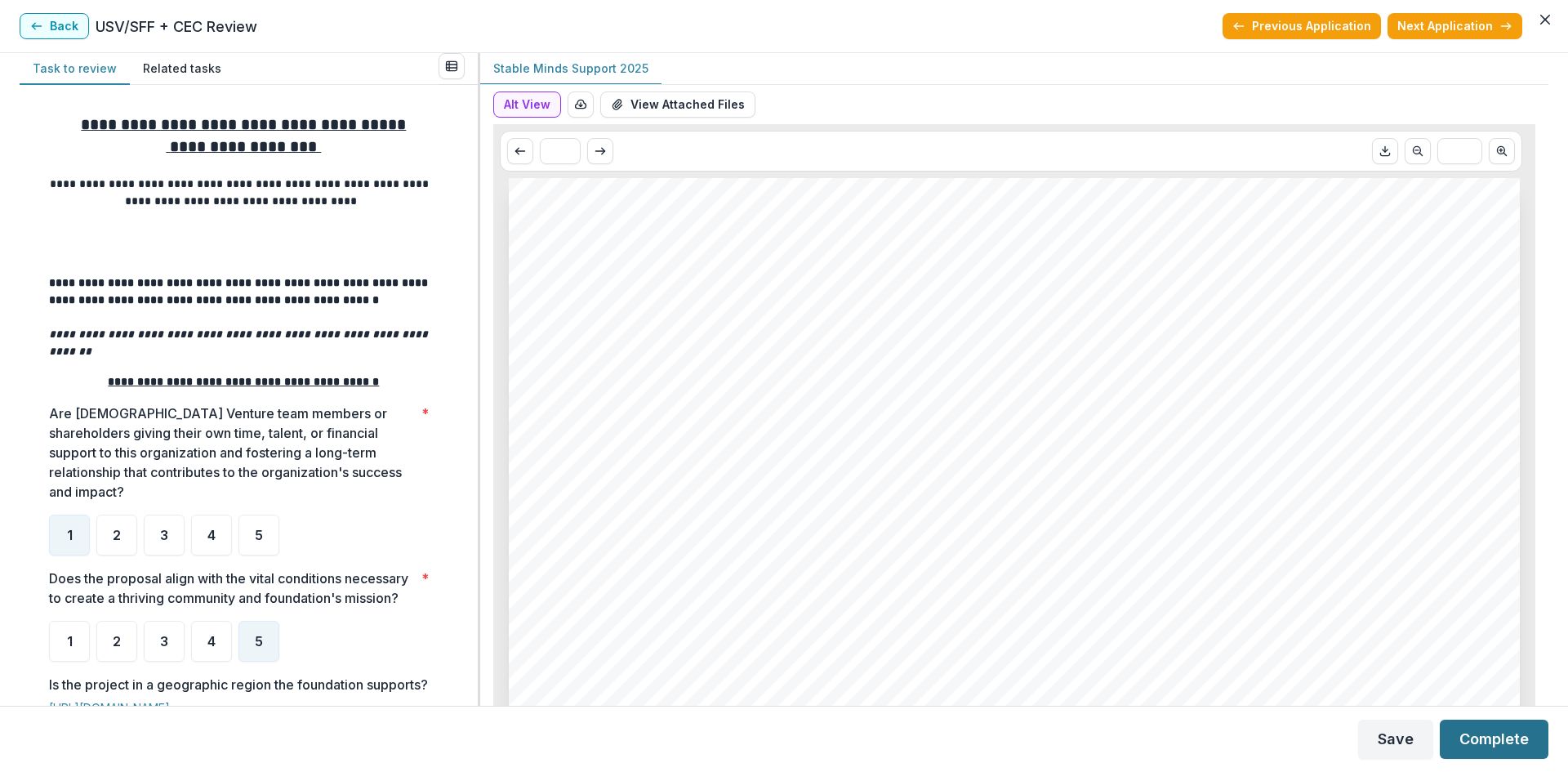
click at [1486, 734] on button "Complete" at bounding box center [1494, 739] width 109 height 39
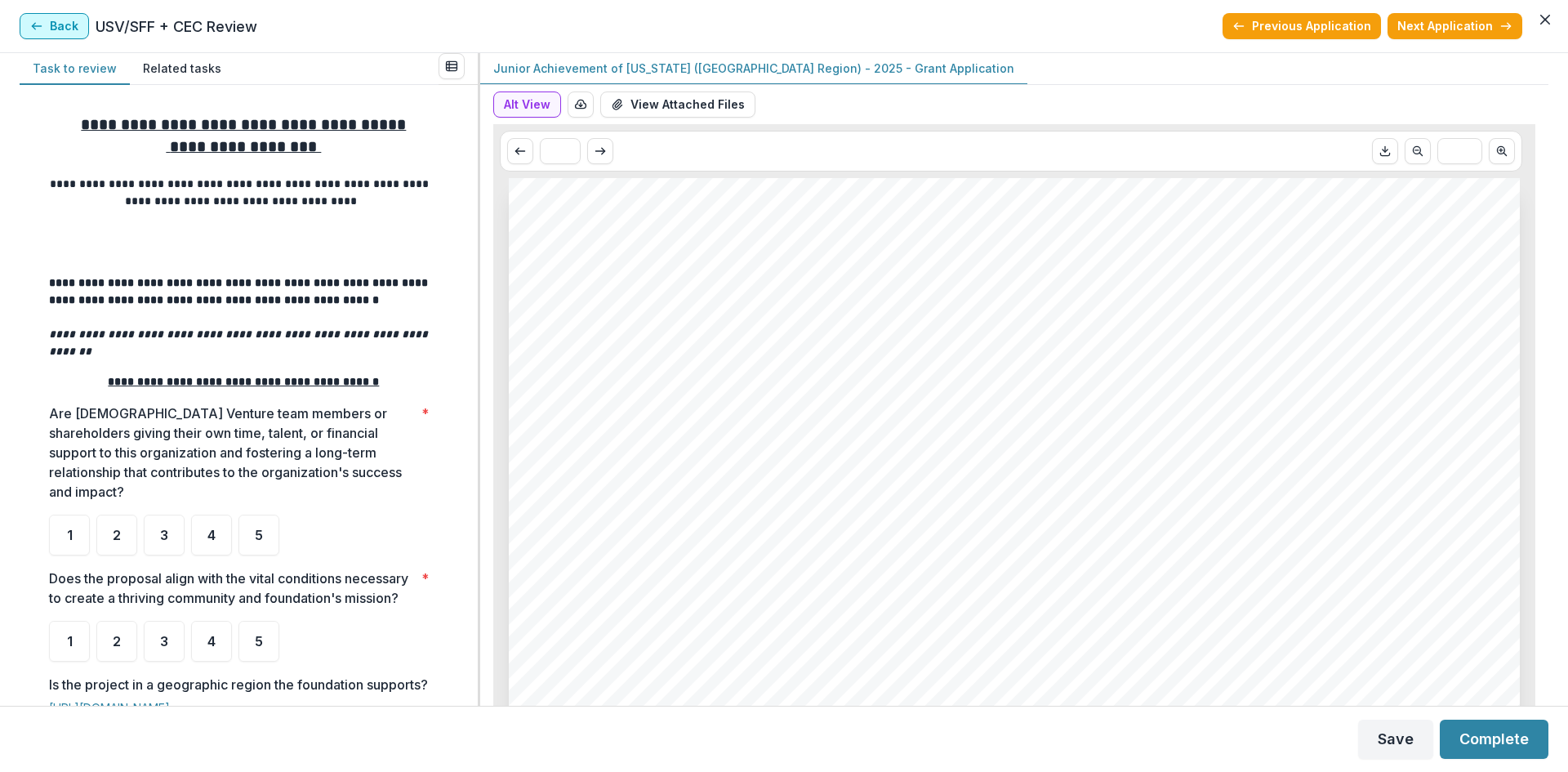
click at [63, 23] on button "Back" at bounding box center [54, 25] width 70 height 26
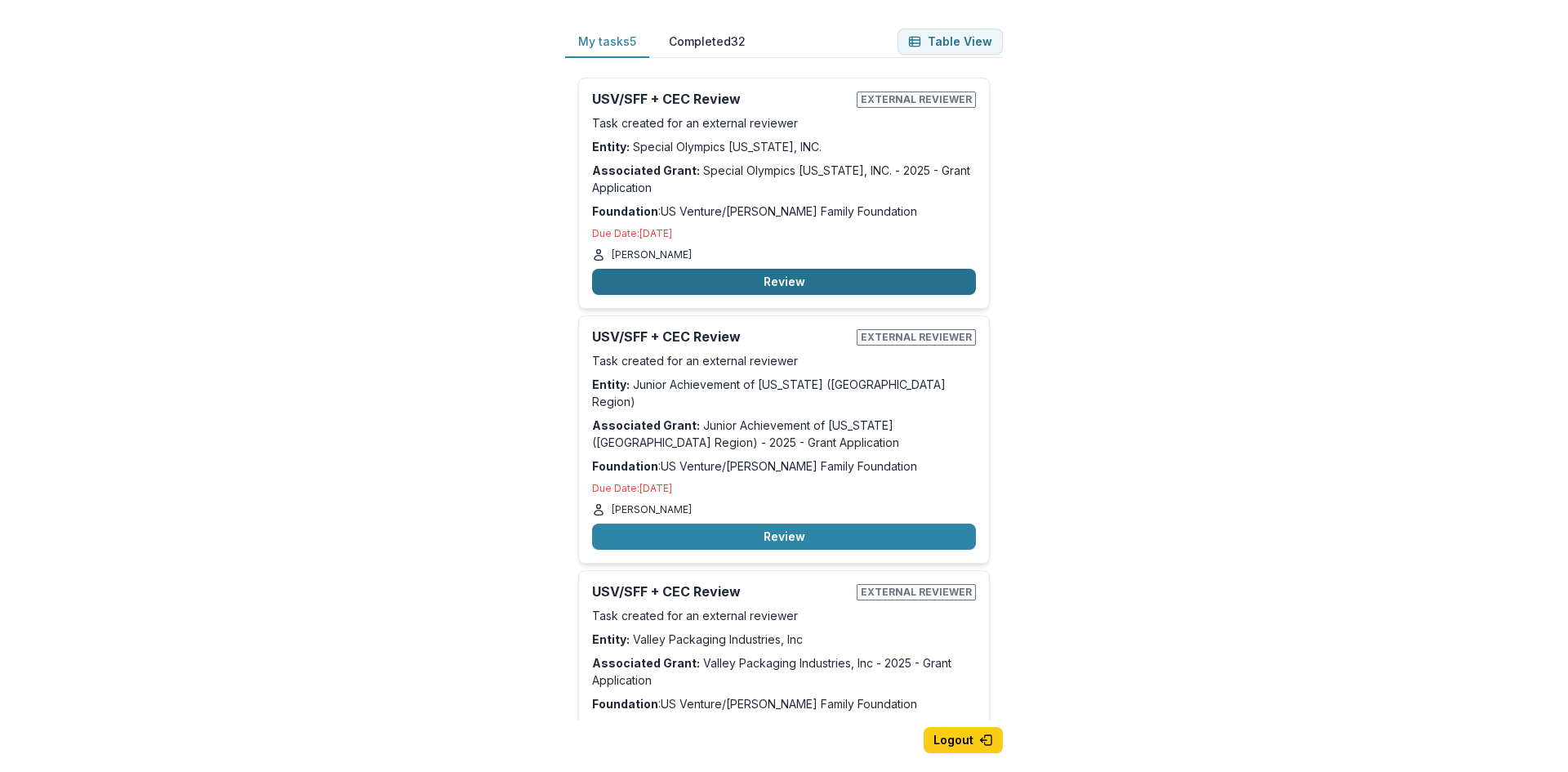
click at [794, 285] on button "Review" at bounding box center [784, 281] width 384 height 26
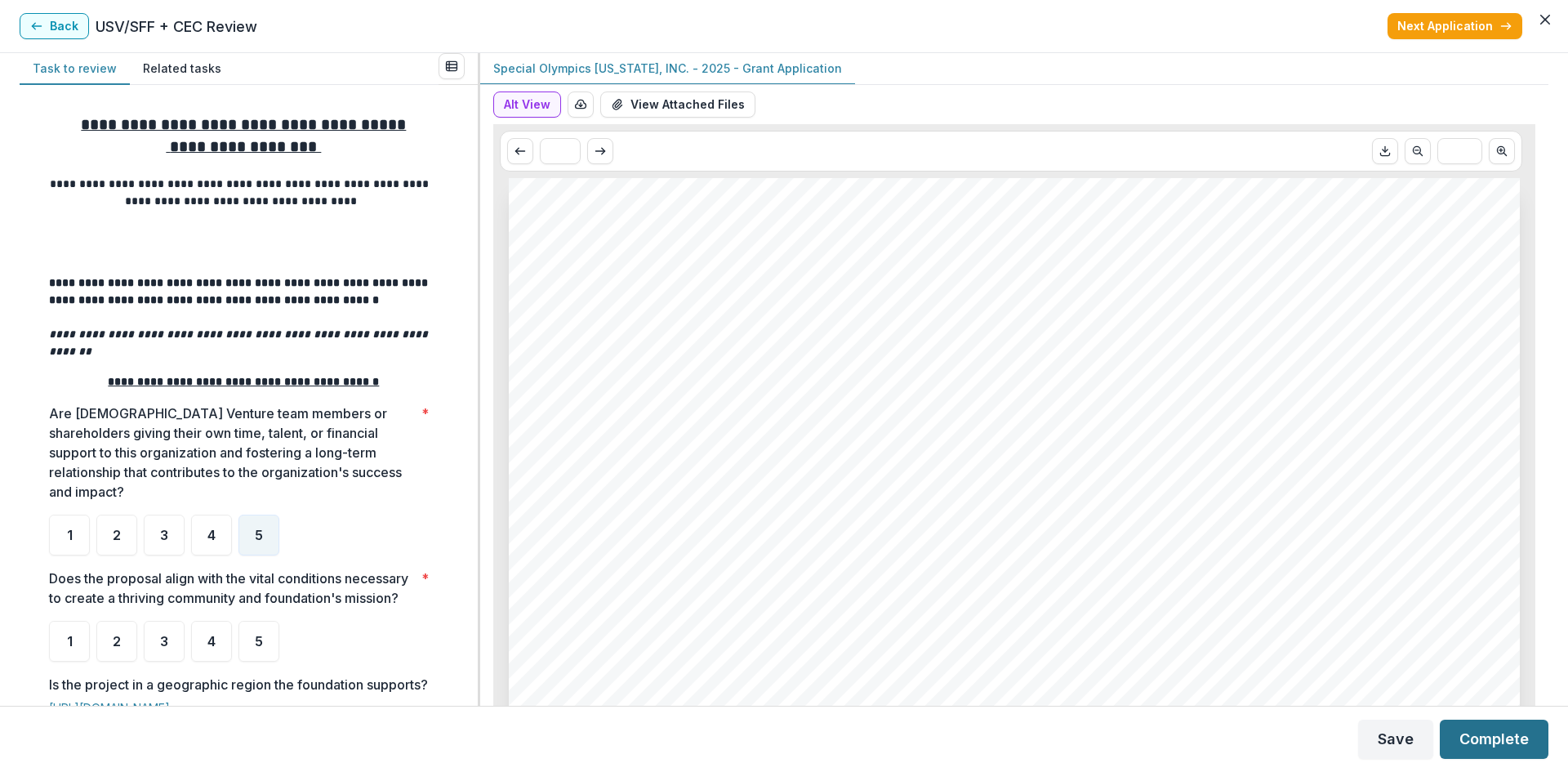
click at [1515, 740] on button "Complete" at bounding box center [1494, 739] width 109 height 39
drag, startPoint x: 254, startPoint y: 637, endPoint x: 274, endPoint y: 611, distance: 32.8
click at [255, 637] on div "5" at bounding box center [259, 641] width 41 height 41
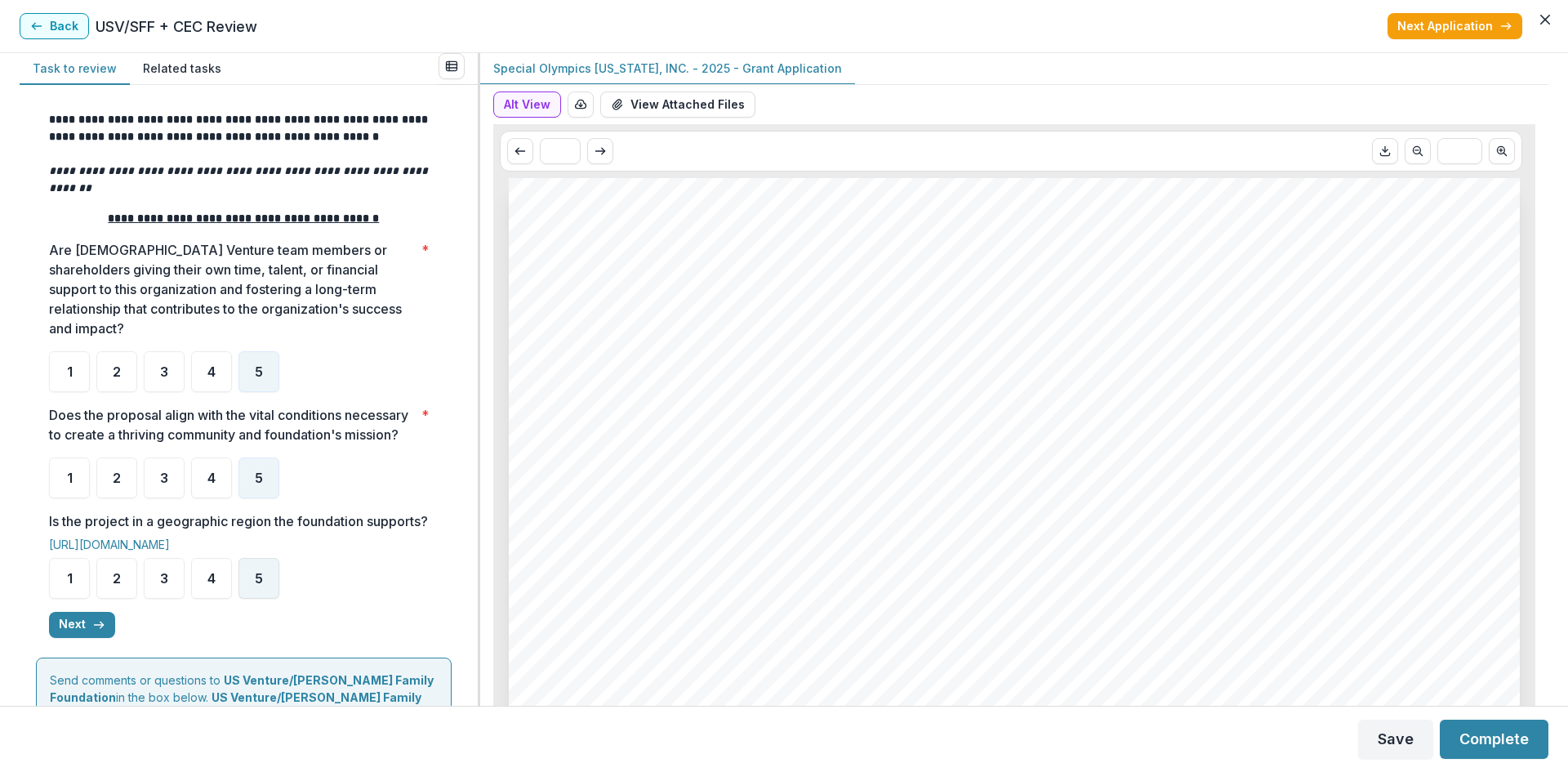
click at [261, 588] on div "5" at bounding box center [259, 578] width 41 height 41
click at [76, 638] on button "Next" at bounding box center [82, 624] width 66 height 26
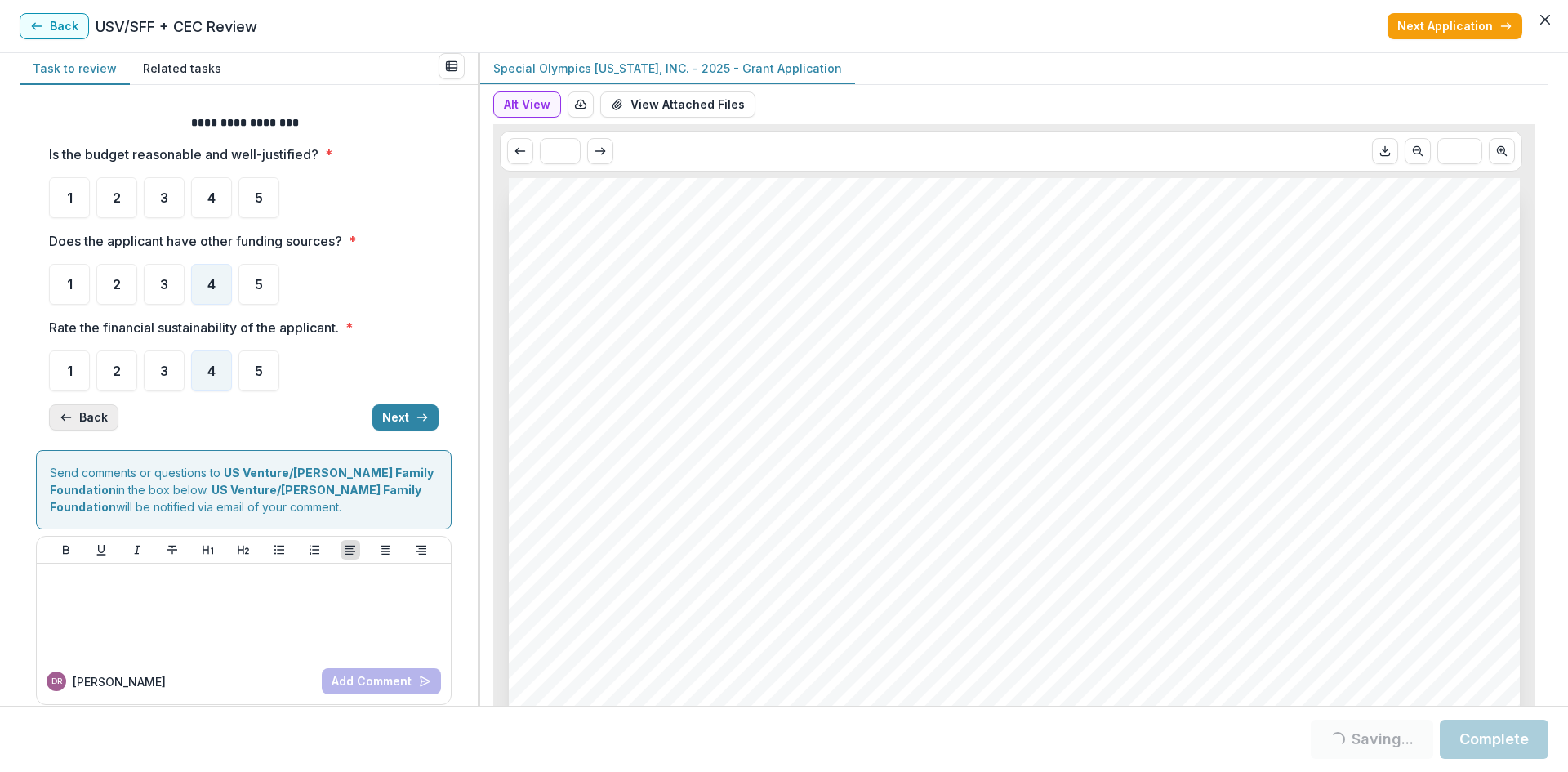
click at [93, 414] on button "Back" at bounding box center [84, 417] width 70 height 26
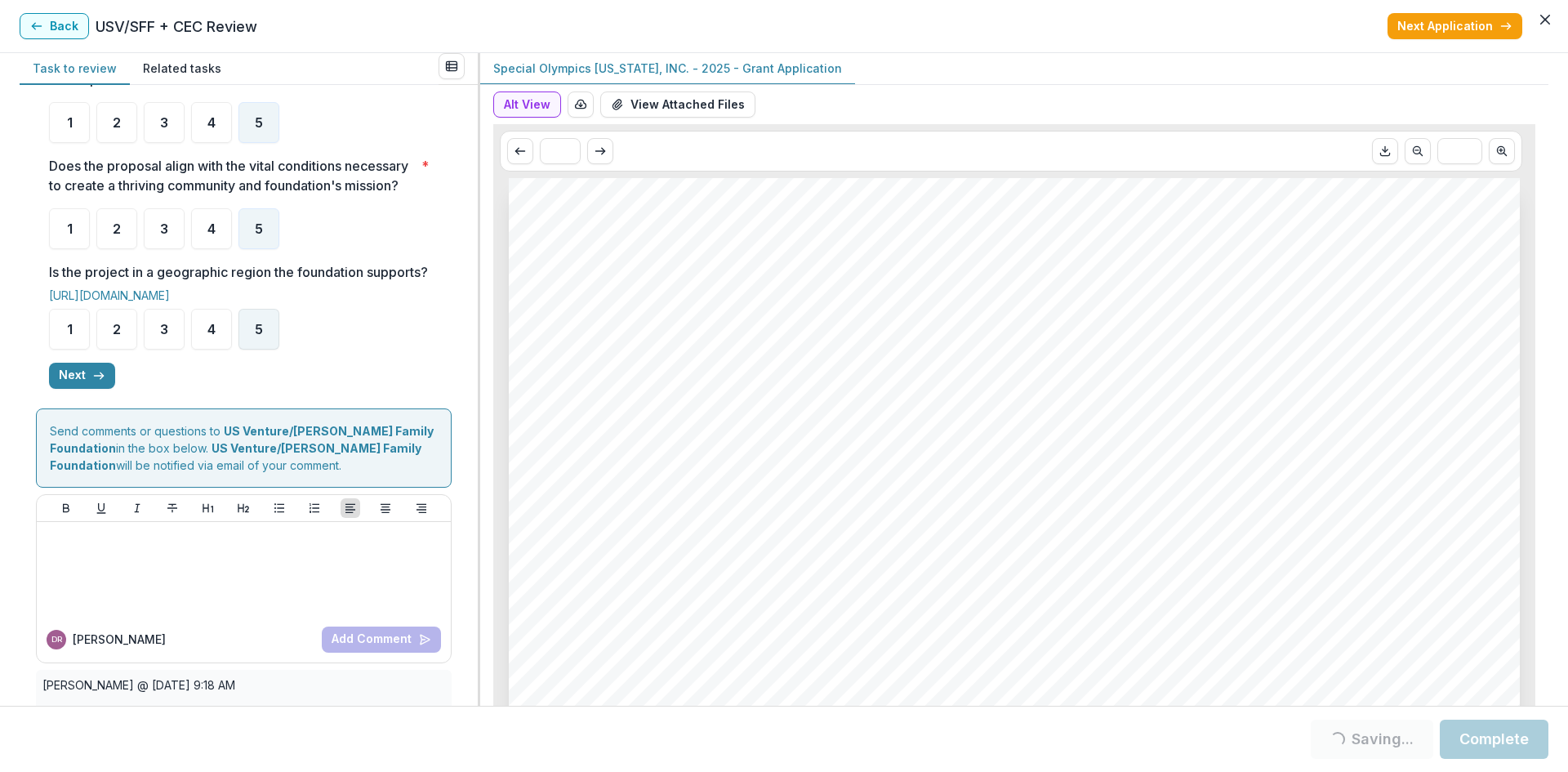
click at [256, 335] on span "5" at bounding box center [259, 329] width 8 height 13
click at [80, 389] on button "Next" at bounding box center [82, 375] width 66 height 26
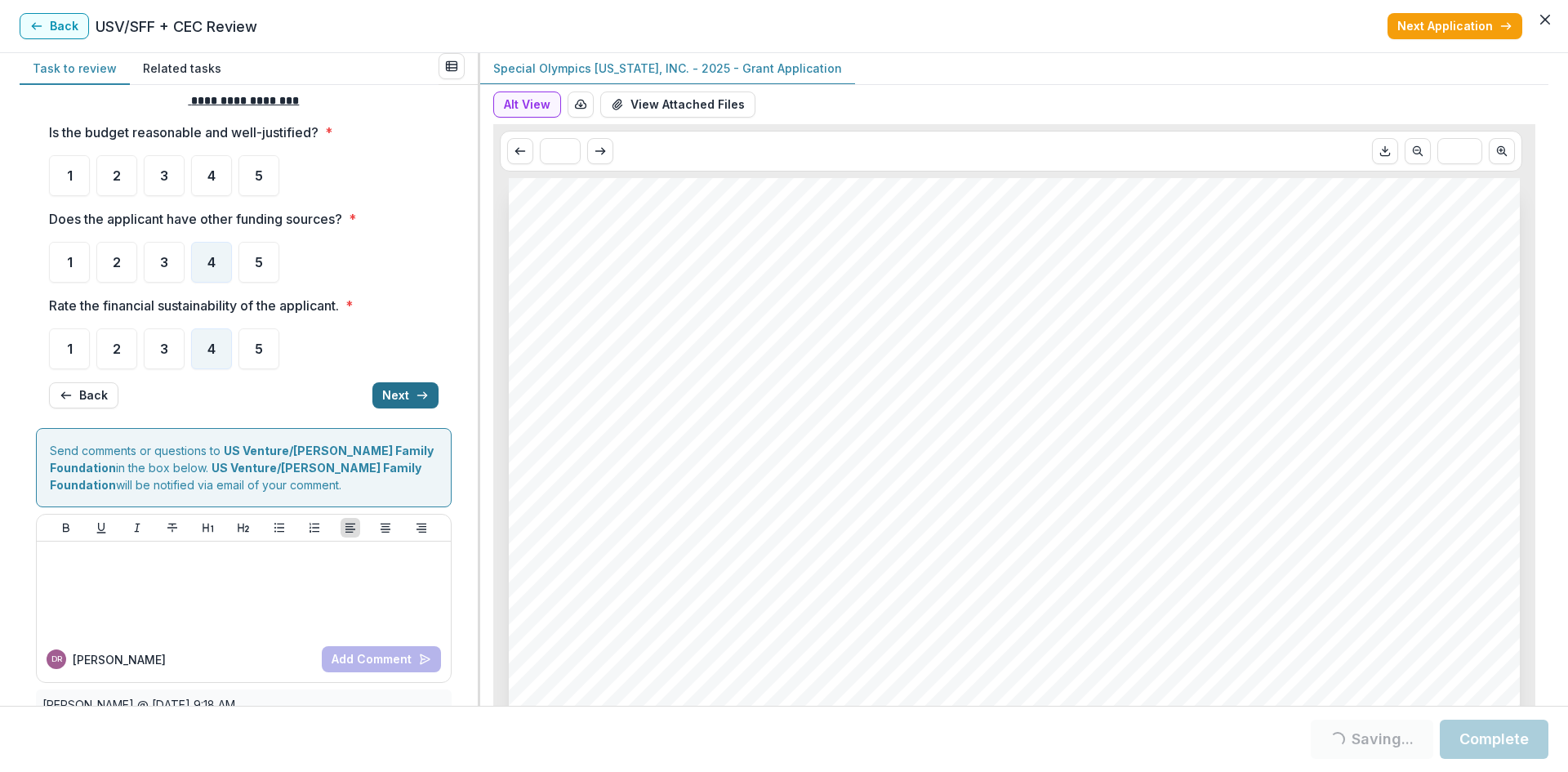
click at [80, 392] on button "Back" at bounding box center [84, 395] width 70 height 26
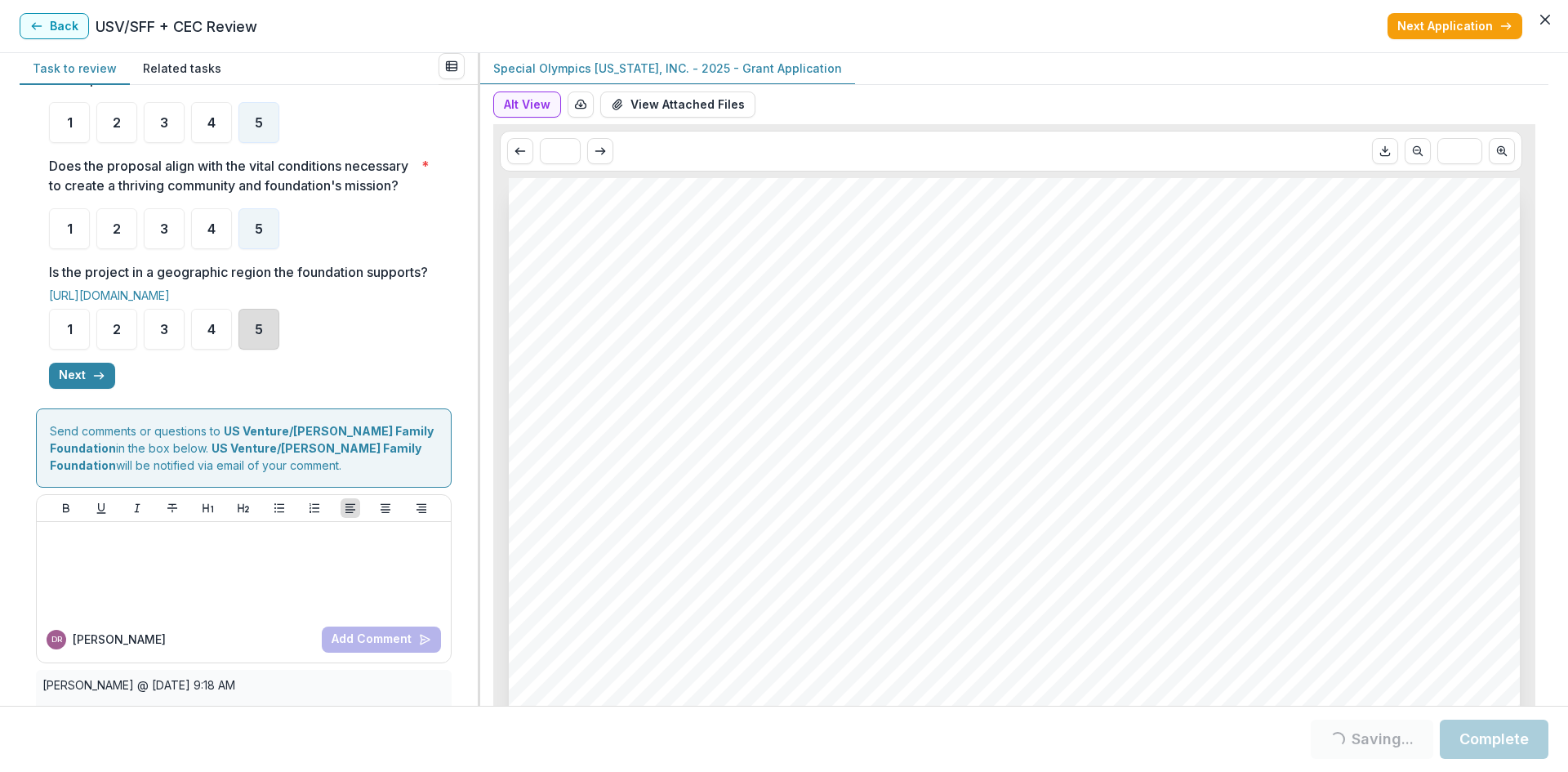
click at [263, 350] on div "5" at bounding box center [259, 329] width 41 height 41
click at [1503, 744] on button "Complete" at bounding box center [1494, 739] width 109 height 39
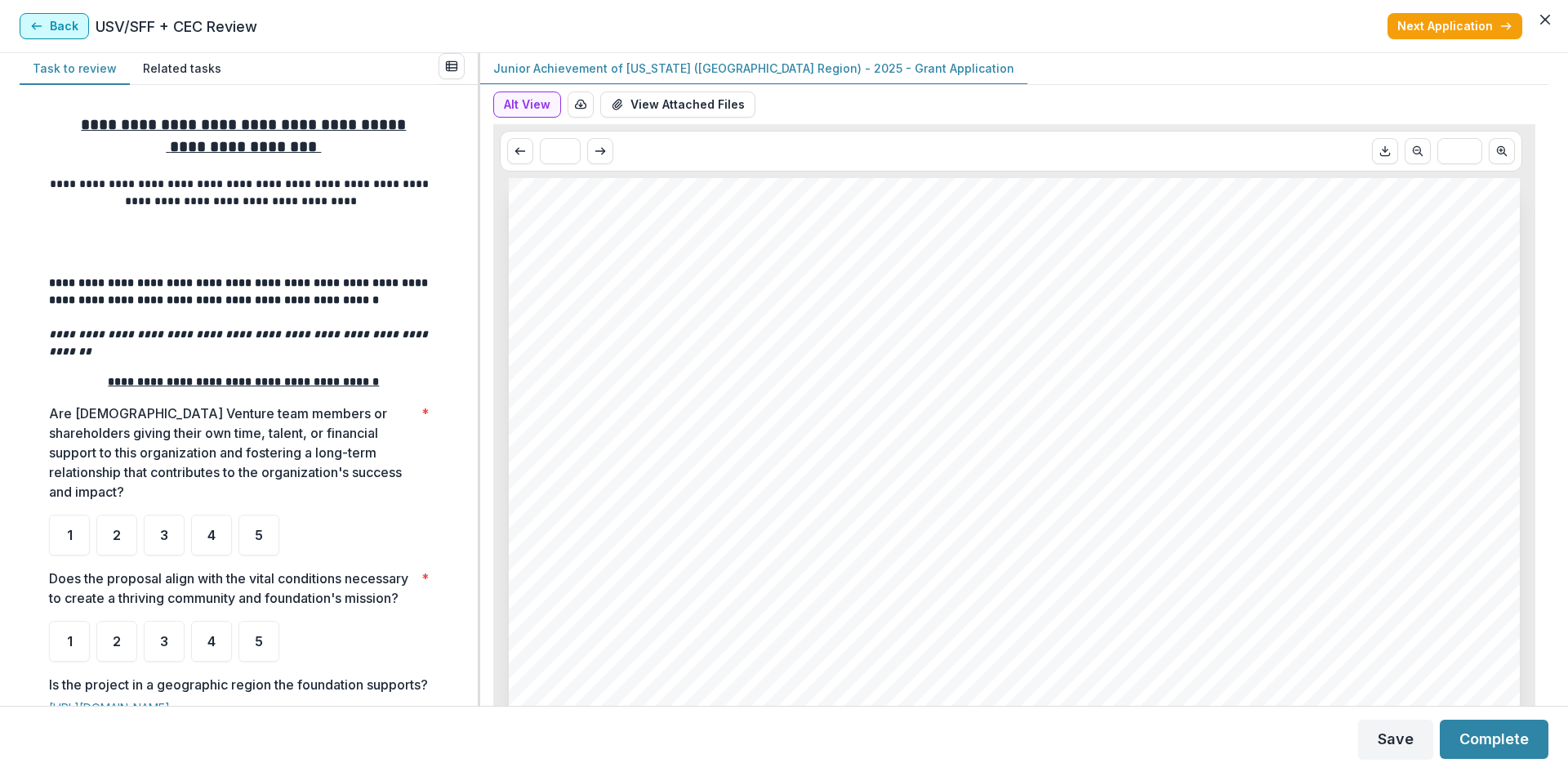
click at [42, 20] on icon "button" at bounding box center [37, 25] width 13 height 13
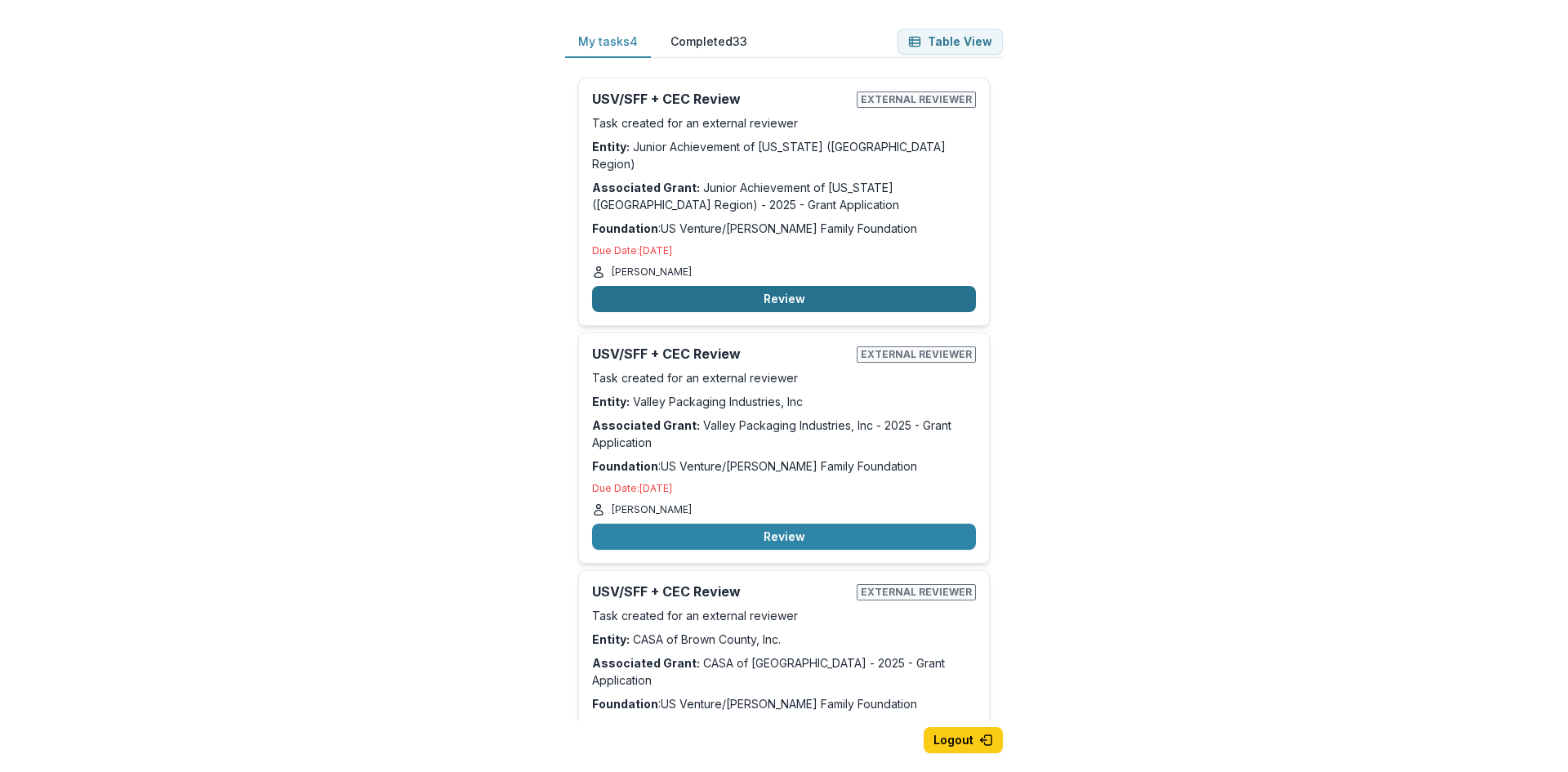
click at [849, 286] on button "Review" at bounding box center [784, 299] width 384 height 26
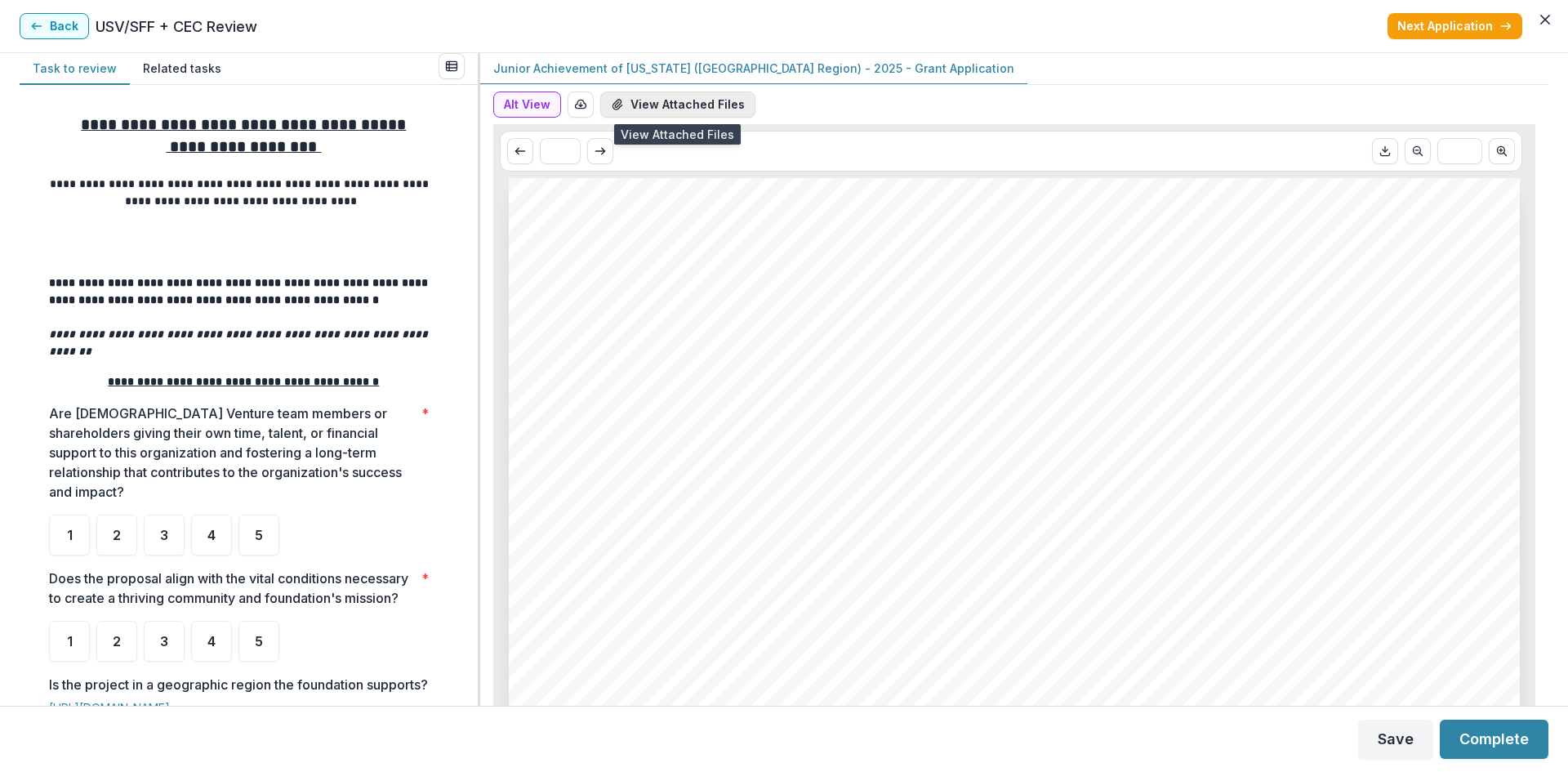
click at [724, 99] on button "View Attached Files" at bounding box center [678, 104] width 155 height 26
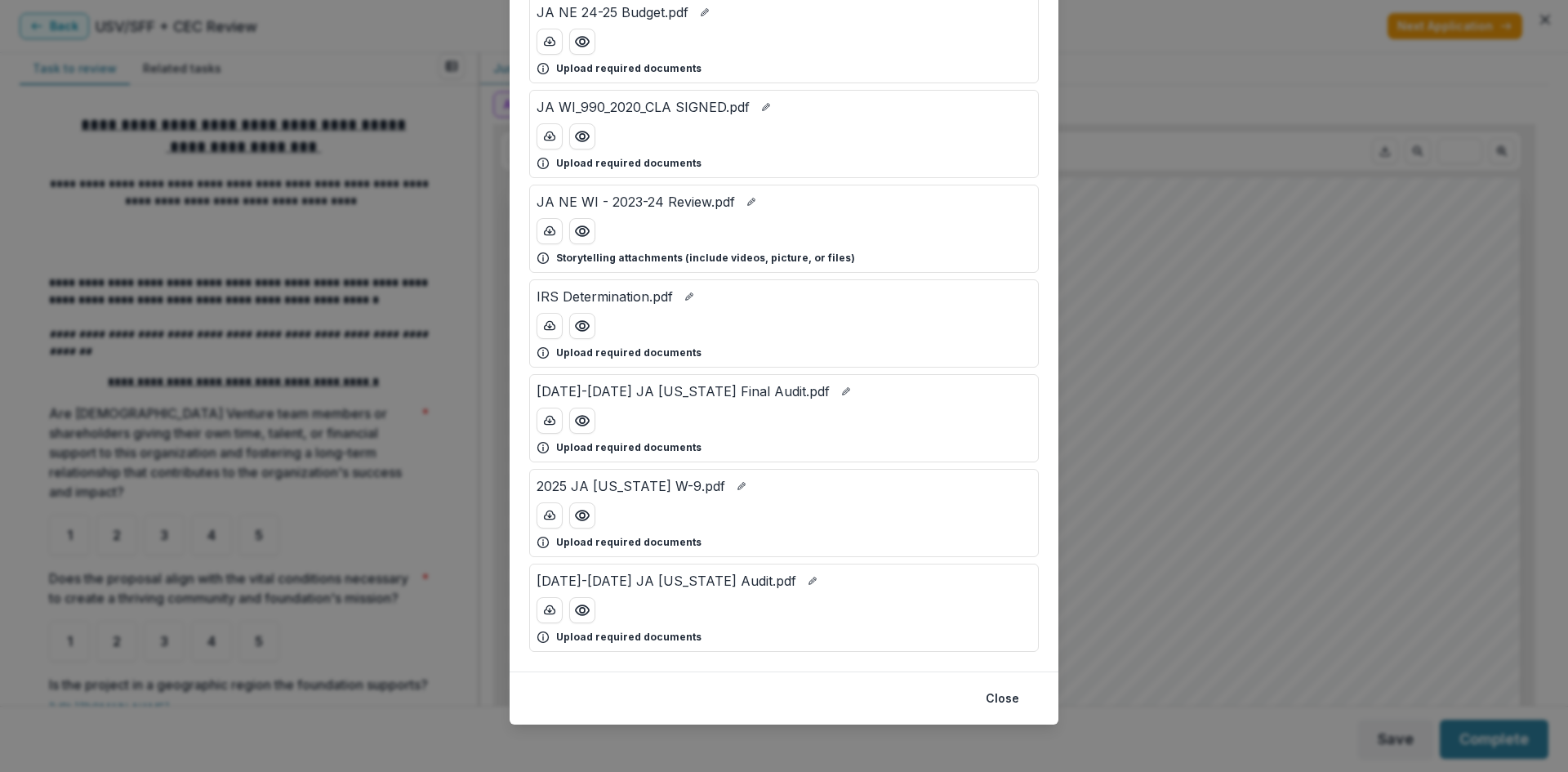
scroll to position [225, 0]
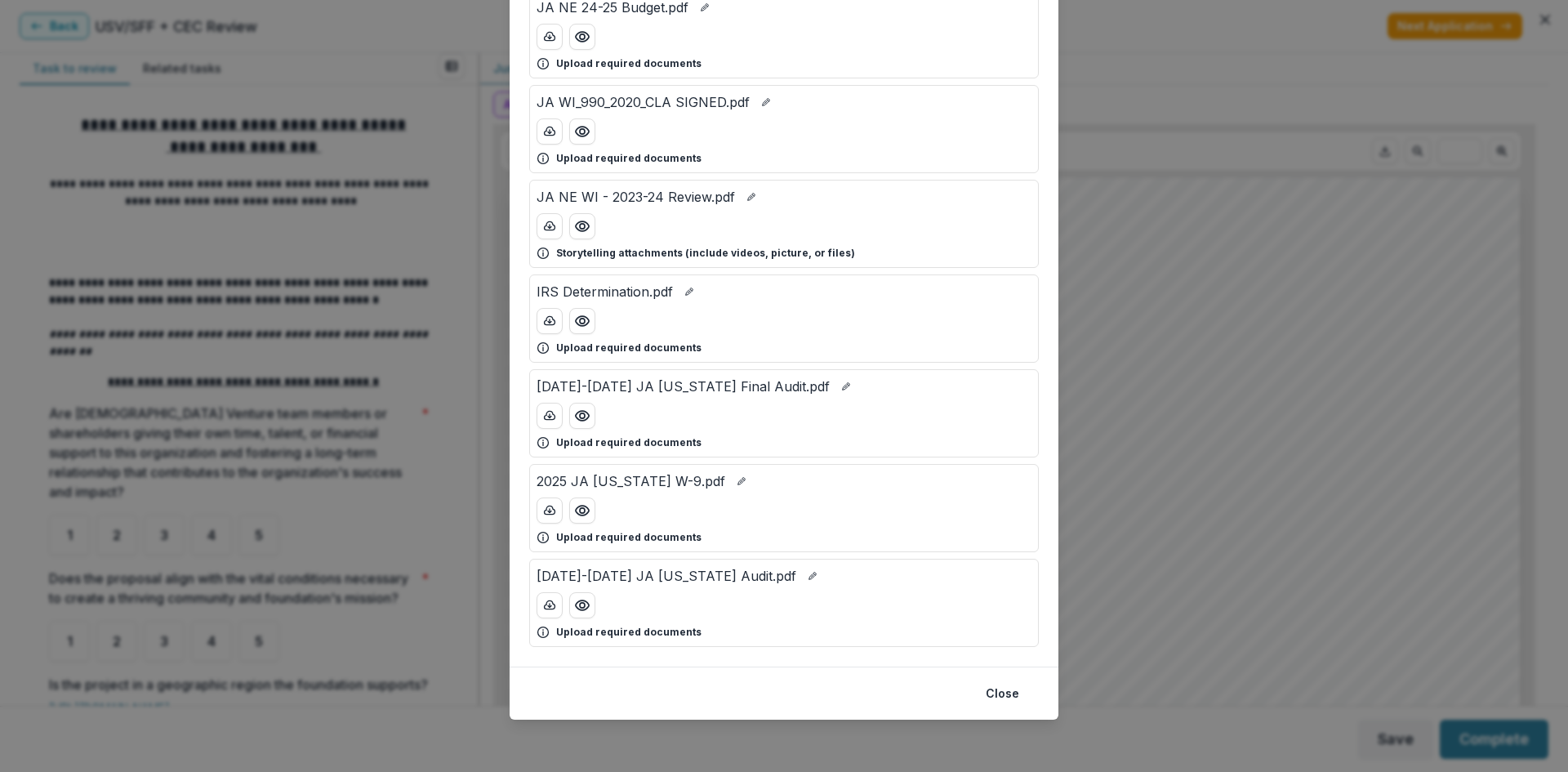
drag, startPoint x: 1007, startPoint y: 696, endPoint x: 1010, endPoint y: 687, distance: 9.5
click at [1007, 695] on button "Close" at bounding box center [1002, 693] width 53 height 26
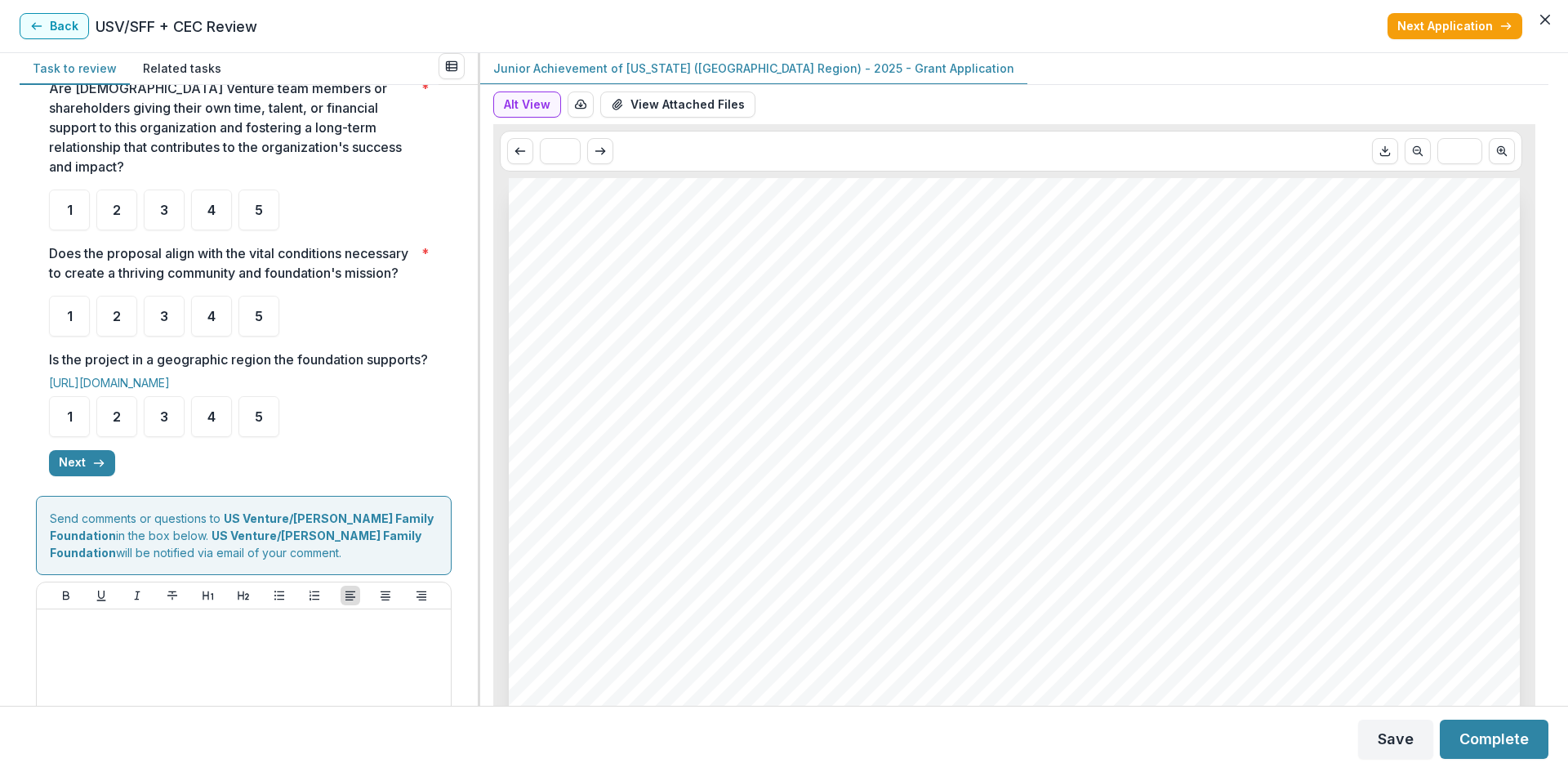
scroll to position [327, 0]
click at [268, 191] on div "5" at bounding box center [259, 208] width 41 height 41
click at [262, 317] on span "5" at bounding box center [259, 313] width 8 height 13
click at [253, 435] on div "5" at bounding box center [259, 414] width 41 height 41
click at [81, 475] on button "Next" at bounding box center [82, 461] width 66 height 26
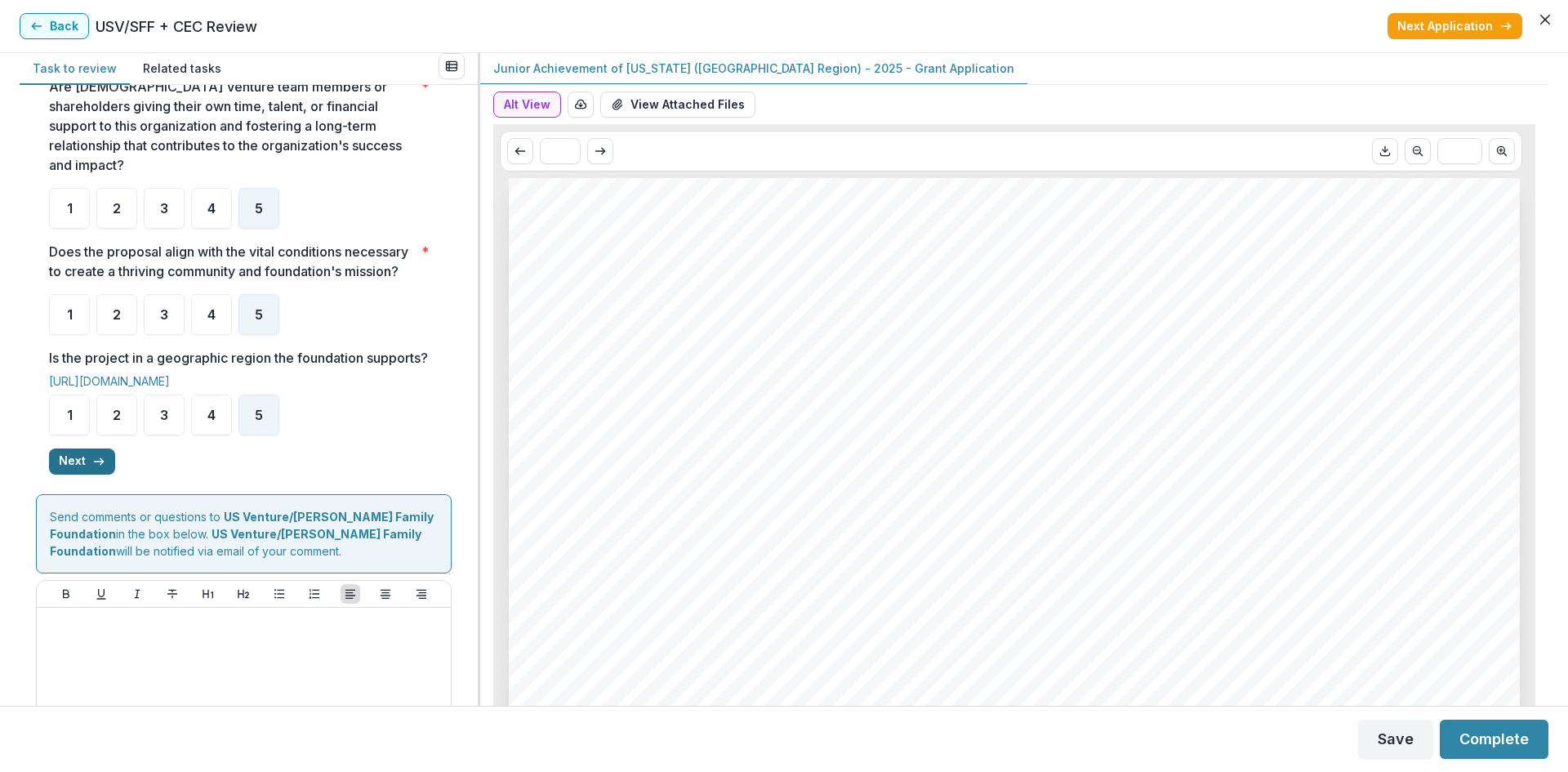
scroll to position [0, 0]
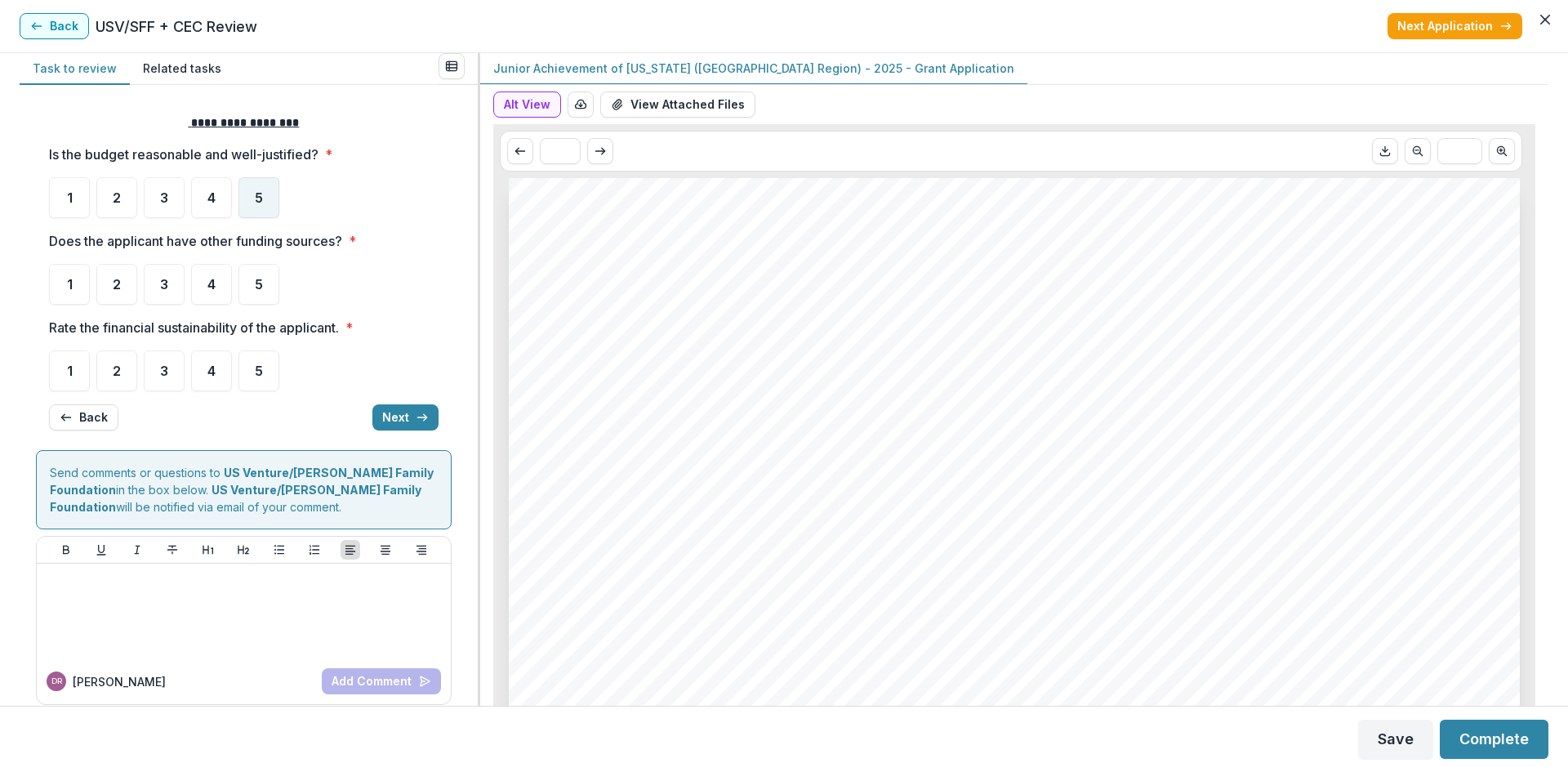
click at [259, 201] on span "5" at bounding box center [259, 197] width 8 height 13
click at [253, 284] on div "5" at bounding box center [259, 285] width 41 height 41
click at [222, 382] on div "4" at bounding box center [212, 370] width 41 height 41
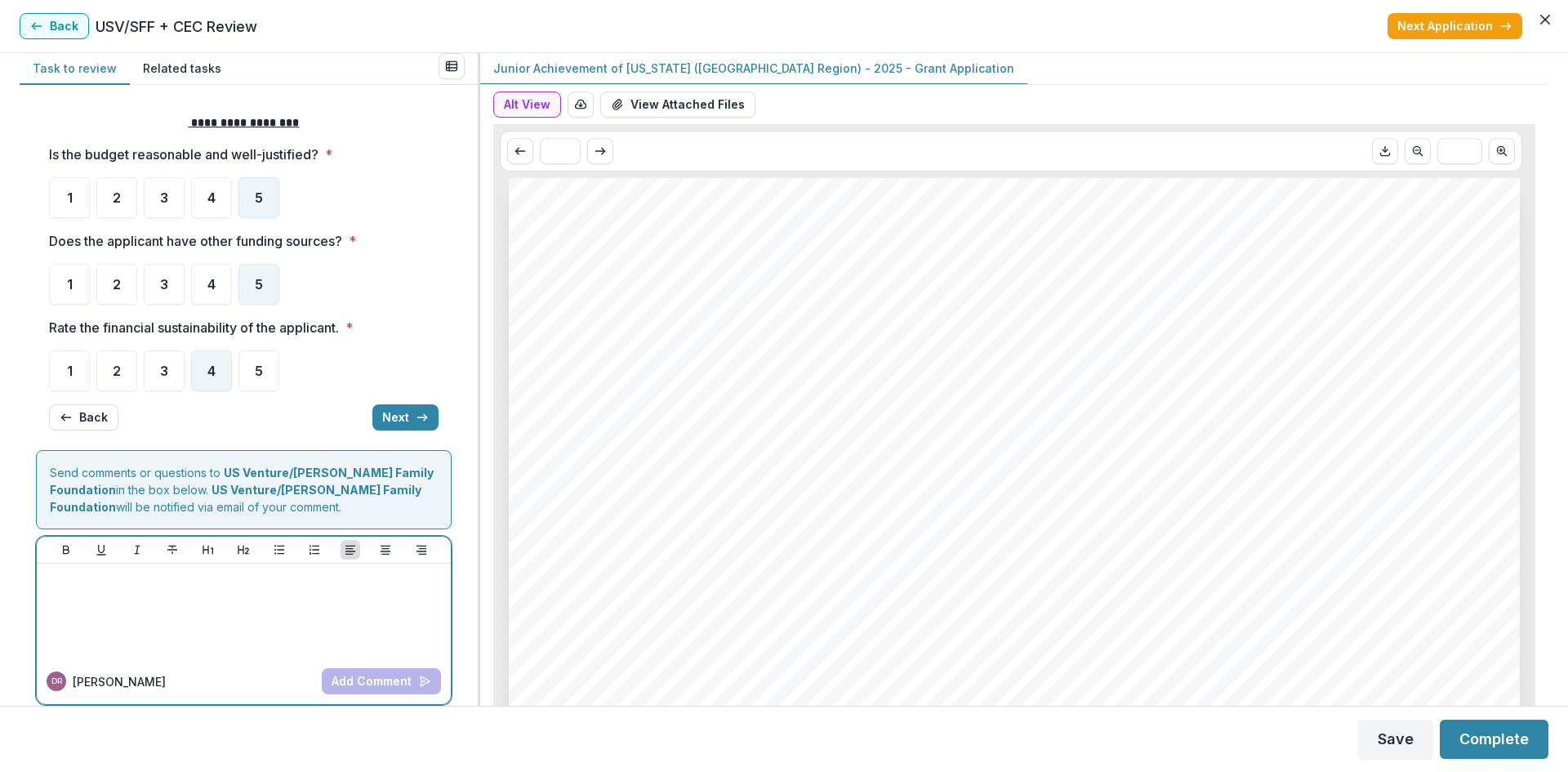
click at [160, 609] on div at bounding box center [244, 611] width 401 height 82
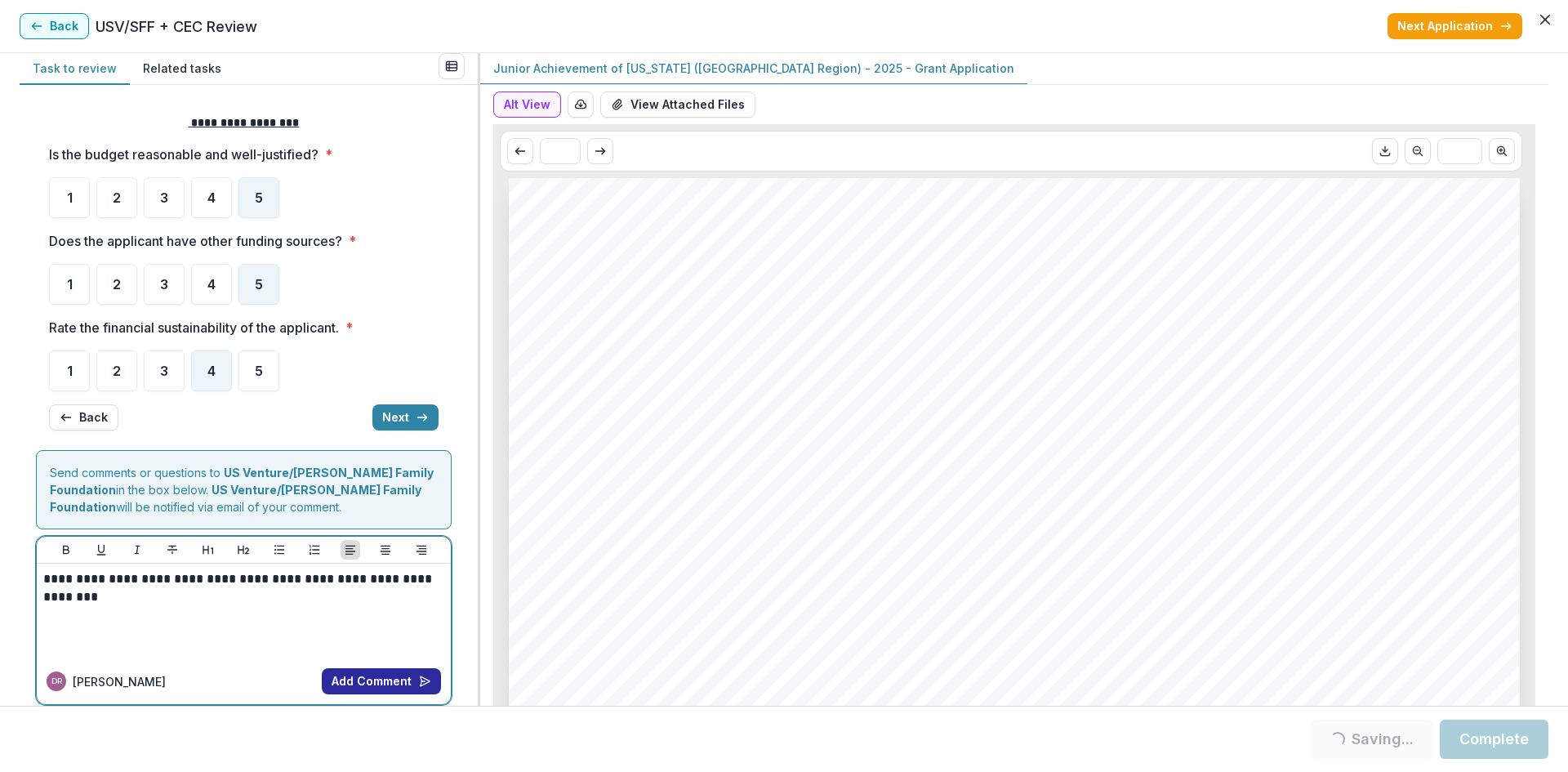
click at [386, 685] on button "Add Comment" at bounding box center [381, 680] width 119 height 26
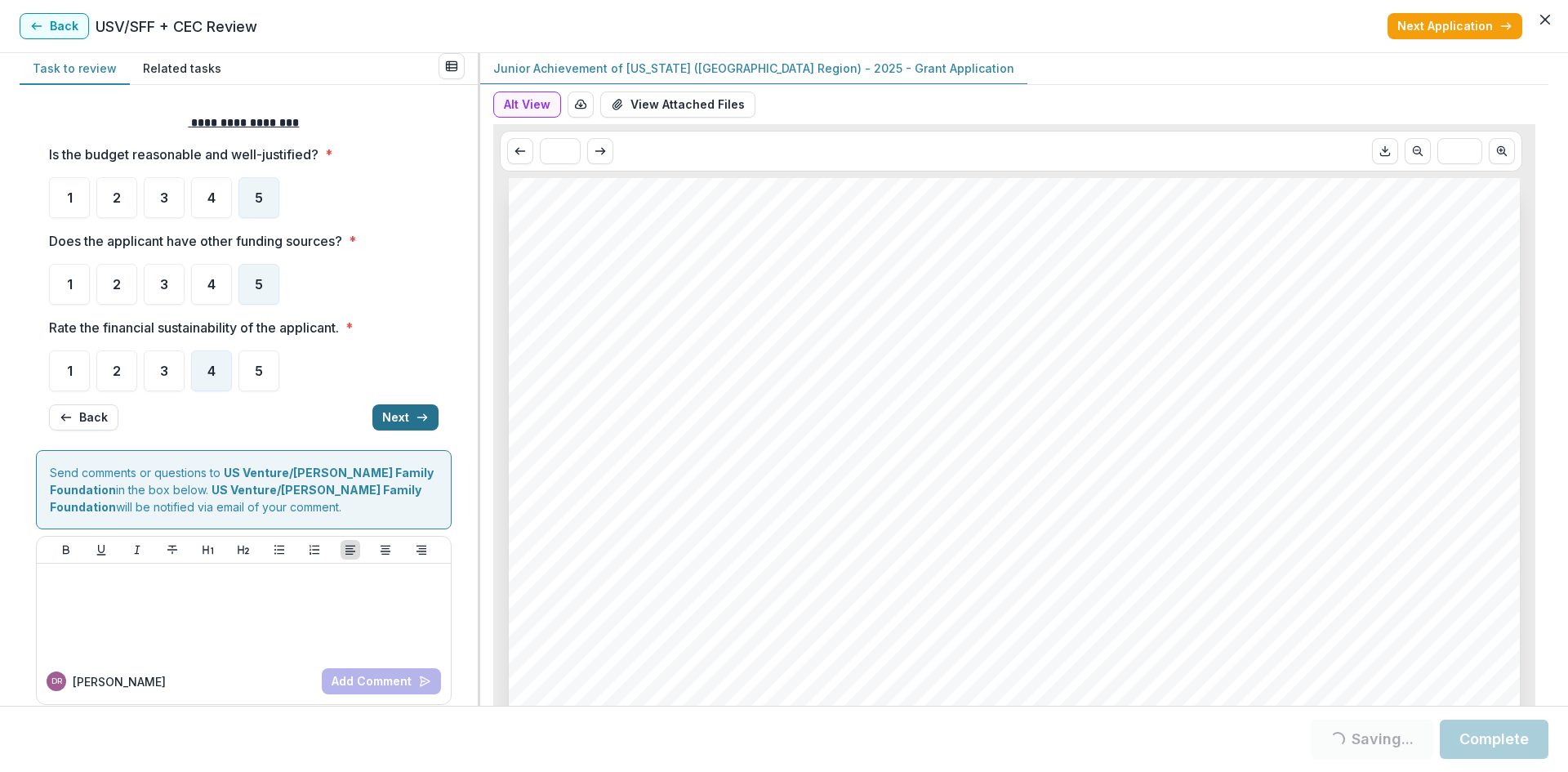
click at [394, 419] on button "Next" at bounding box center [405, 417] width 66 height 26
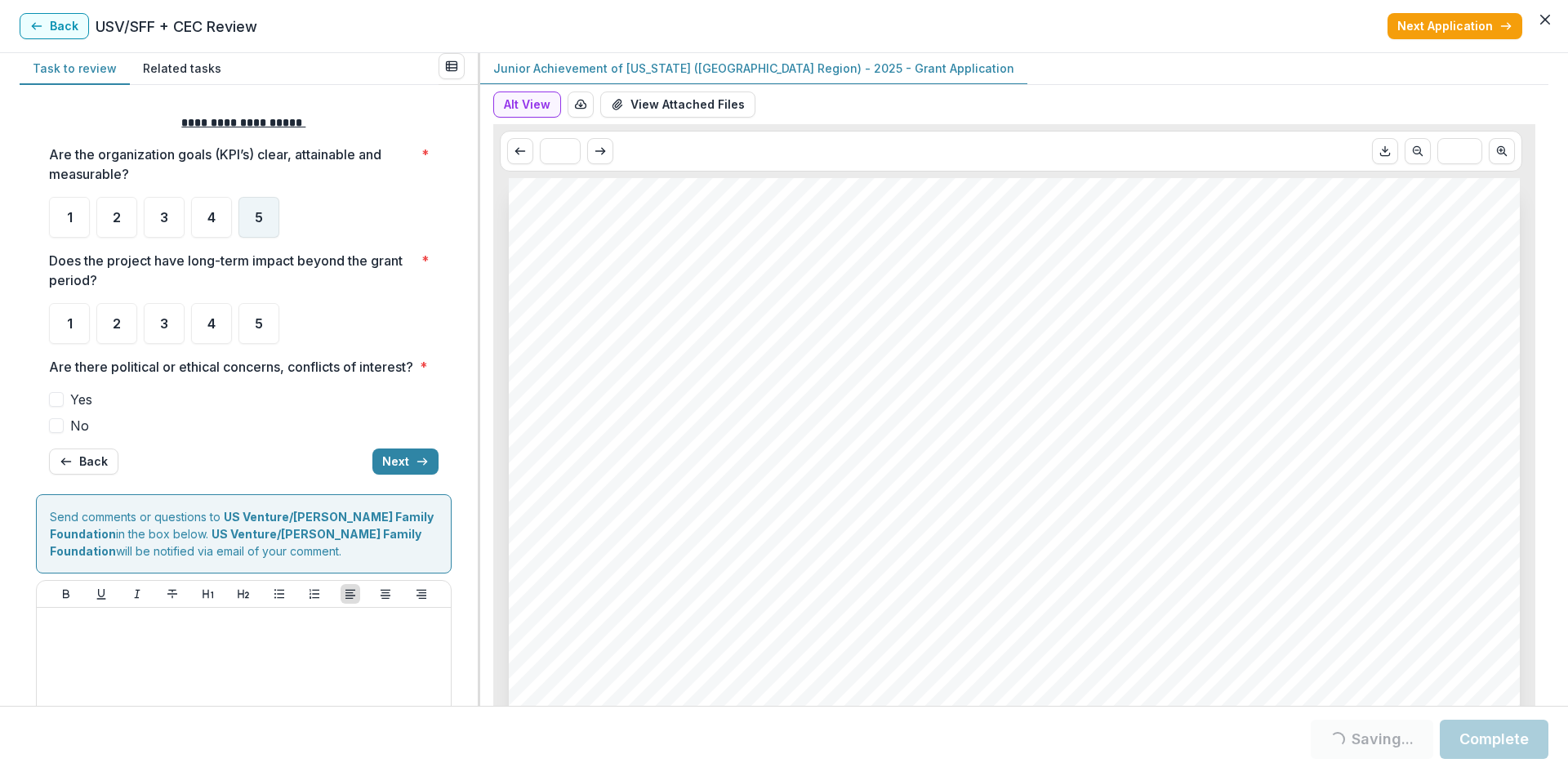
click at [251, 217] on div "5" at bounding box center [259, 217] width 41 height 41
click at [249, 329] on div "5" at bounding box center [259, 324] width 41 height 41
click at [65, 435] on label "No" at bounding box center [244, 425] width 390 height 20
click at [415, 471] on button "Next" at bounding box center [405, 461] width 66 height 26
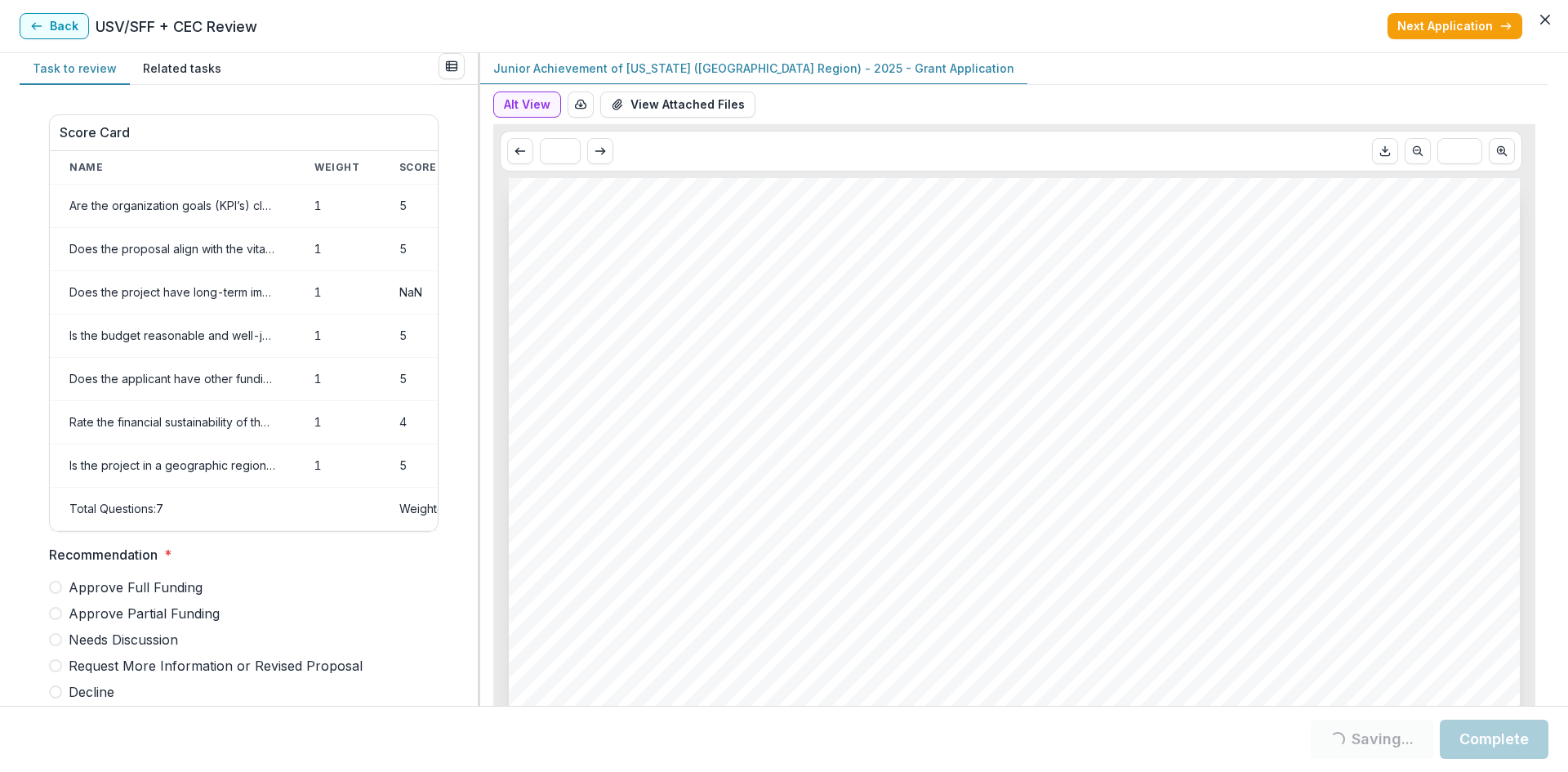
click at [149, 623] on span "Approve Partial Funding" at bounding box center [144, 613] width 151 height 20
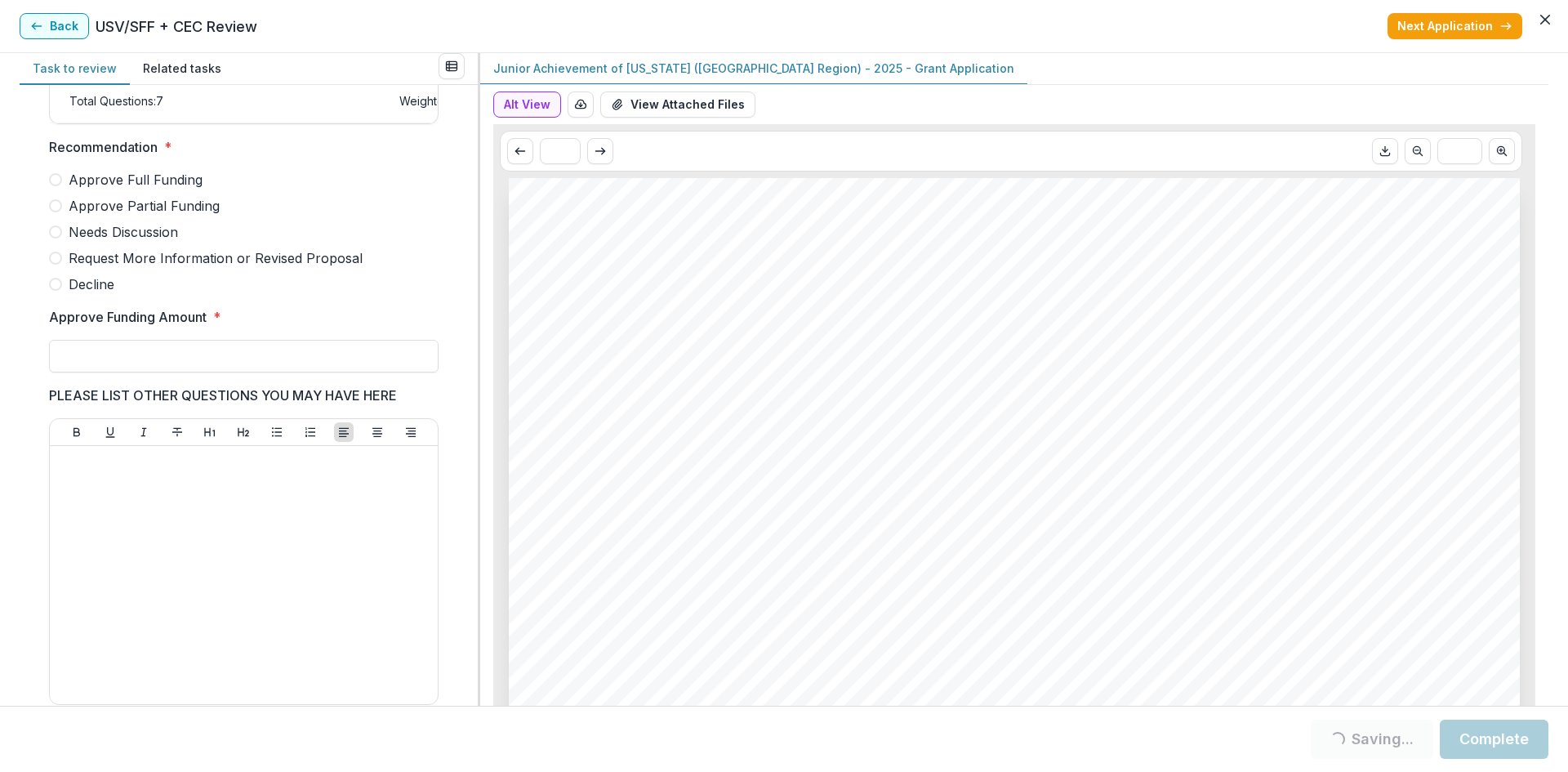
scroll to position [409, 0]
click at [139, 364] on input "Approve Funding Amount *" at bounding box center [244, 355] width 390 height 32
type input "*******"
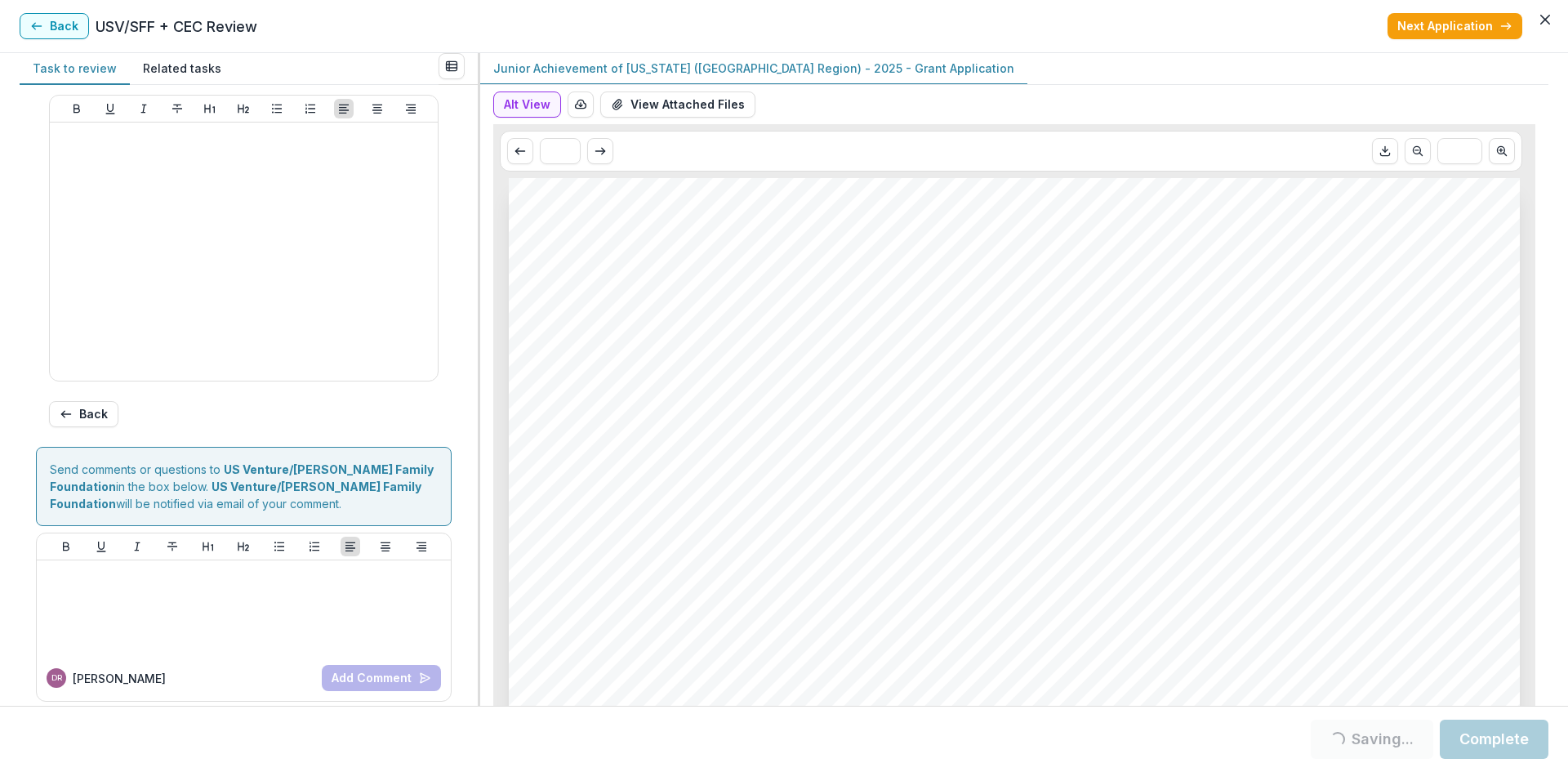
scroll to position [837, 0]
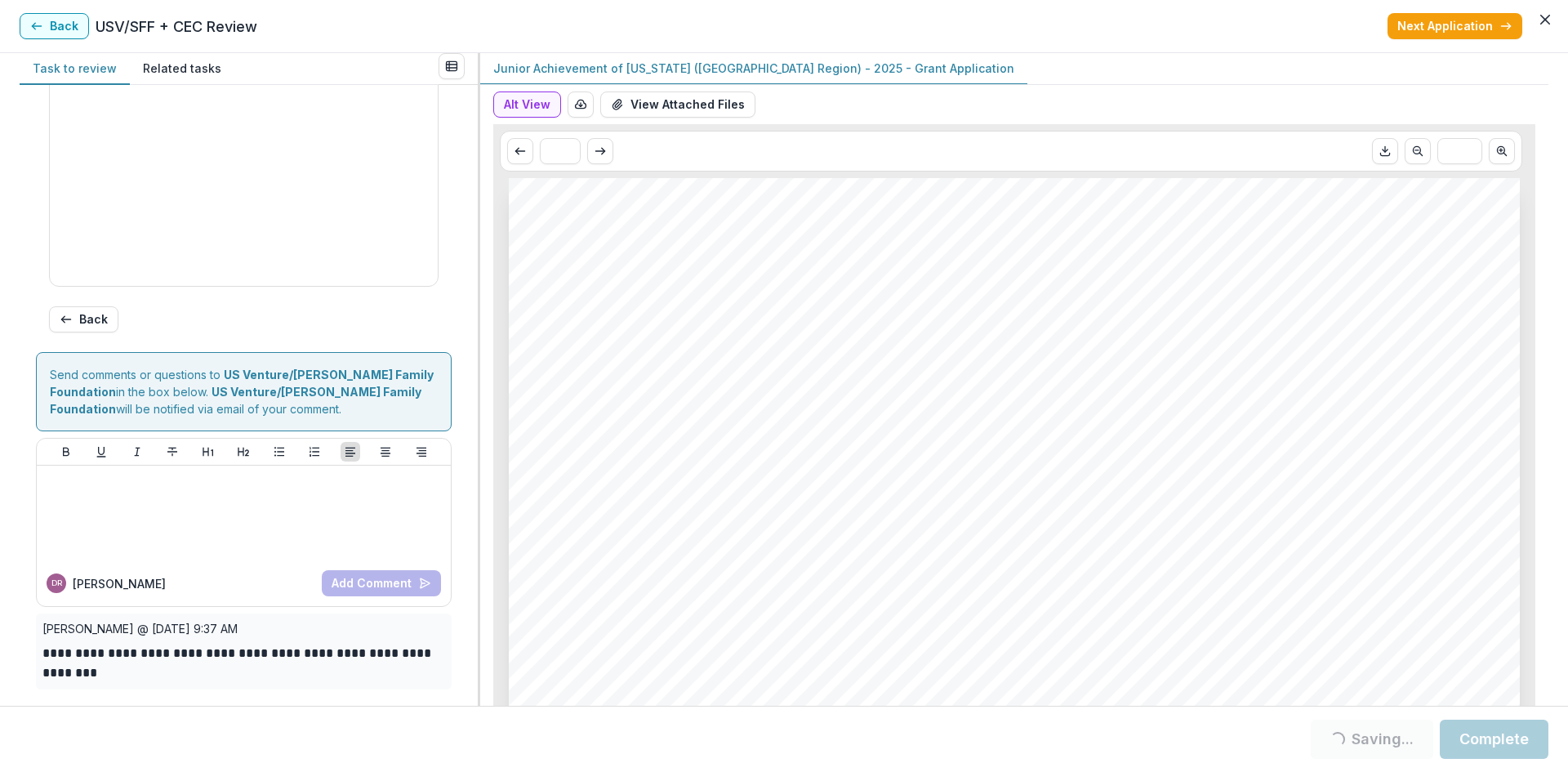
click at [1471, 738] on button "Complete" at bounding box center [1494, 739] width 109 height 39
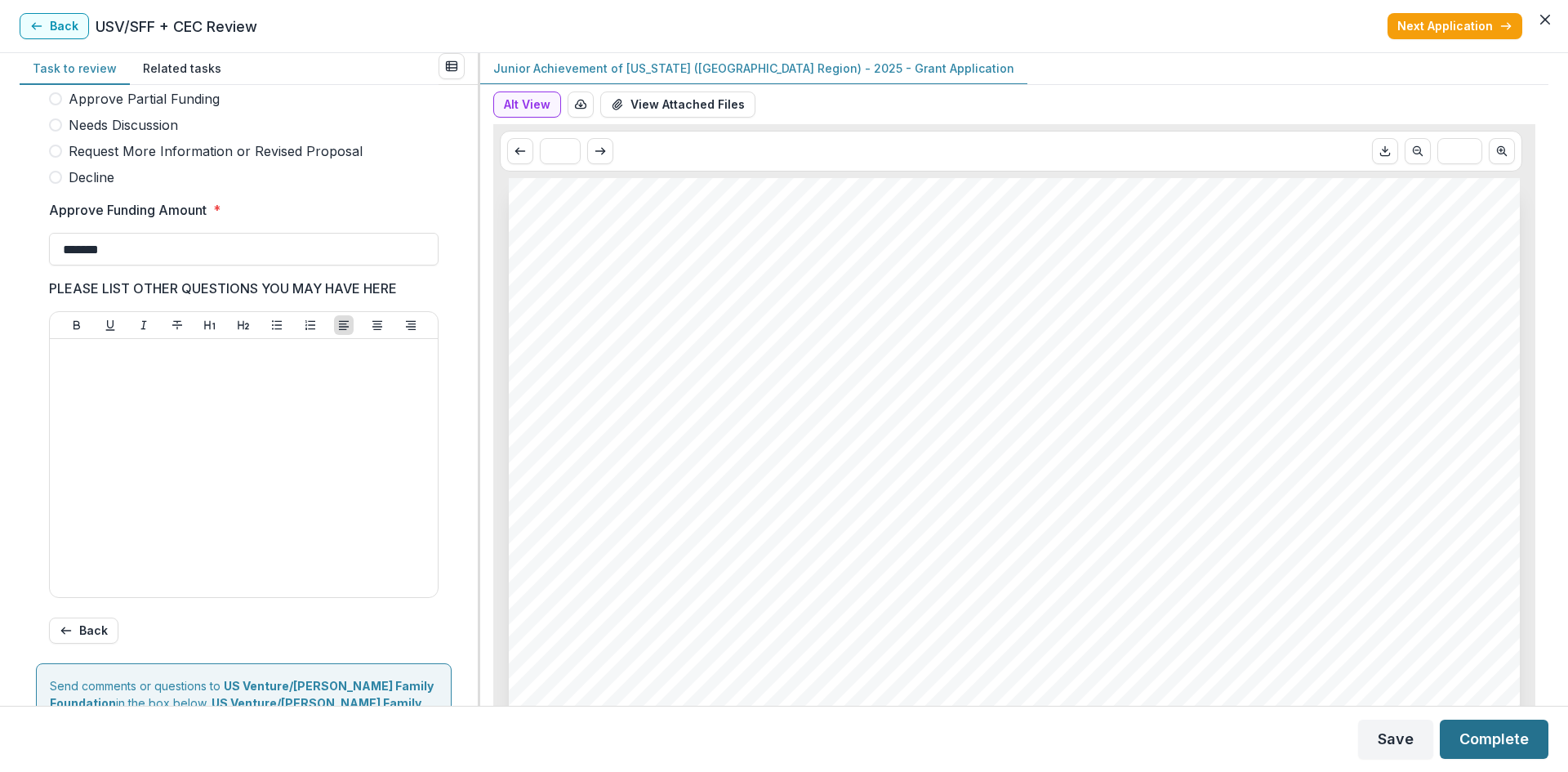
click at [1495, 727] on button "Complete" at bounding box center [1494, 739] width 109 height 39
click at [1462, 31] on button "Next Application" at bounding box center [1455, 25] width 135 height 26
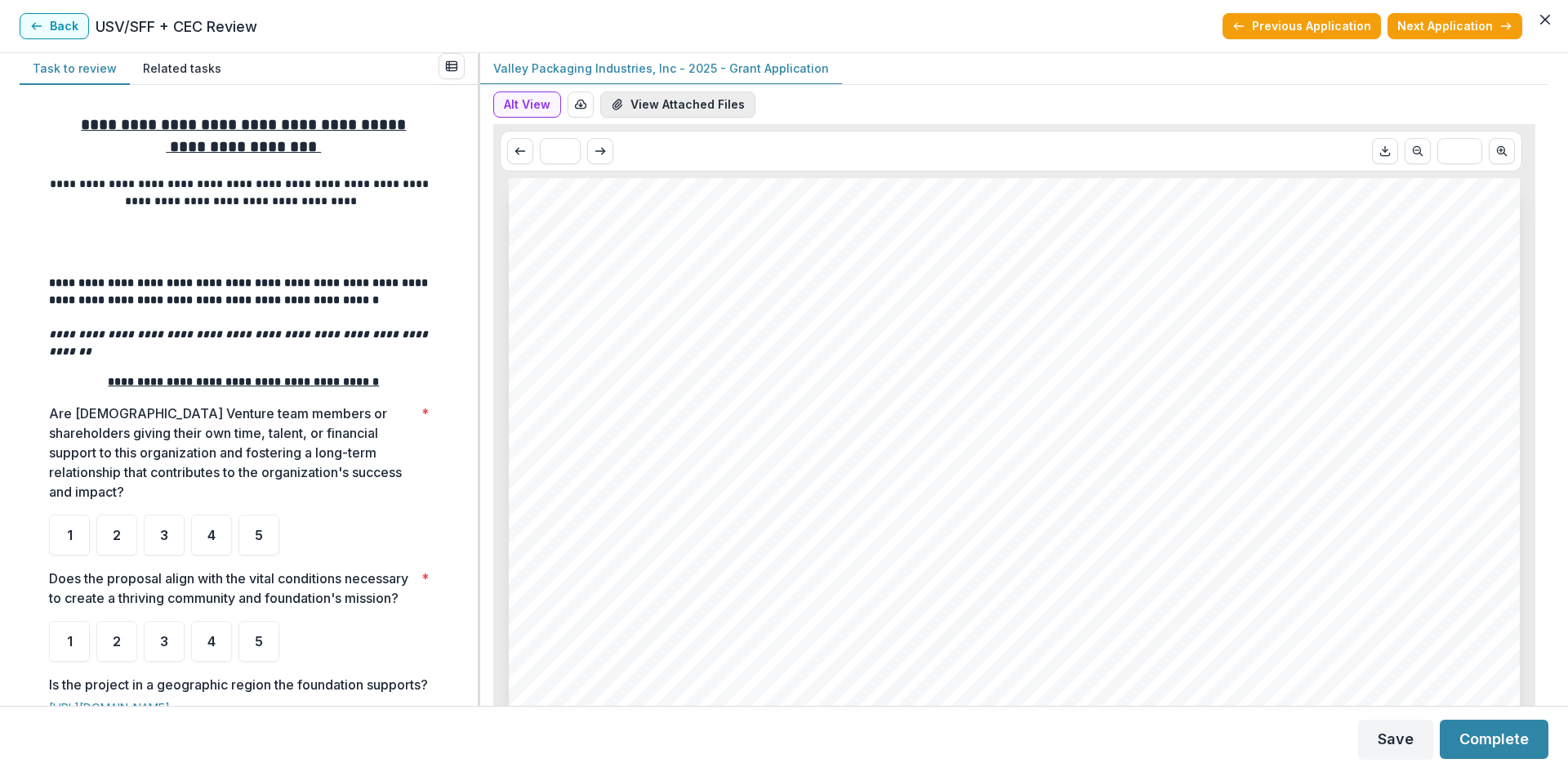
click at [673, 97] on button "View Attached Files" at bounding box center [678, 104] width 155 height 26
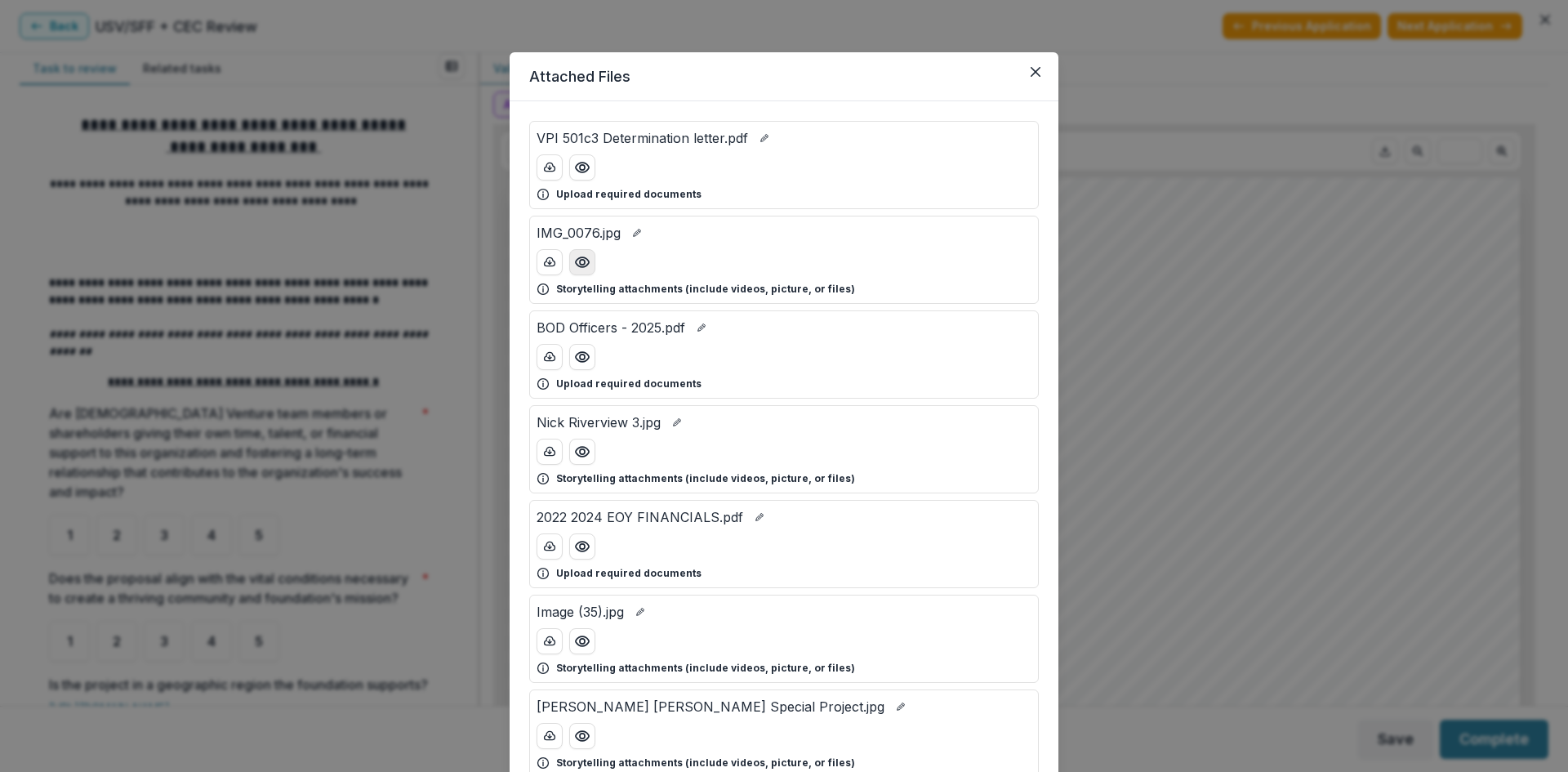
click at [580, 265] on icon "Preview IMG_0076.jpg" at bounding box center [582, 262] width 16 height 16
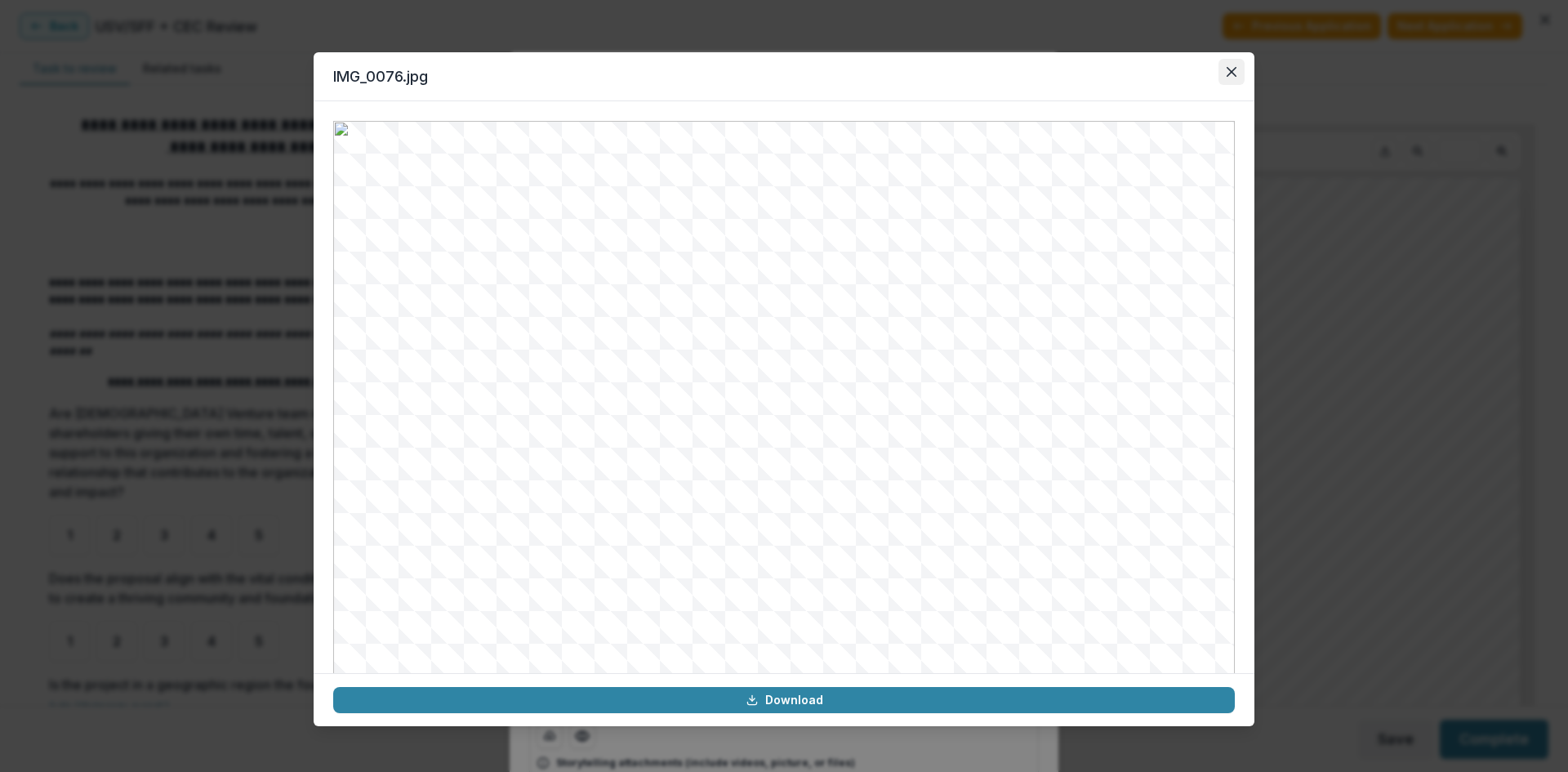
click at [1234, 67] on icon "Close" at bounding box center [1232, 72] width 10 height 10
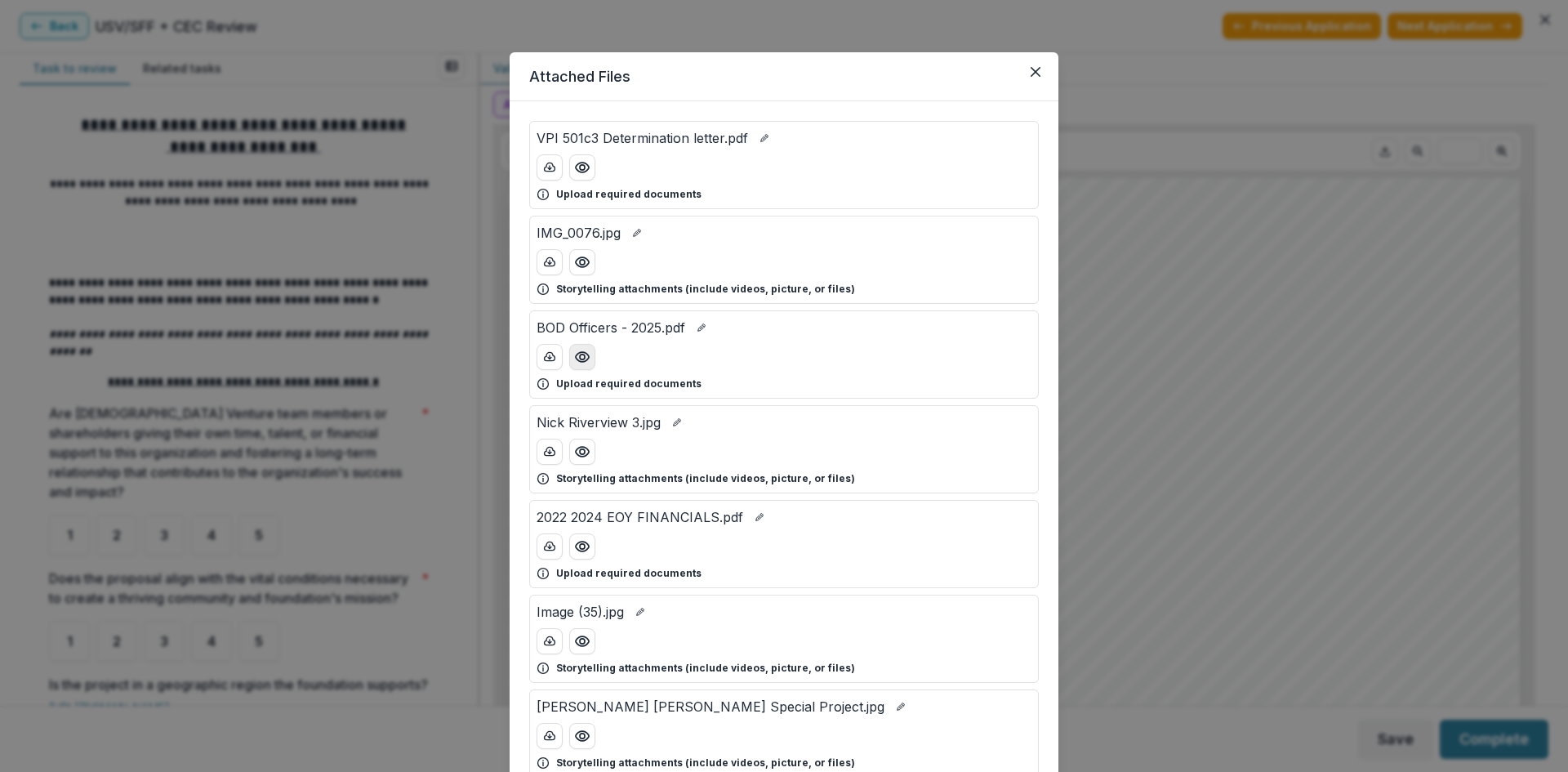
click at [574, 358] on icon "Preview BOD Officers - 2025.pdf" at bounding box center [582, 357] width 16 height 16
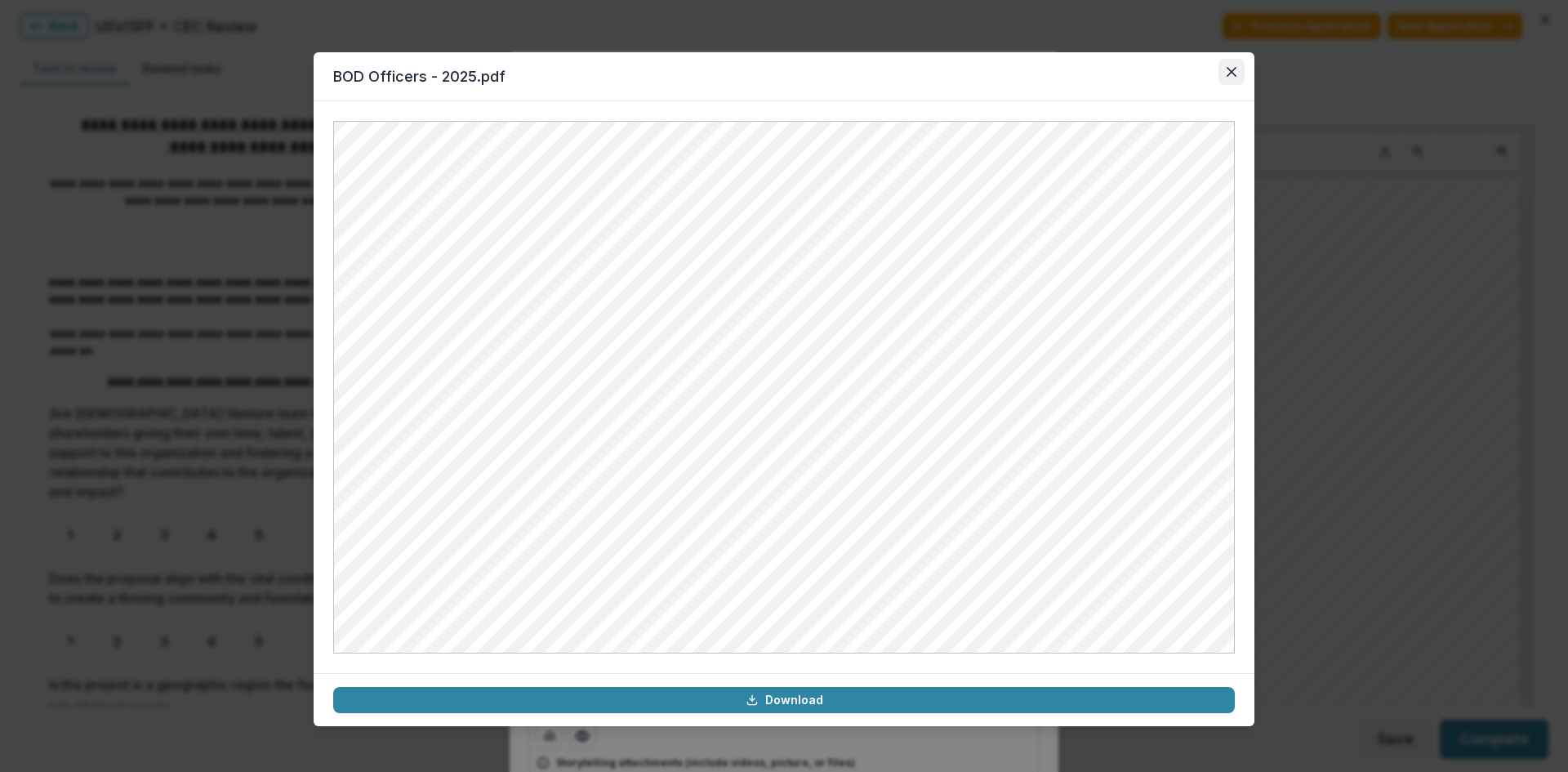
click at [1226, 74] on button "Close" at bounding box center [1232, 71] width 26 height 26
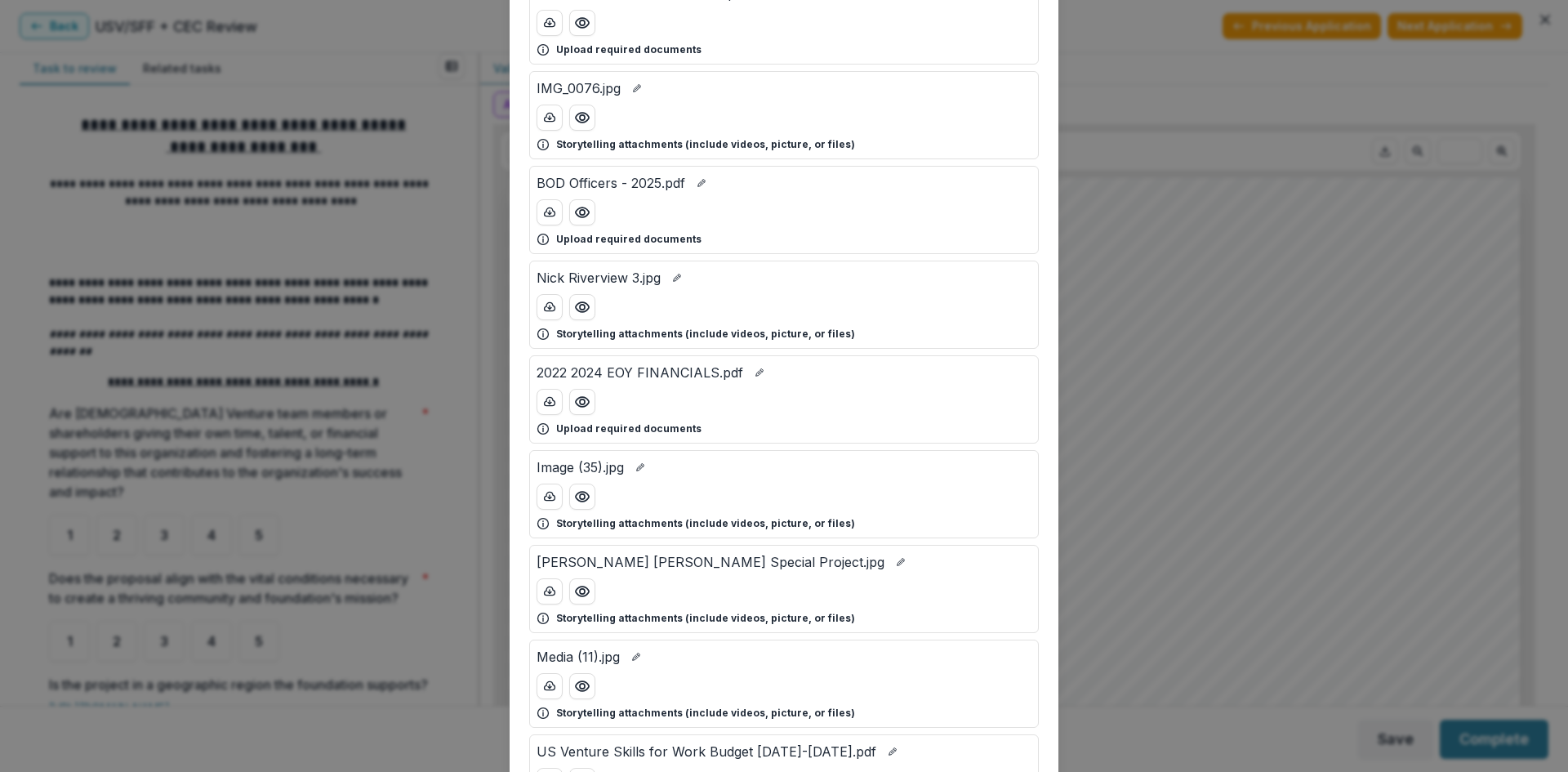
scroll to position [163, 0]
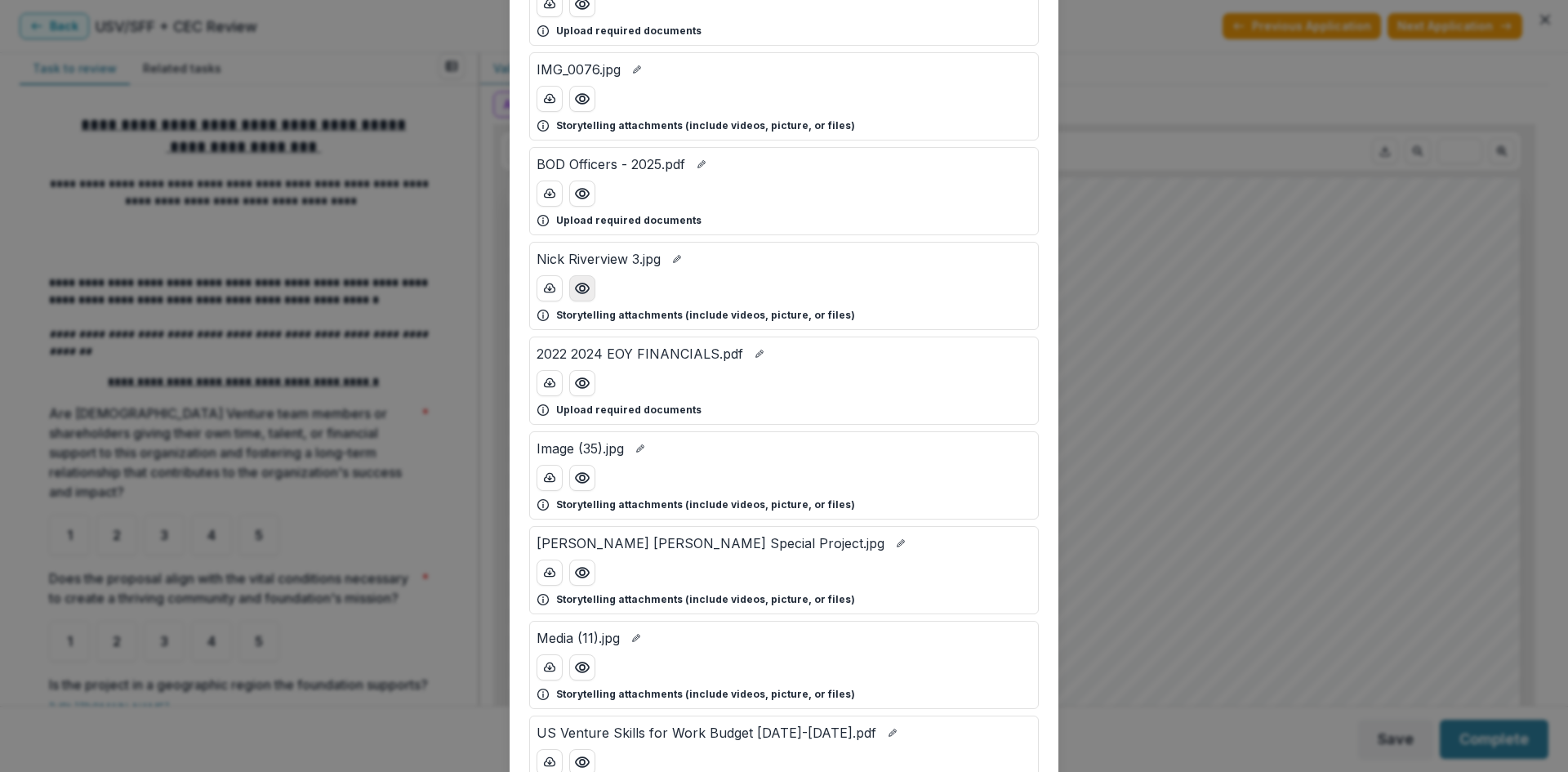
click at [578, 293] on icon "Preview Nick Riverview 3.jpg" at bounding box center [582, 288] width 16 height 16
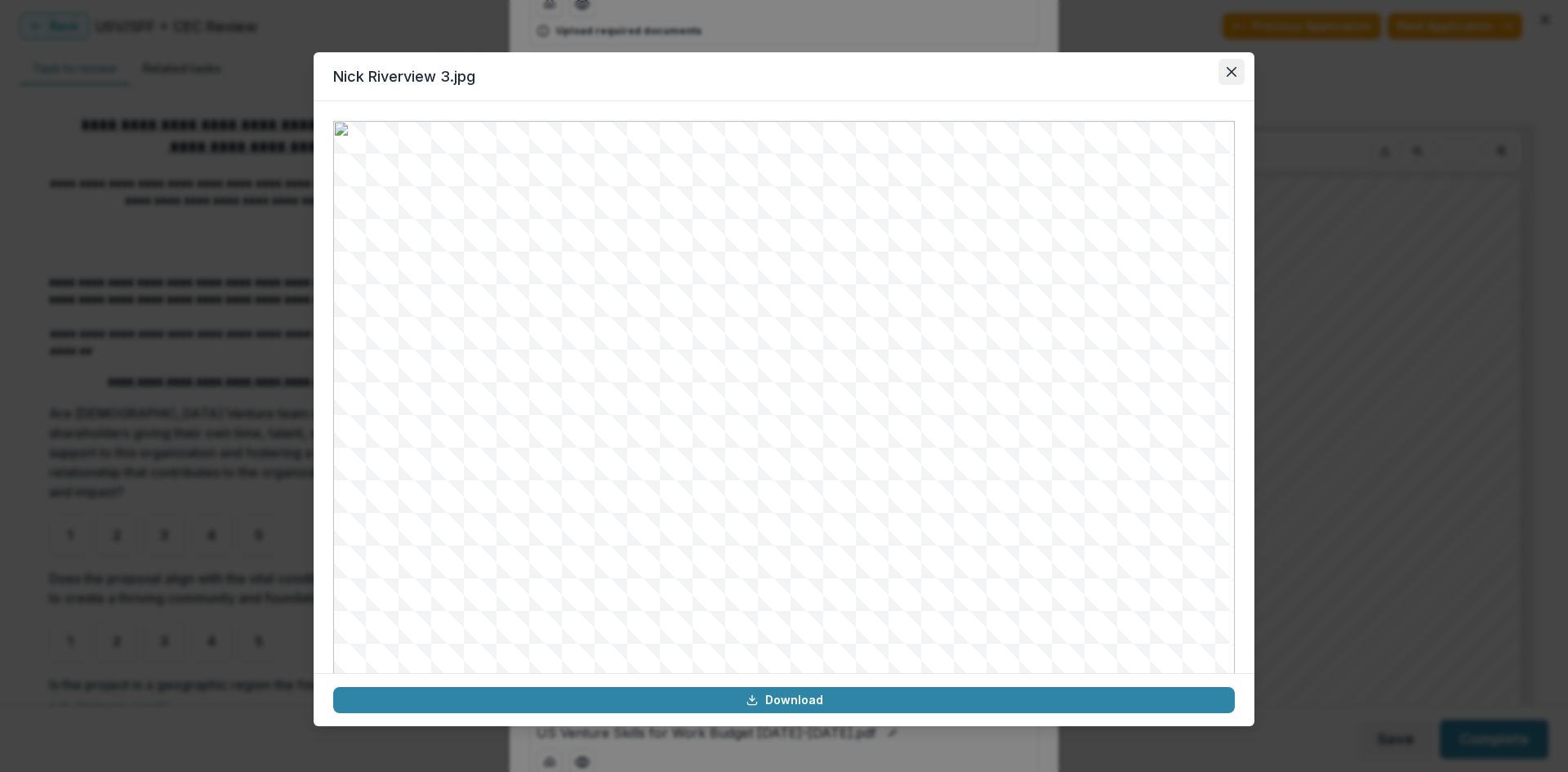
click at [1233, 69] on icon "Close" at bounding box center [1232, 72] width 10 height 10
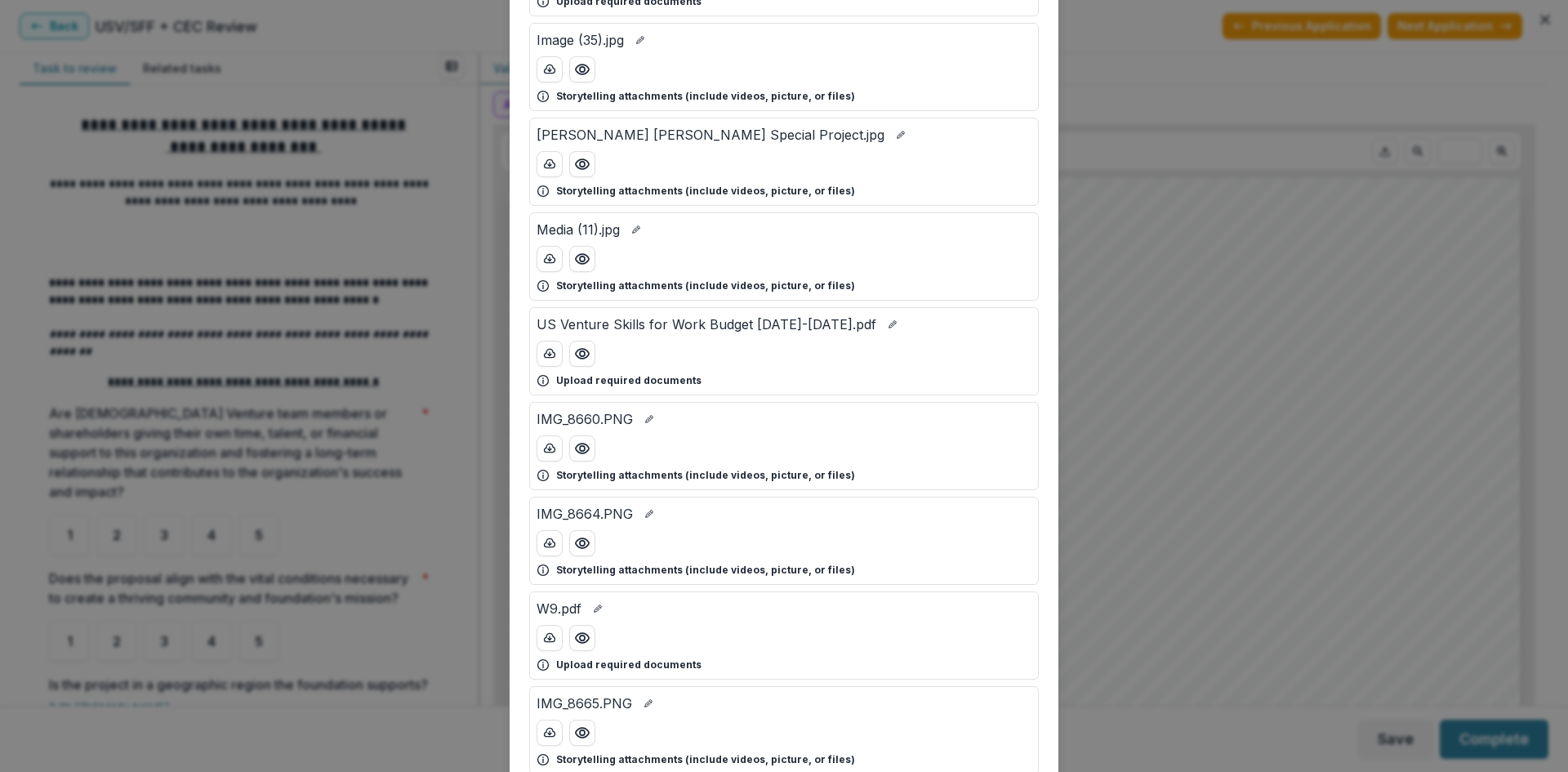
scroll to position [653, 0]
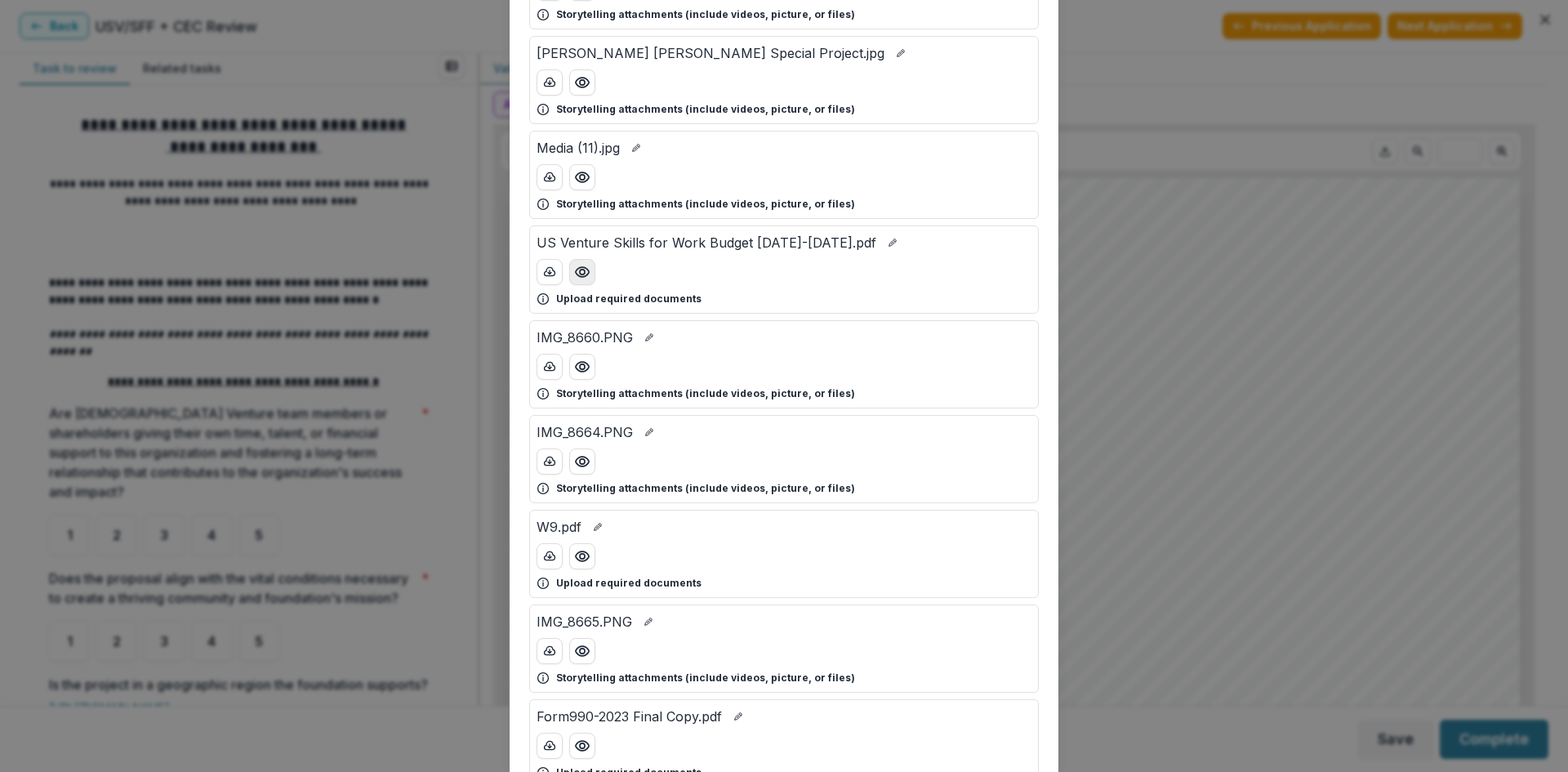
click at [583, 275] on icon "Preview US Venture Skills for Work Budget 2025-2026.pdf" at bounding box center [582, 272] width 16 height 16
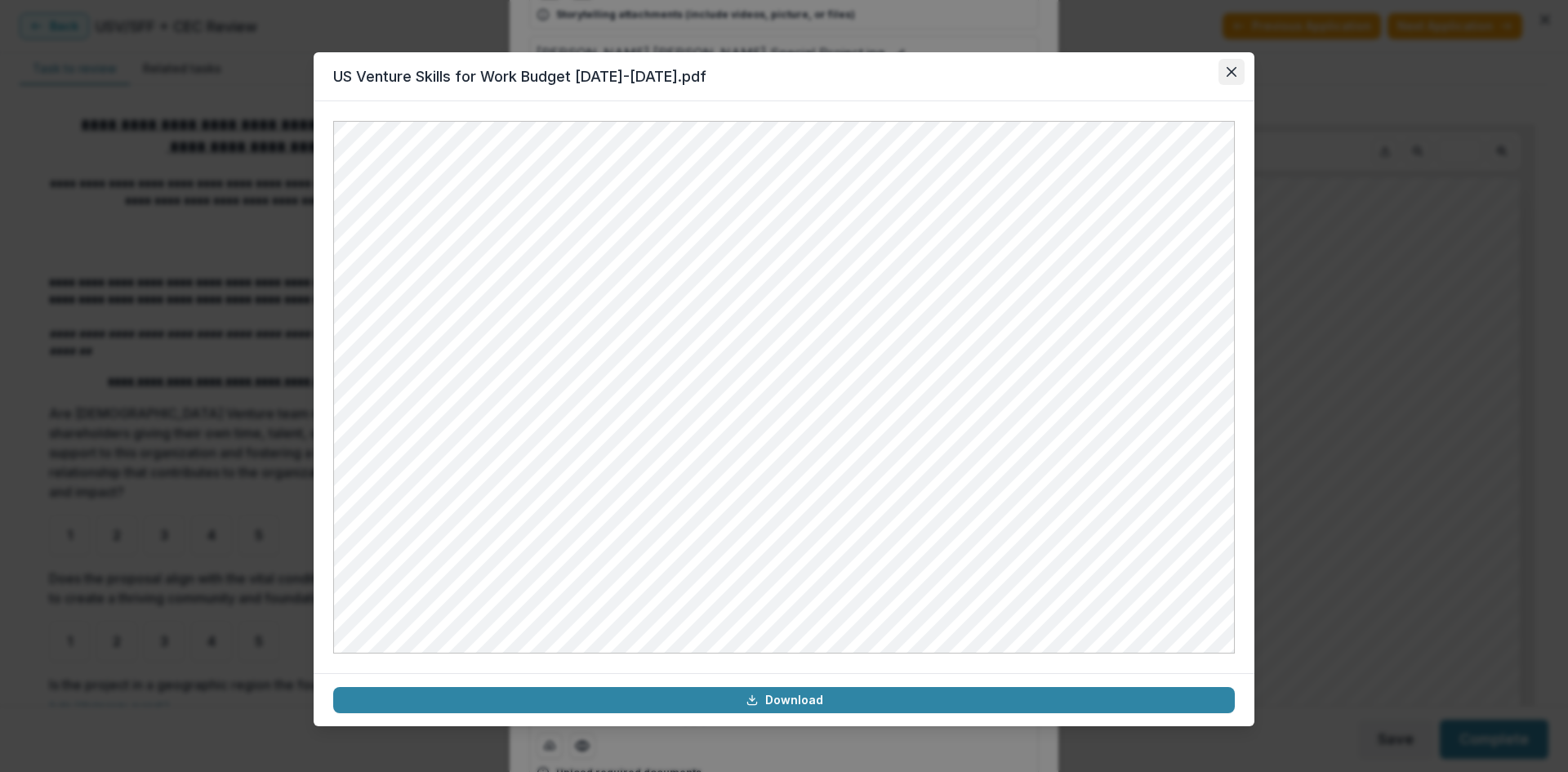
click at [1233, 71] on icon "Close" at bounding box center [1232, 72] width 10 height 10
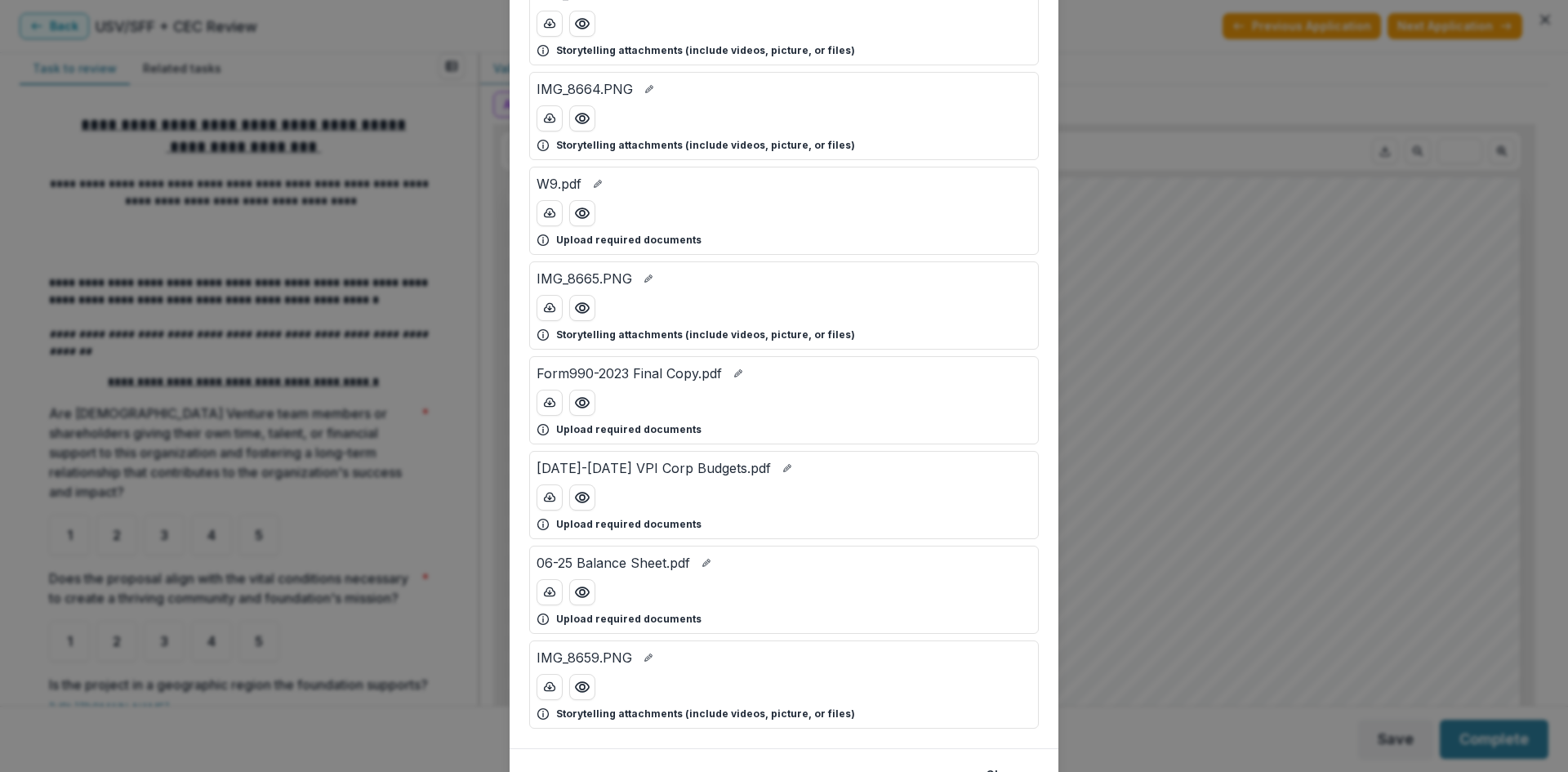
scroll to position [1078, 0]
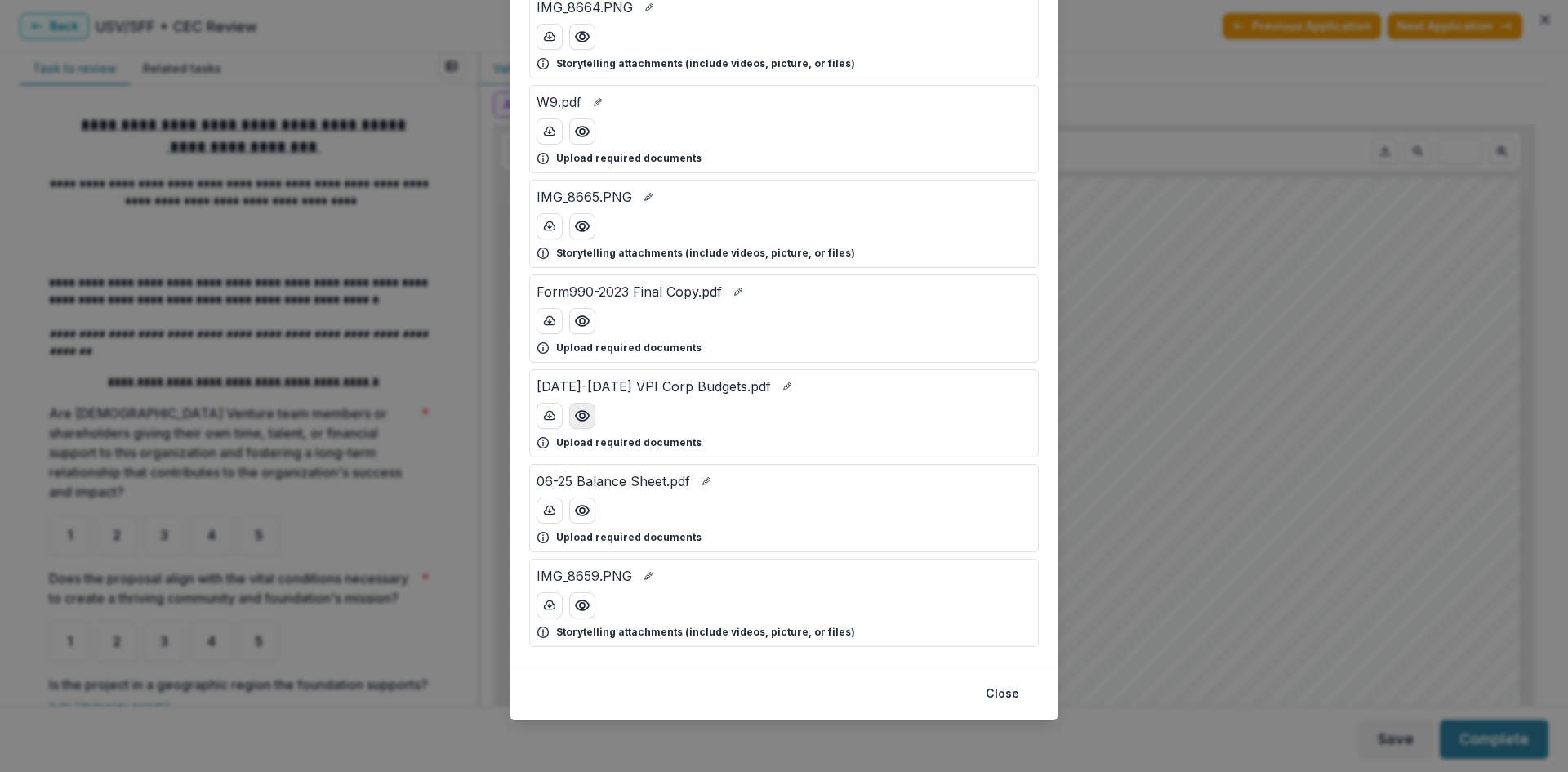
click at [583, 418] on icon "Preview 2022-2025 VPI Corp Budgets.pdf" at bounding box center [582, 415] width 16 height 16
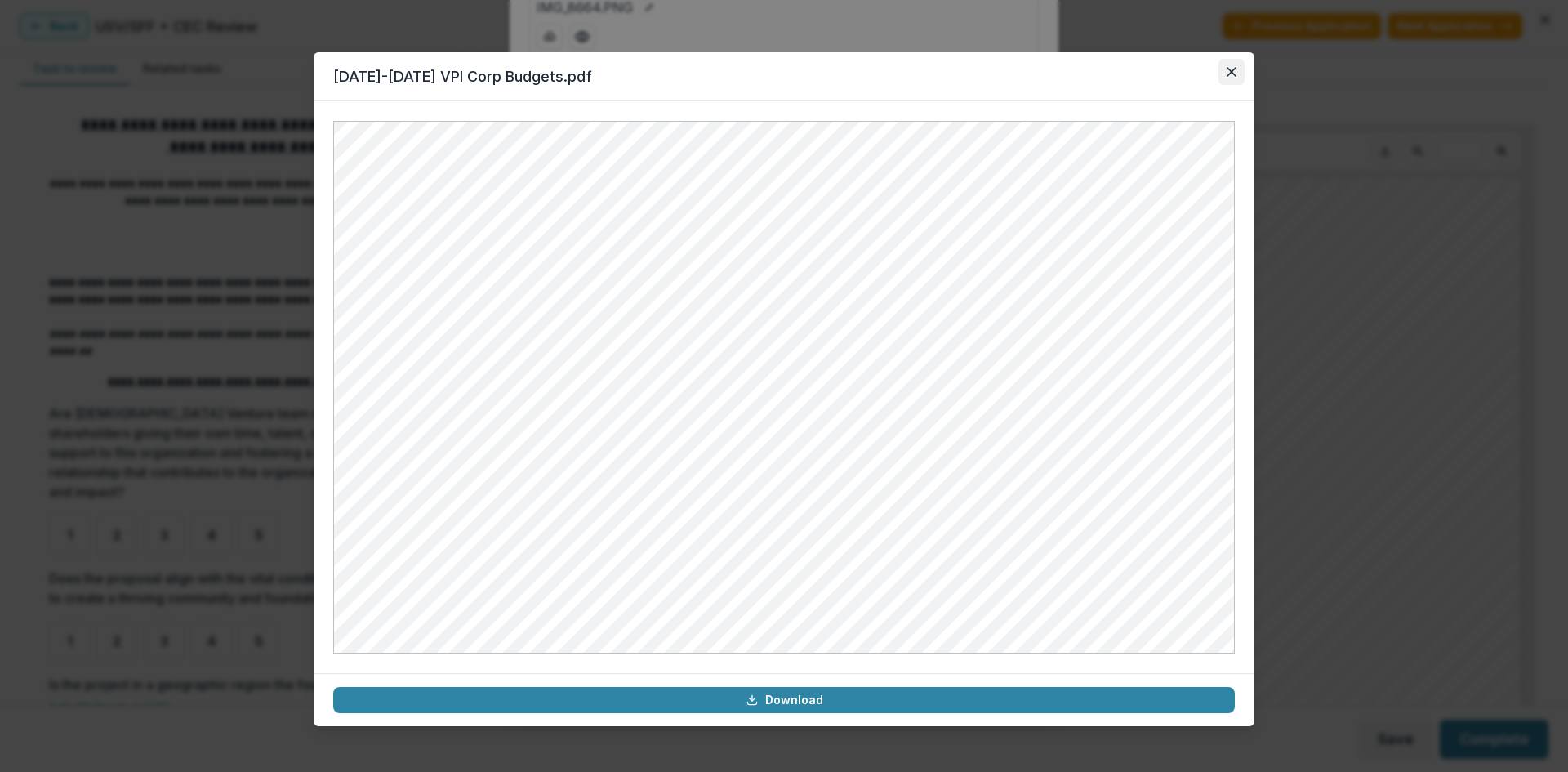
click at [1231, 74] on icon "Close" at bounding box center [1232, 72] width 10 height 10
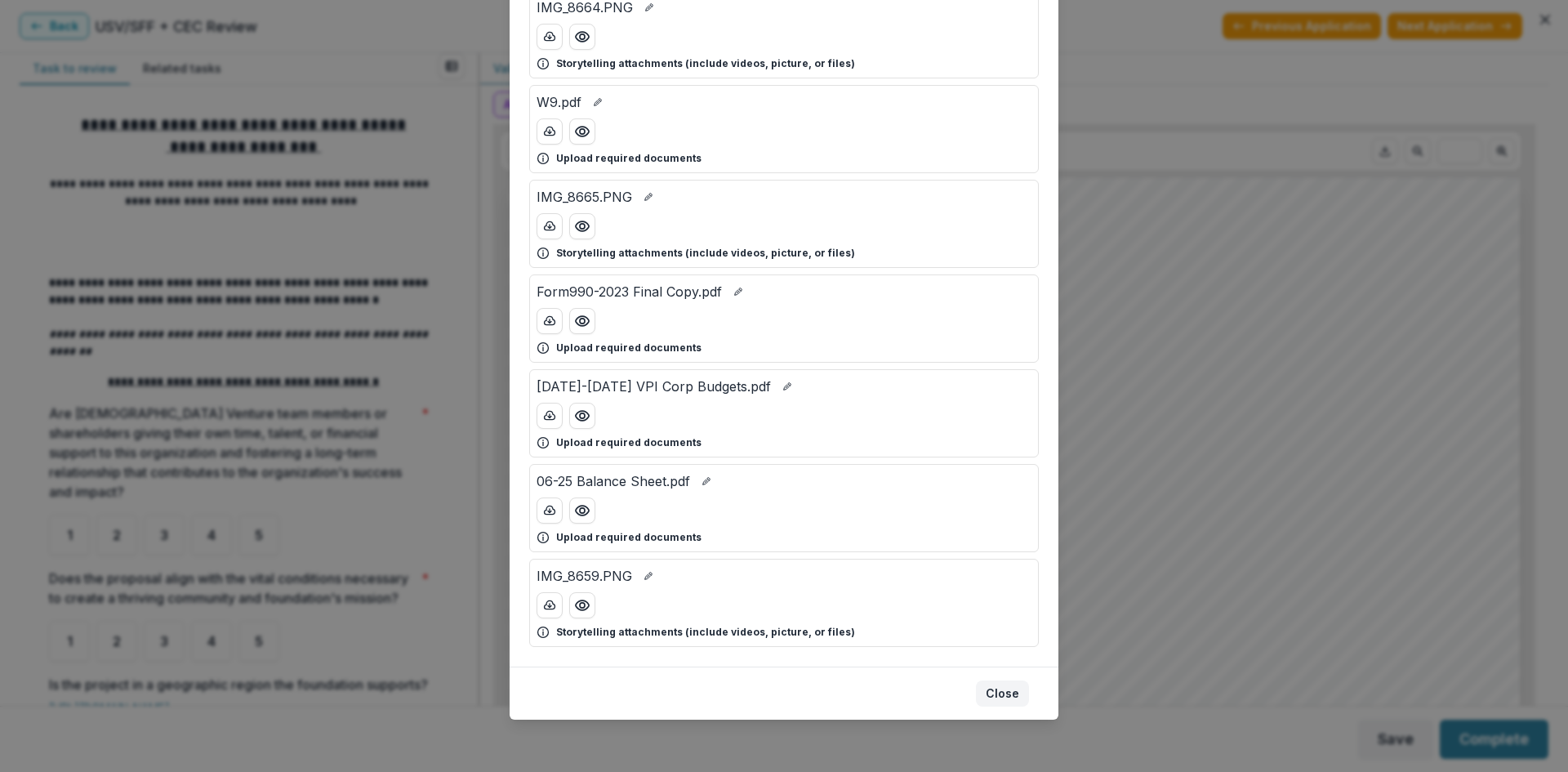
click at [1004, 686] on button "Close" at bounding box center [1002, 693] width 53 height 26
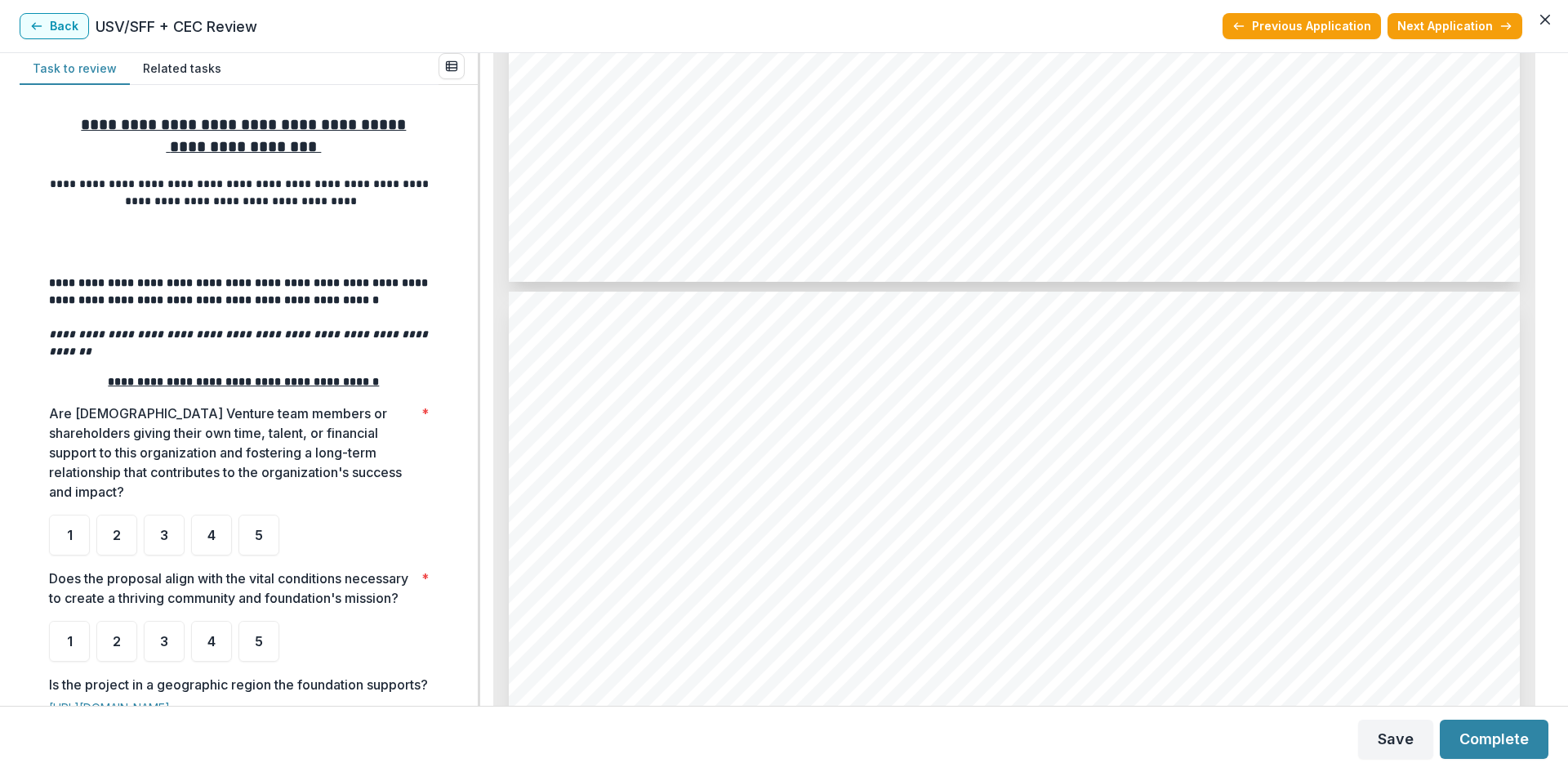
scroll to position [3021, 0]
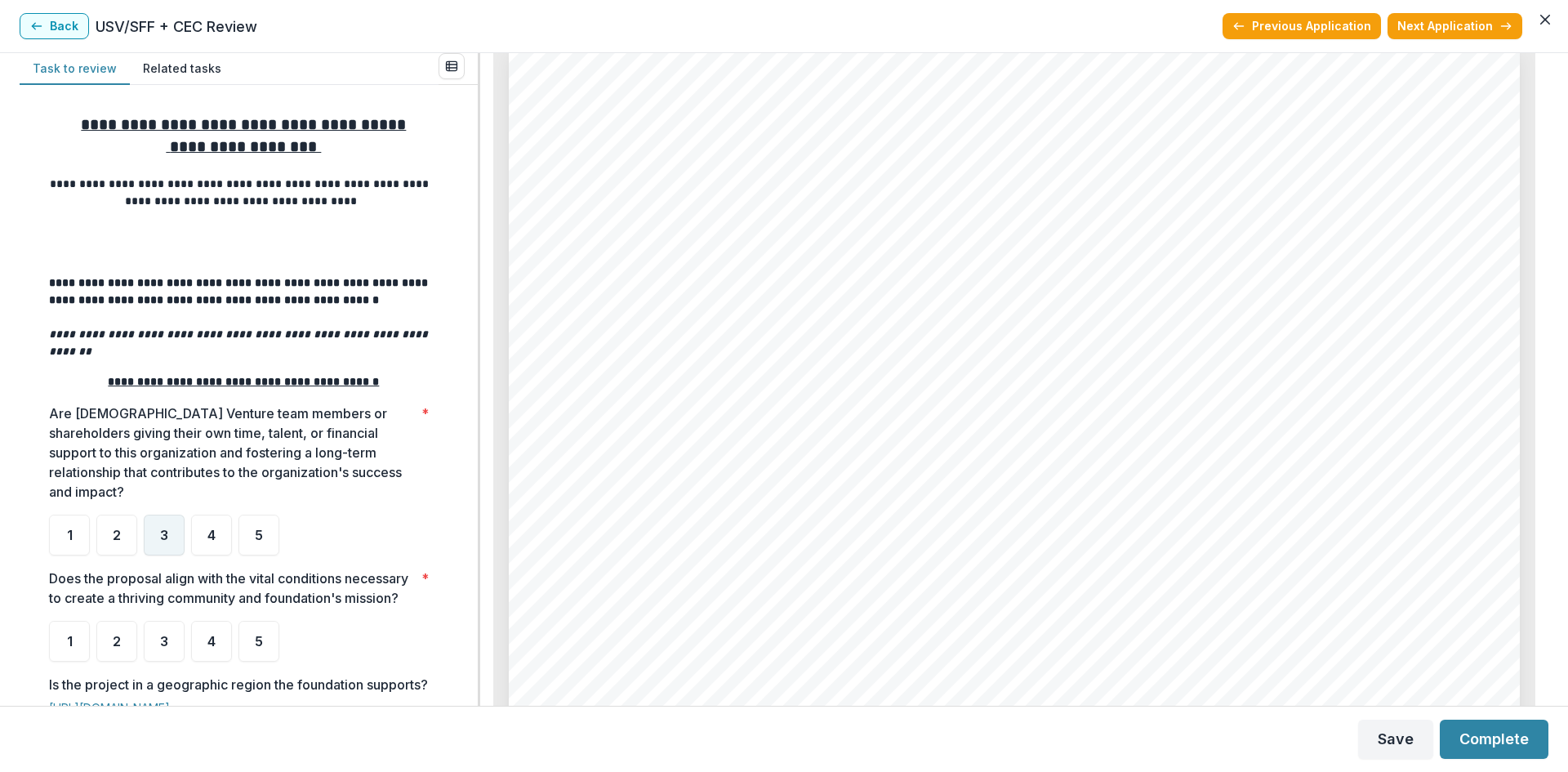
click at [166, 528] on span "3" at bounding box center [164, 534] width 8 height 13
click at [263, 647] on div "5" at bounding box center [259, 641] width 41 height 41
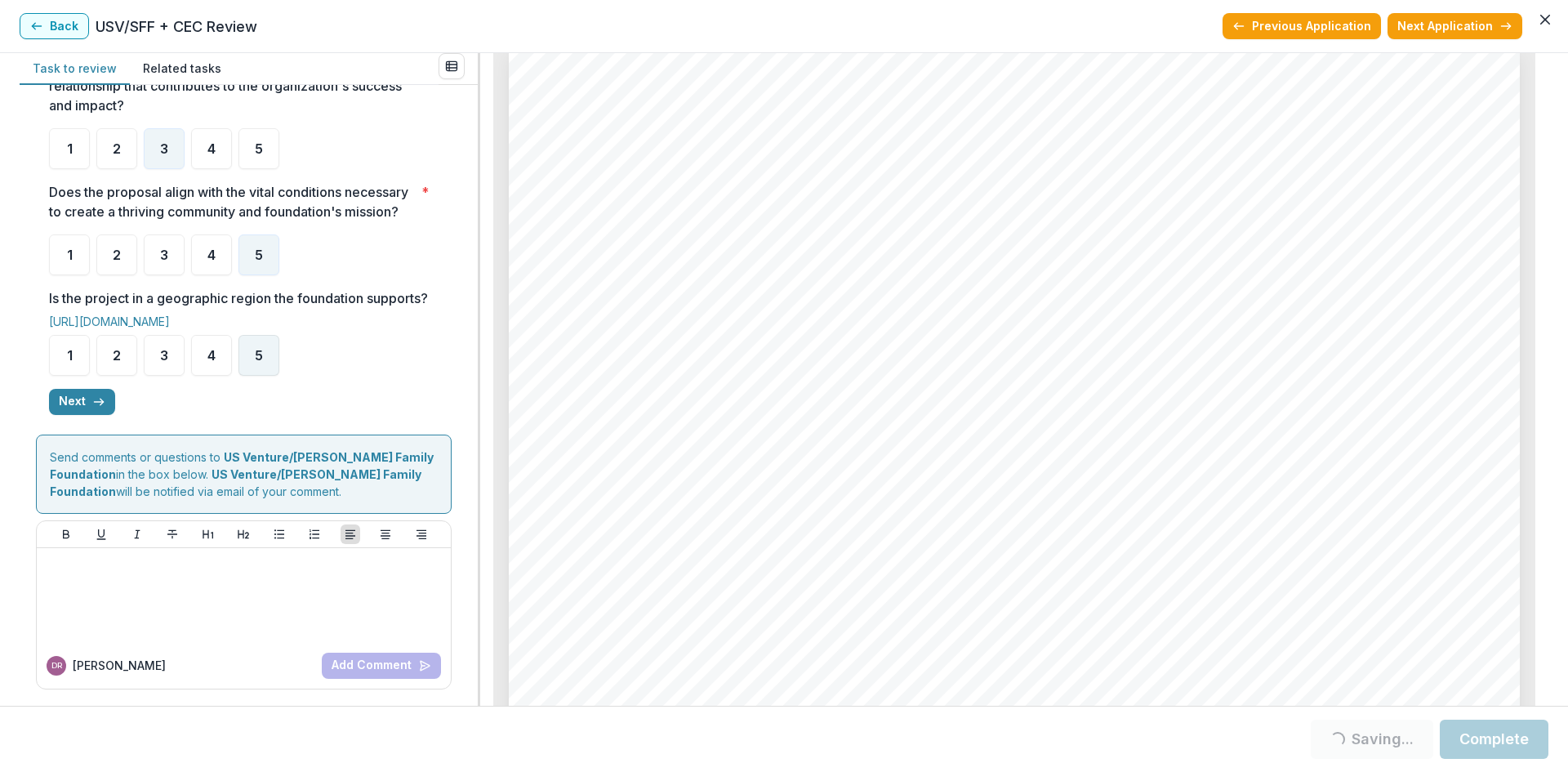
click at [251, 357] on div "5" at bounding box center [259, 355] width 41 height 41
click at [95, 408] on icon "button" at bounding box center [99, 401] width 13 height 13
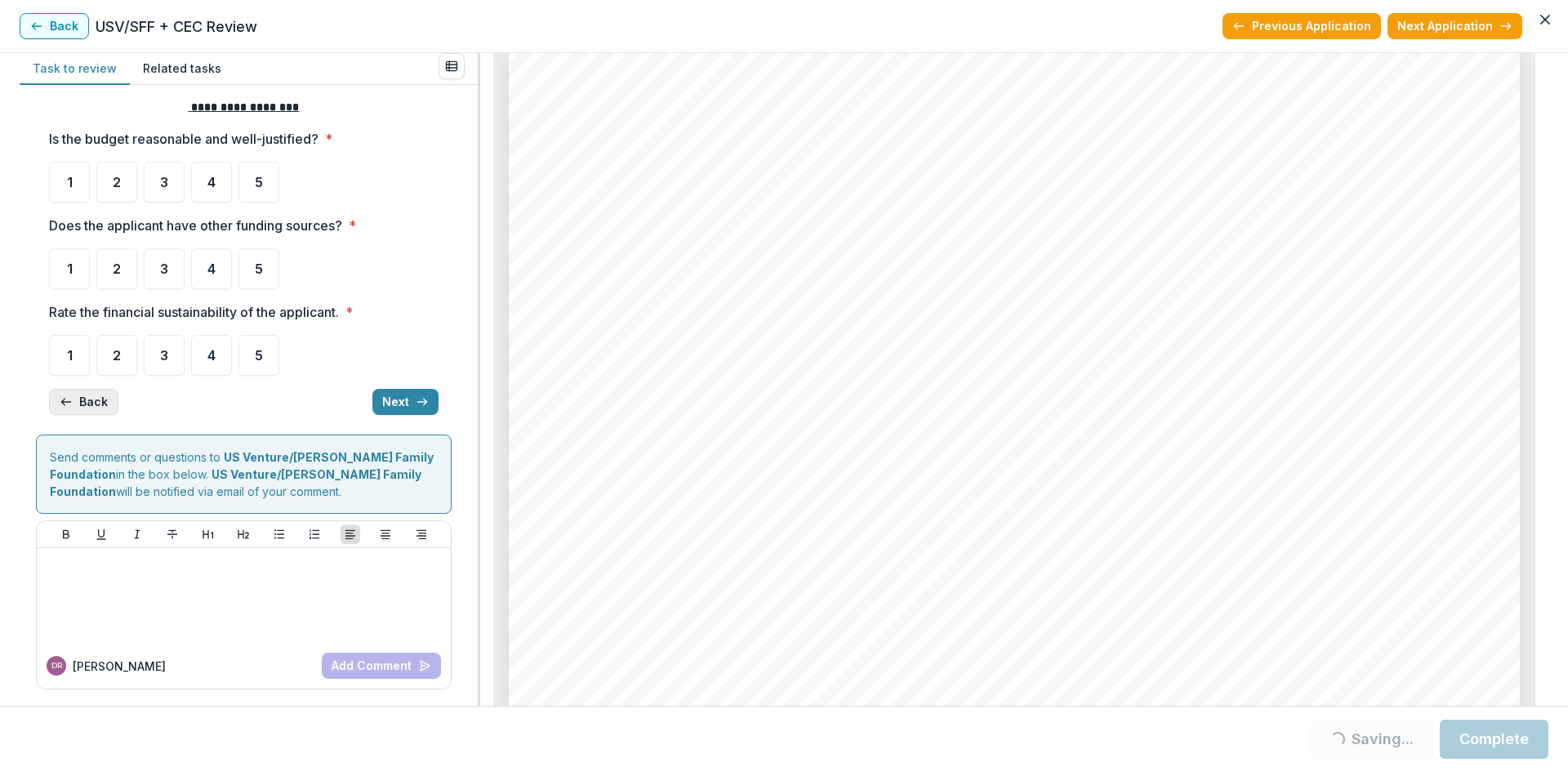
scroll to position [15, 0]
click at [167, 194] on div "3" at bounding box center [164, 182] width 41 height 41
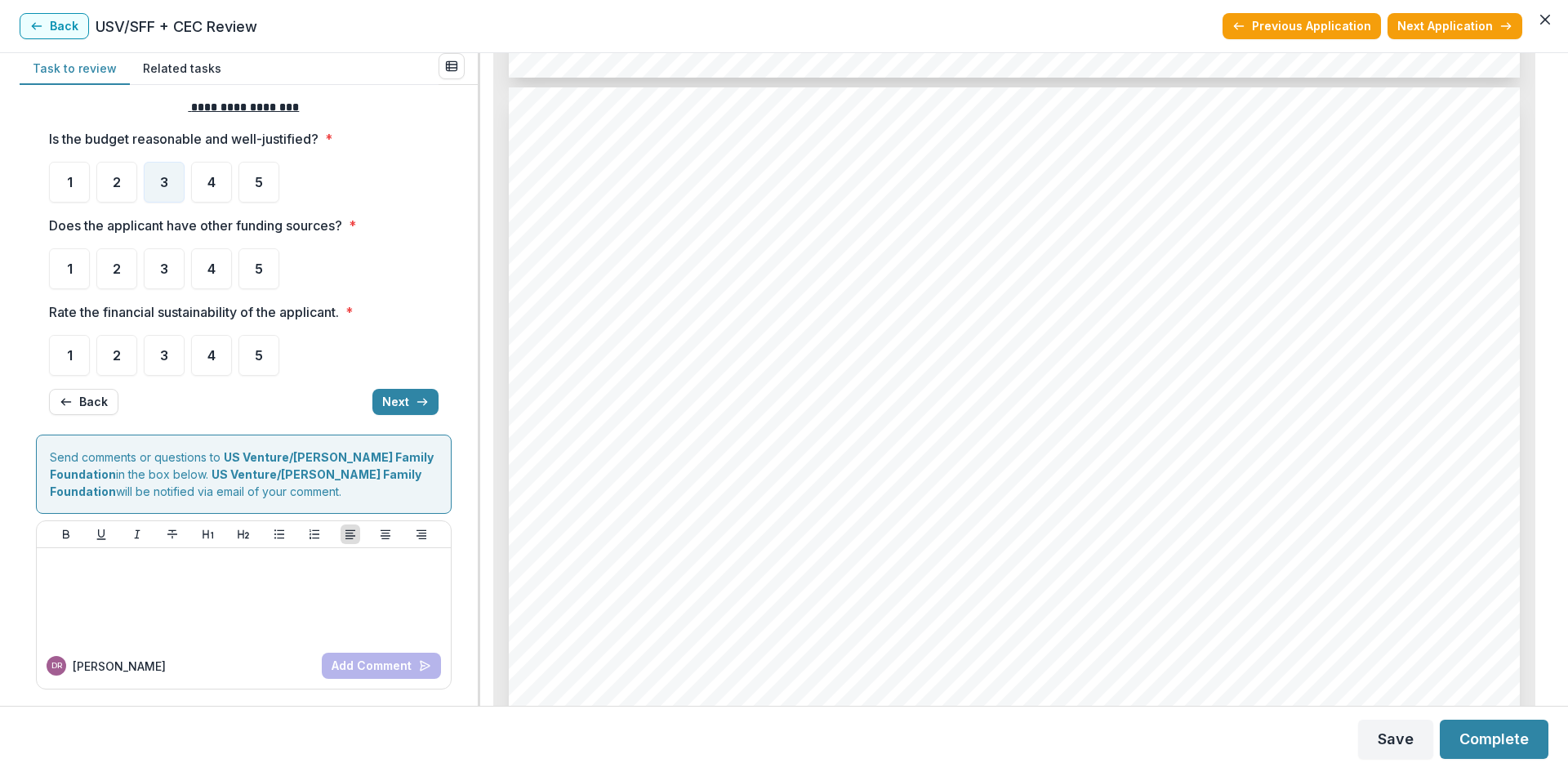
scroll to position [5797, 0]
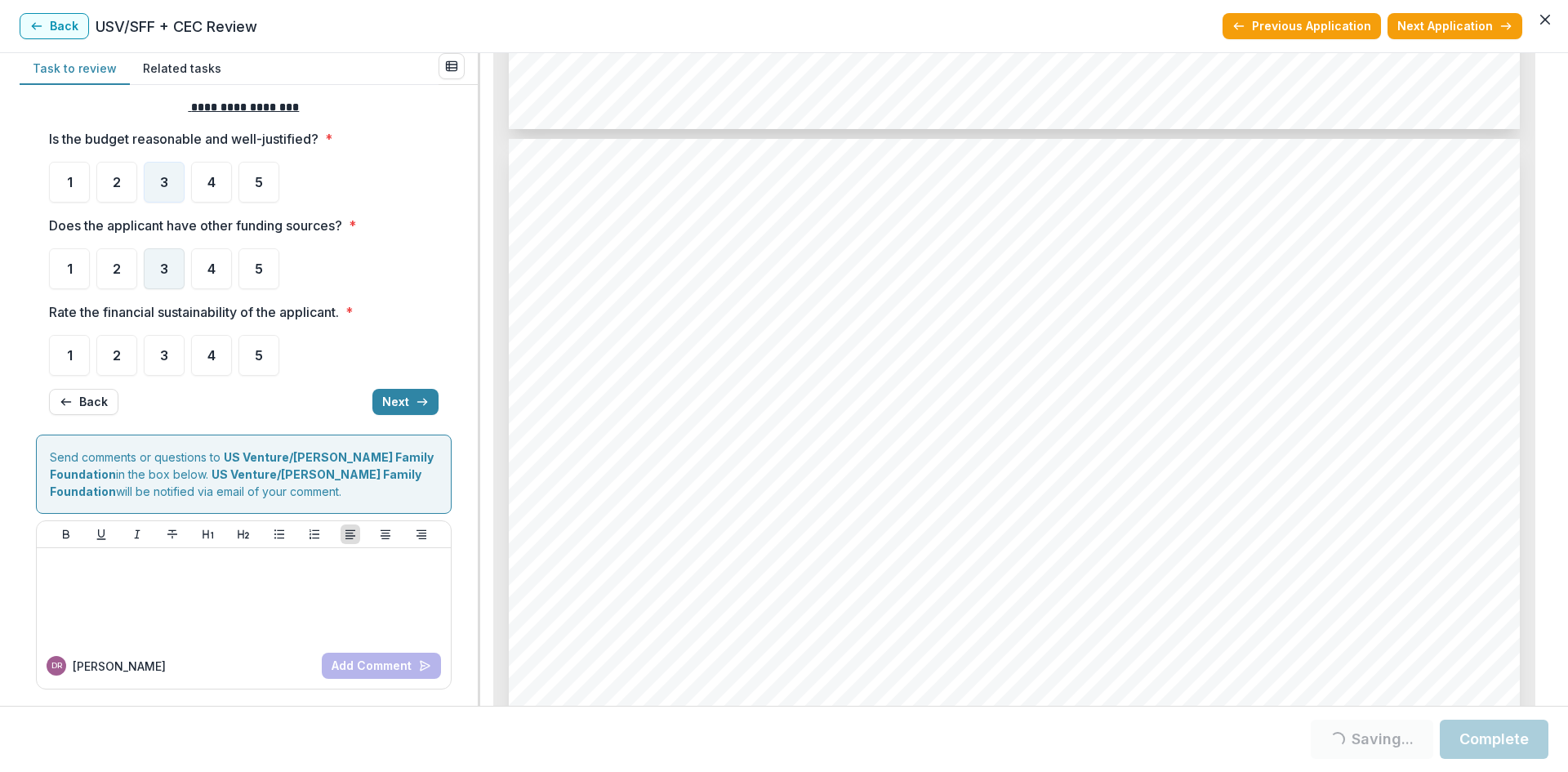
click at [166, 259] on div "3" at bounding box center [164, 268] width 41 height 41
click at [167, 366] on div "3" at bounding box center [164, 355] width 41 height 41
click at [195, 366] on div "4" at bounding box center [212, 355] width 41 height 41
click at [407, 414] on div "**********" at bounding box center [244, 256] width 390 height 342
click at [401, 407] on button "Next" at bounding box center [405, 402] width 66 height 26
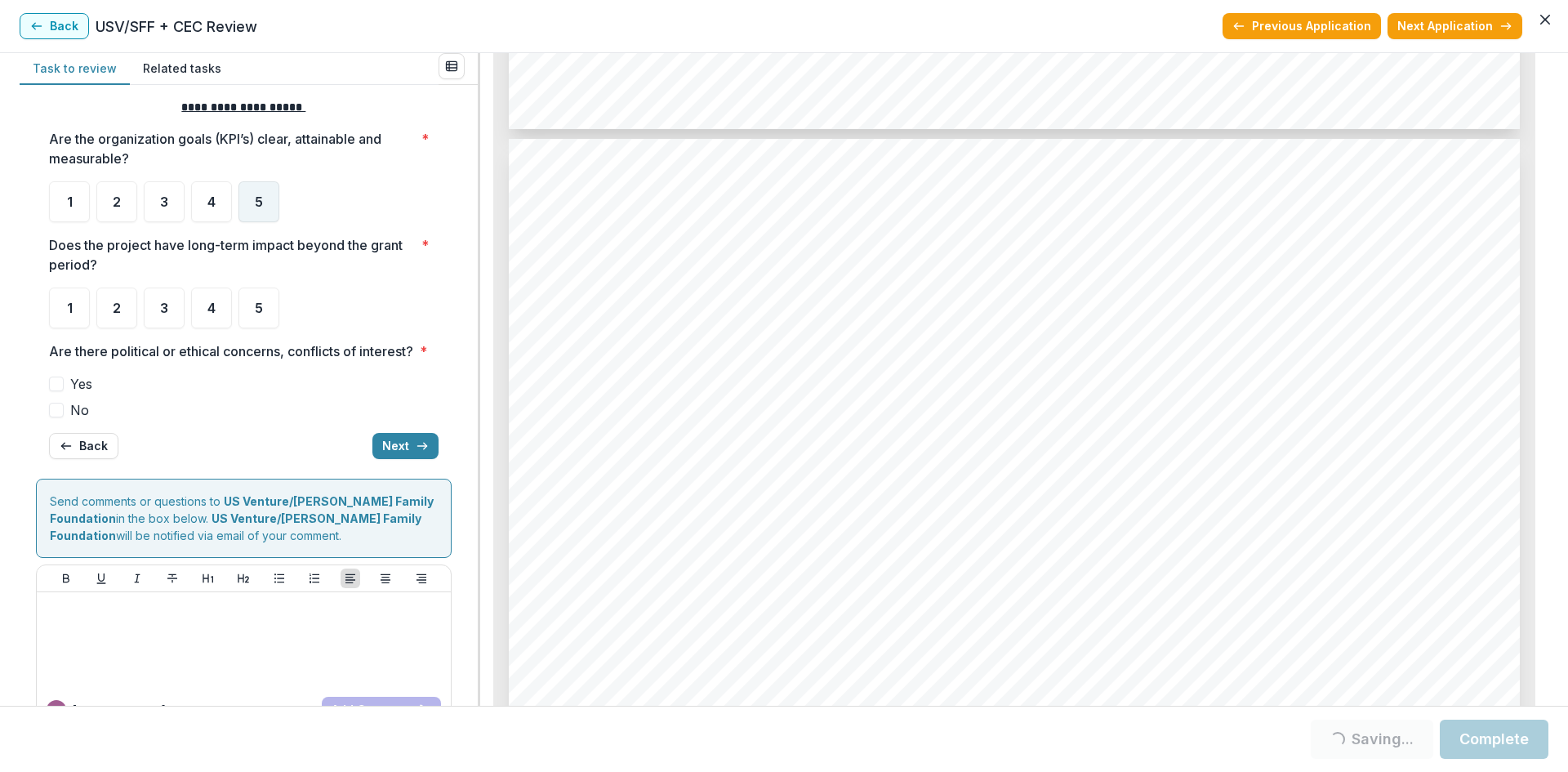
click at [258, 196] on span "5" at bounding box center [259, 201] width 8 height 13
click at [264, 315] on div "5" at bounding box center [259, 307] width 41 height 41
click at [62, 417] on span at bounding box center [56, 409] width 14 height 14
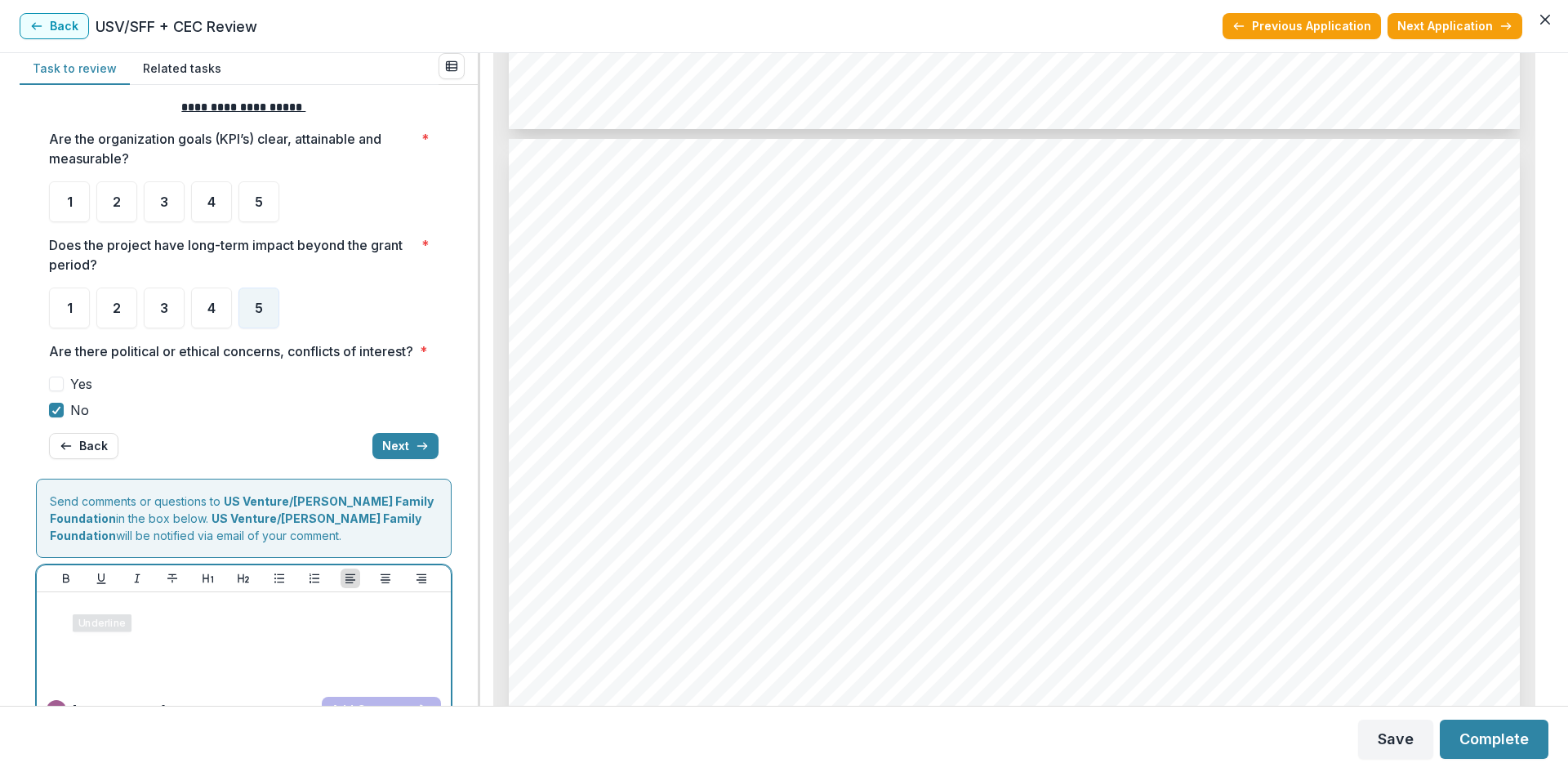
click at [88, 637] on div at bounding box center [244, 640] width 401 height 82
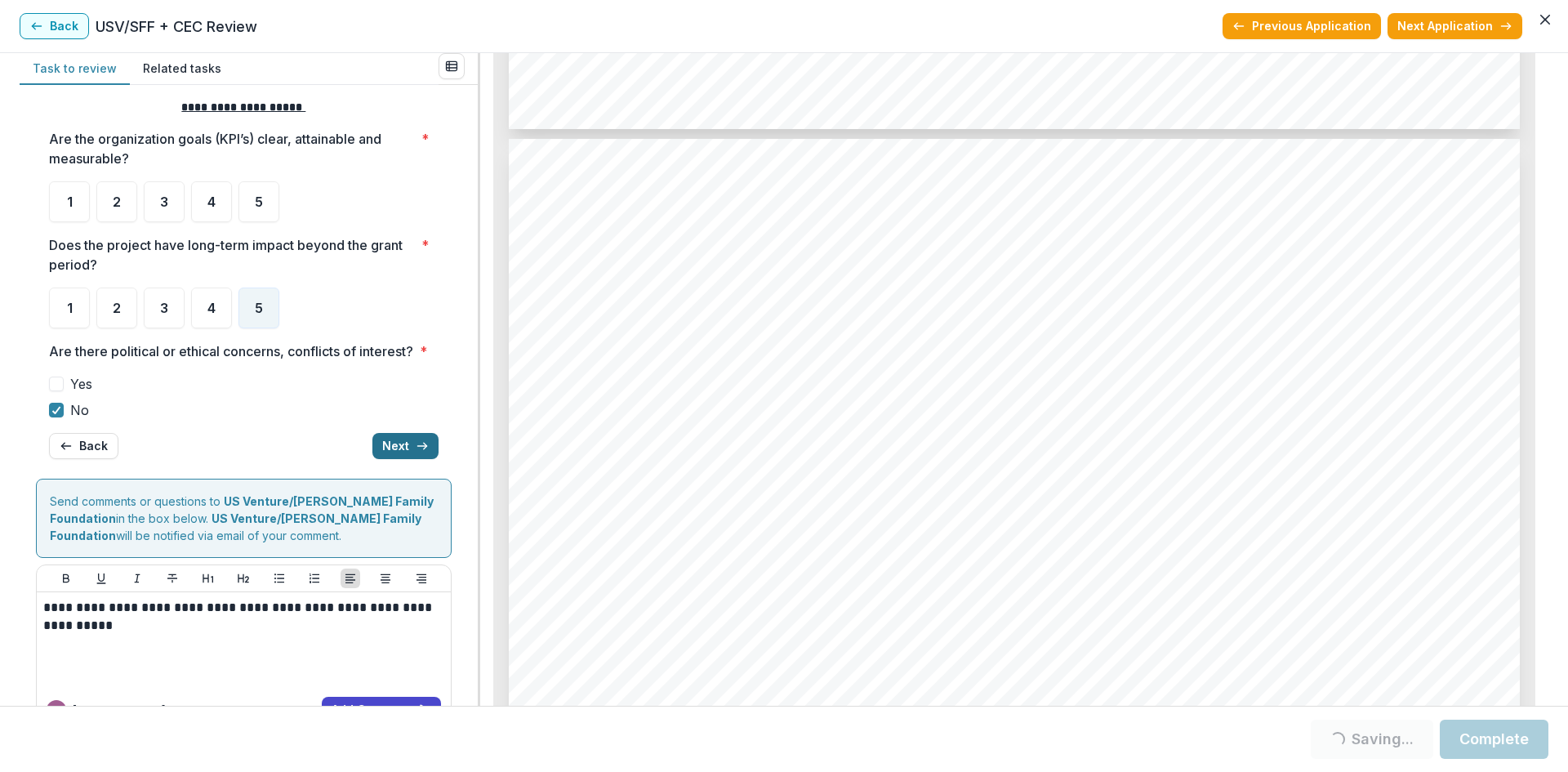
click at [417, 453] on icon "button" at bounding box center [421, 445] width 13 height 13
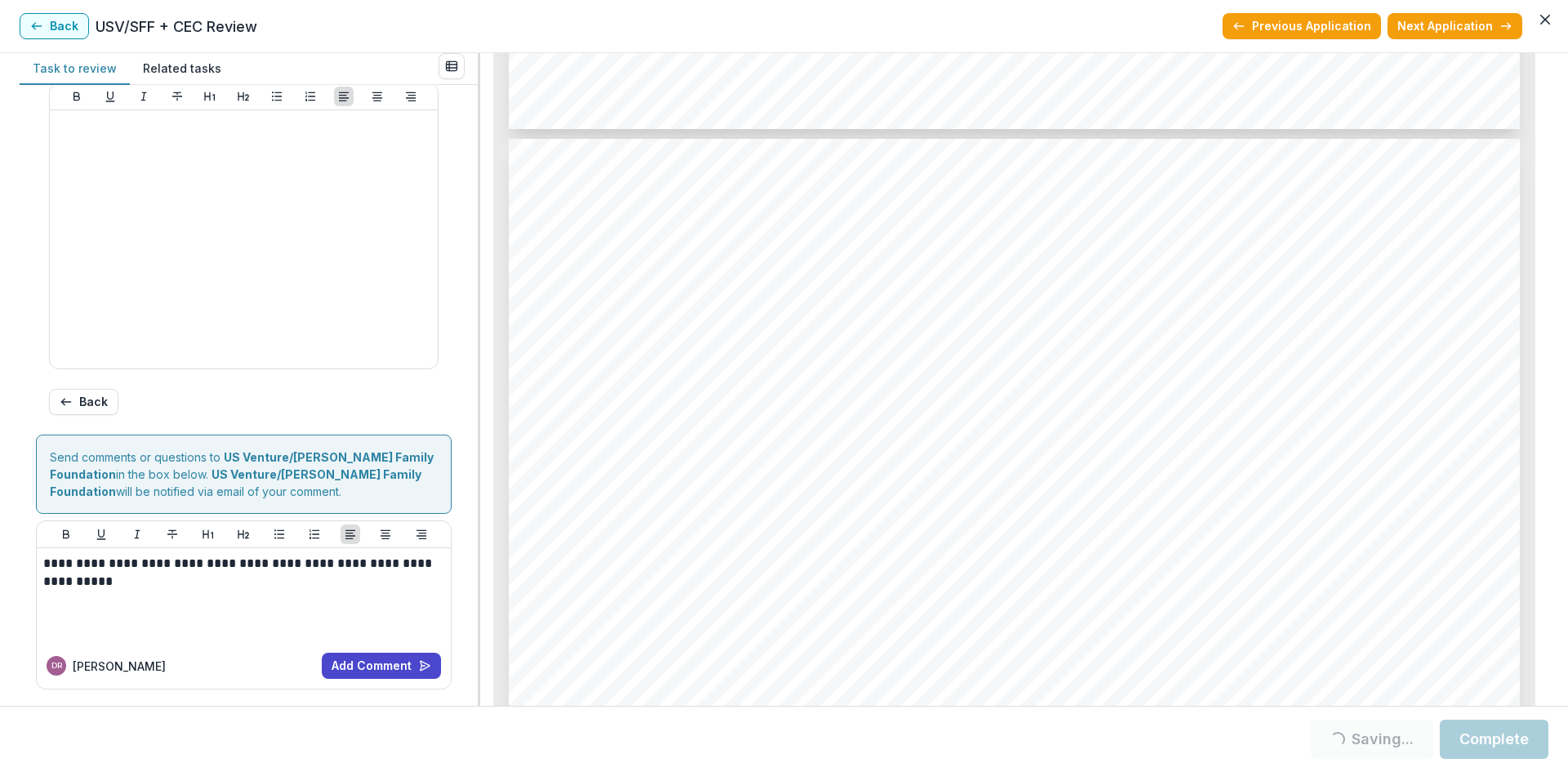
scroll to position [183, 0]
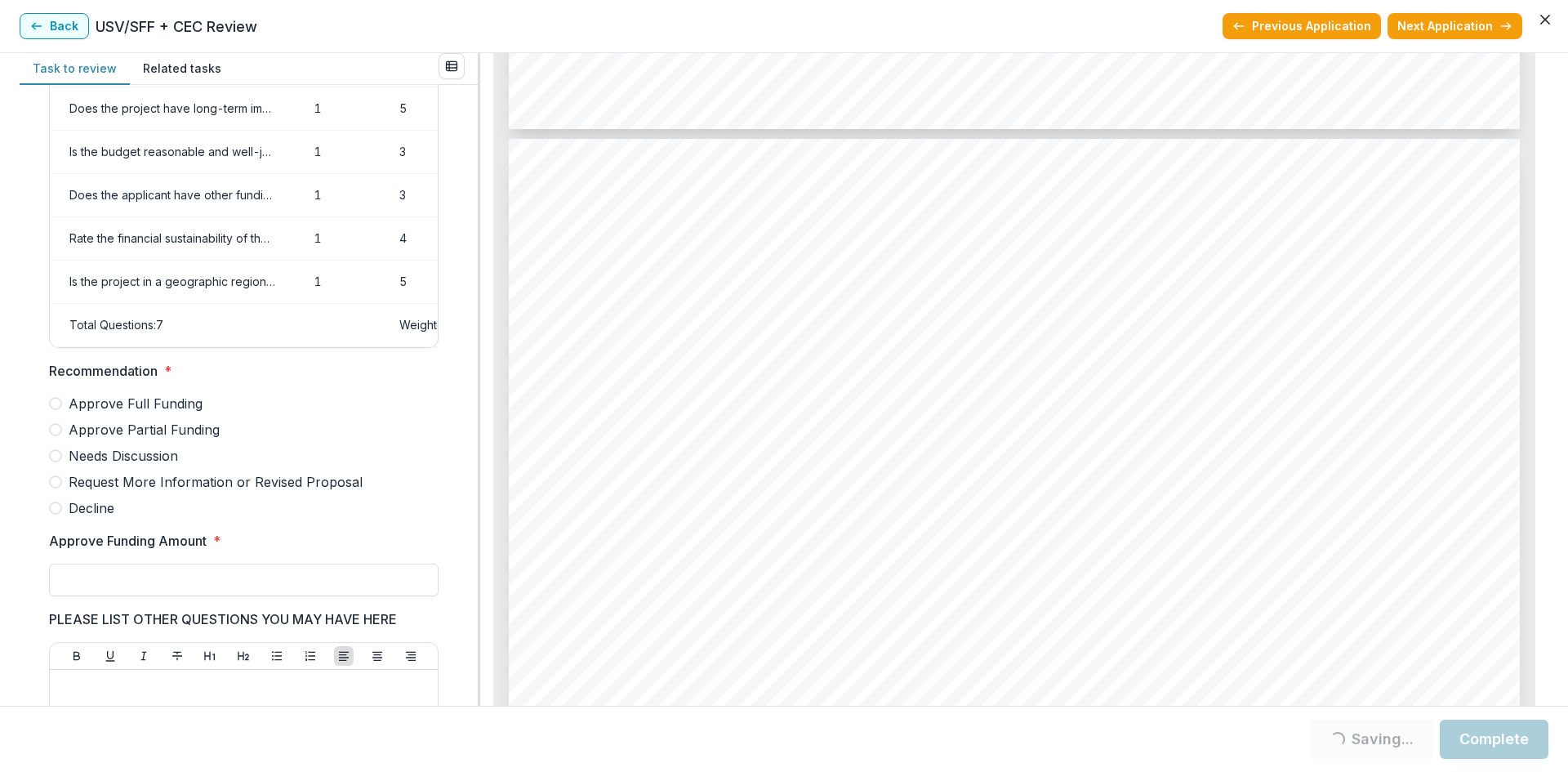
click at [175, 435] on span "Approve Partial Funding" at bounding box center [144, 429] width 151 height 20
click at [158, 563] on div at bounding box center [244, 561] width 390 height 7
click at [148, 589] on input "Approve Funding Amount *" at bounding box center [244, 579] width 390 height 32
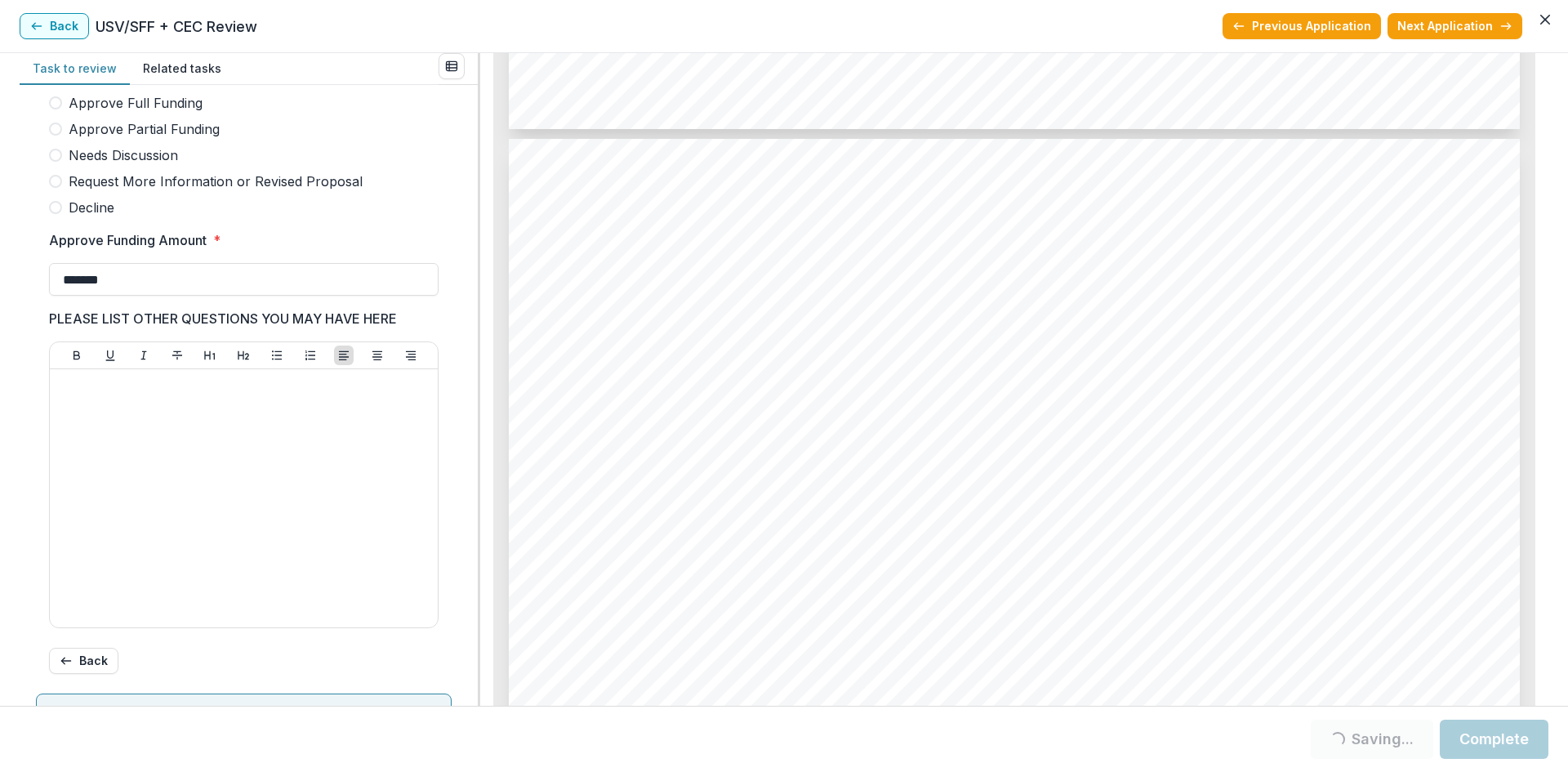
scroll to position [755, 0]
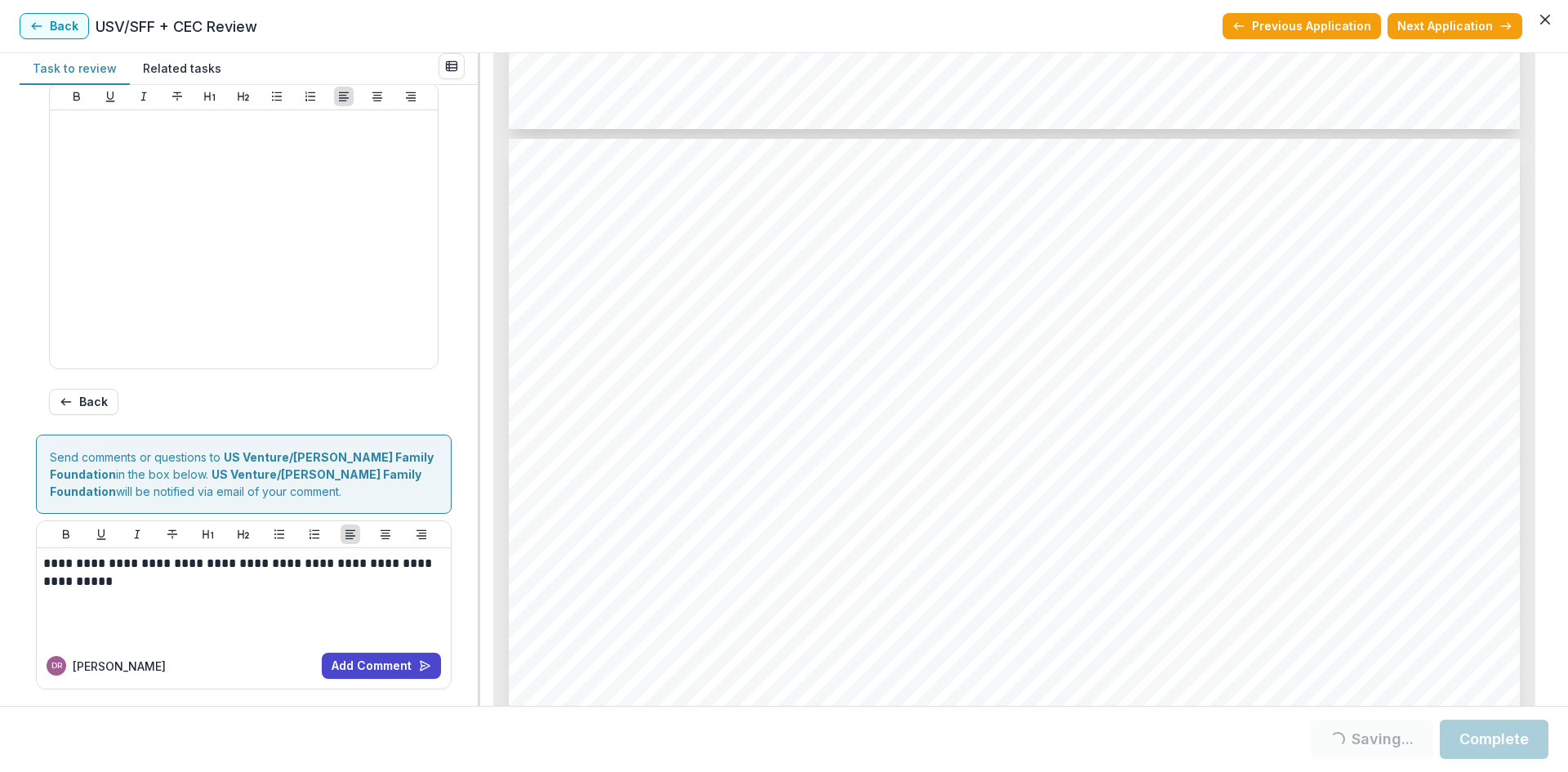
type input "*******"
click at [1511, 741] on button "Complete" at bounding box center [1494, 739] width 109 height 39
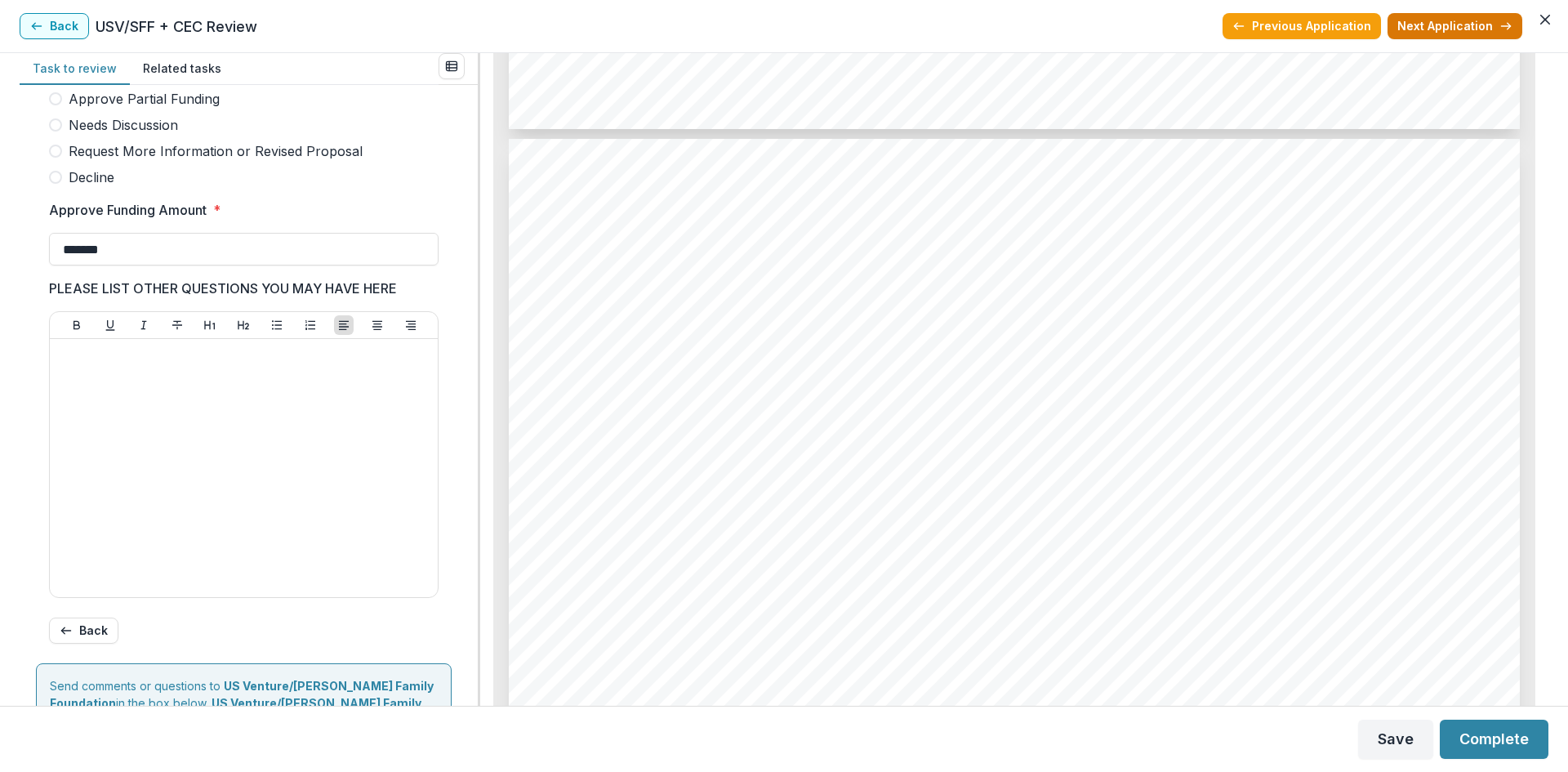
click at [1461, 25] on button "Next Application" at bounding box center [1455, 25] width 135 height 26
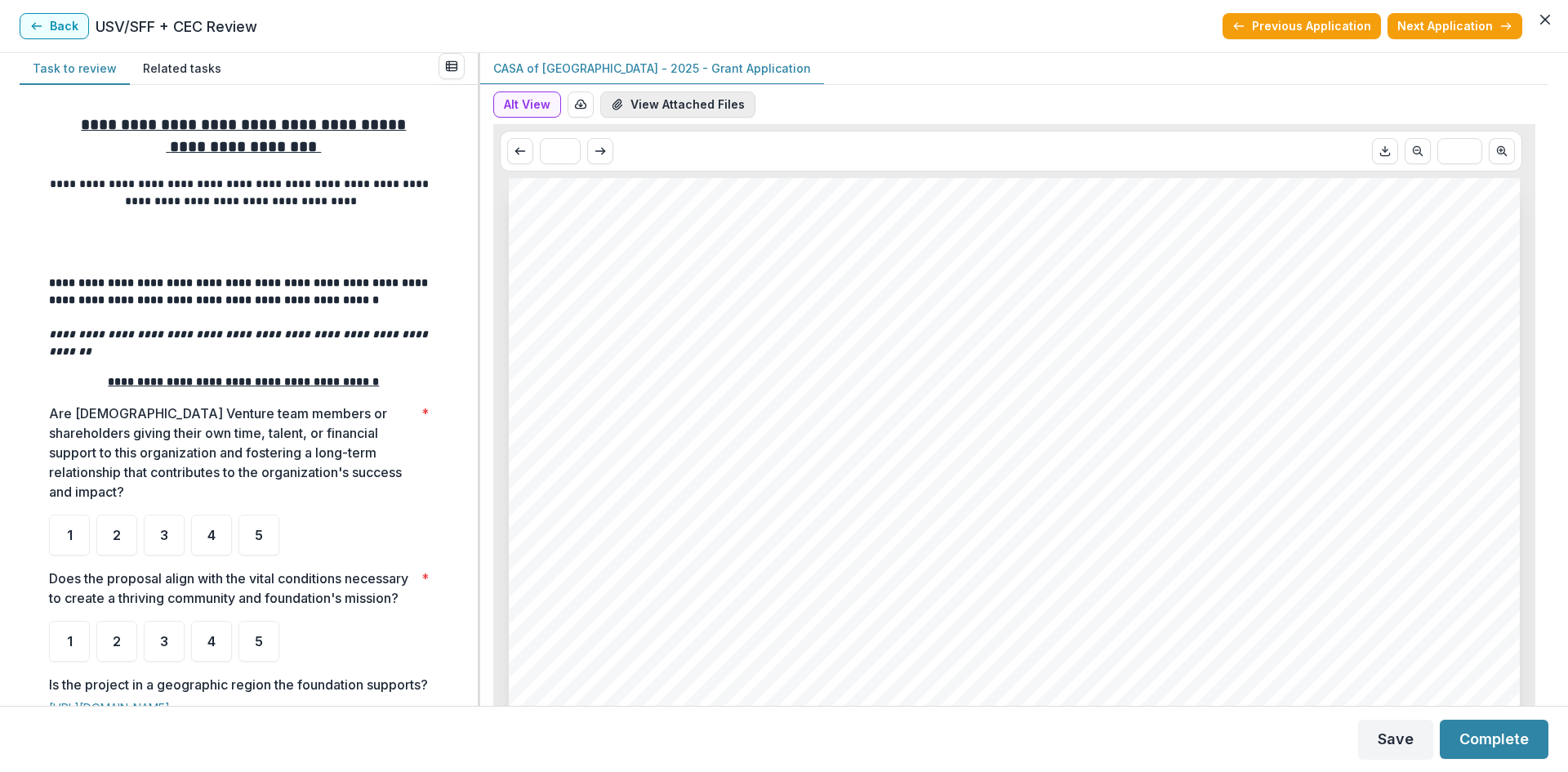
click at [728, 107] on button "View Attached Files" at bounding box center [678, 104] width 155 height 26
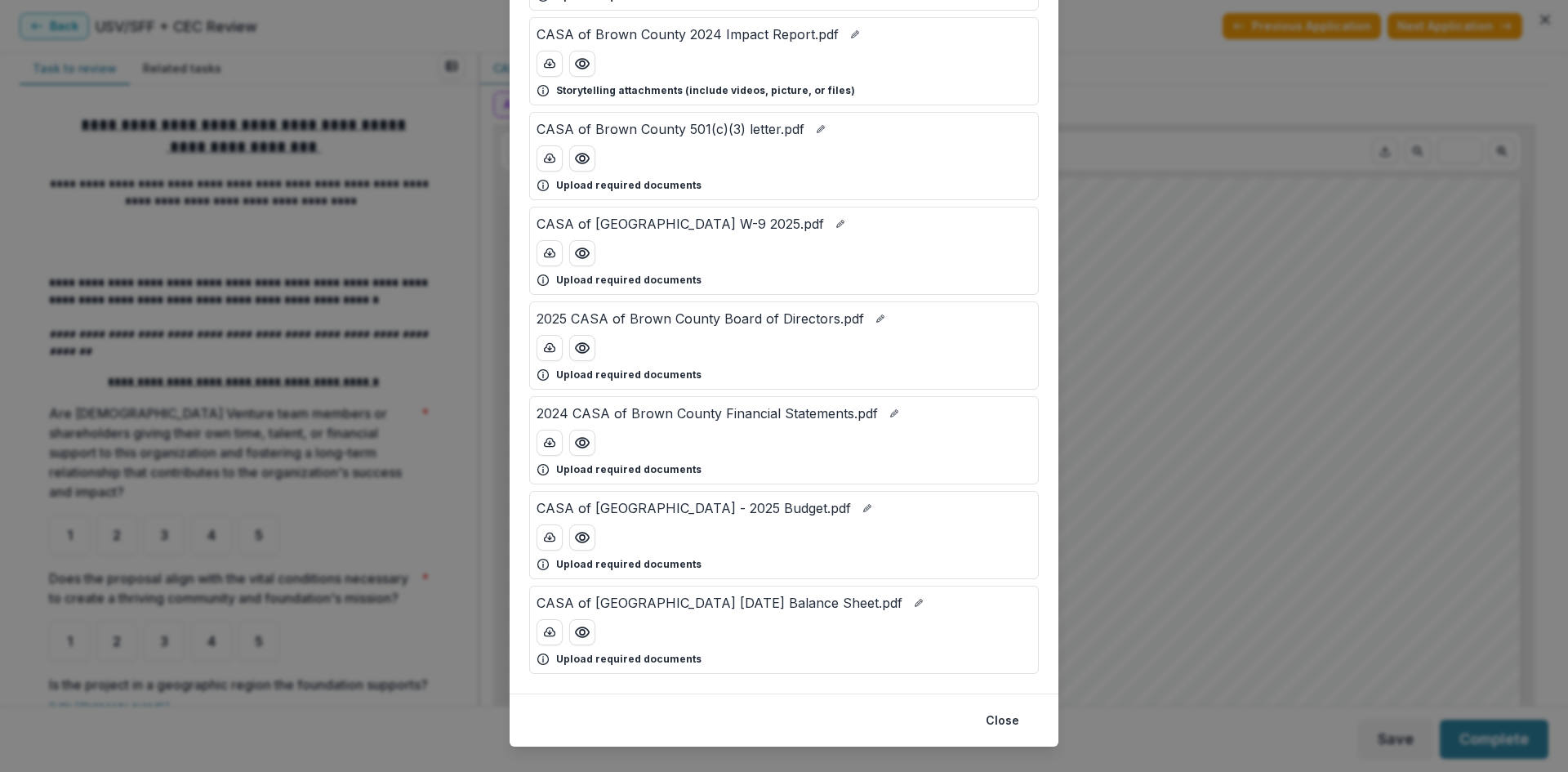
scroll to position [225, 0]
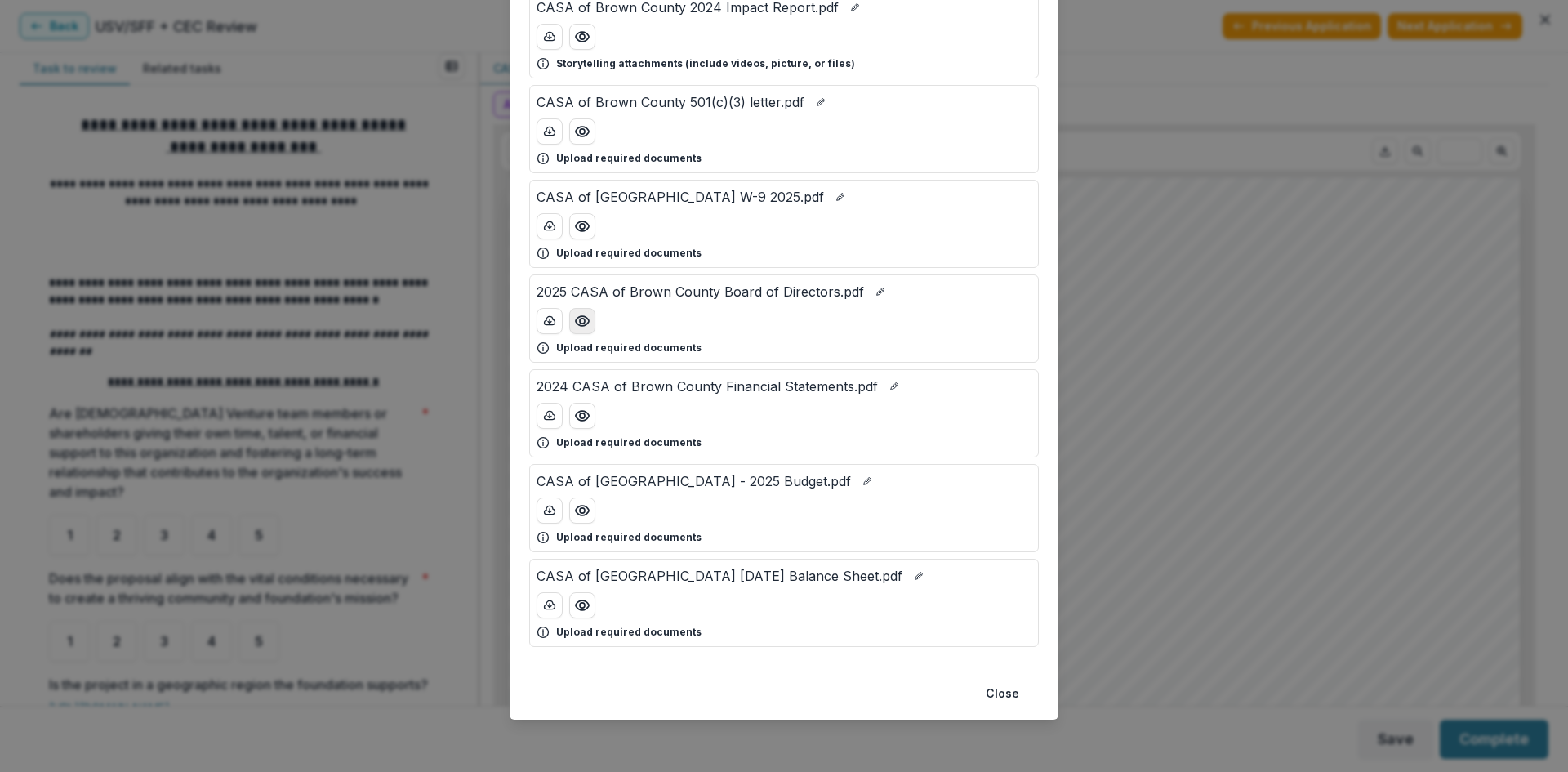
click at [584, 317] on icon "Preview 2025 CASA of Brown County Board of Directors.pdf" at bounding box center [582, 320] width 16 height 16
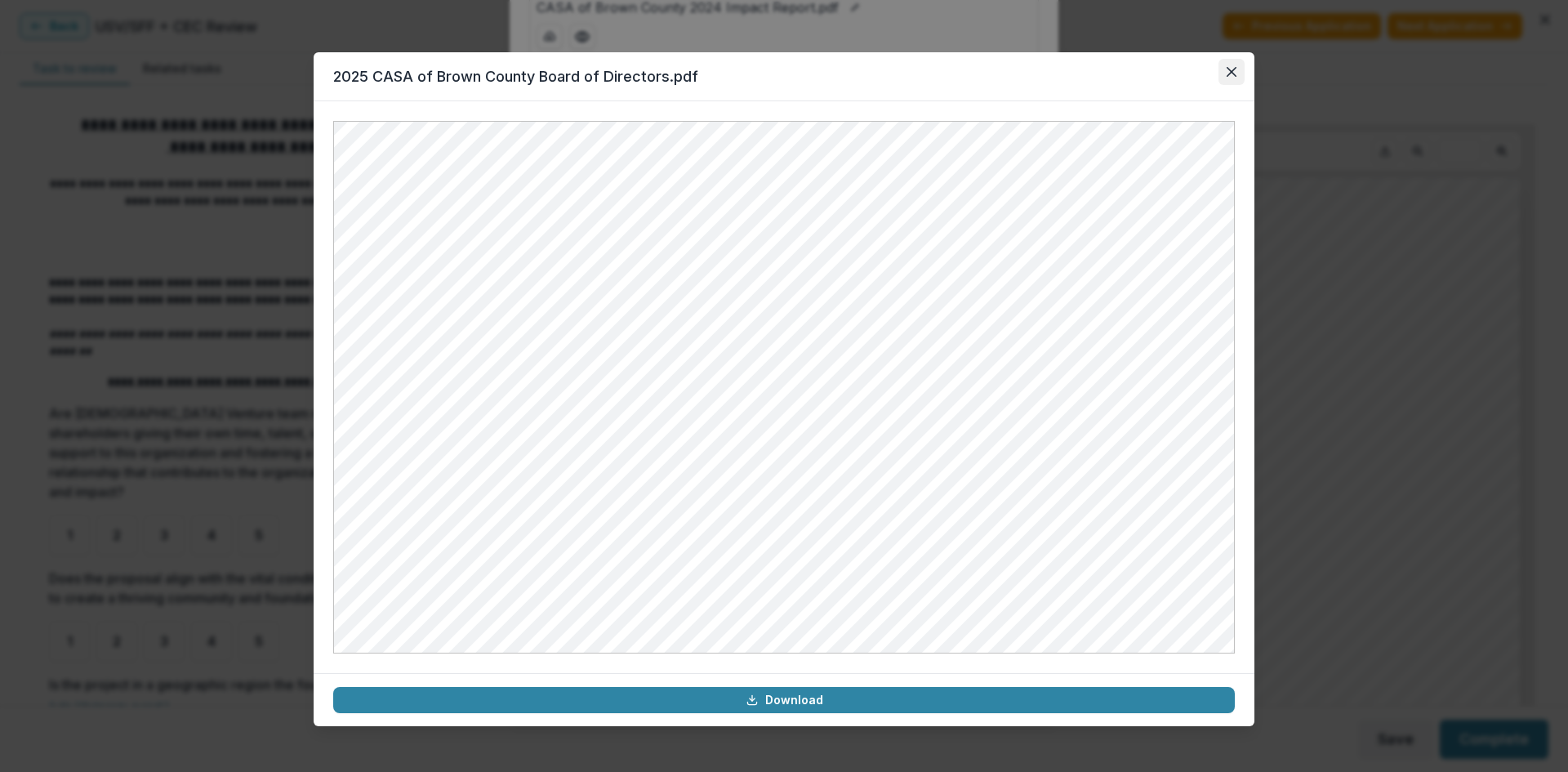
click at [1221, 68] on button "Close" at bounding box center [1232, 71] width 26 height 26
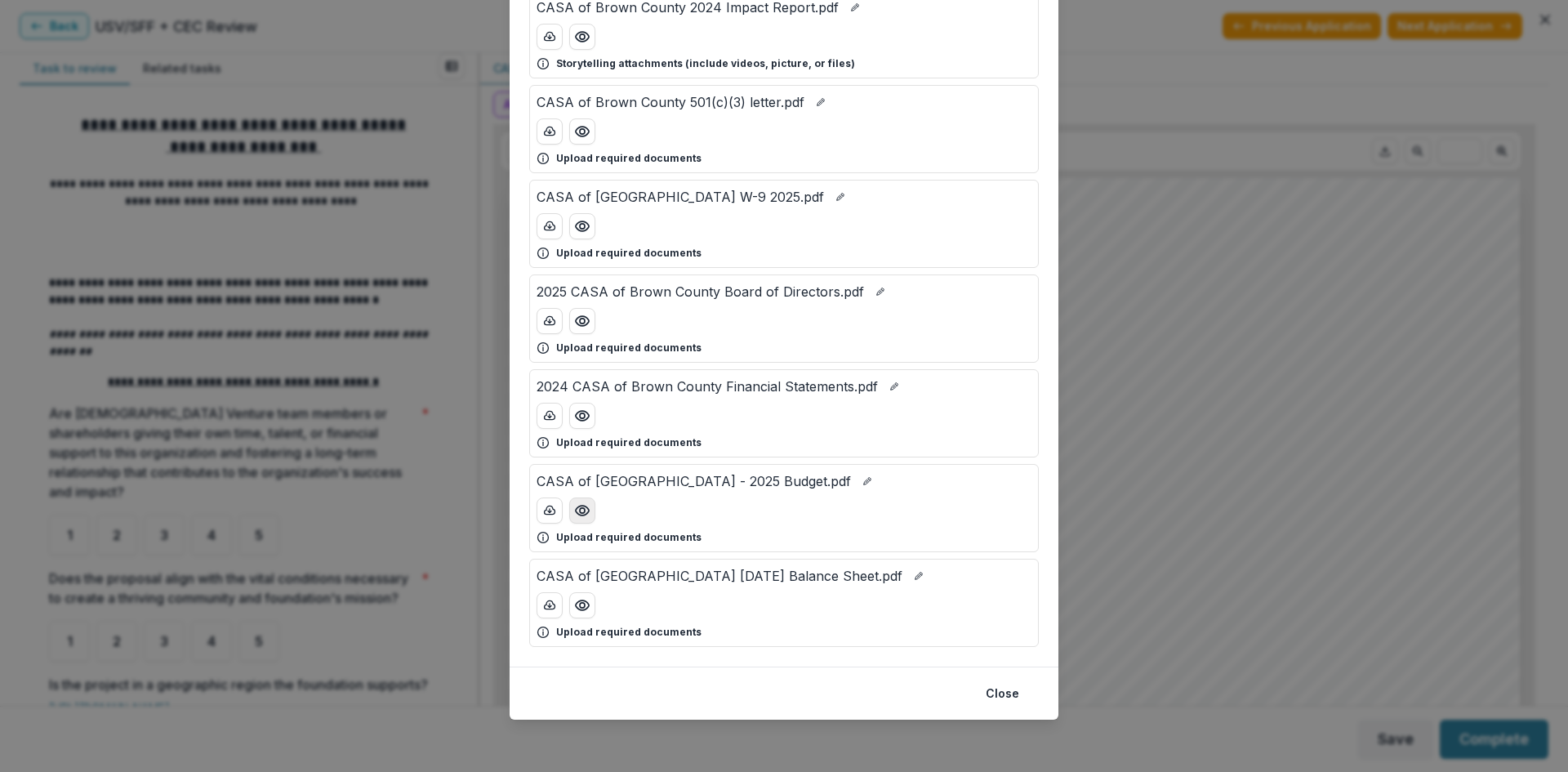
click at [583, 510] on icon "Preview CASA of Brown County - 2025 Budget.pdf" at bounding box center [582, 510] width 16 height 16
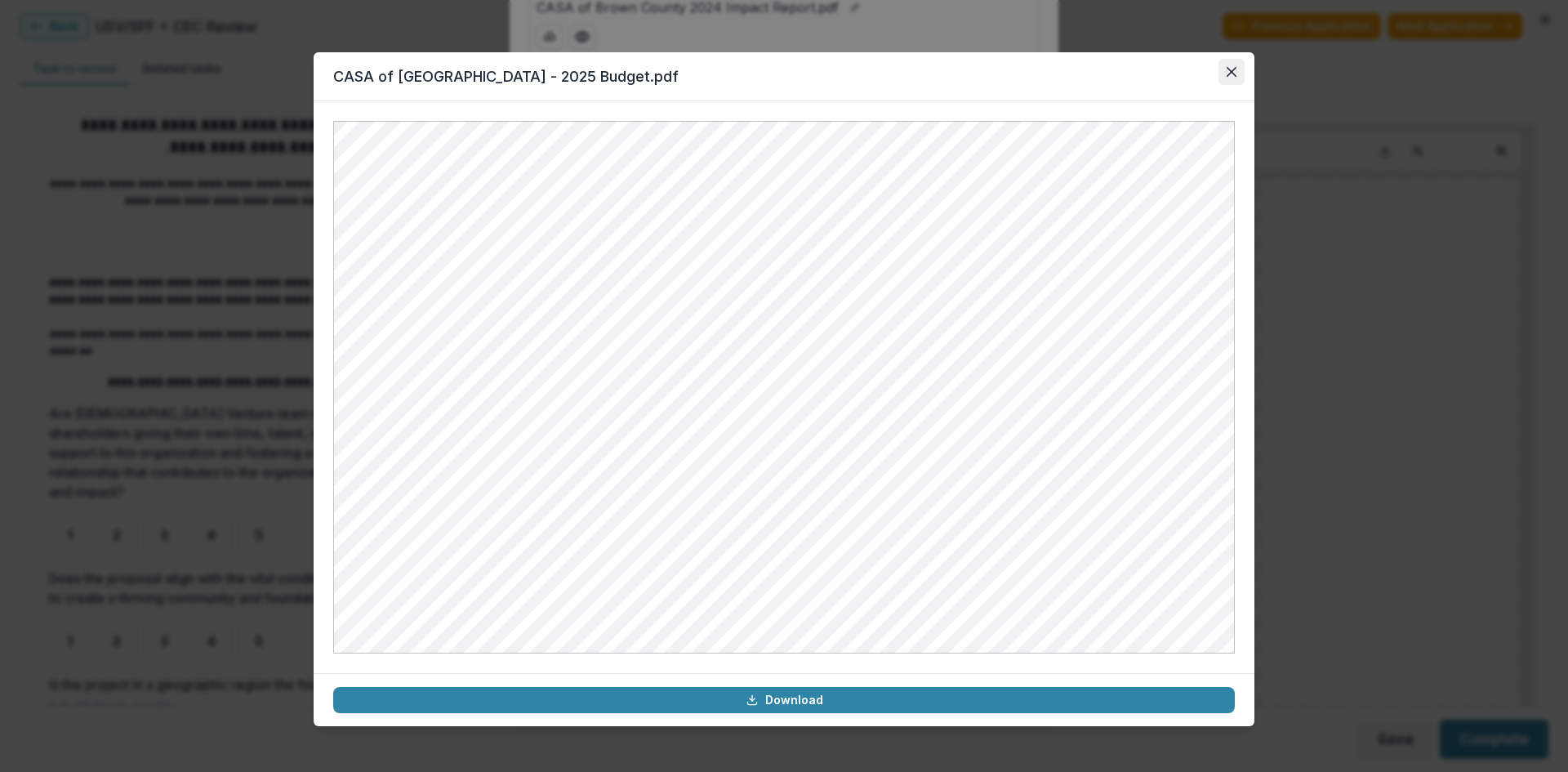
click at [1236, 68] on icon "Close" at bounding box center [1232, 72] width 10 height 10
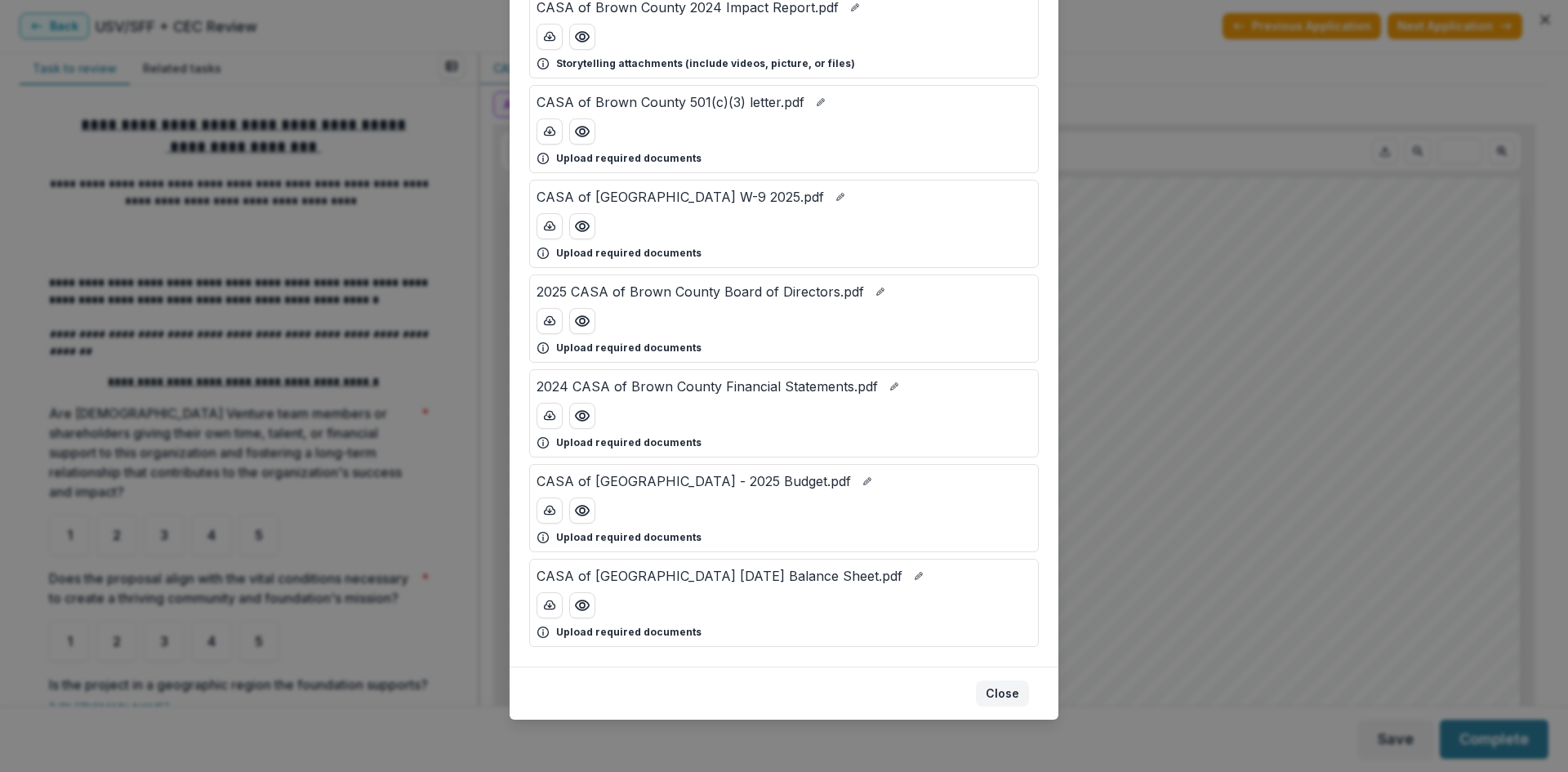
click at [998, 691] on button "Close" at bounding box center [1002, 693] width 53 height 26
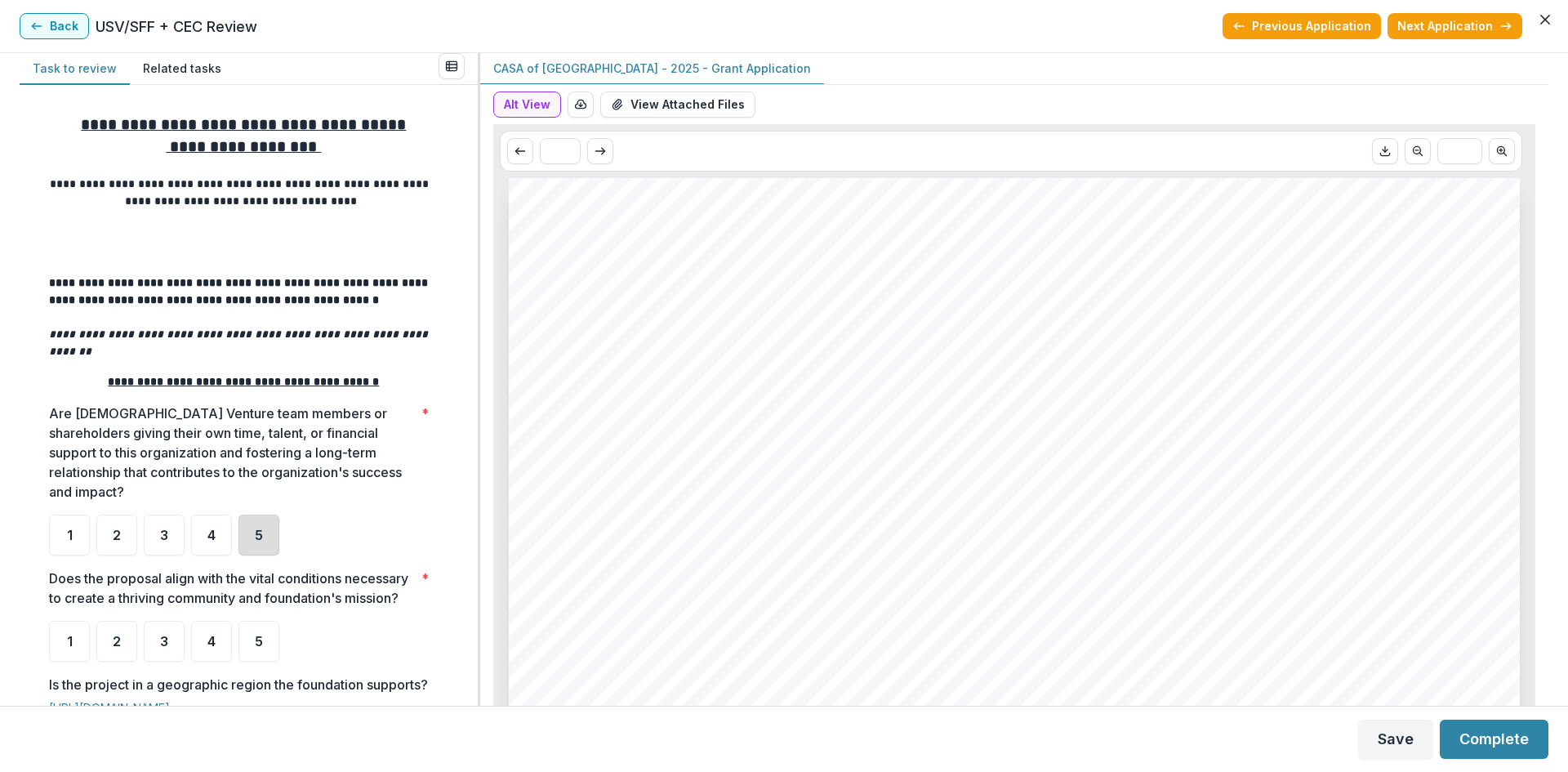
click at [252, 515] on div "5" at bounding box center [259, 535] width 41 height 41
drag, startPoint x: 248, startPoint y: 652, endPoint x: 260, endPoint y: 625, distance: 29.5
click at [251, 647] on div "5" at bounding box center [259, 641] width 41 height 41
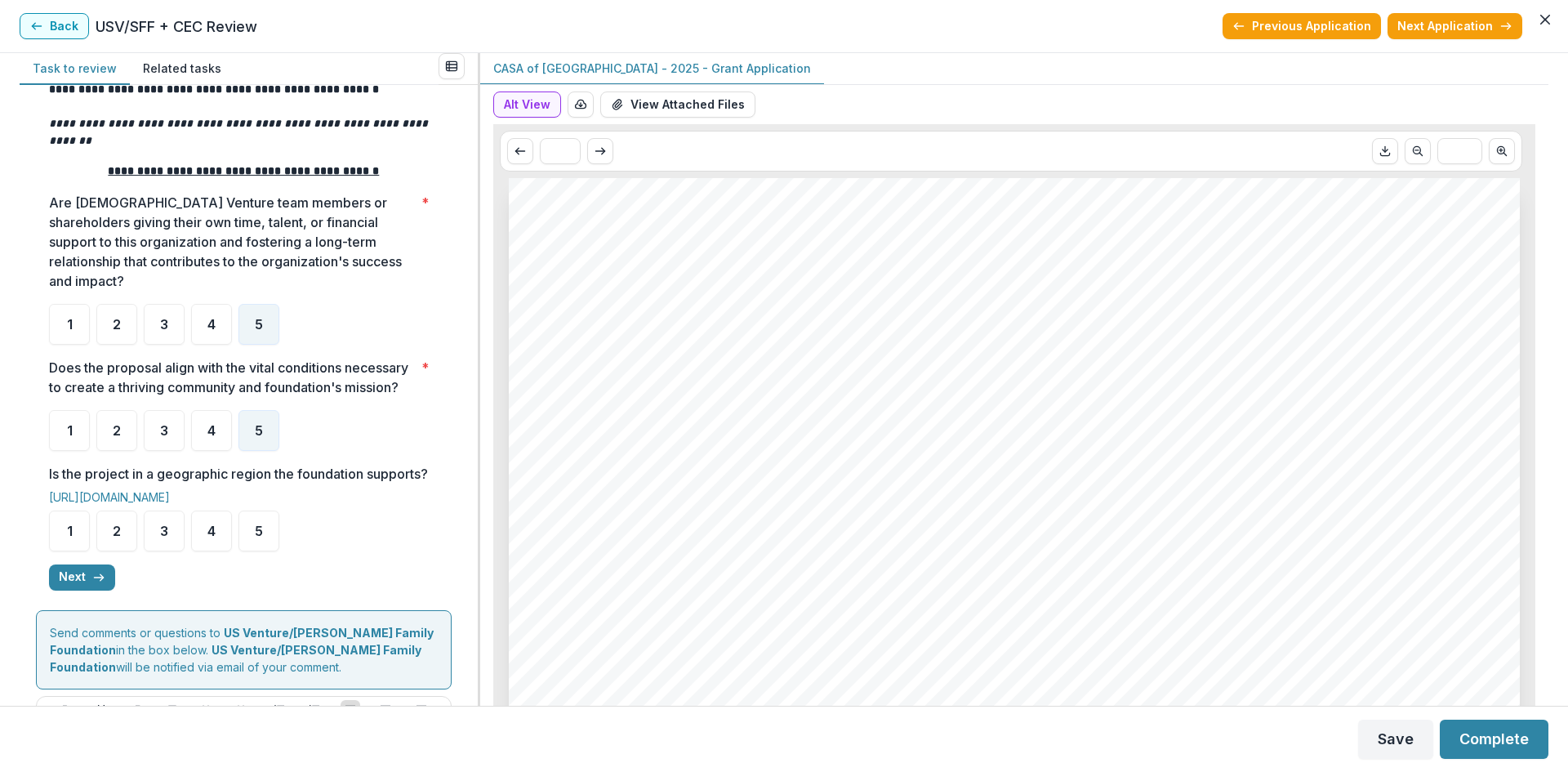
scroll to position [327, 0]
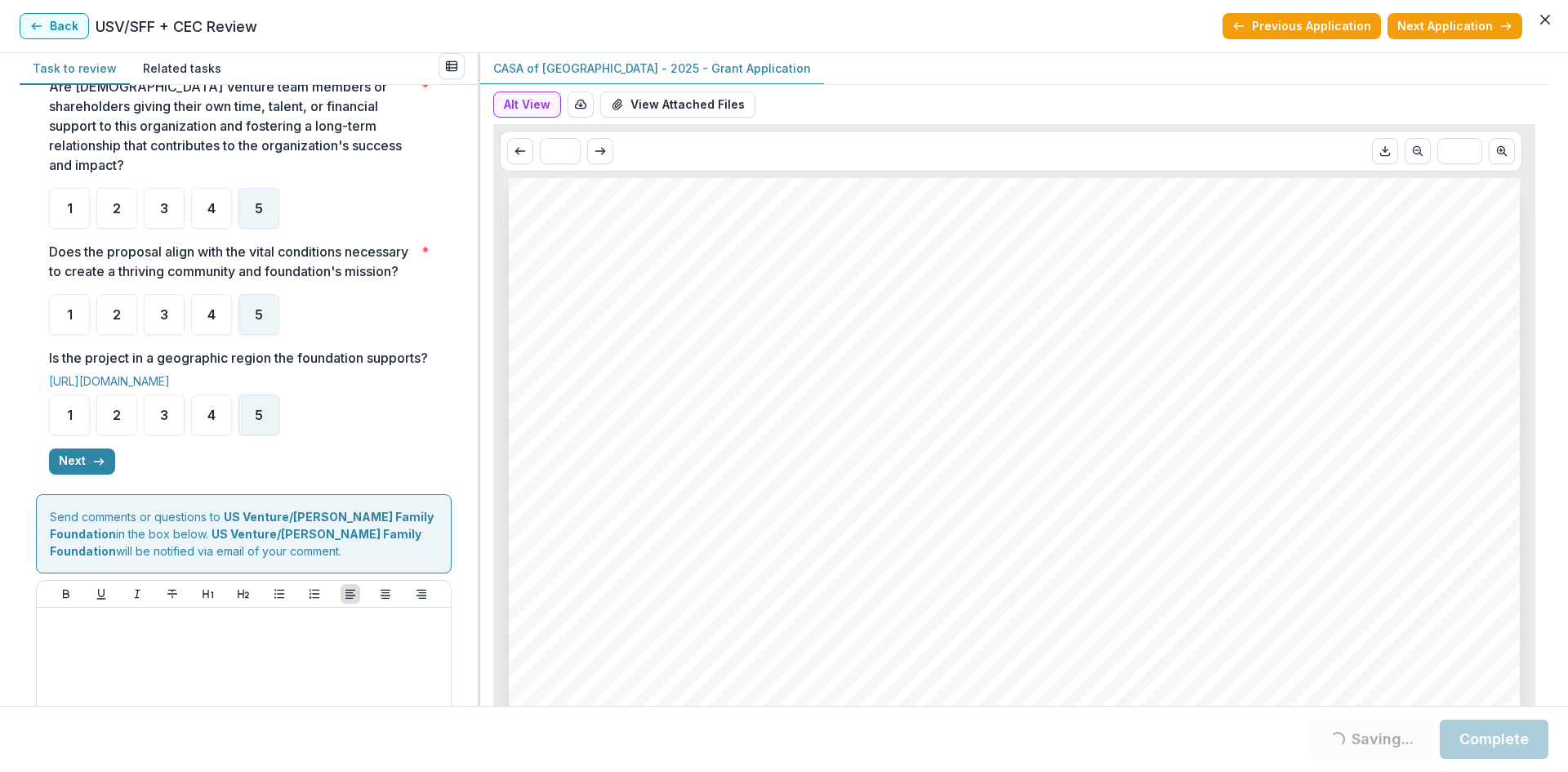
click at [268, 430] on div "5" at bounding box center [259, 414] width 41 height 41
click at [86, 475] on button "Next" at bounding box center [82, 461] width 66 height 26
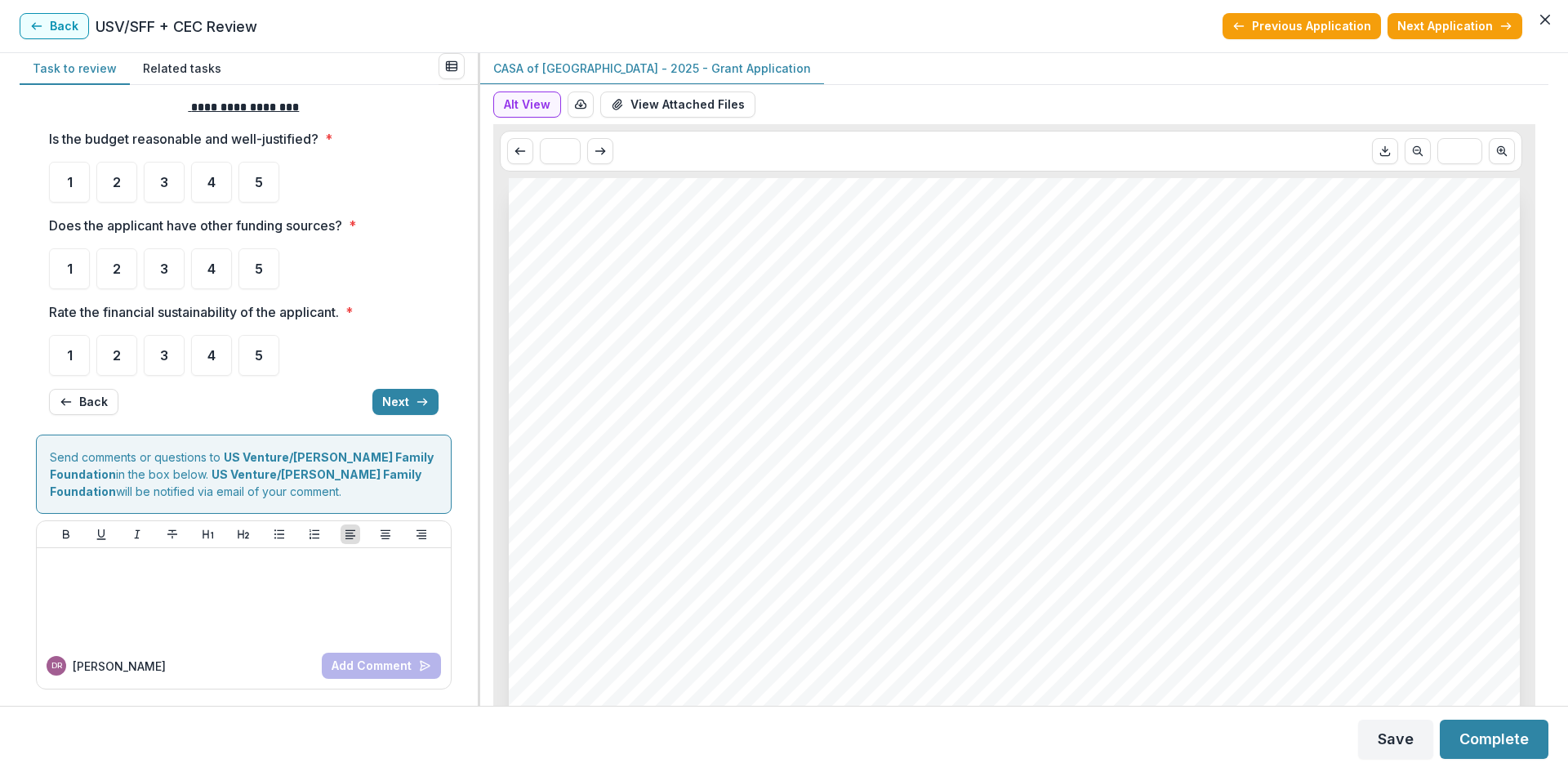
scroll to position [0, 0]
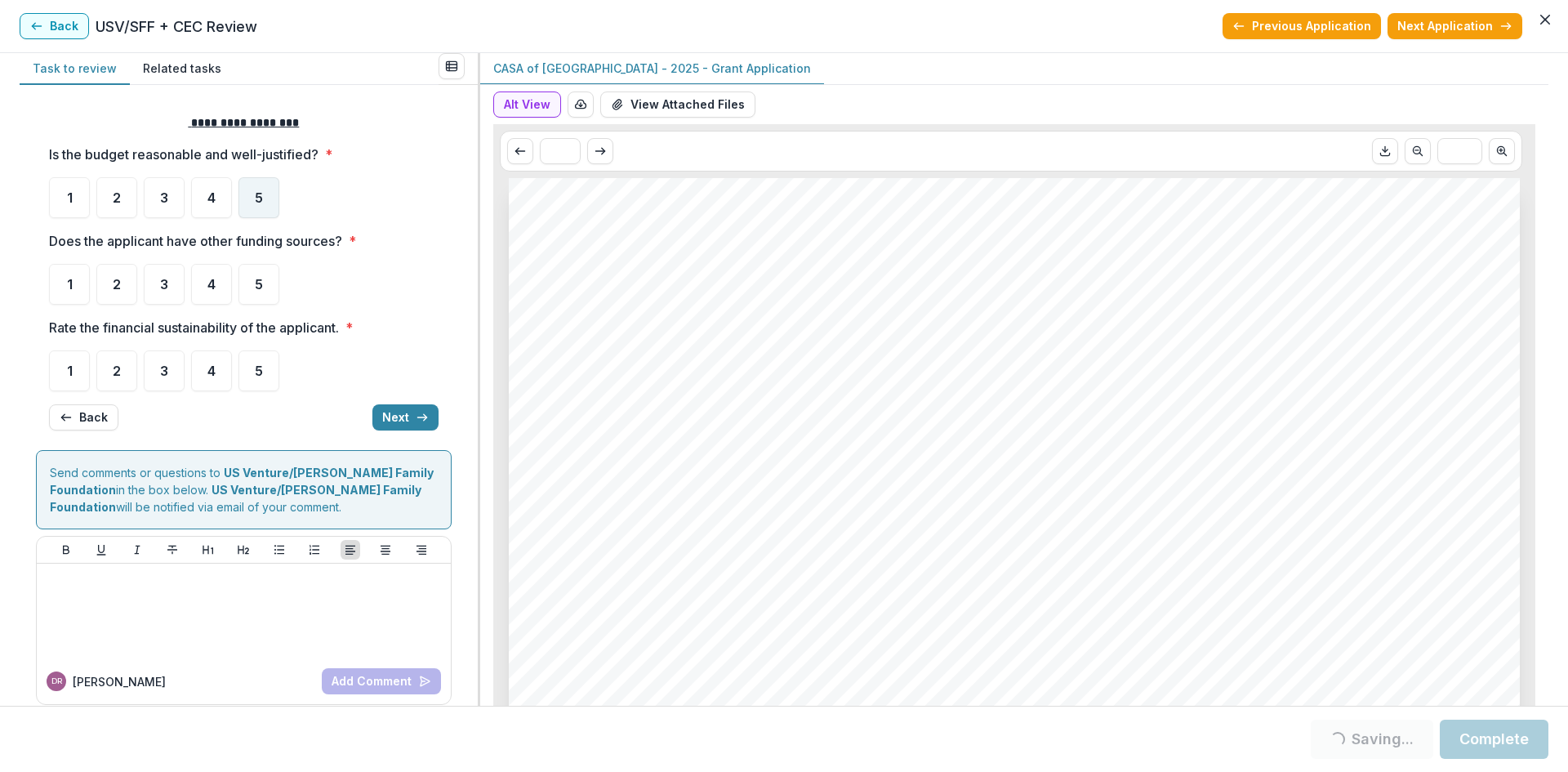
click at [267, 194] on div "5" at bounding box center [259, 198] width 41 height 41
click at [139, 288] on ul "1 2 3 4 5" at bounding box center [244, 285] width 390 height 41
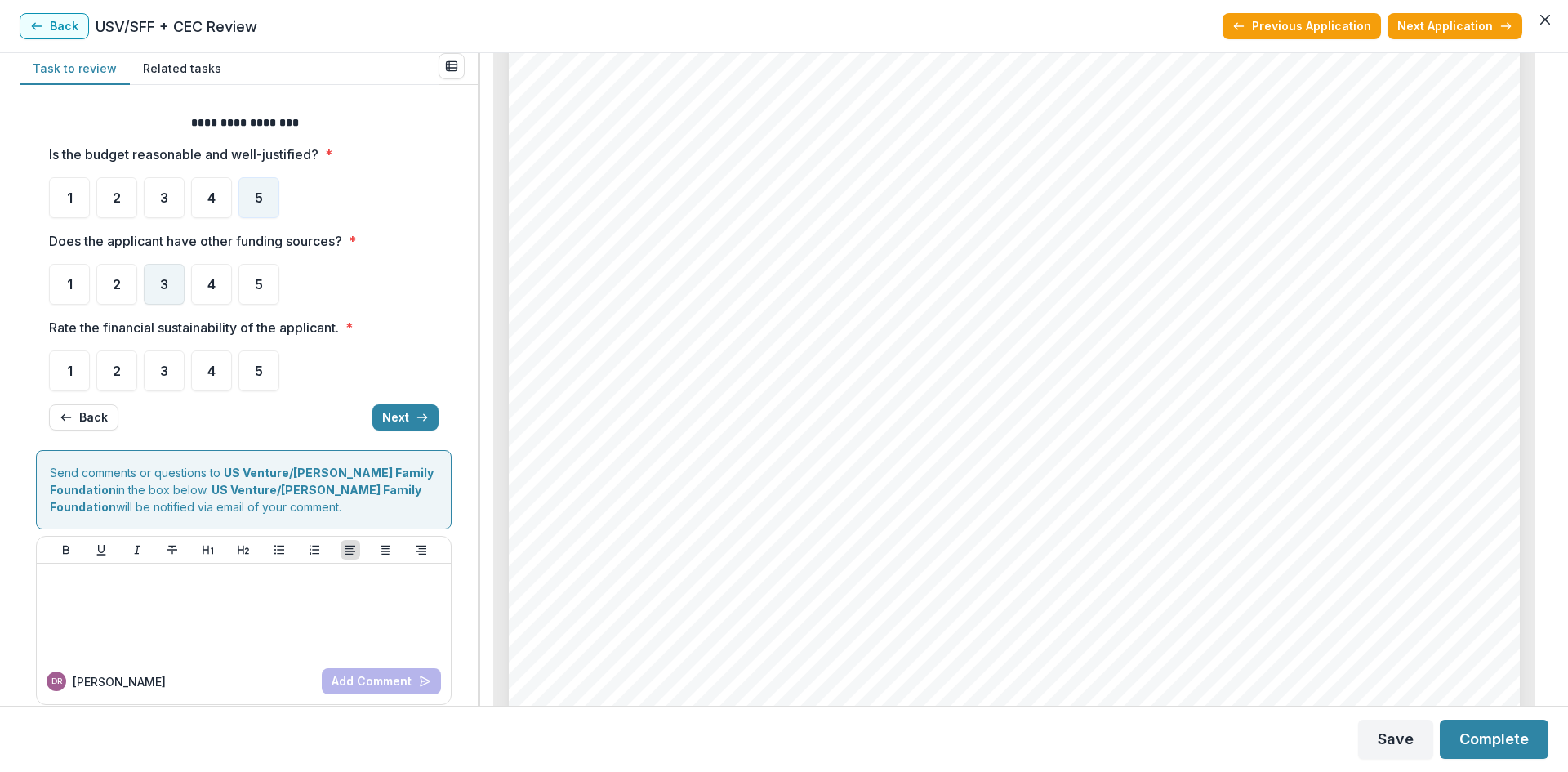
click at [150, 282] on div "3" at bounding box center [164, 285] width 41 height 41
click at [219, 358] on div "4" at bounding box center [212, 370] width 41 height 41
click at [398, 420] on button "Next" at bounding box center [405, 417] width 66 height 26
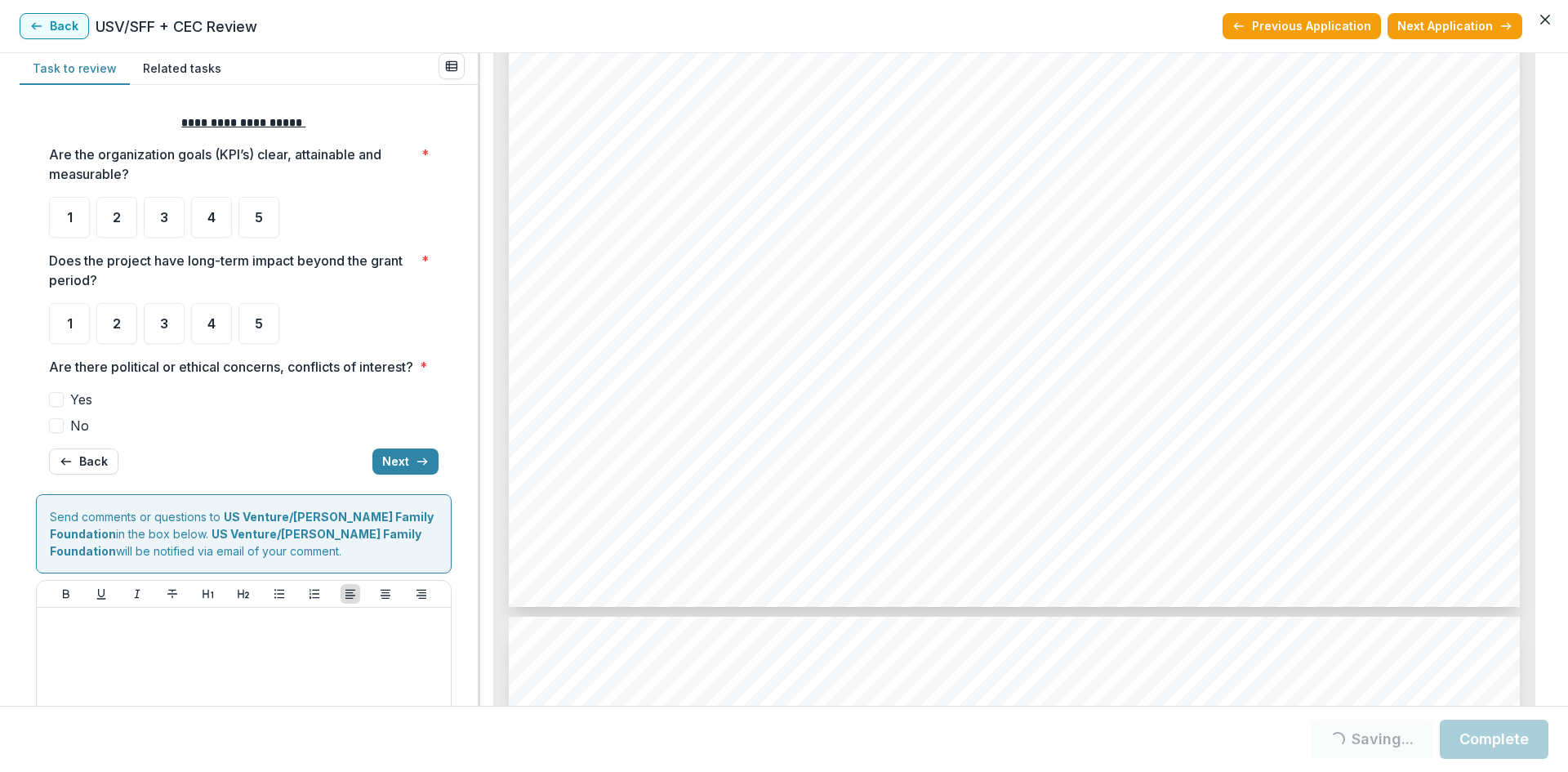
scroll to position [6800, 0]
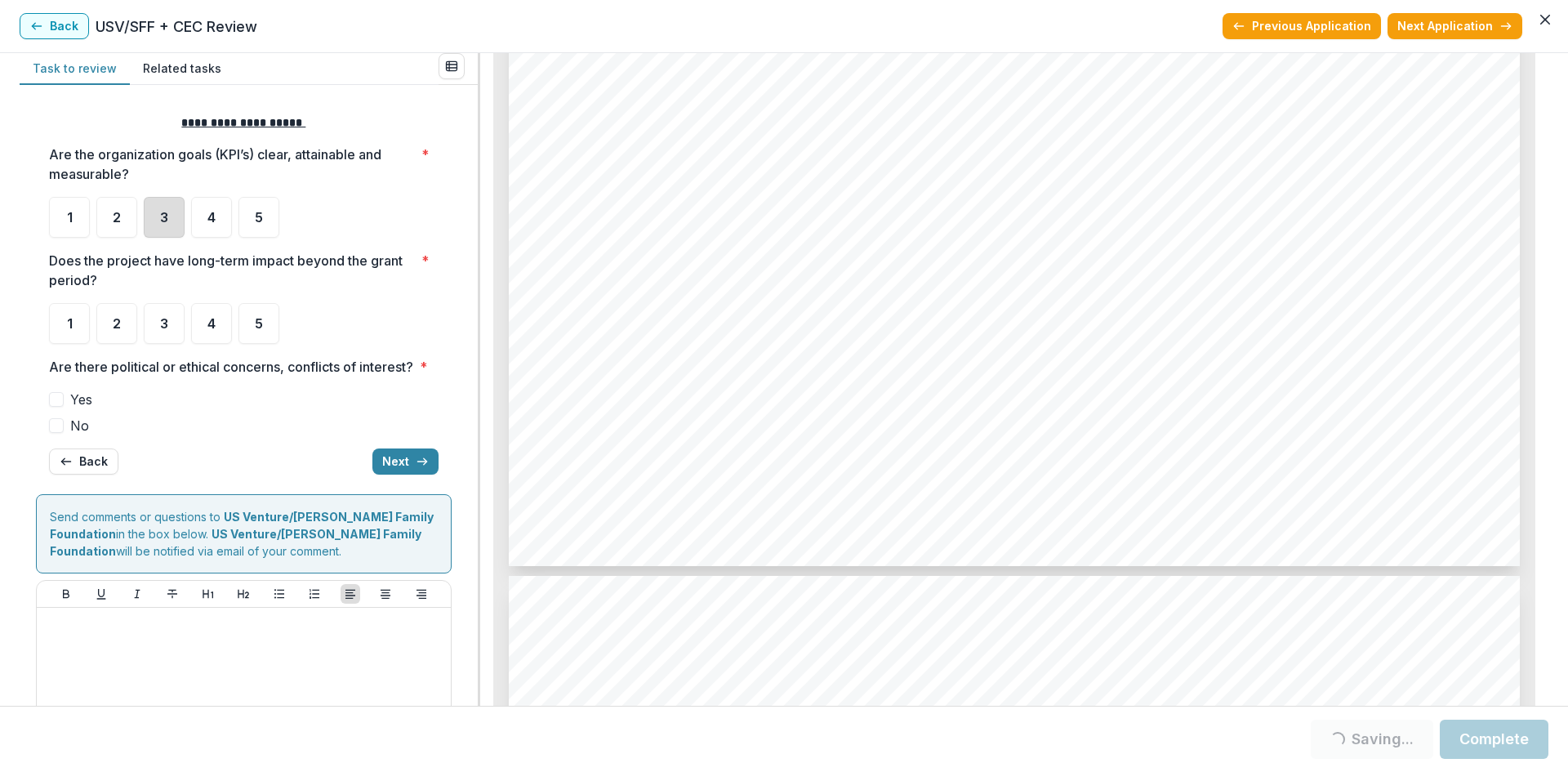
click at [174, 209] on div "3" at bounding box center [164, 217] width 41 height 41
click at [209, 320] on span "4" at bounding box center [212, 323] width 8 height 13
click at [79, 435] on span "No" at bounding box center [80, 425] width 19 height 20
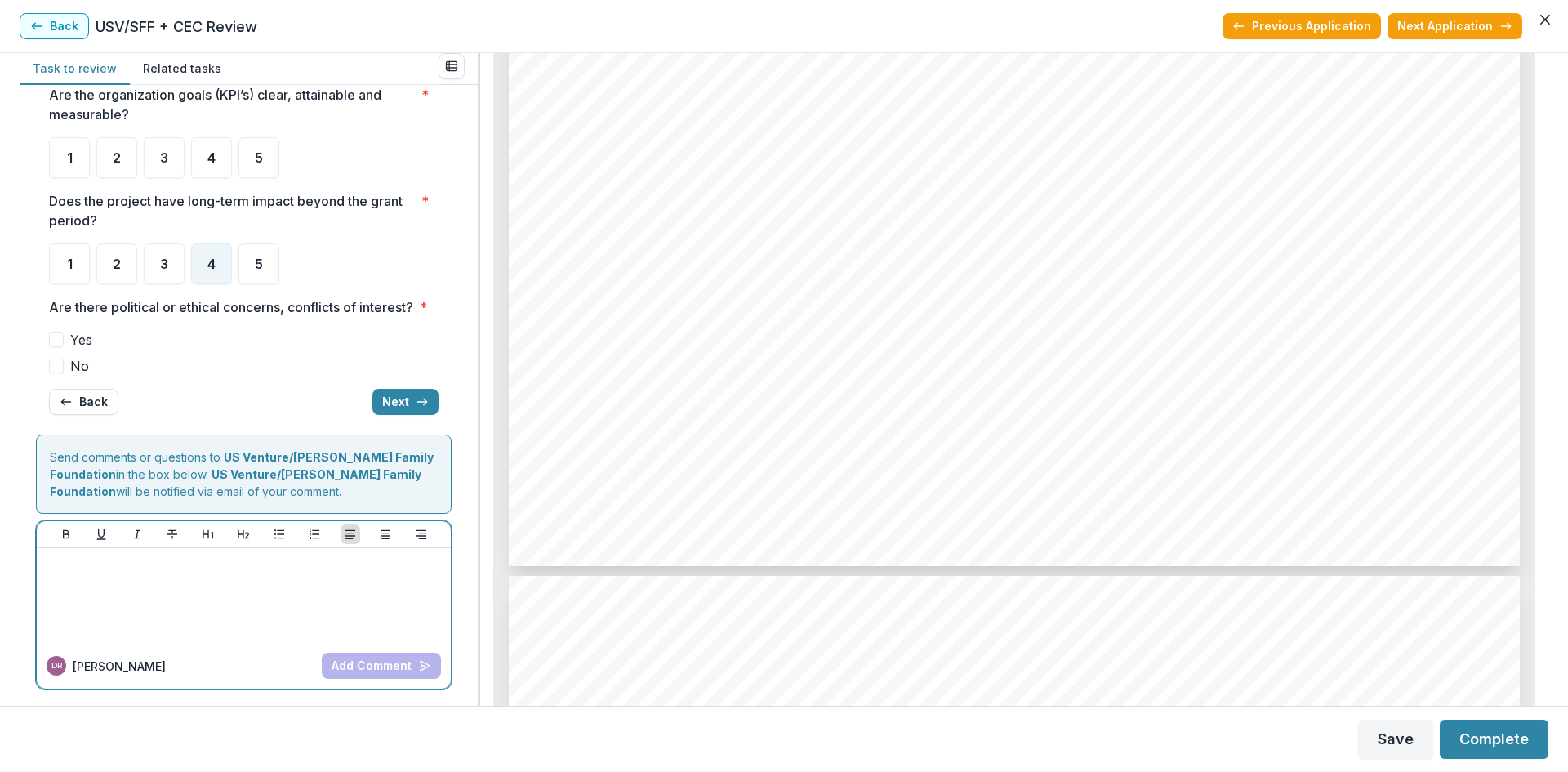
click at [125, 572] on p at bounding box center [244, 563] width 401 height 18
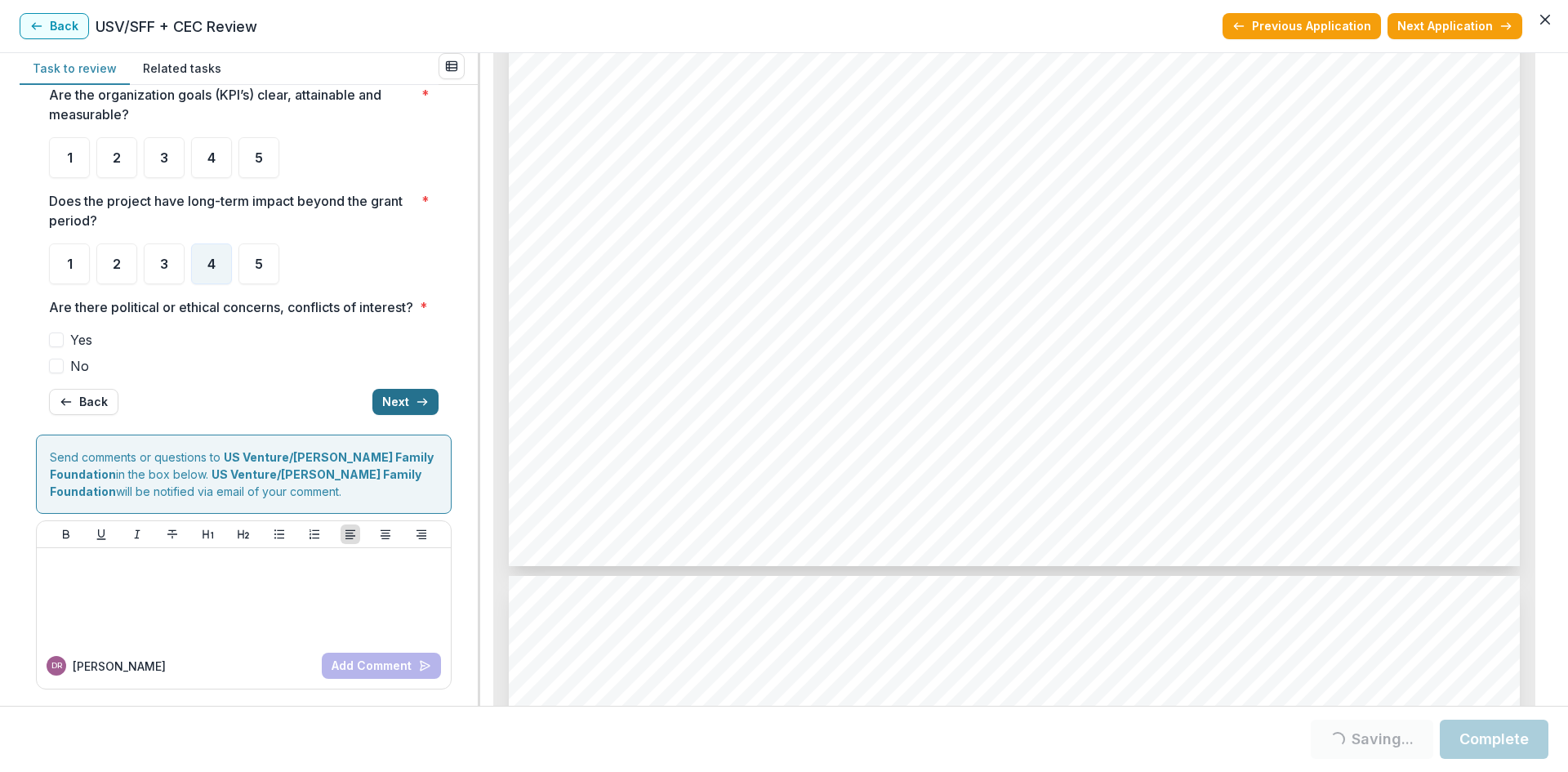
click at [386, 392] on button "Next" at bounding box center [405, 402] width 66 height 26
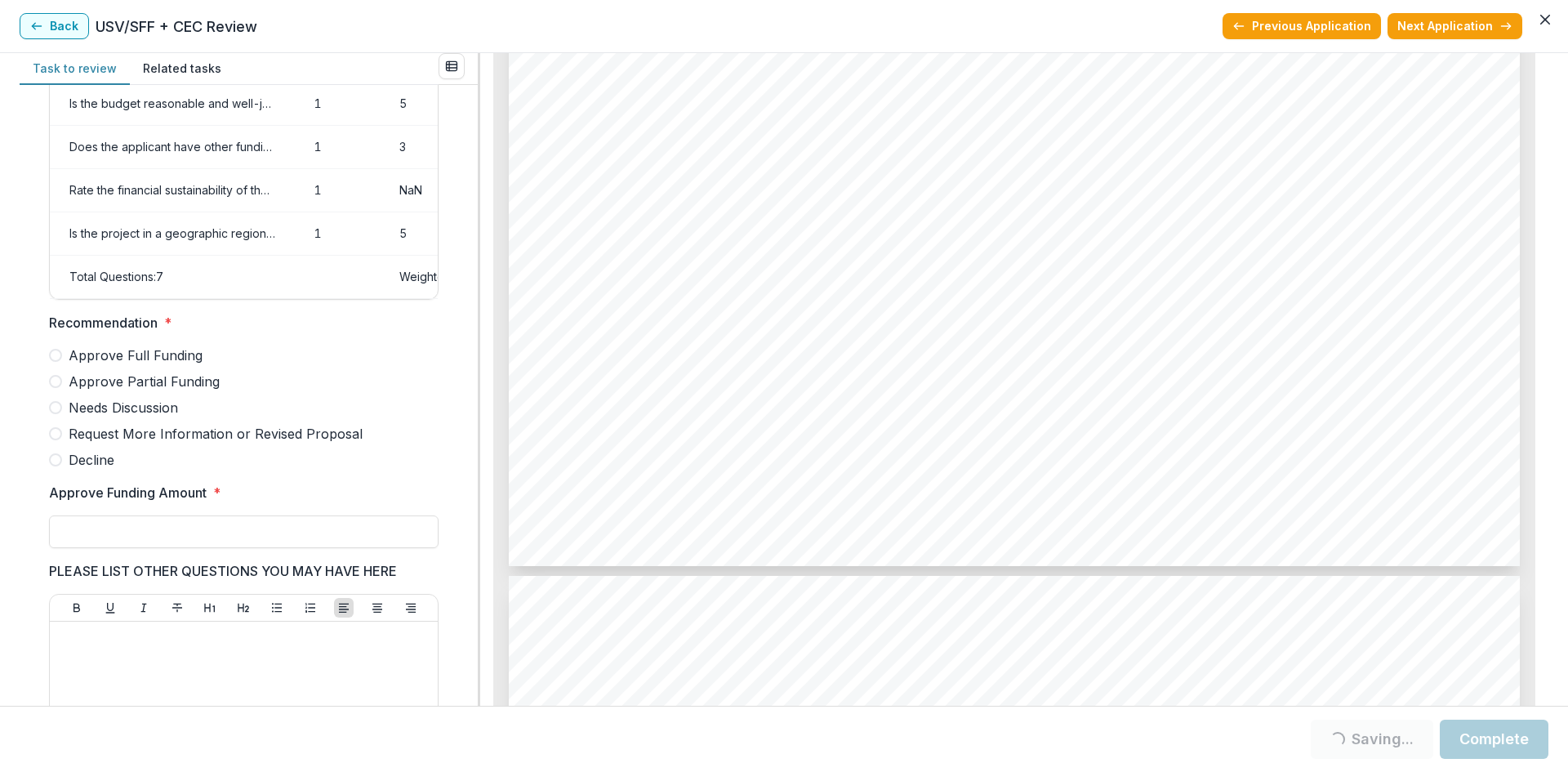
scroll to position [183, 0]
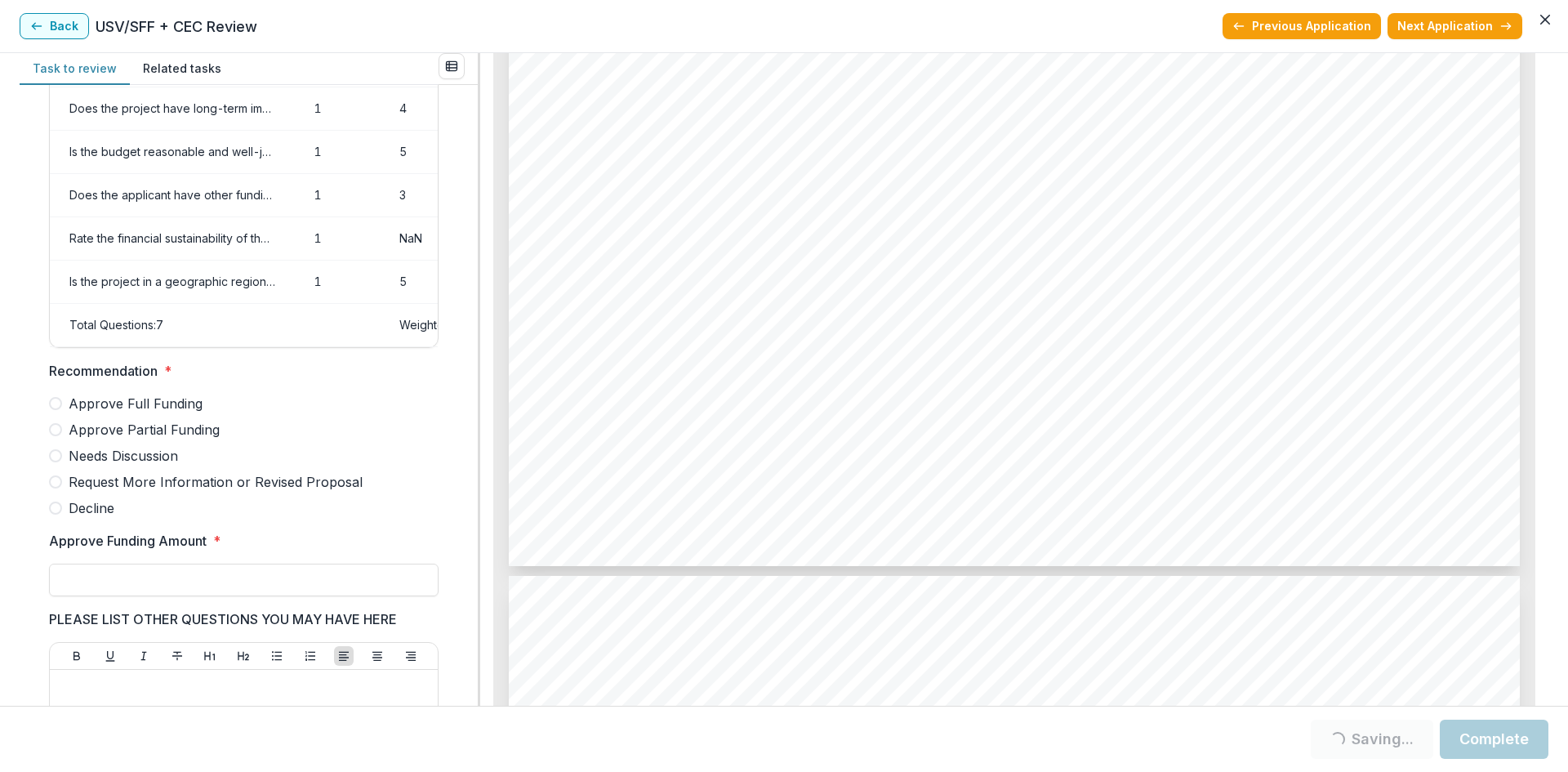
click at [190, 414] on span "Approve Full Funding" at bounding box center [136, 403] width 134 height 20
click at [116, 591] on input "Approve Funding Amount *" at bounding box center [244, 579] width 390 height 32
type input "*******"
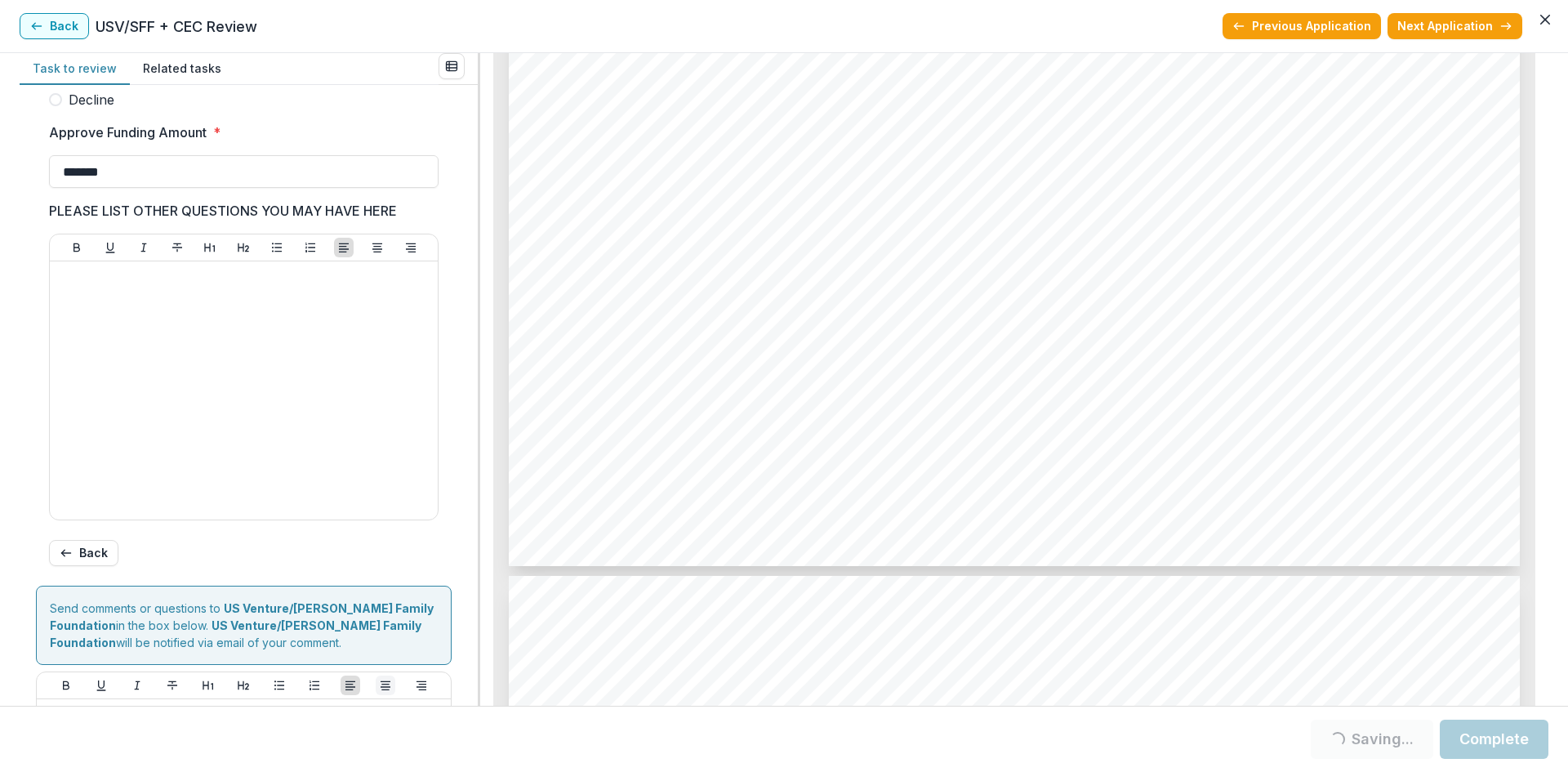
scroll to position [755, 0]
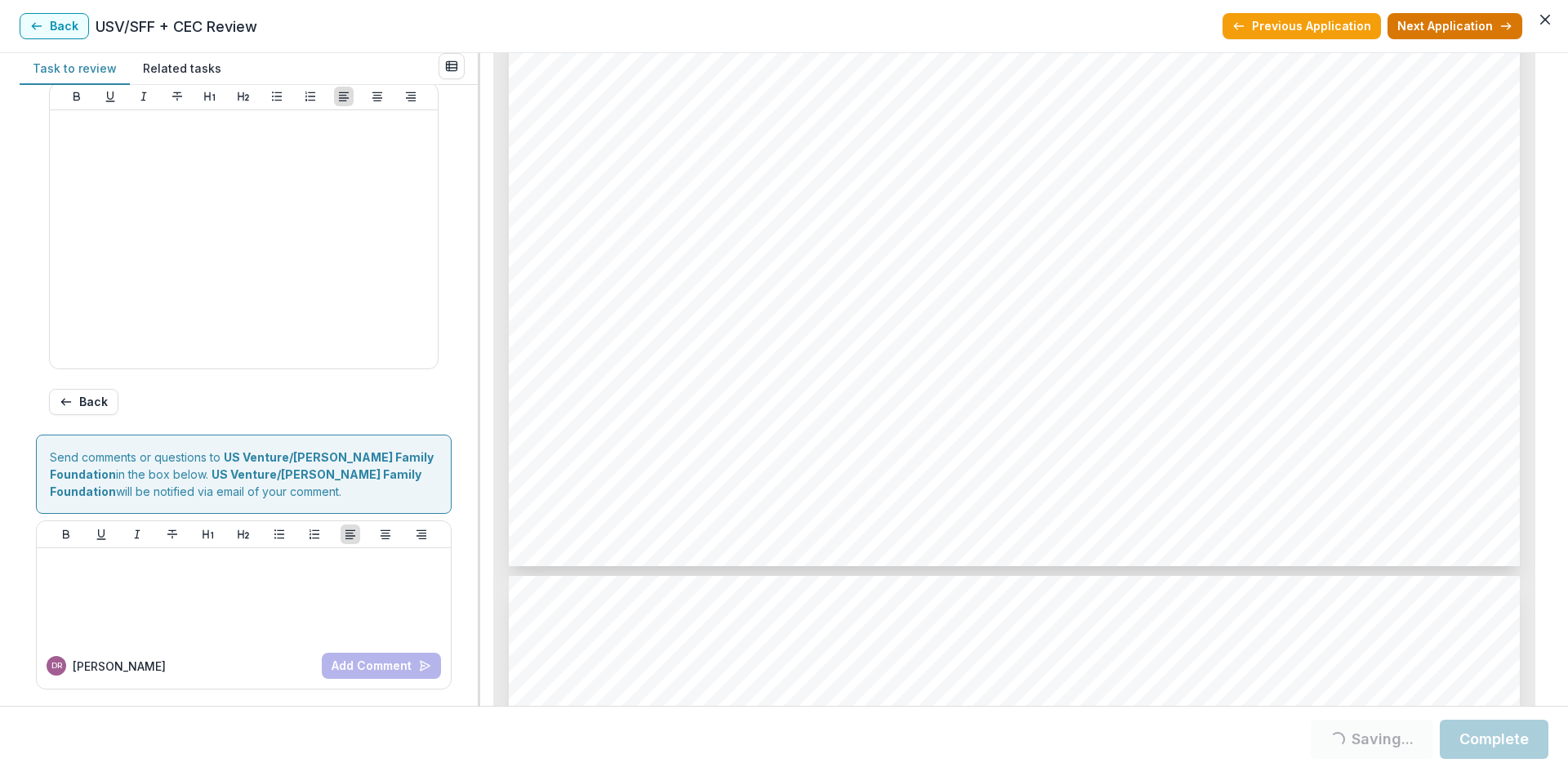
click at [1472, 38] on header "Back USV/SFF + CEC Review Previous Application Next Application" at bounding box center [784, 26] width 1568 height 53
click at [1464, 26] on button "Next Application" at bounding box center [1455, 25] width 135 height 26
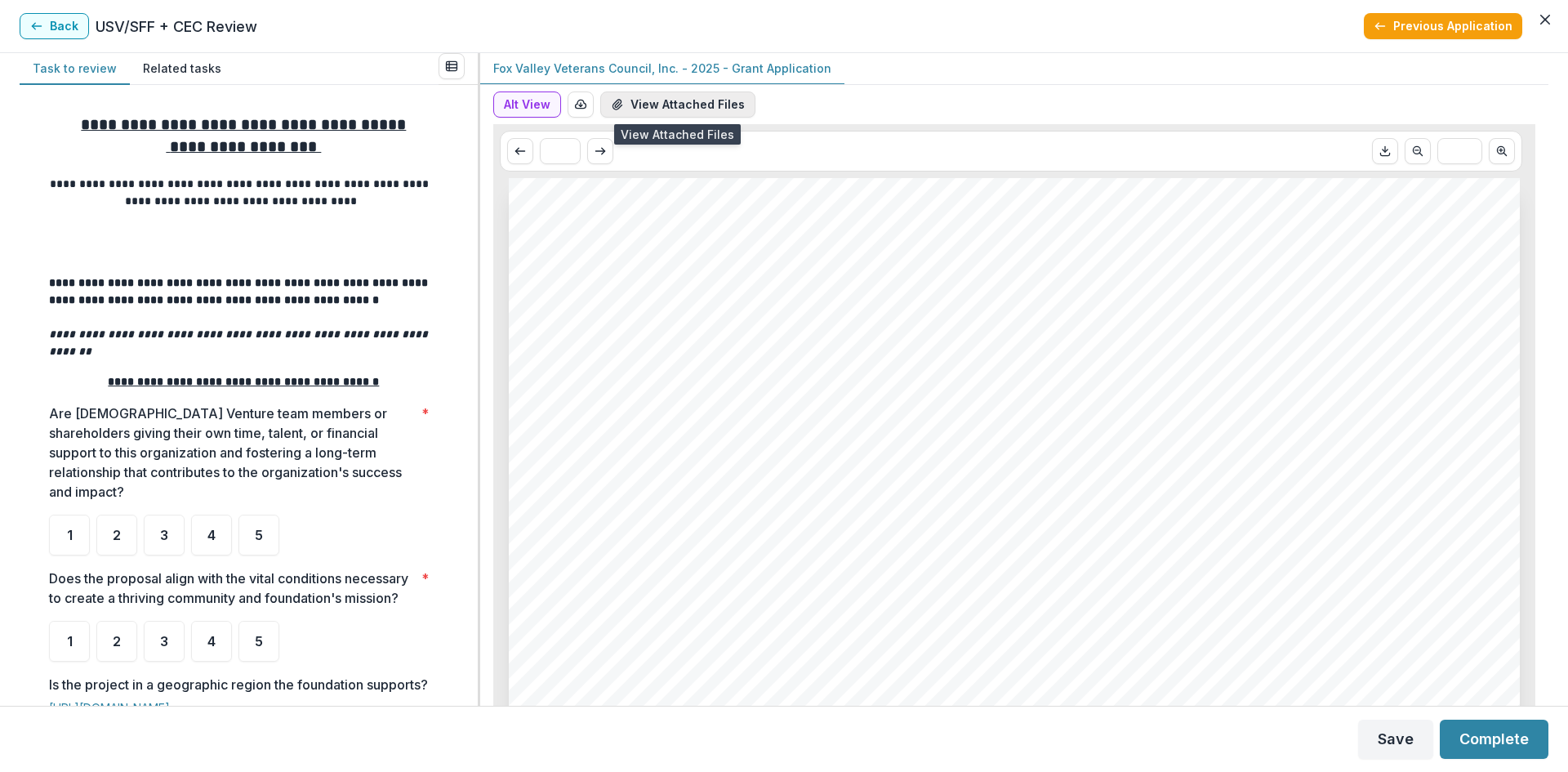
click at [672, 99] on button "View Attached Files" at bounding box center [678, 104] width 155 height 26
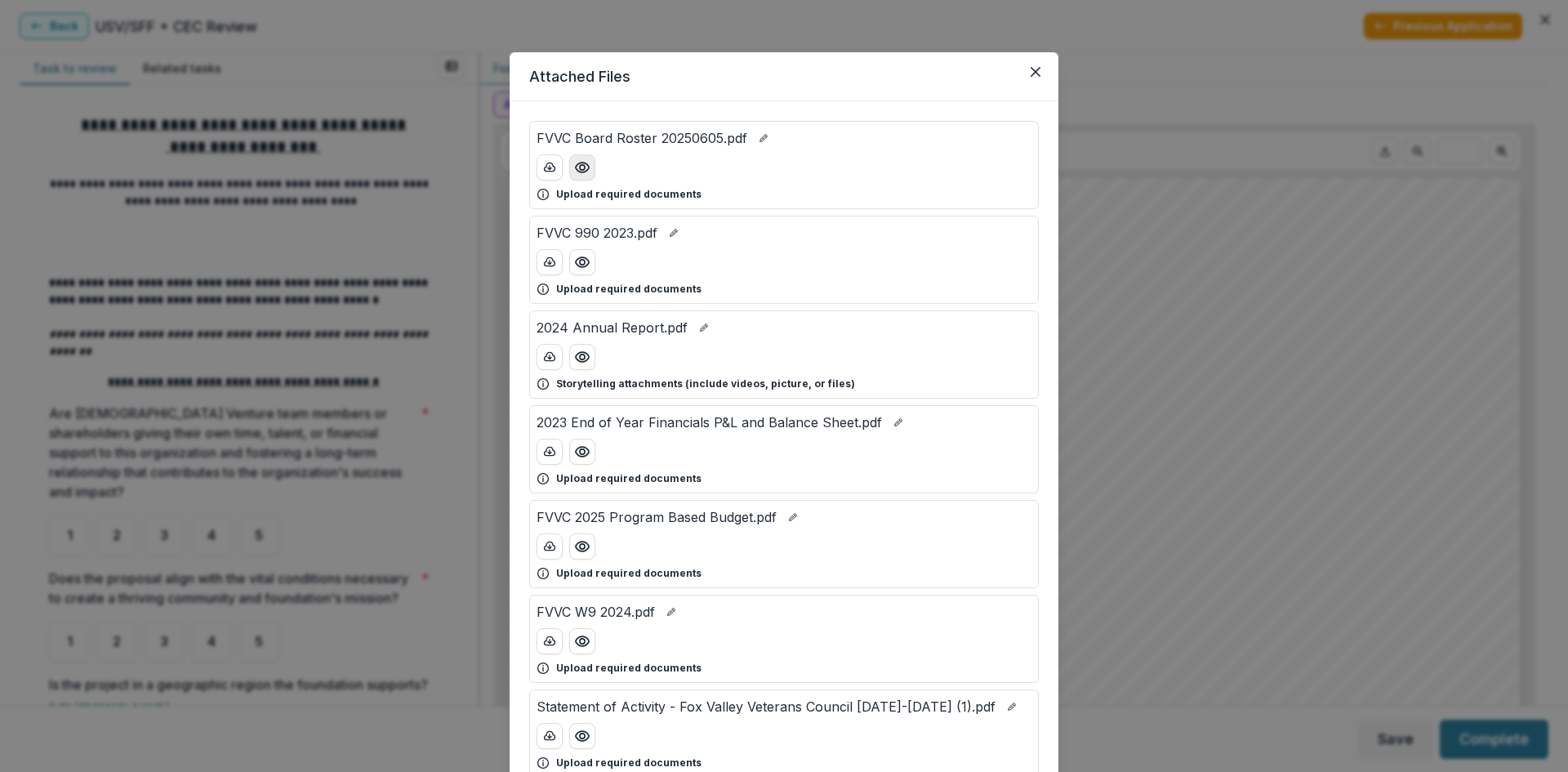
click at [580, 159] on icon "Preview FVVC Board Roster 20250605.pdf" at bounding box center [582, 166] width 16 height 16
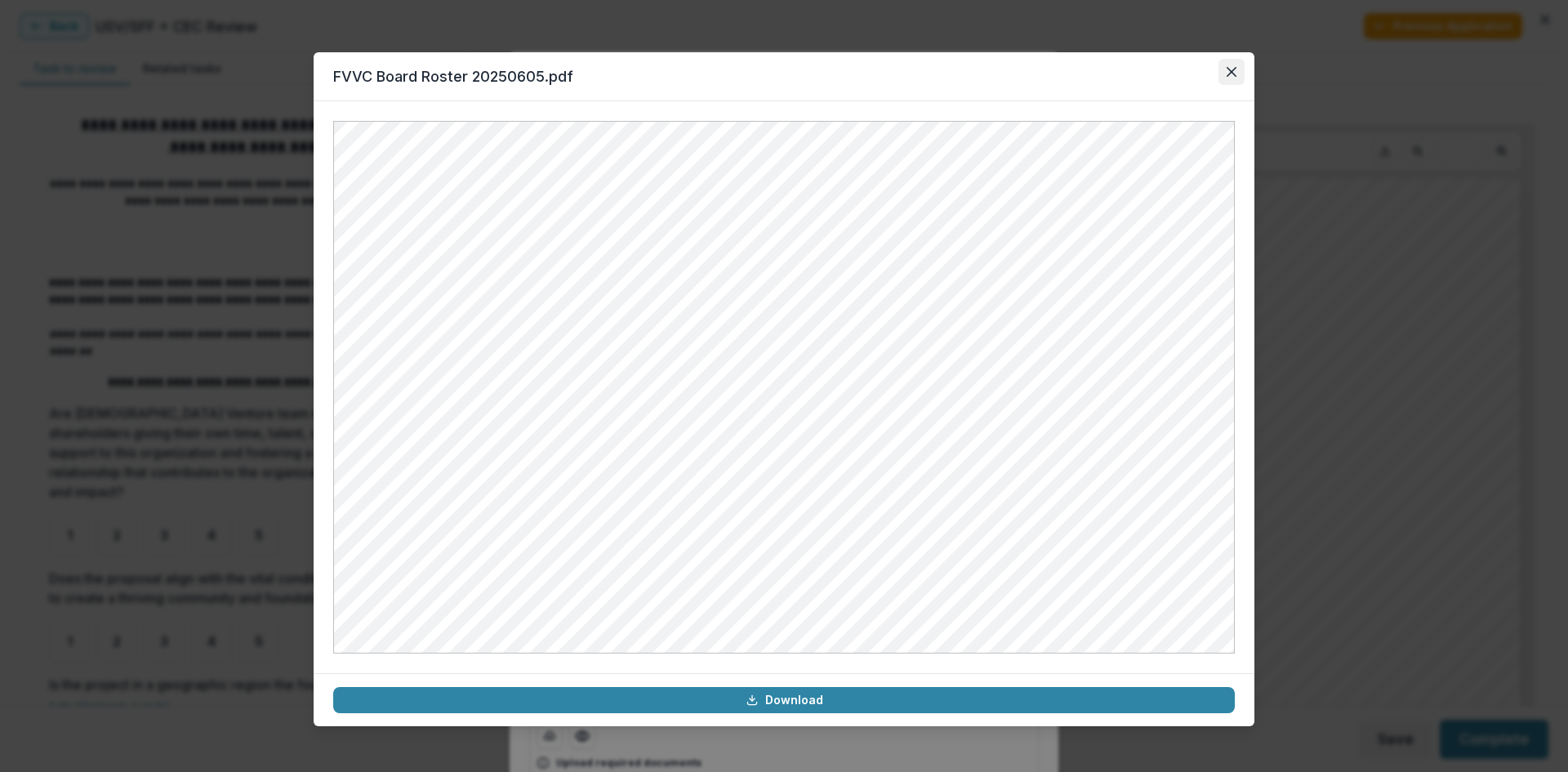
click at [1238, 73] on button "Close" at bounding box center [1232, 71] width 26 height 26
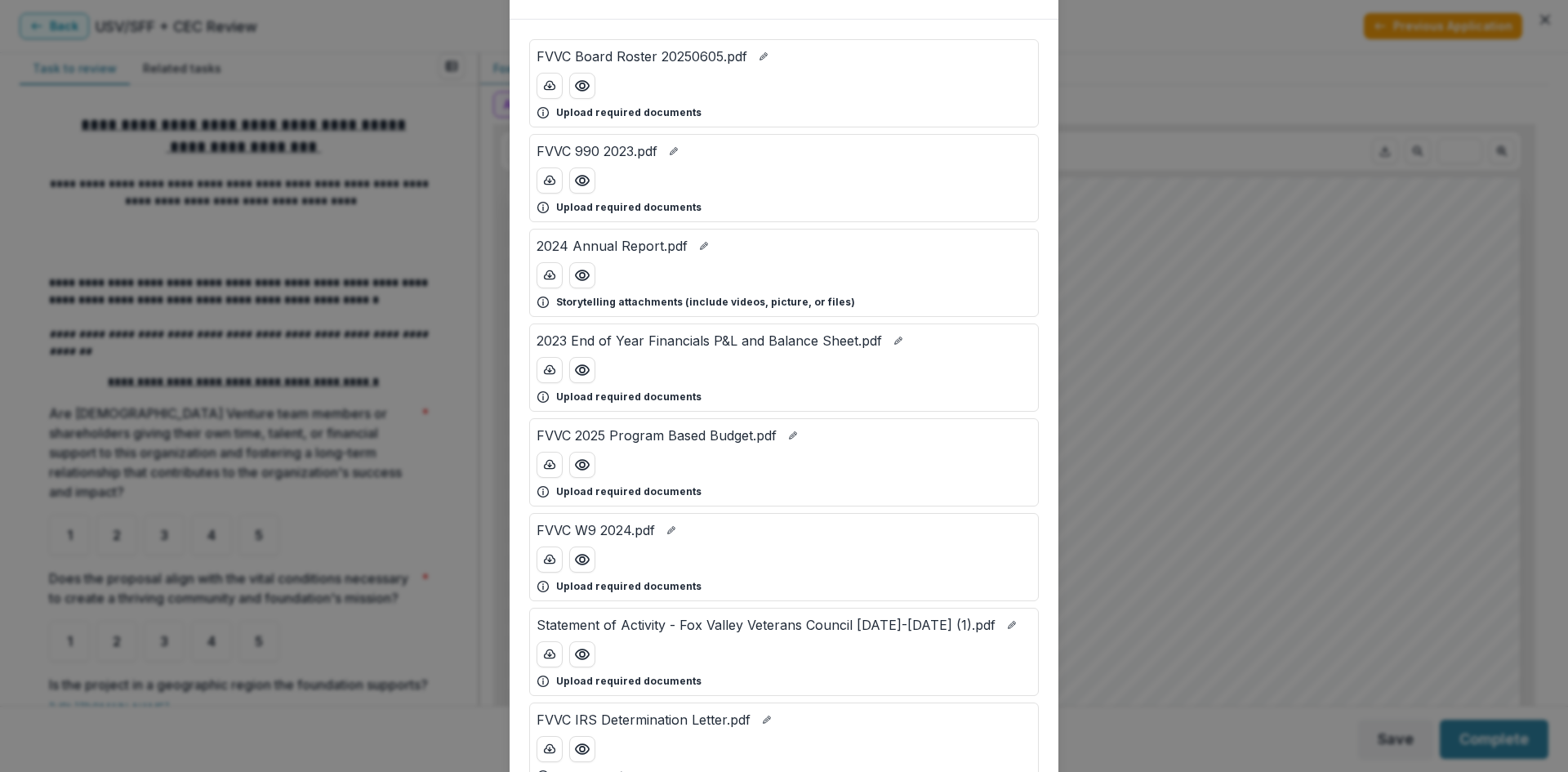
scroll to position [163, 0]
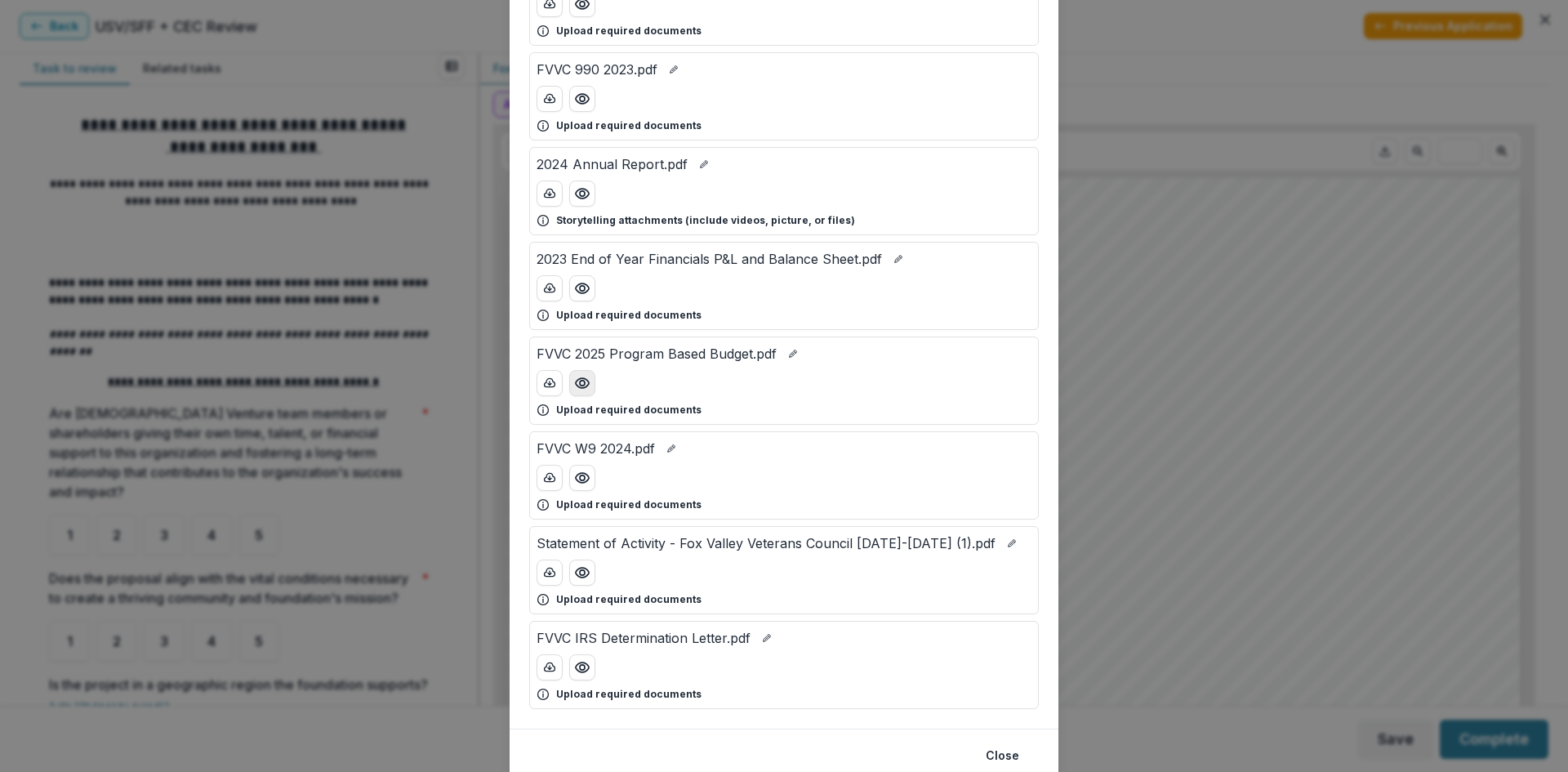
click at [579, 371] on button "Preview FVVC 2025 Program Based Budget.pdf" at bounding box center [582, 383] width 26 height 26
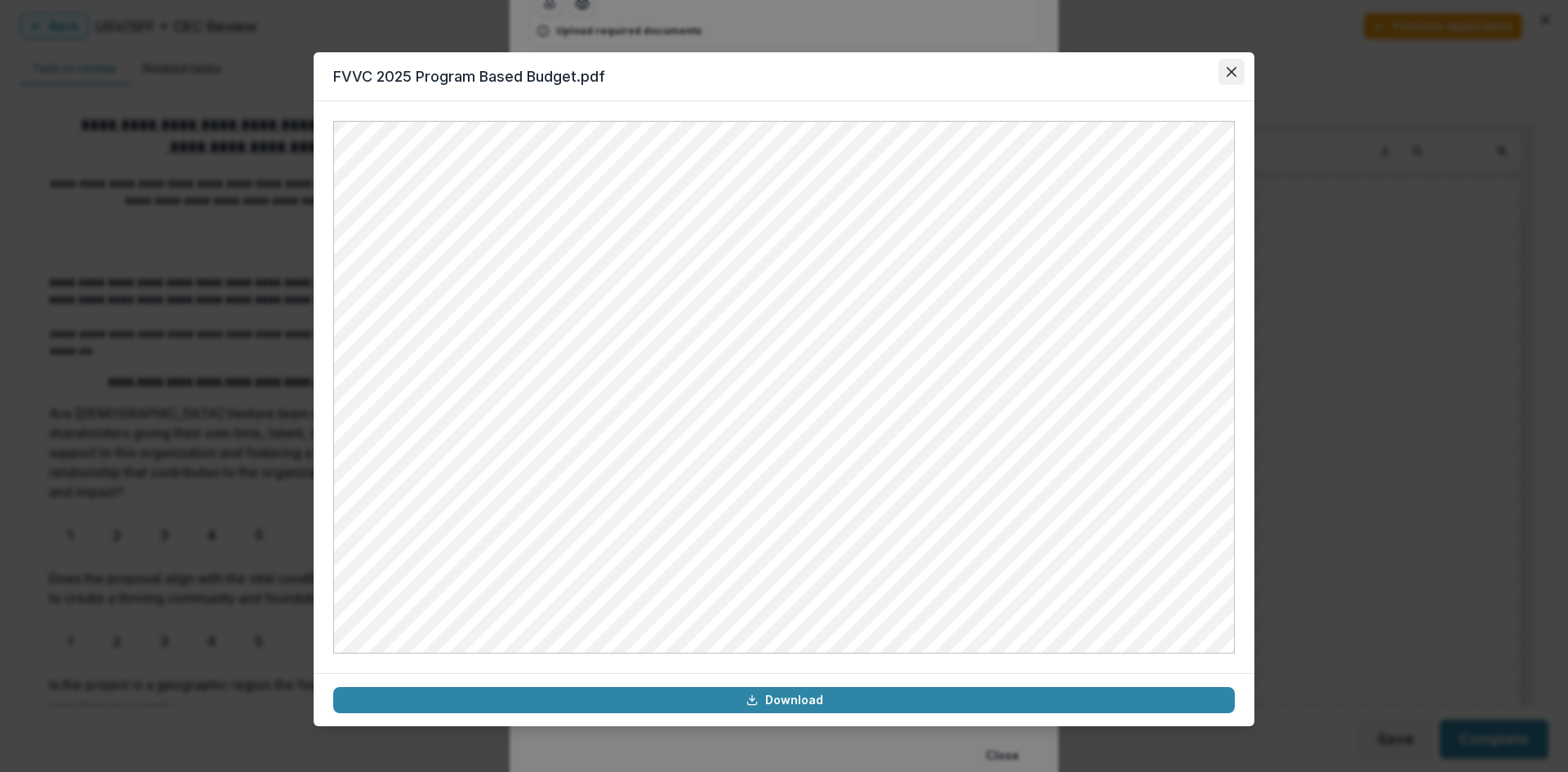
drag, startPoint x: 1223, startPoint y: 72, endPoint x: 1216, endPoint y: 65, distance: 9.9
click at [1222, 71] on button "Close" at bounding box center [1232, 71] width 26 height 26
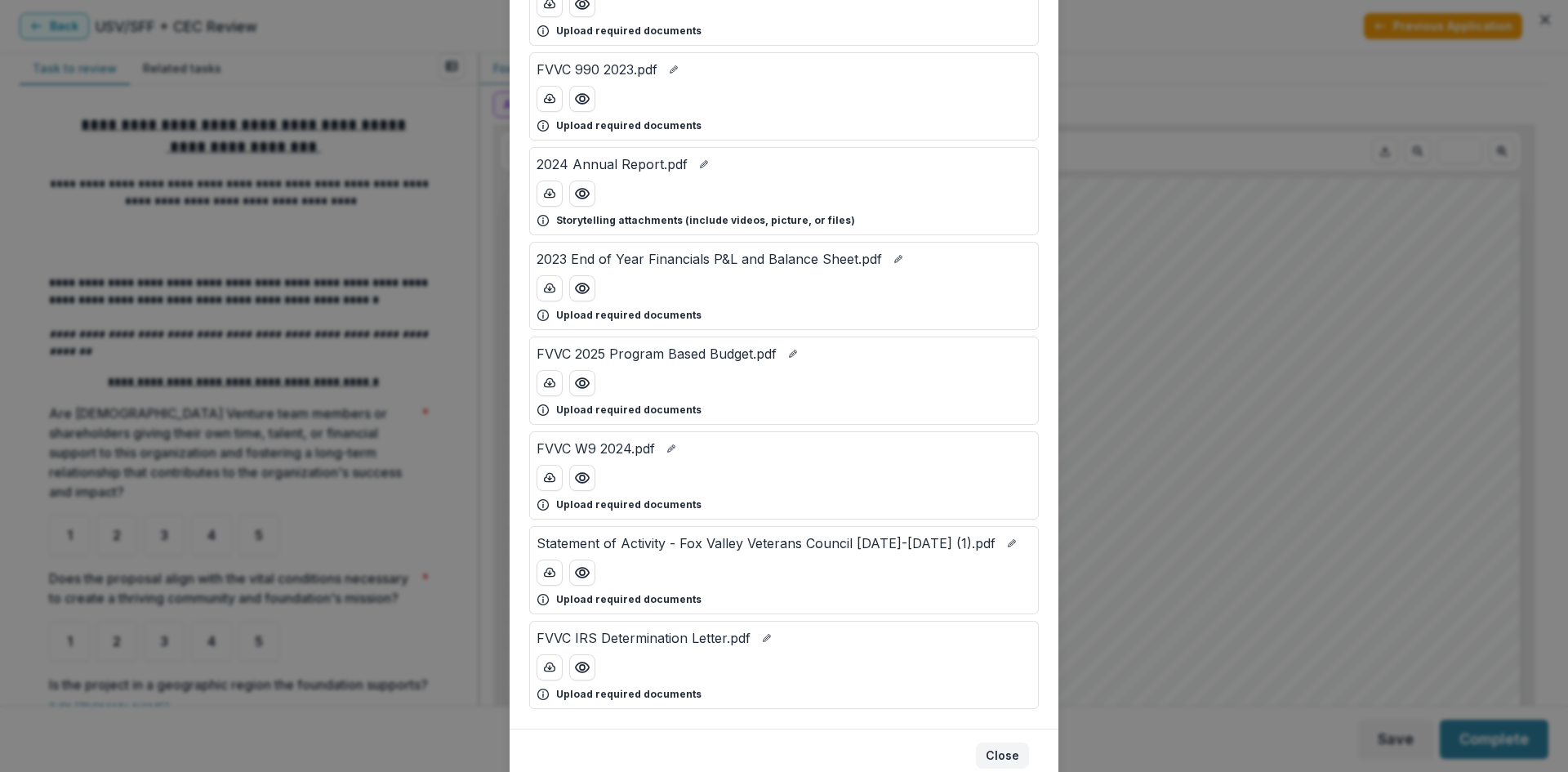
click at [1006, 749] on button "Close" at bounding box center [1002, 755] width 53 height 26
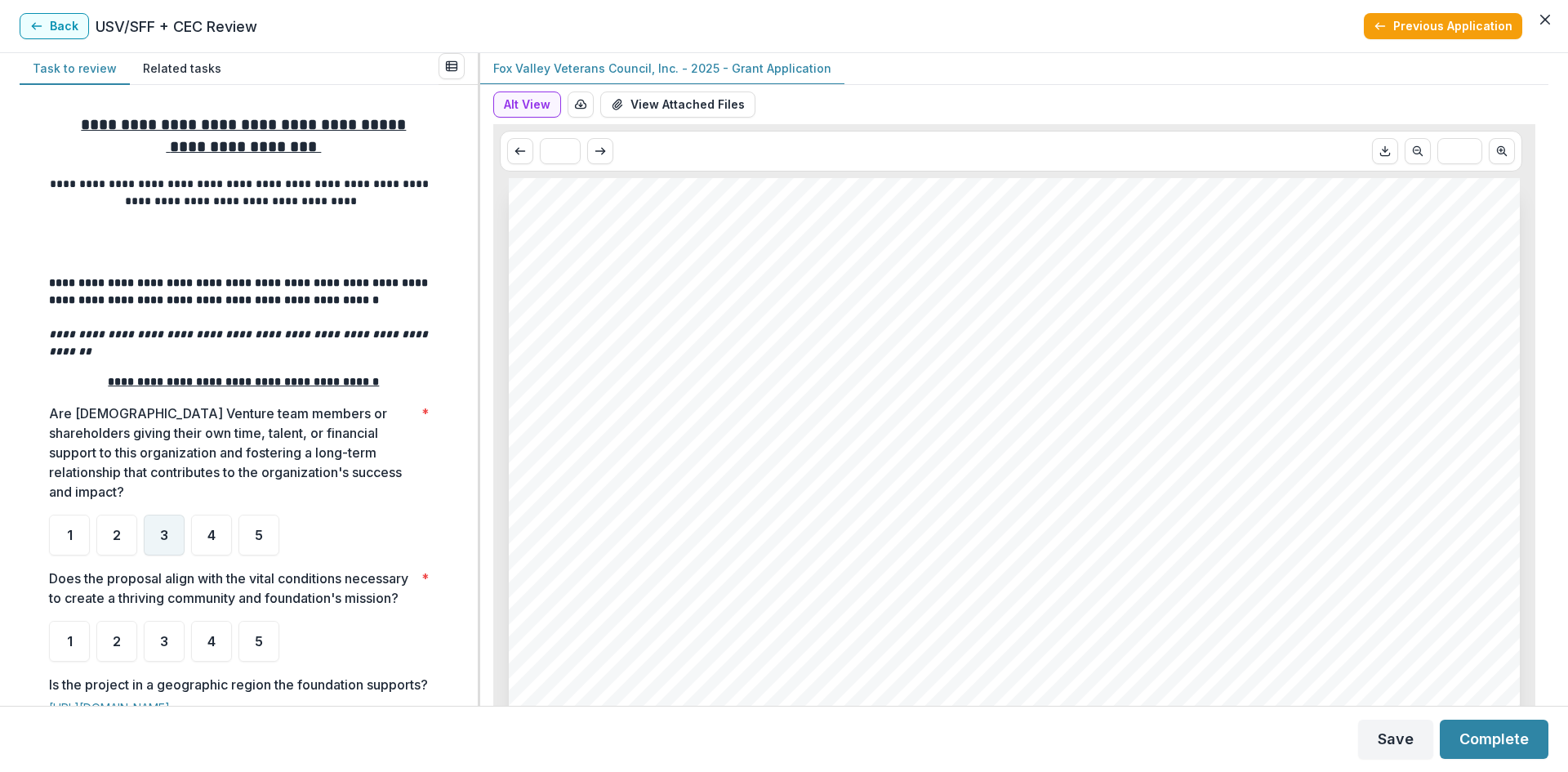
click at [163, 528] on span "3" at bounding box center [164, 534] width 8 height 13
click at [262, 641] on span "5" at bounding box center [259, 640] width 8 height 13
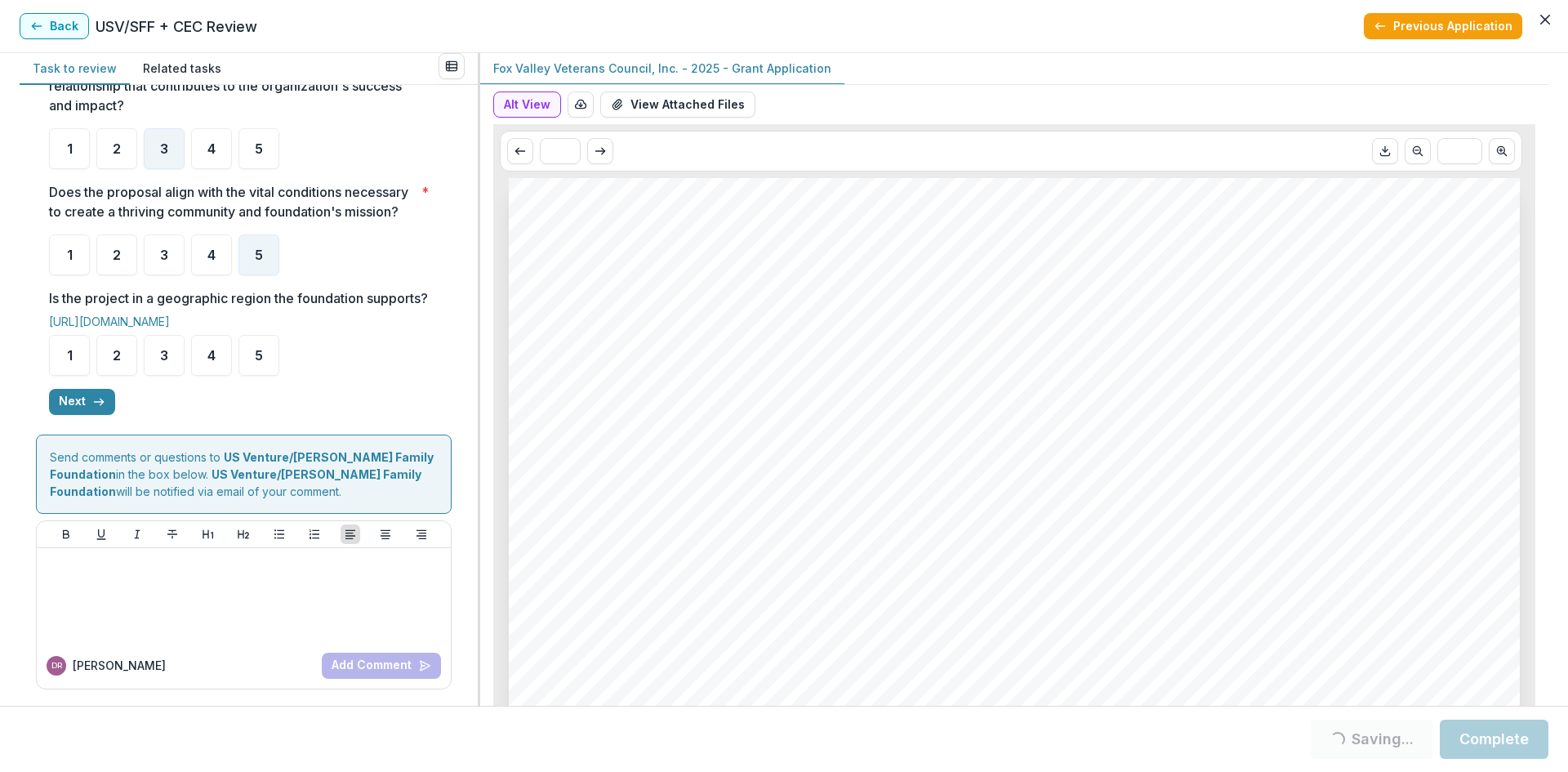
scroll to position [406, 0]
drag, startPoint x: 257, startPoint y: 373, endPoint x: 244, endPoint y: 369, distance: 13.6
click at [256, 372] on div "5" at bounding box center [259, 355] width 41 height 41
click at [81, 403] on button "Next" at bounding box center [82, 402] width 66 height 26
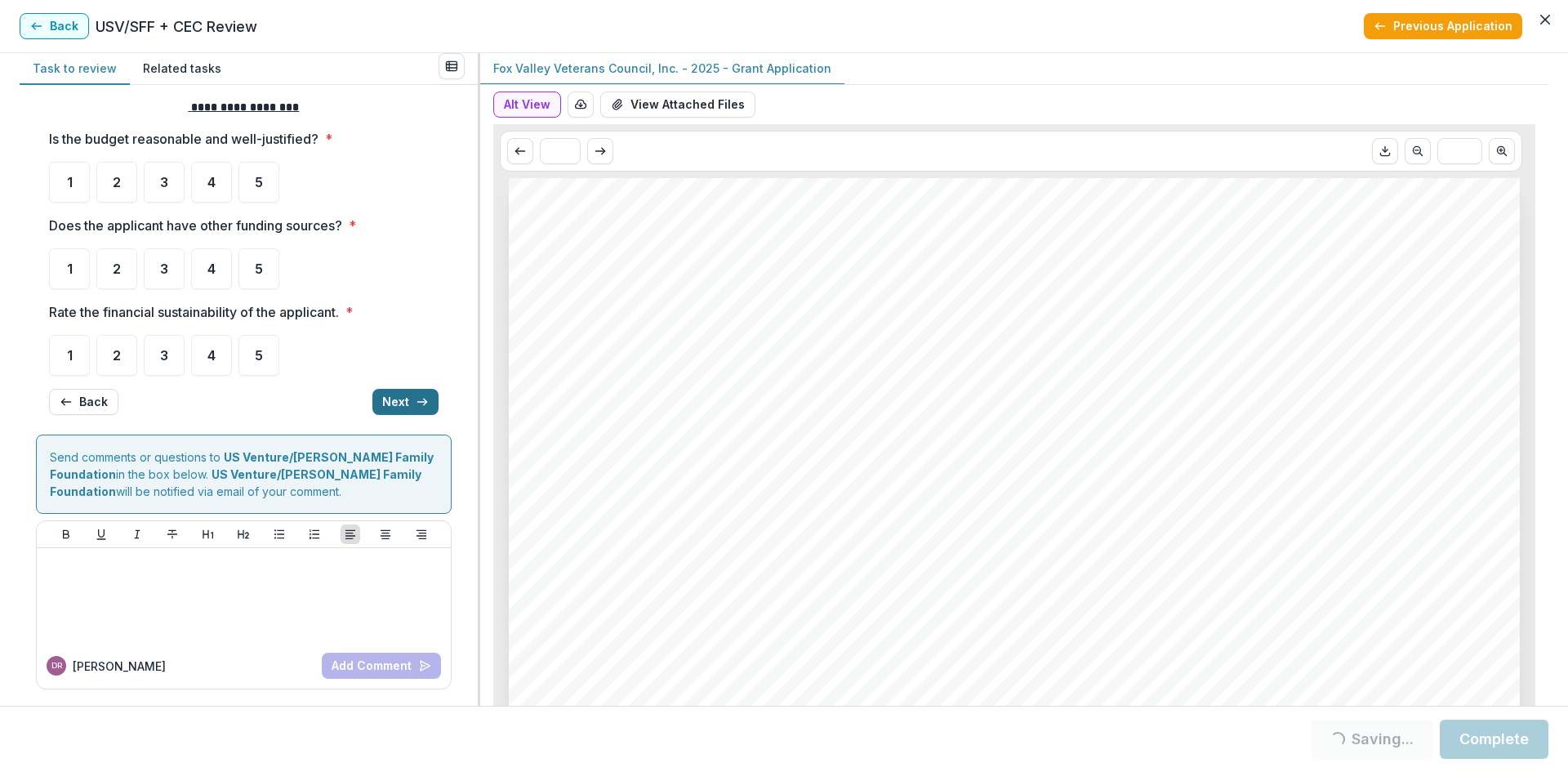
scroll to position [15, 0]
click at [209, 185] on span "4" at bounding box center [212, 182] width 8 height 13
click at [156, 282] on div "3" at bounding box center [164, 268] width 41 height 41
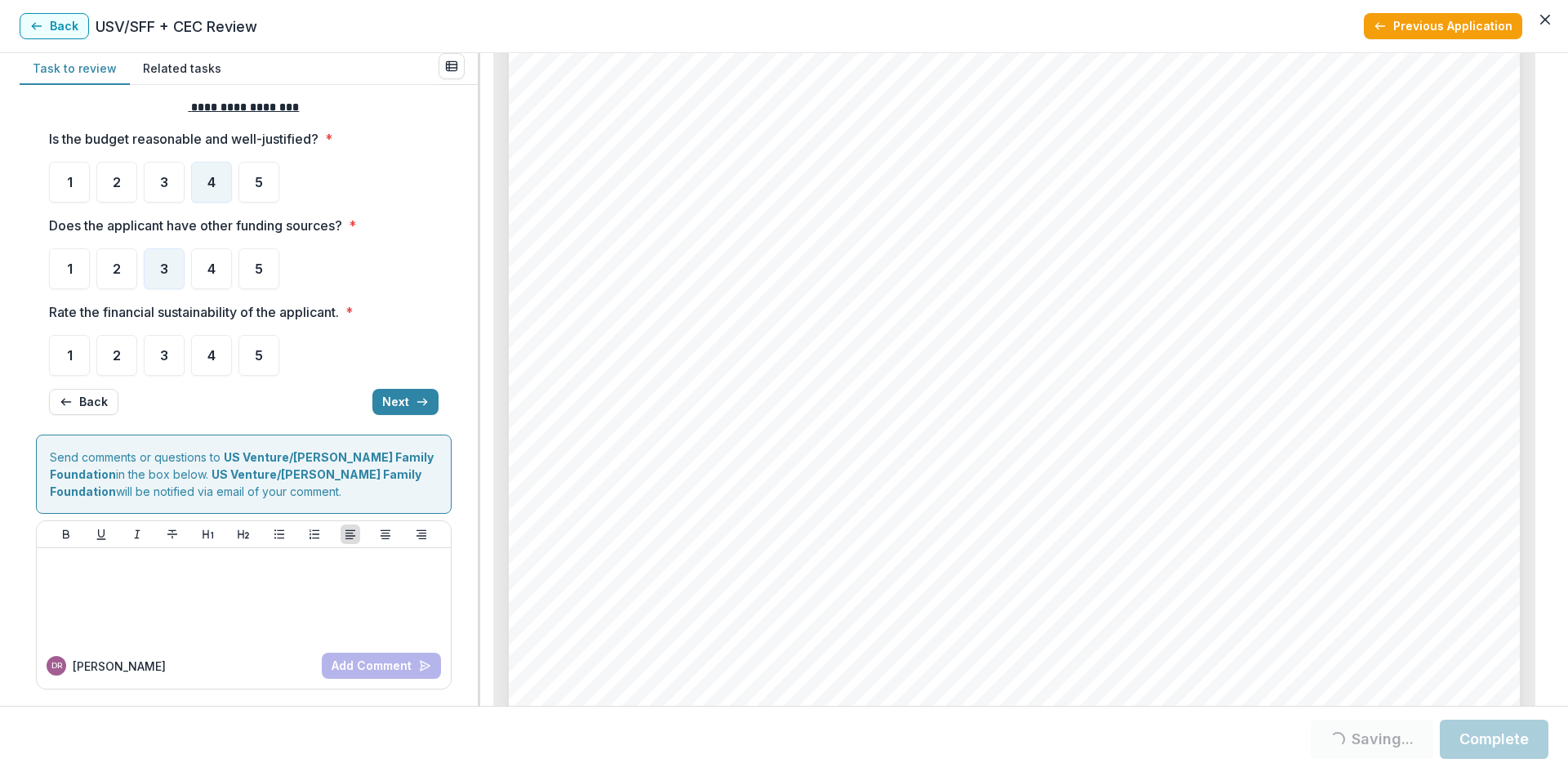
scroll to position [6287, 0]
click at [205, 268] on div "4" at bounding box center [212, 268] width 41 height 41
click at [213, 357] on span "4" at bounding box center [212, 355] width 8 height 13
click at [381, 403] on button "Next" at bounding box center [405, 402] width 66 height 26
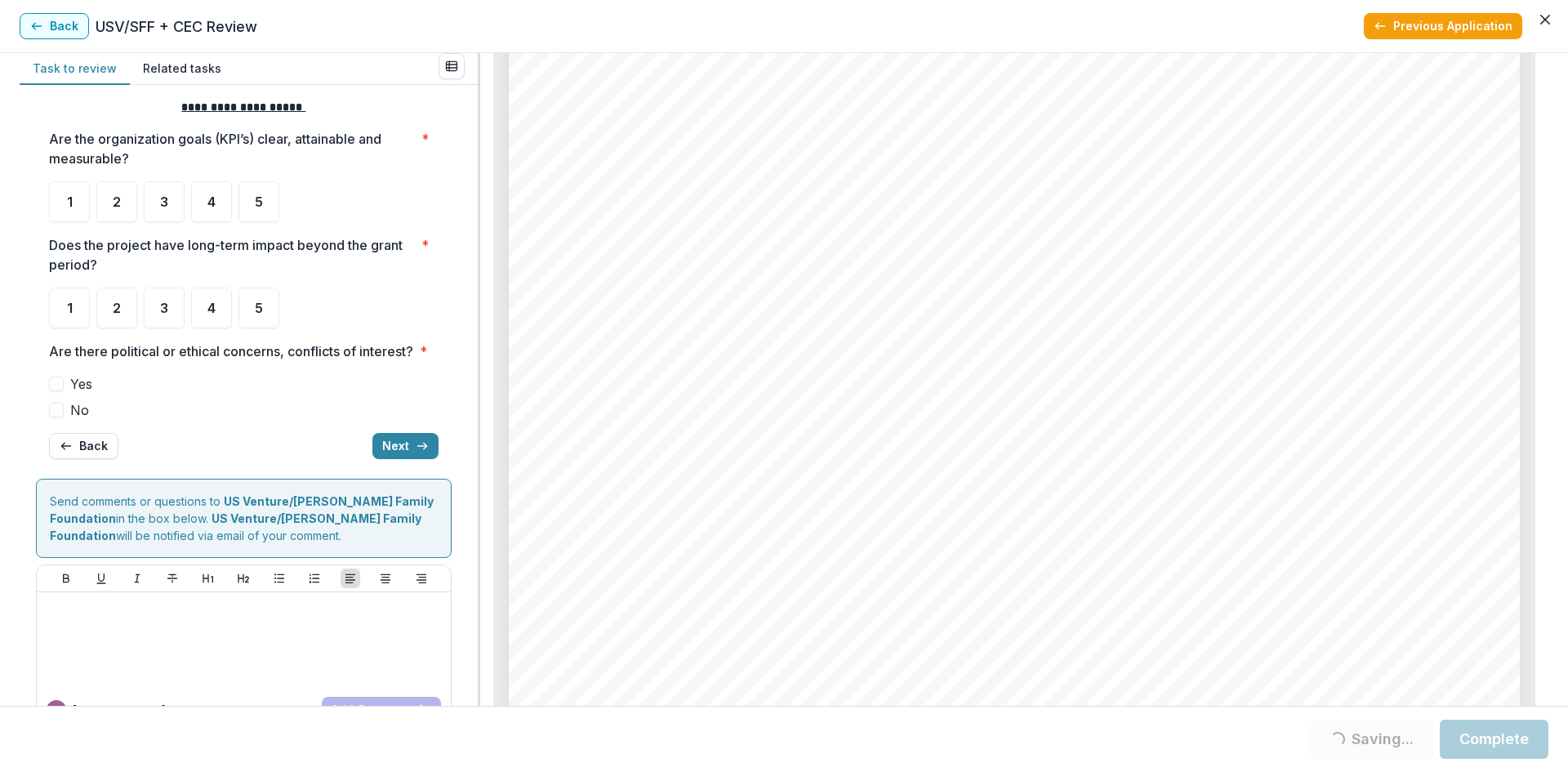
scroll to position [7349, 0]
click at [163, 212] on div "3" at bounding box center [164, 201] width 41 height 41
click at [166, 200] on span "3" at bounding box center [164, 201] width 8 height 13
click at [253, 329] on div "**********" at bounding box center [244, 279] width 390 height 386
click at [61, 417] on span at bounding box center [56, 409] width 14 height 14
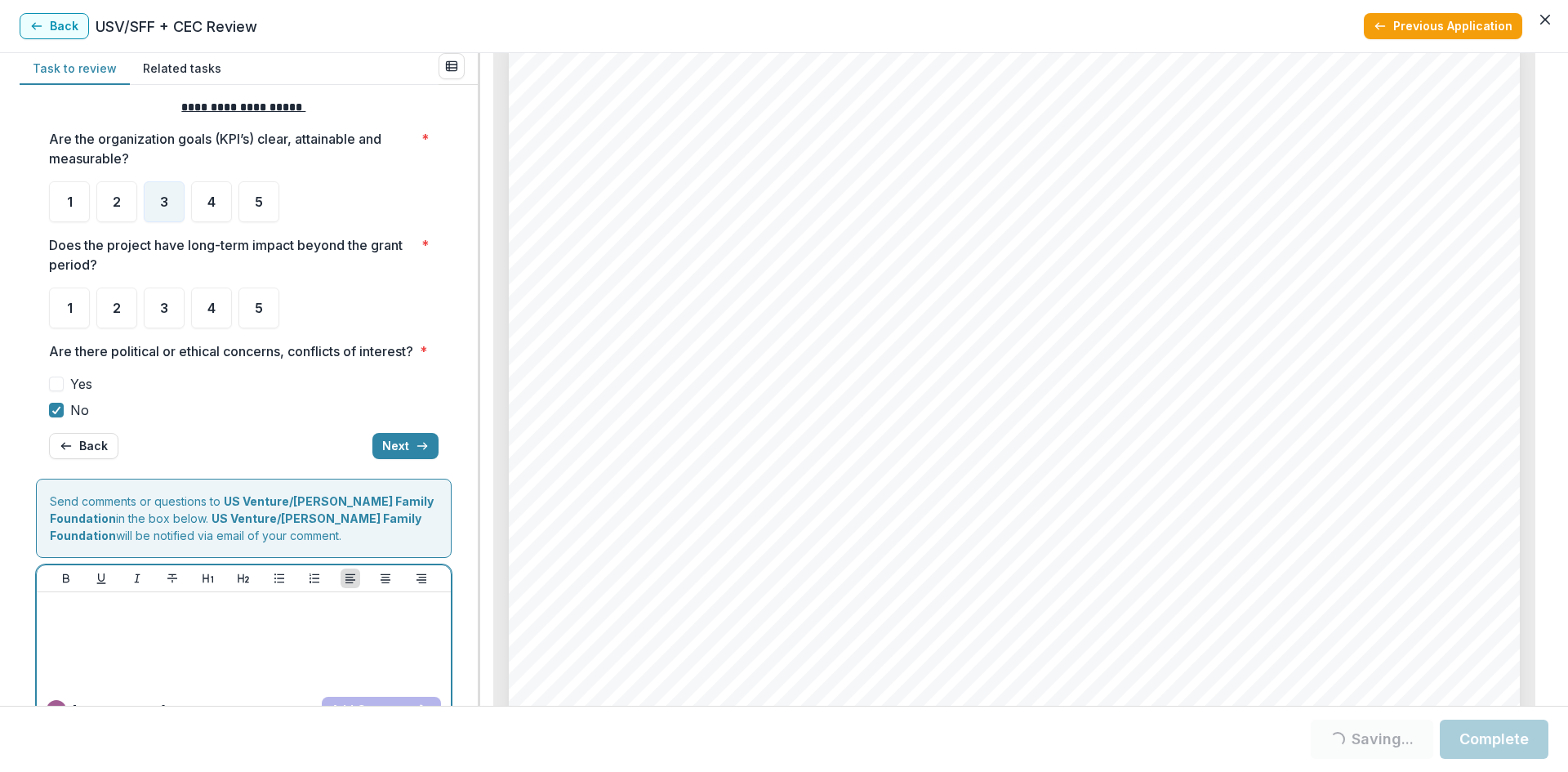
click at [159, 617] on p at bounding box center [244, 607] width 401 height 18
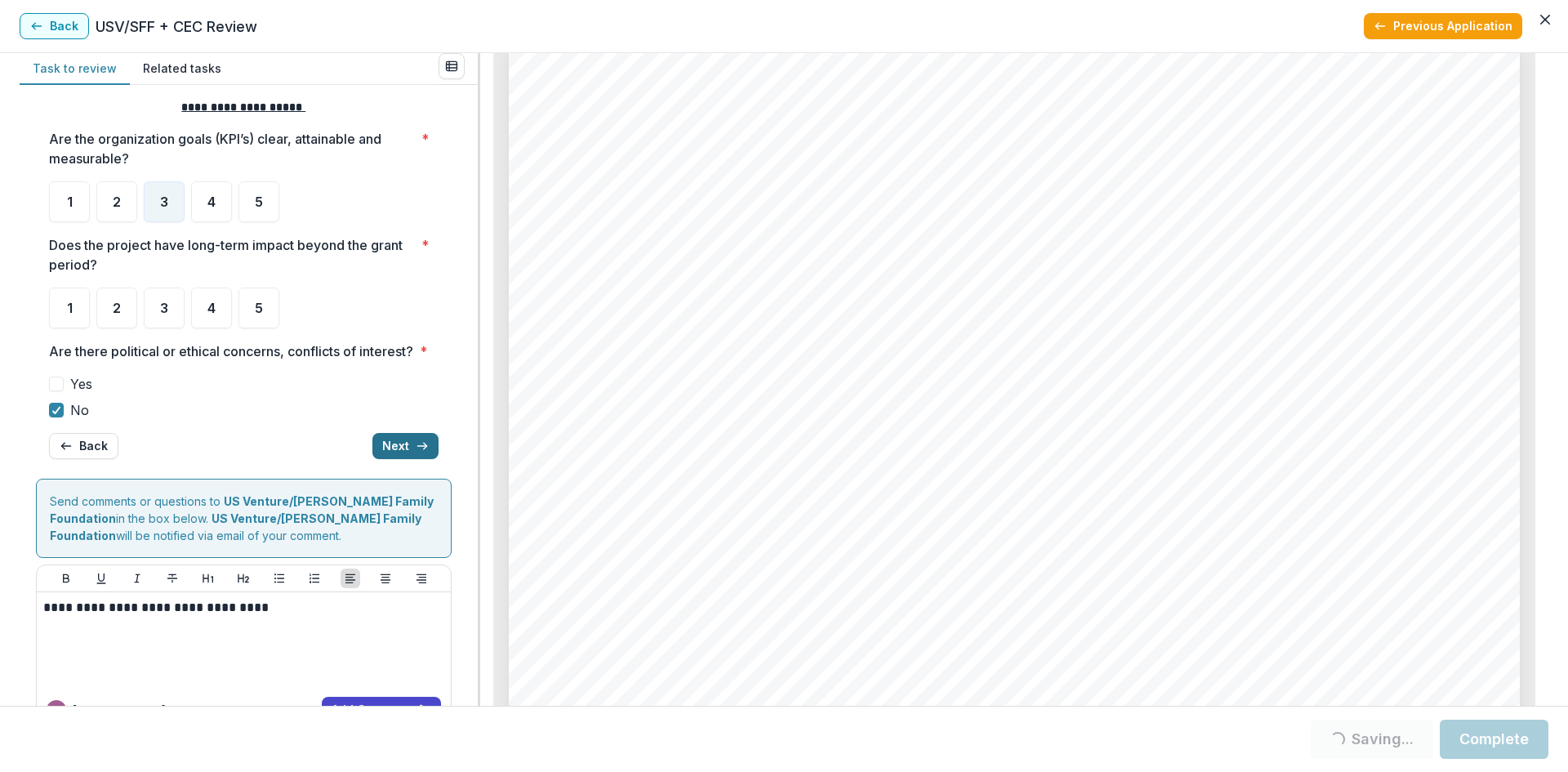
click at [386, 459] on button "Next" at bounding box center [405, 446] width 66 height 26
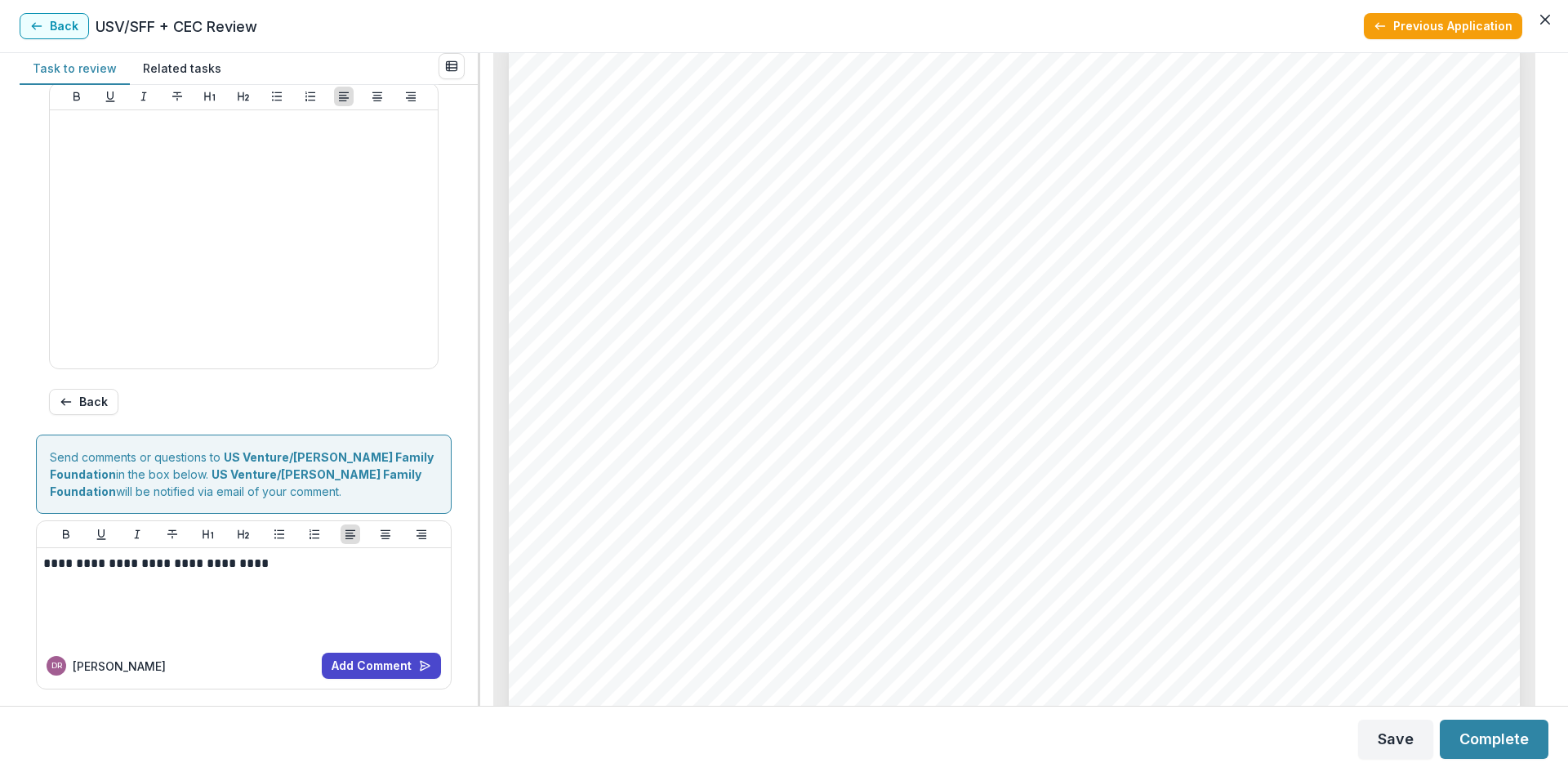
scroll to position [265, 0]
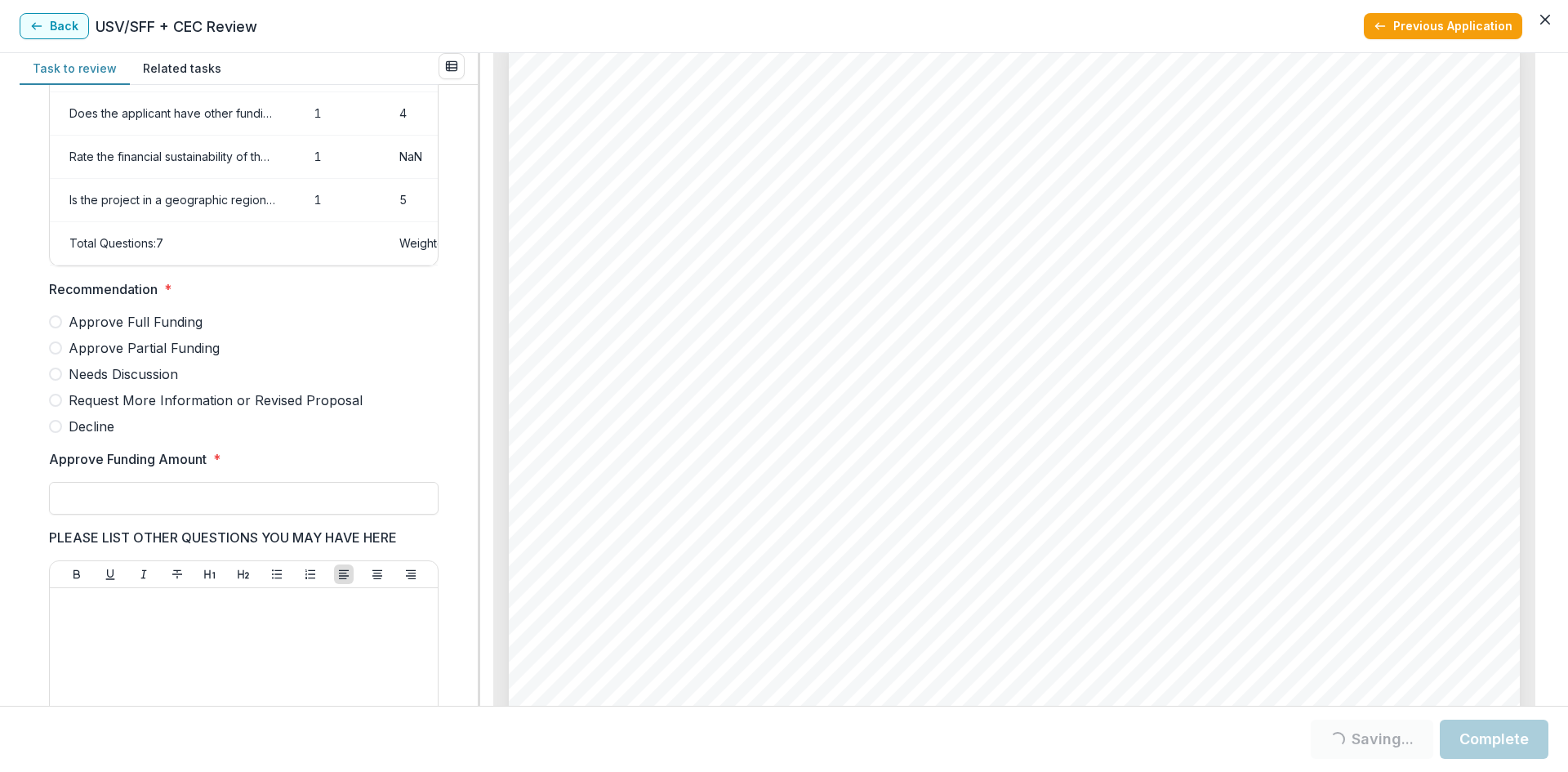
drag, startPoint x: 99, startPoint y: 358, endPoint x: 87, endPoint y: 395, distance: 38.9
click at [99, 358] on span "Approve Partial Funding" at bounding box center [144, 347] width 151 height 20
click at [84, 502] on input "Approve Funding Amount *" at bounding box center [244, 498] width 390 height 32
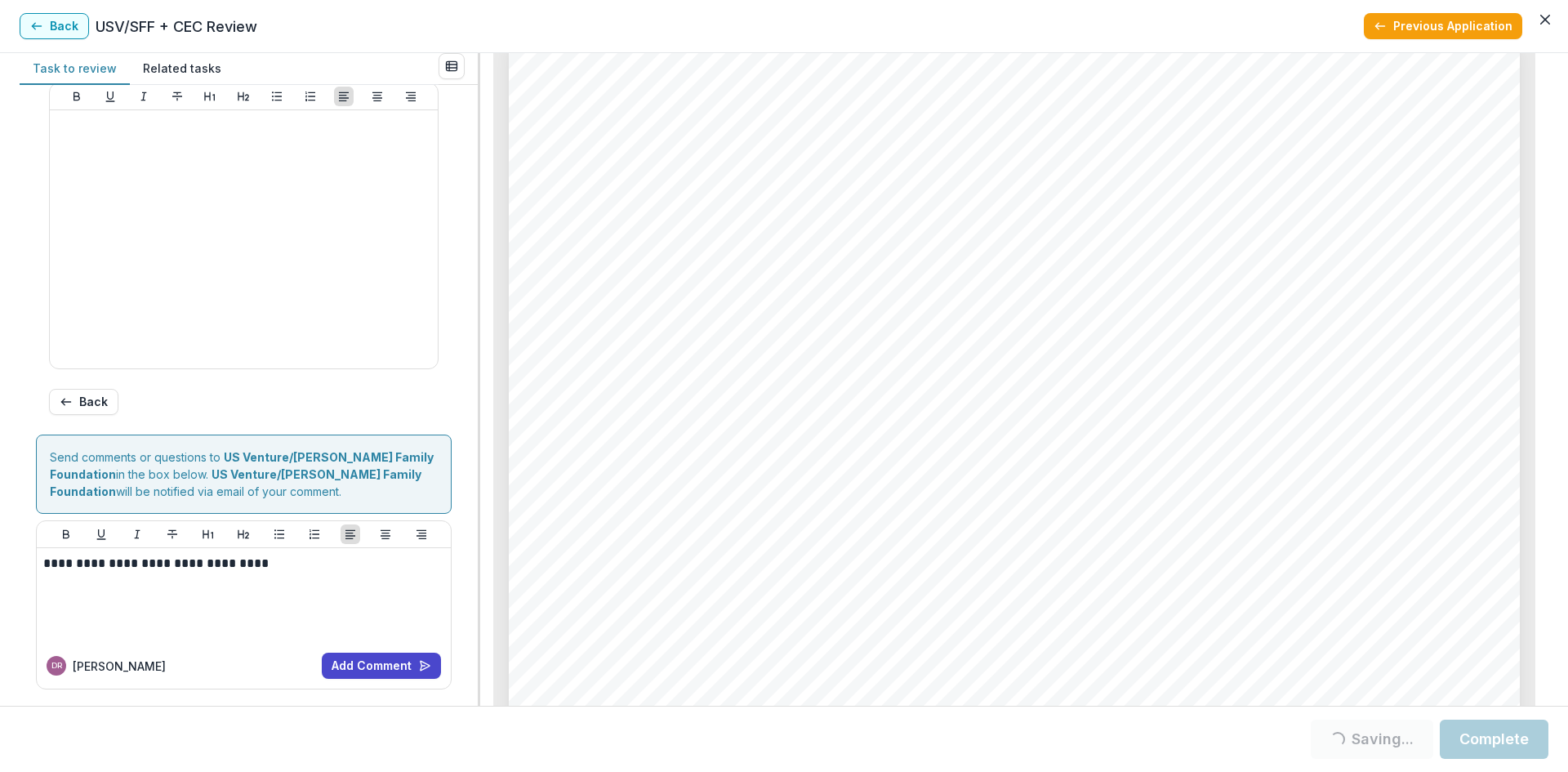
scroll to position [755, 0]
type input "**"
click at [1556, 732] on footer "Loading... Saving... Complete" at bounding box center [784, 739] width 1568 height 66
click at [1512, 749] on button "Complete" at bounding box center [1494, 739] width 109 height 39
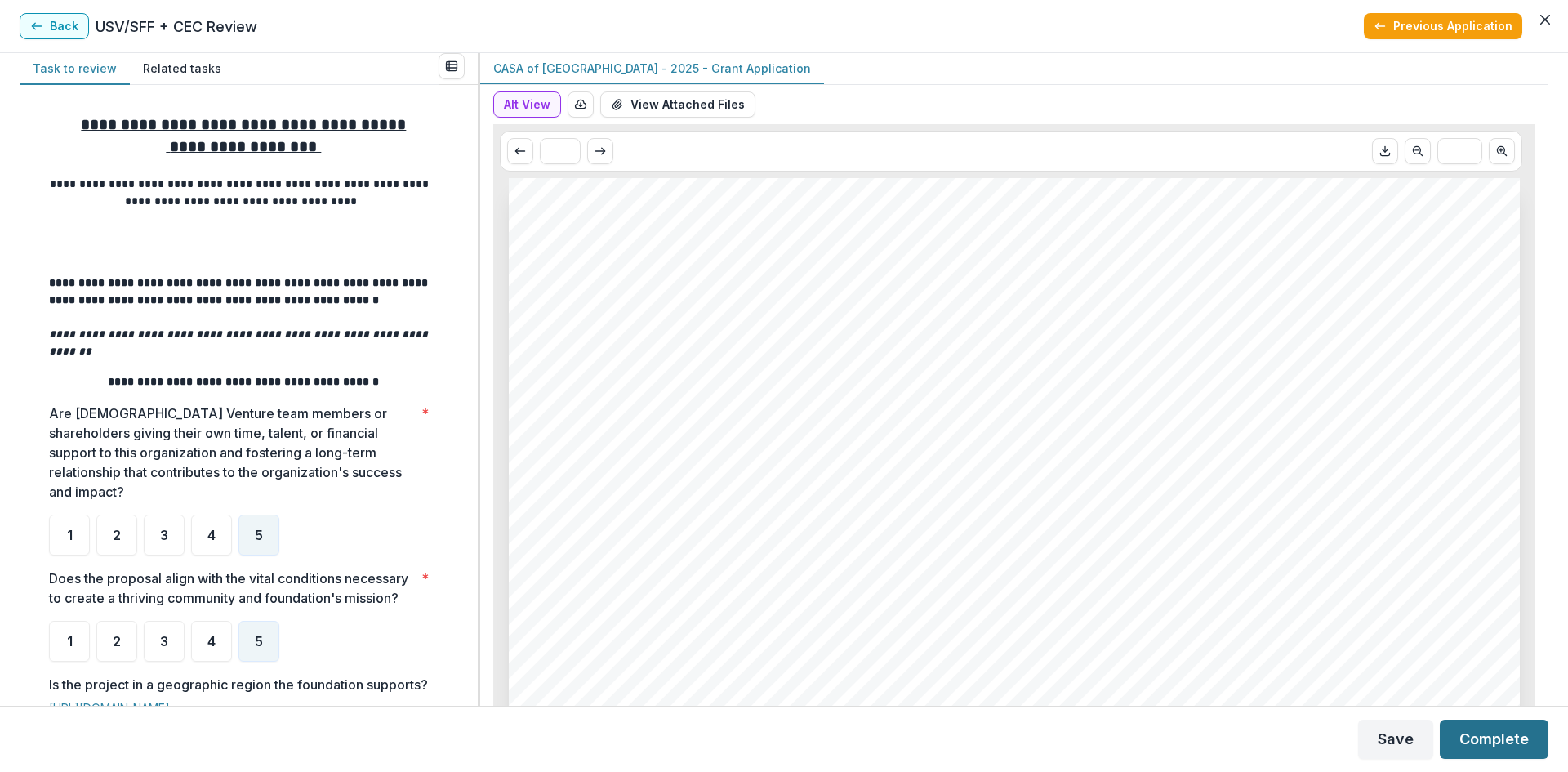
click at [1518, 738] on button "Complete" at bounding box center [1494, 739] width 109 height 39
click at [1470, 735] on button "Complete" at bounding box center [1494, 739] width 109 height 39
click at [1502, 739] on button "Complete" at bounding box center [1494, 739] width 109 height 39
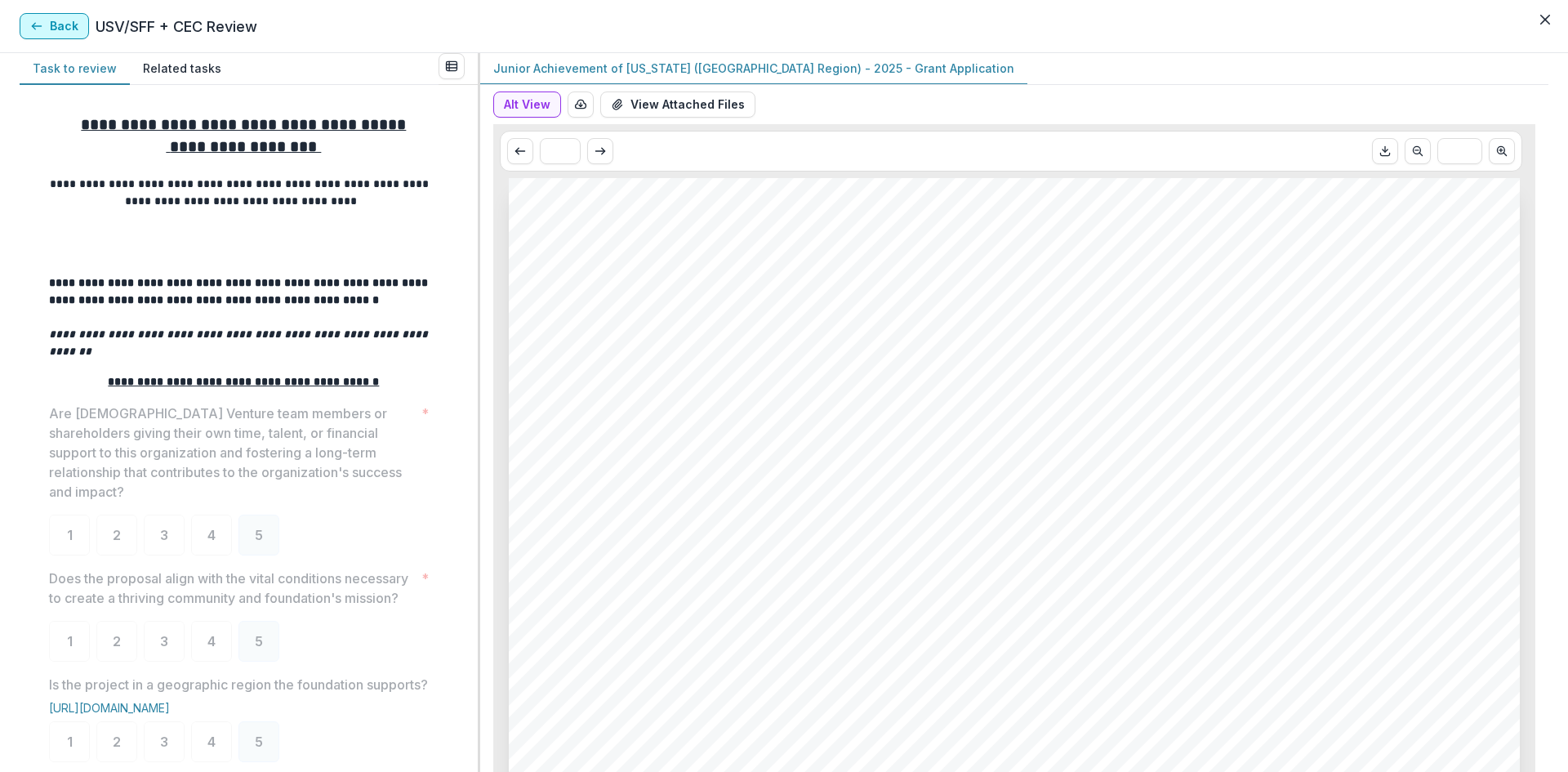
click at [59, 25] on button "Back" at bounding box center [54, 25] width 70 height 26
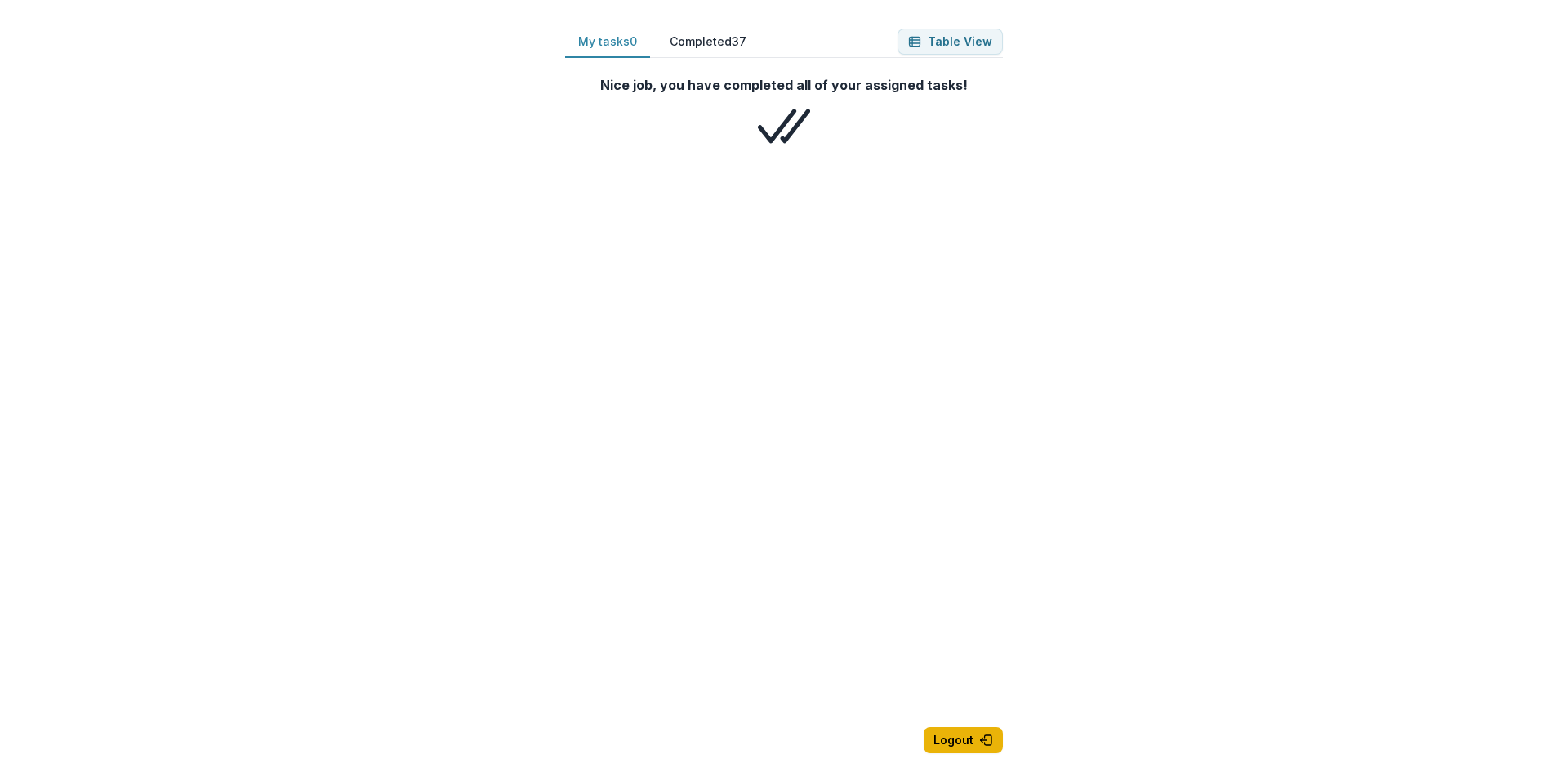
click at [986, 737] on icon "button" at bounding box center [989, 740] width 7 height 10
